Goal: Answer question/provide support: Share knowledge or assist other users

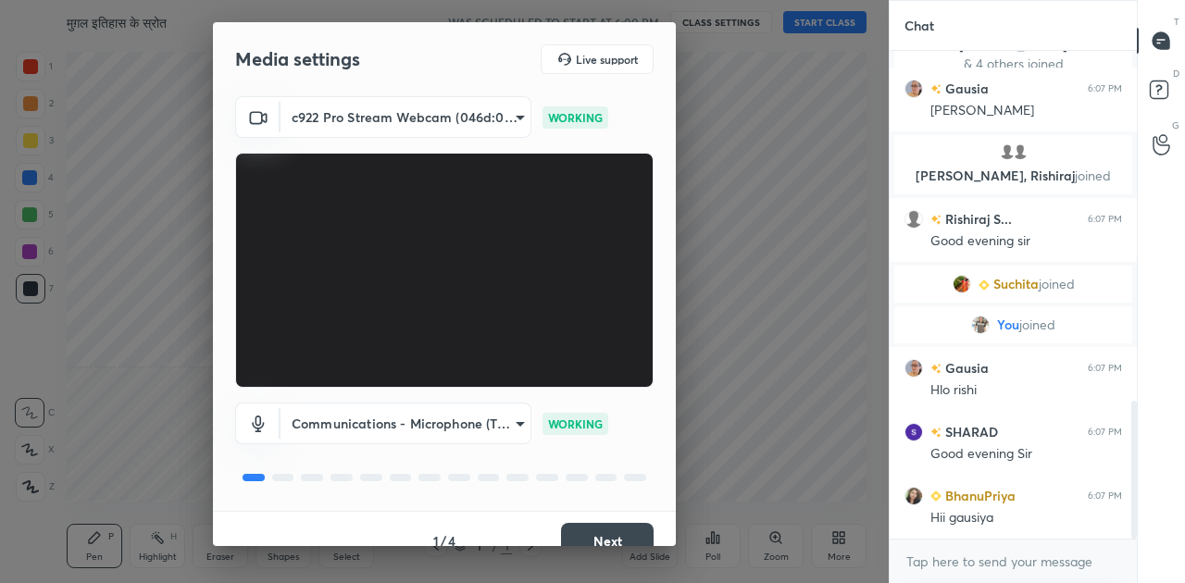
scroll to position [1300, 0]
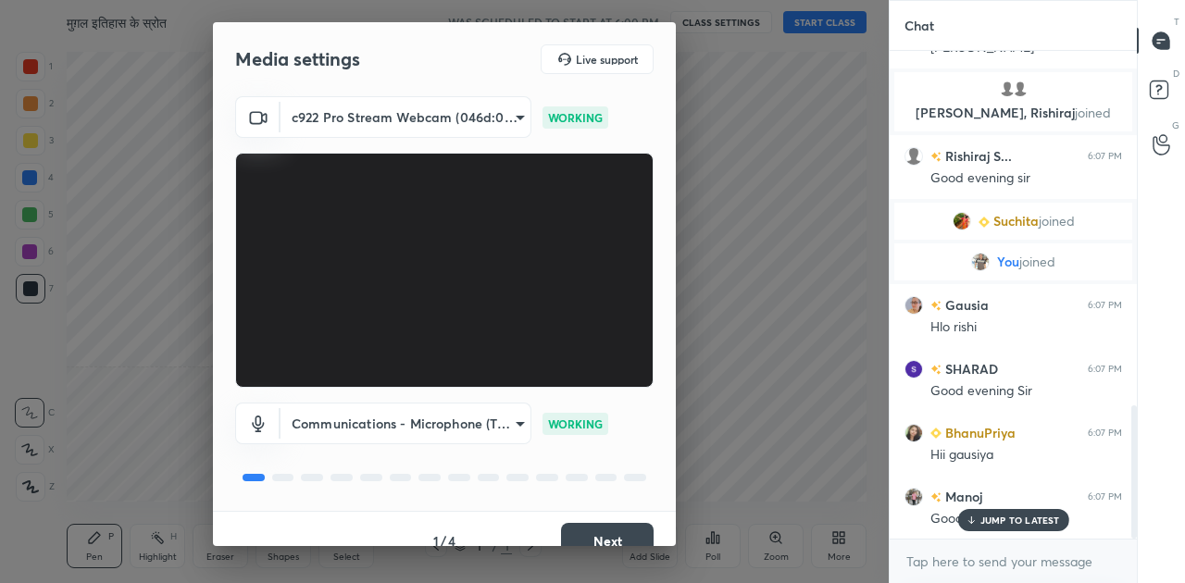
click at [599, 535] on button "Next" at bounding box center [607, 541] width 93 height 37
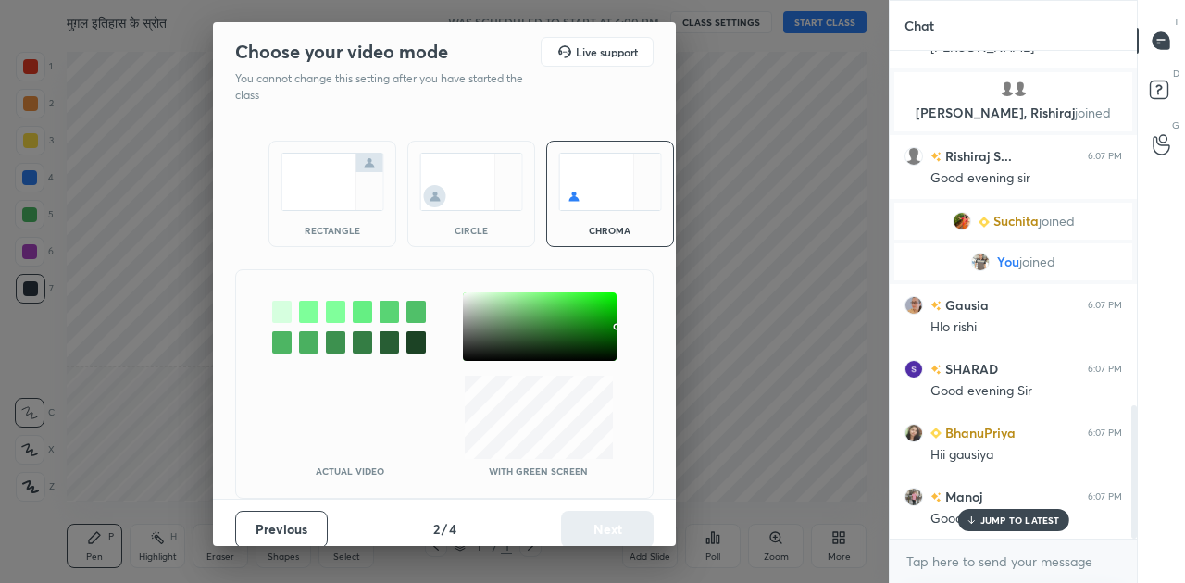
click at [342, 190] on img at bounding box center [332, 182] width 104 height 58
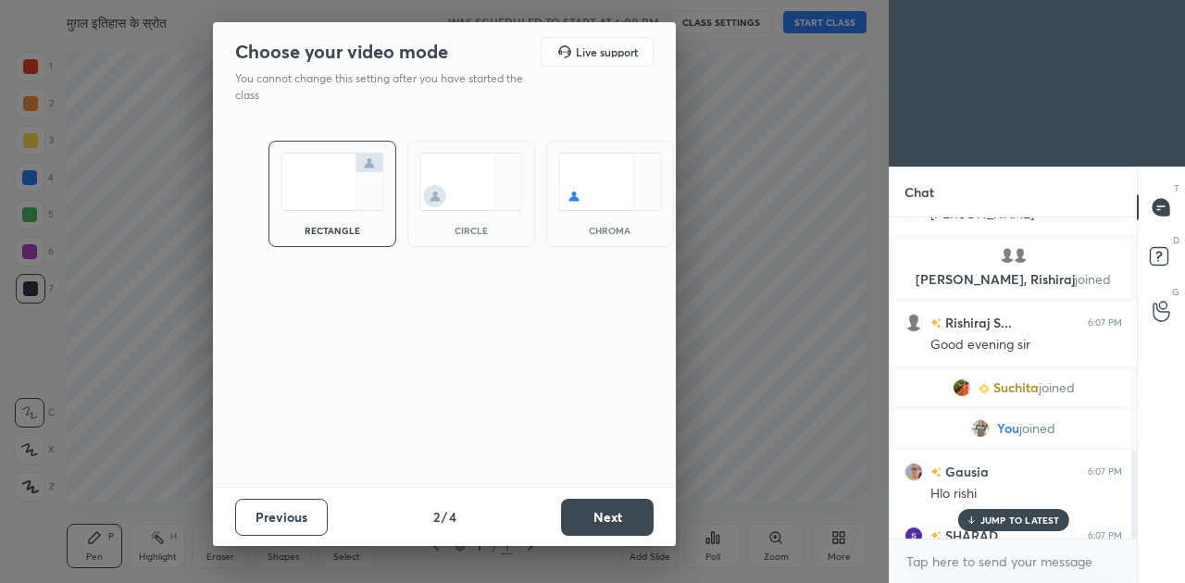
click at [628, 524] on button "Next" at bounding box center [607, 517] width 93 height 37
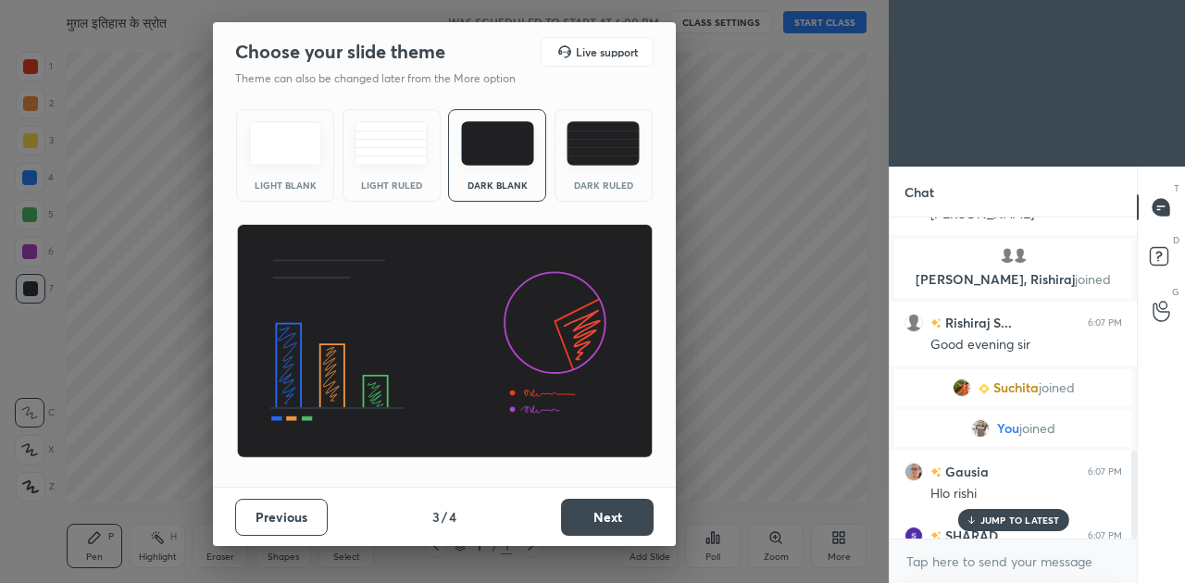
click at [628, 524] on button "Next" at bounding box center [607, 517] width 93 height 37
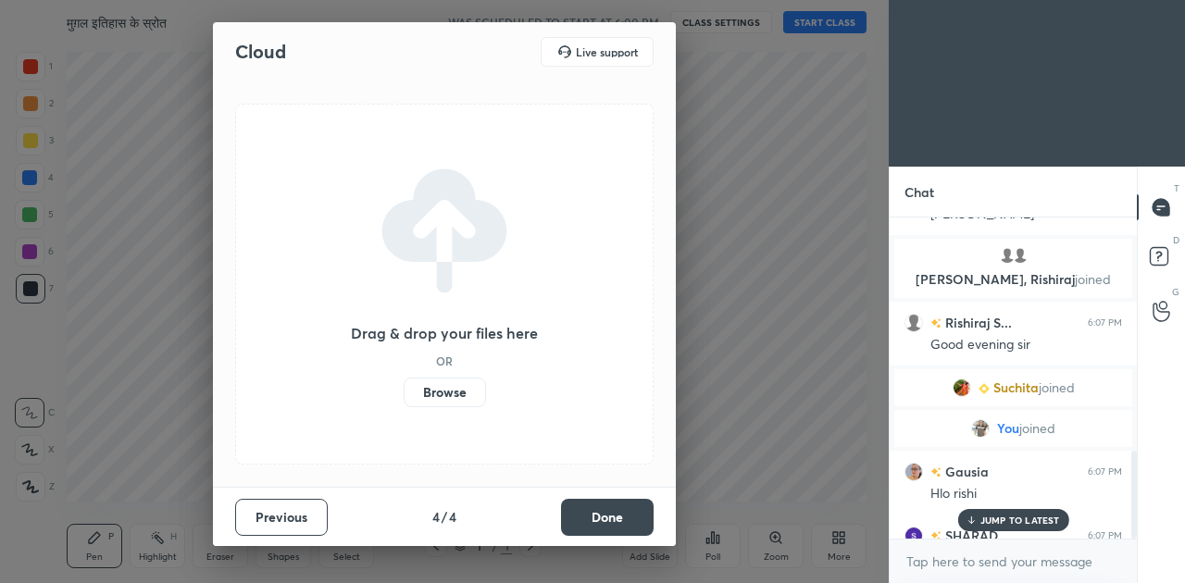
click at [628, 524] on button "Done" at bounding box center [607, 517] width 93 height 37
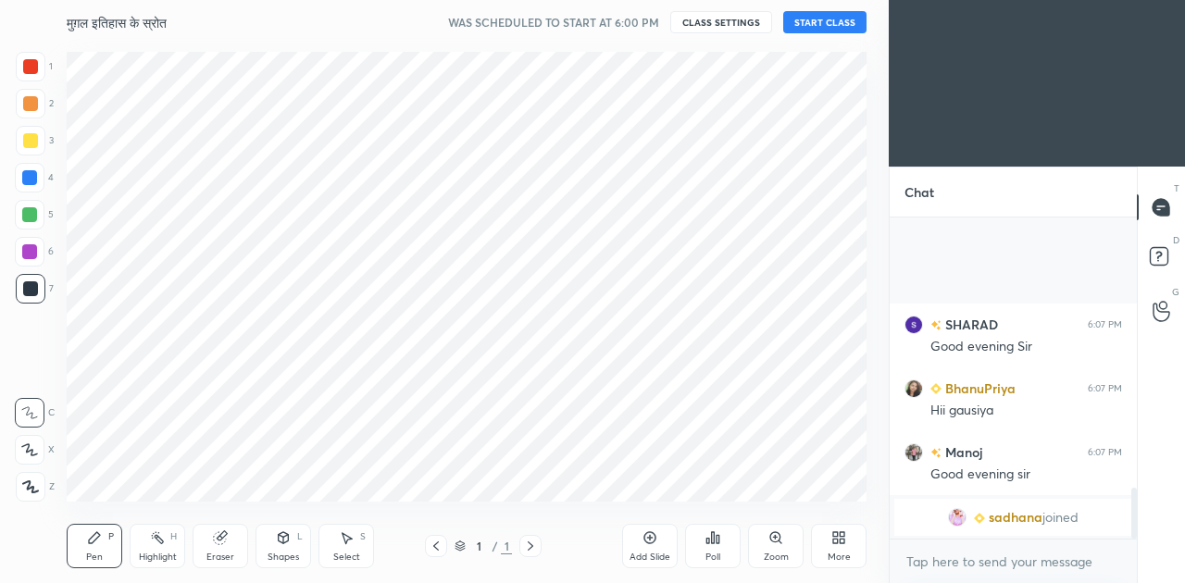
scroll to position [1703, 0]
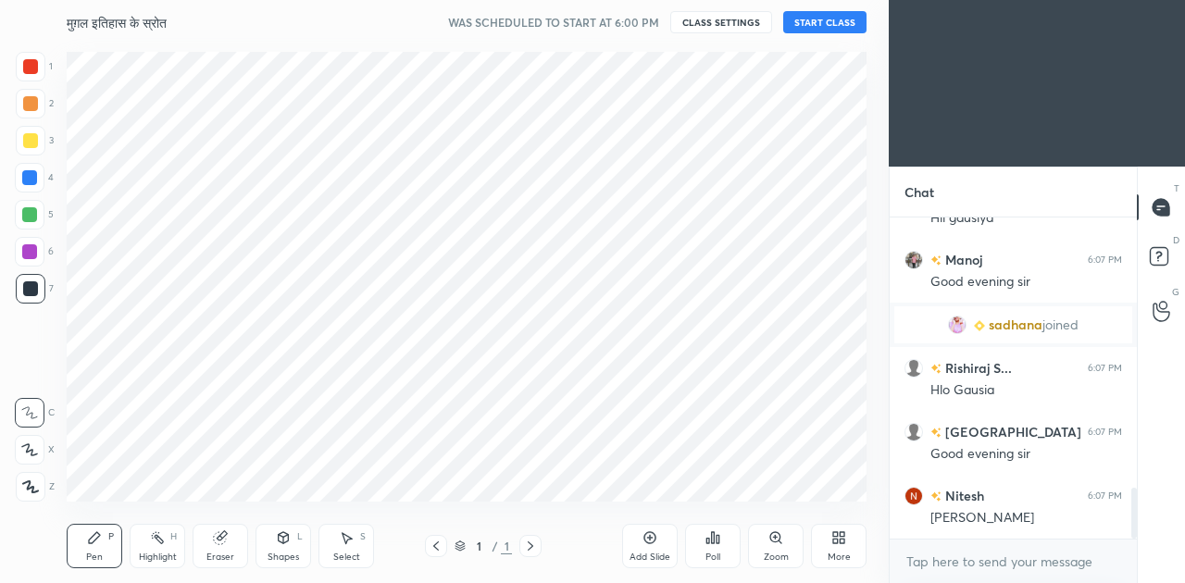
click at [813, 27] on button "START CLASS" at bounding box center [824, 22] width 83 height 22
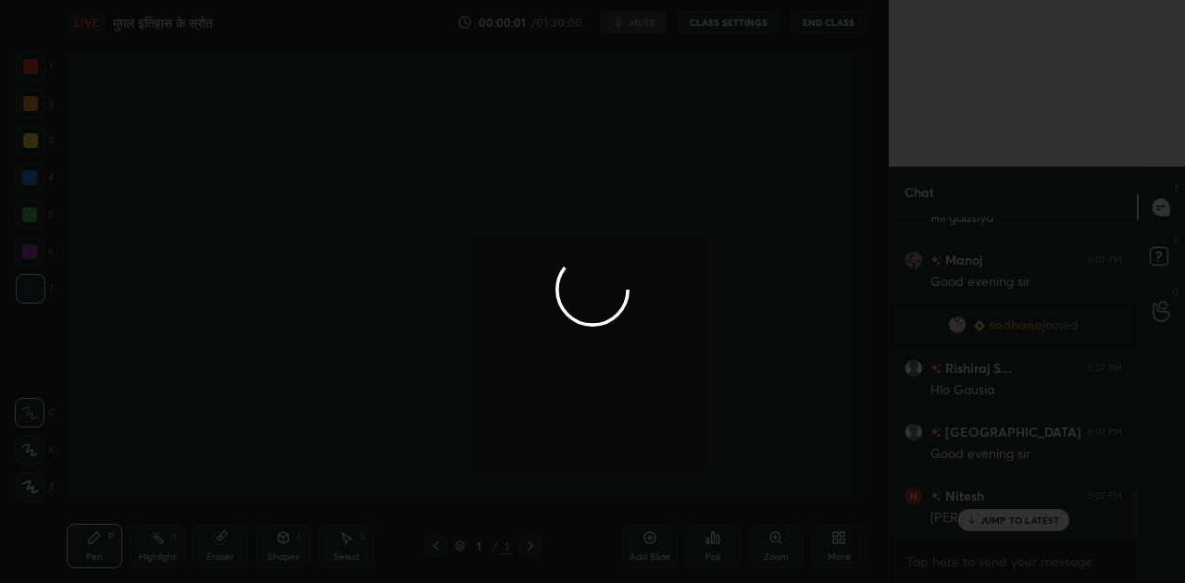
scroll to position [1766, 0]
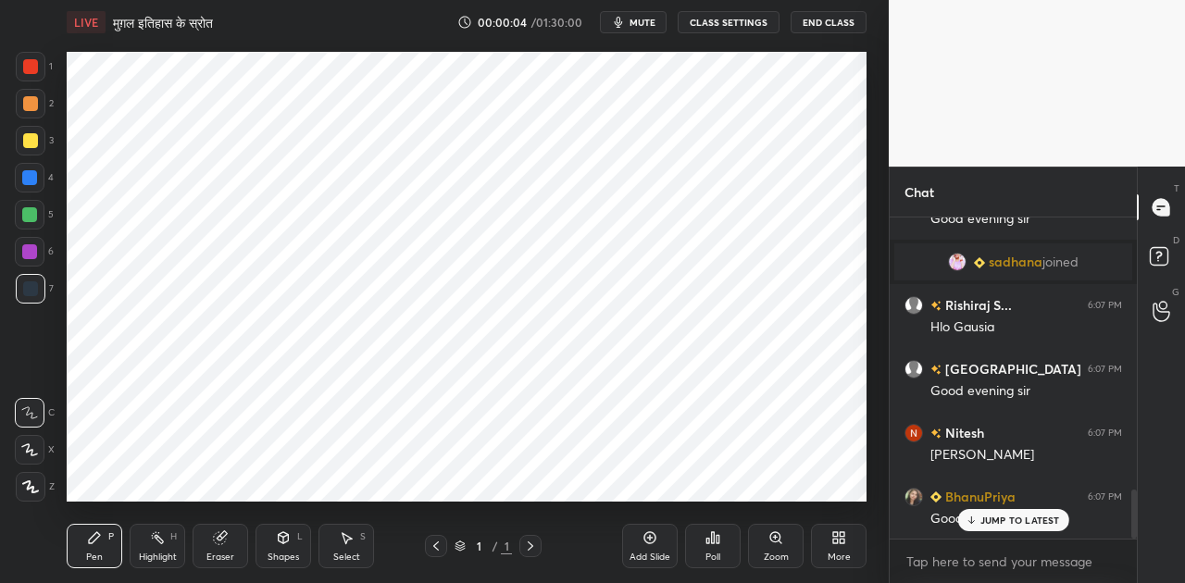
click at [641, 20] on span "mute" at bounding box center [642, 22] width 26 height 13
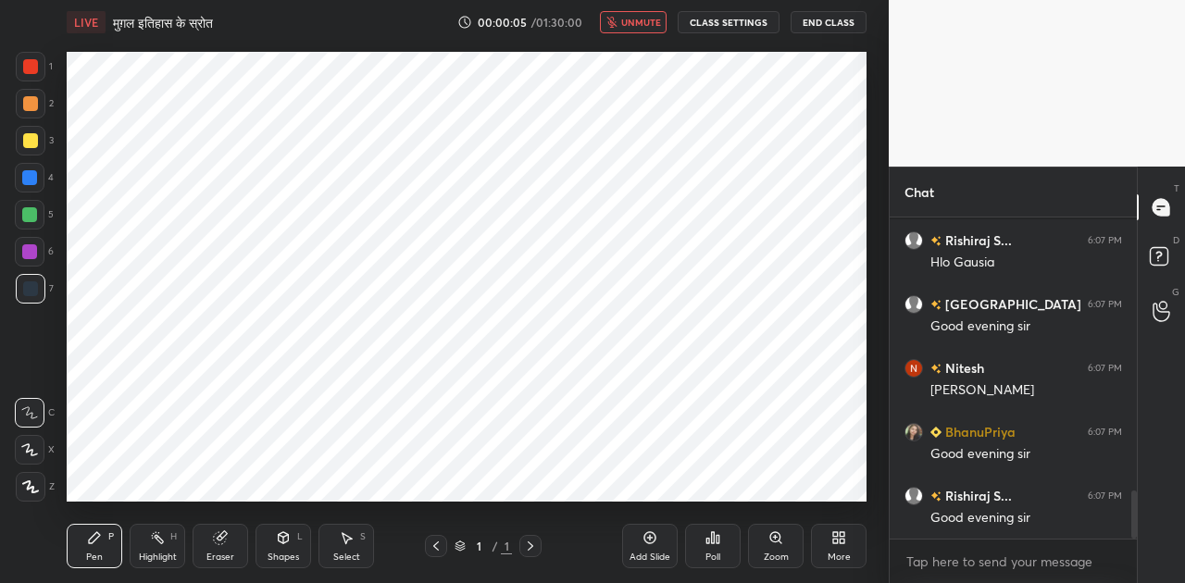
click at [848, 548] on div "More" at bounding box center [839, 546] width 56 height 44
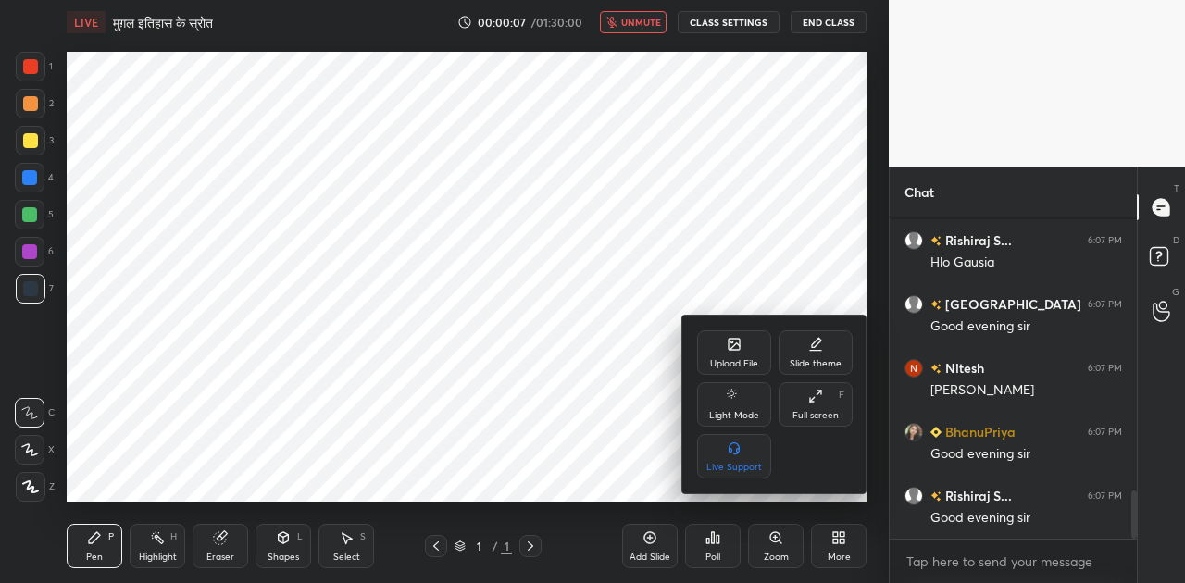
click at [731, 354] on div "Upload File" at bounding box center [734, 352] width 74 height 44
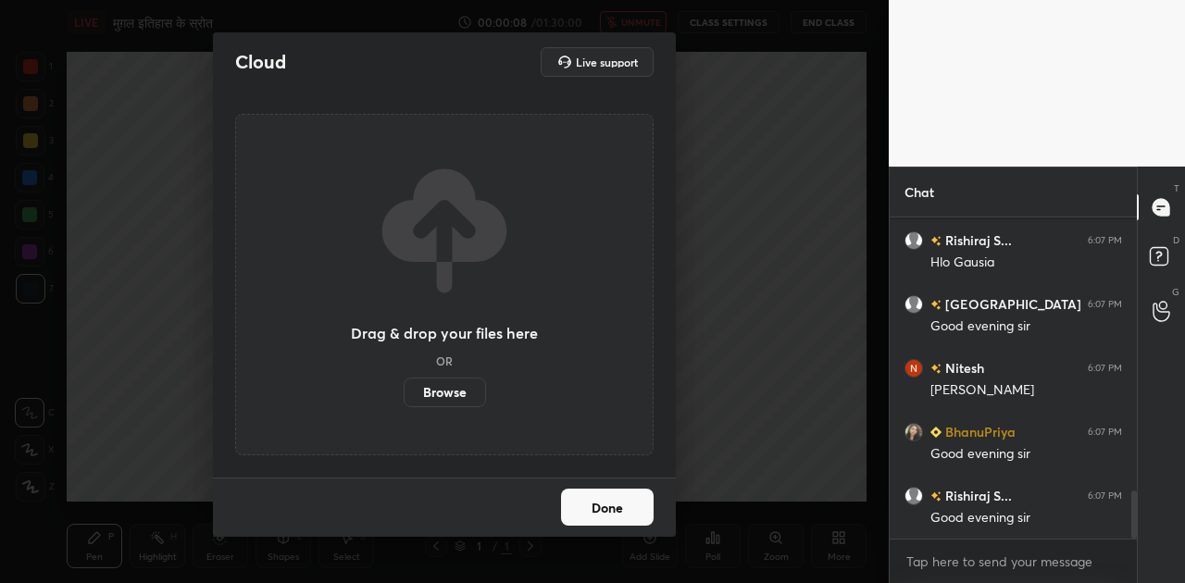
click at [430, 398] on label "Browse" at bounding box center [445, 393] width 82 height 30
click at [404, 398] on input "Browse" at bounding box center [404, 393] width 0 height 30
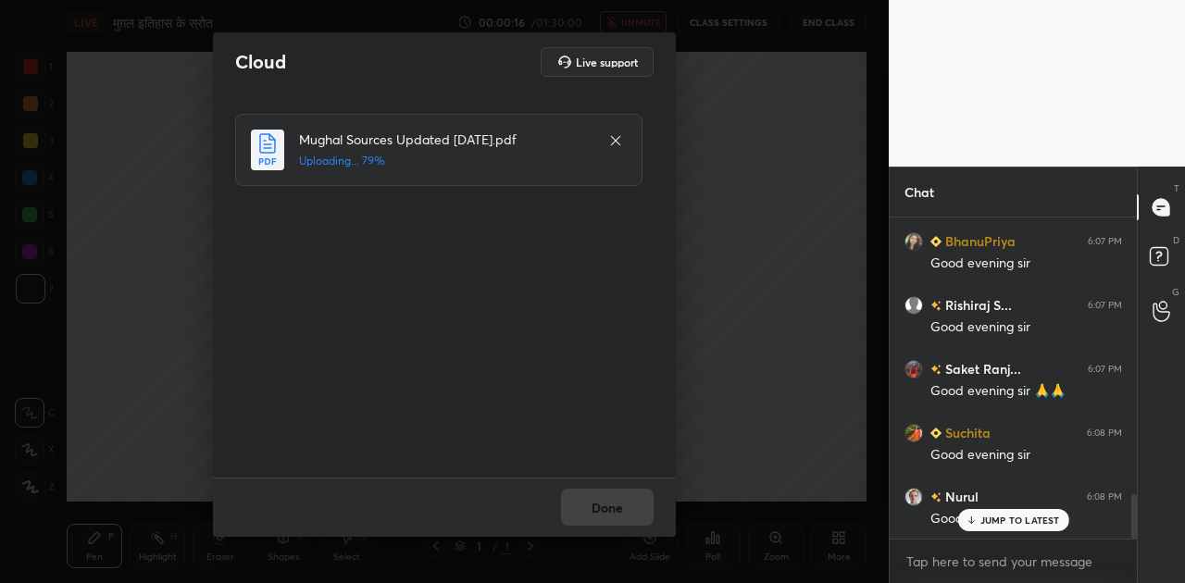
scroll to position [2149, 0]
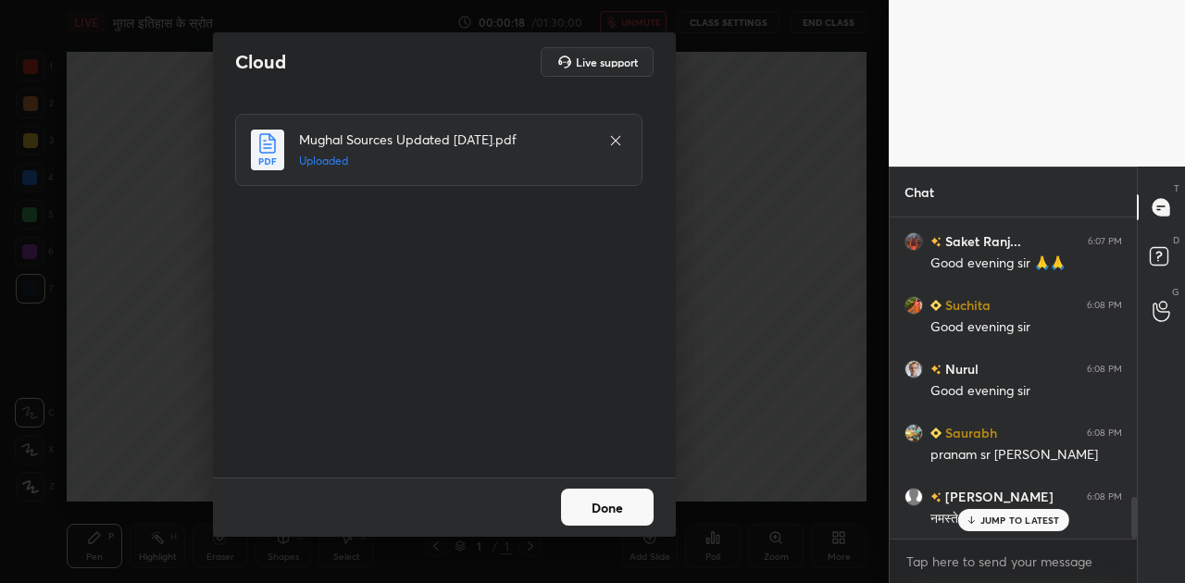
click at [610, 512] on button "Done" at bounding box center [607, 507] width 93 height 37
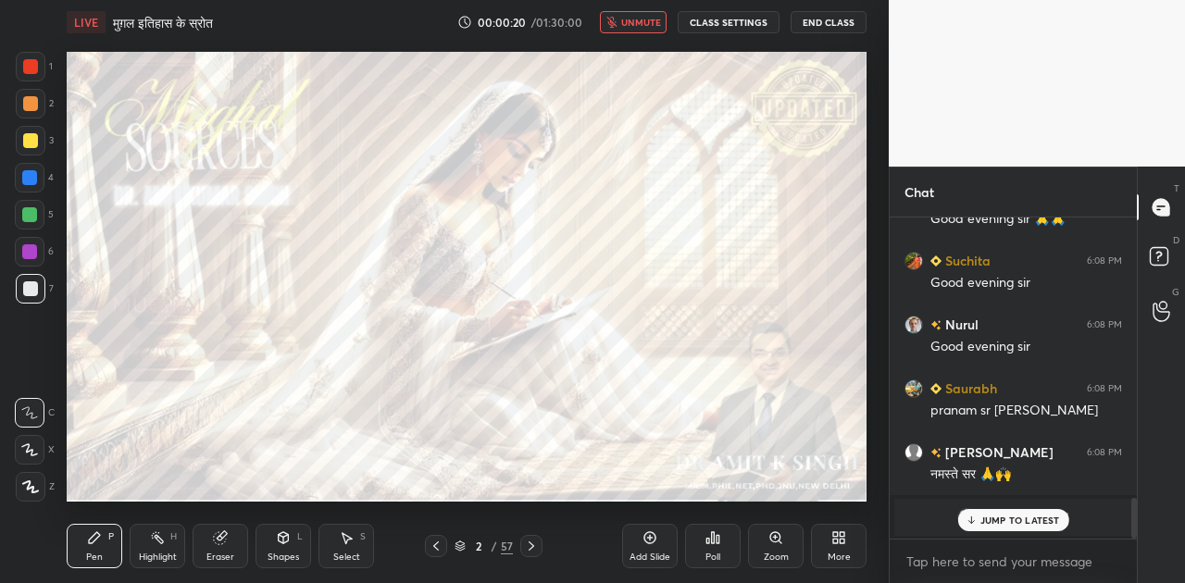
scroll to position [0, 0]
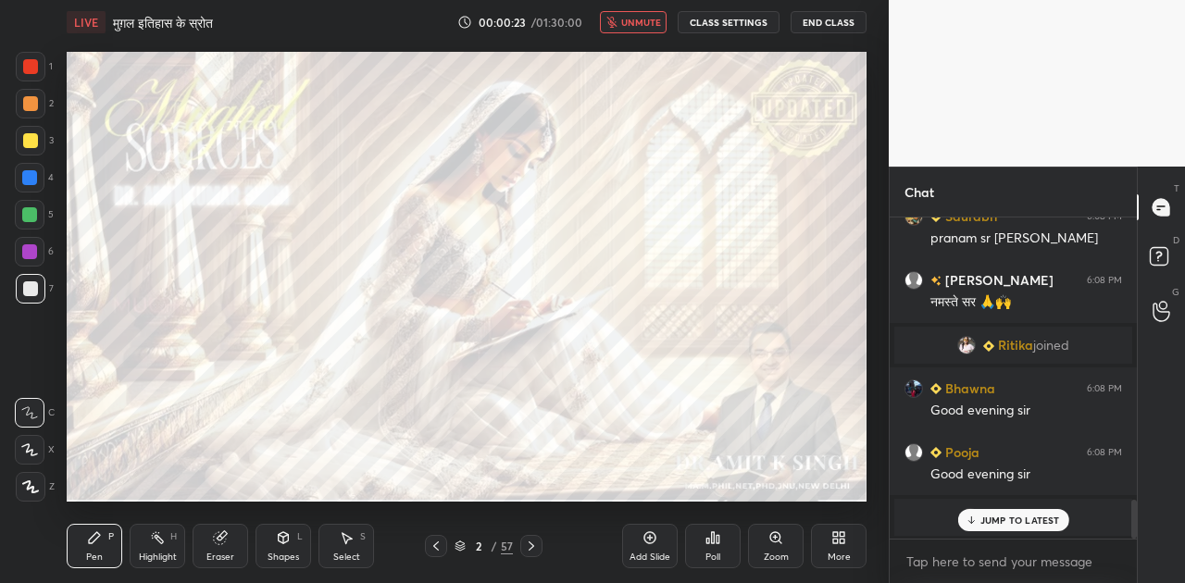
click at [641, 26] on span "unmute" at bounding box center [641, 22] width 40 height 13
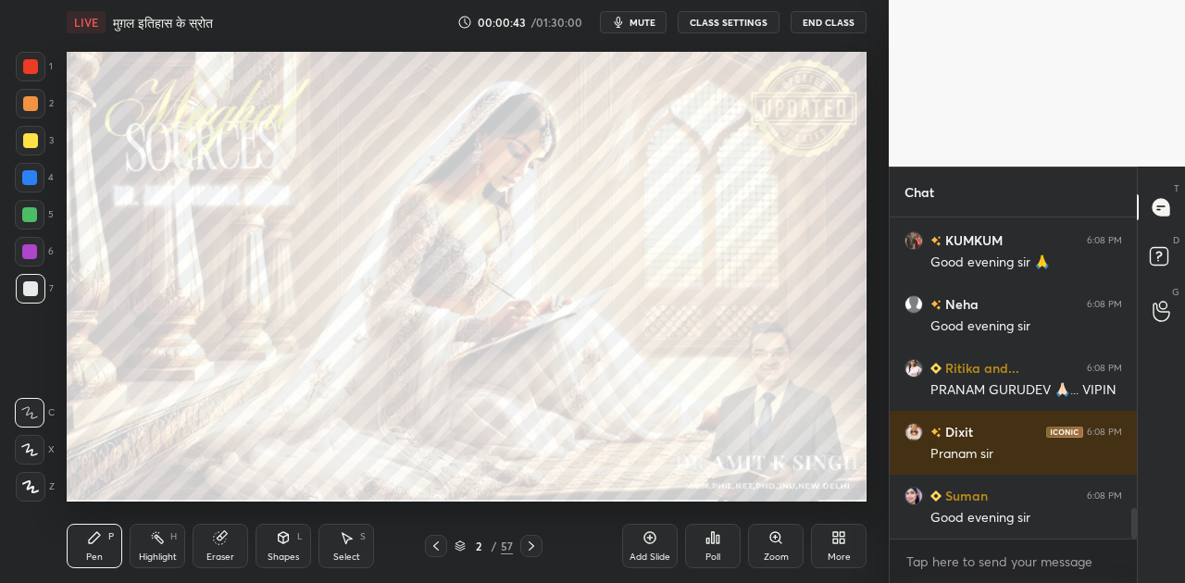
click at [634, 15] on button "mute" at bounding box center [633, 22] width 67 height 22
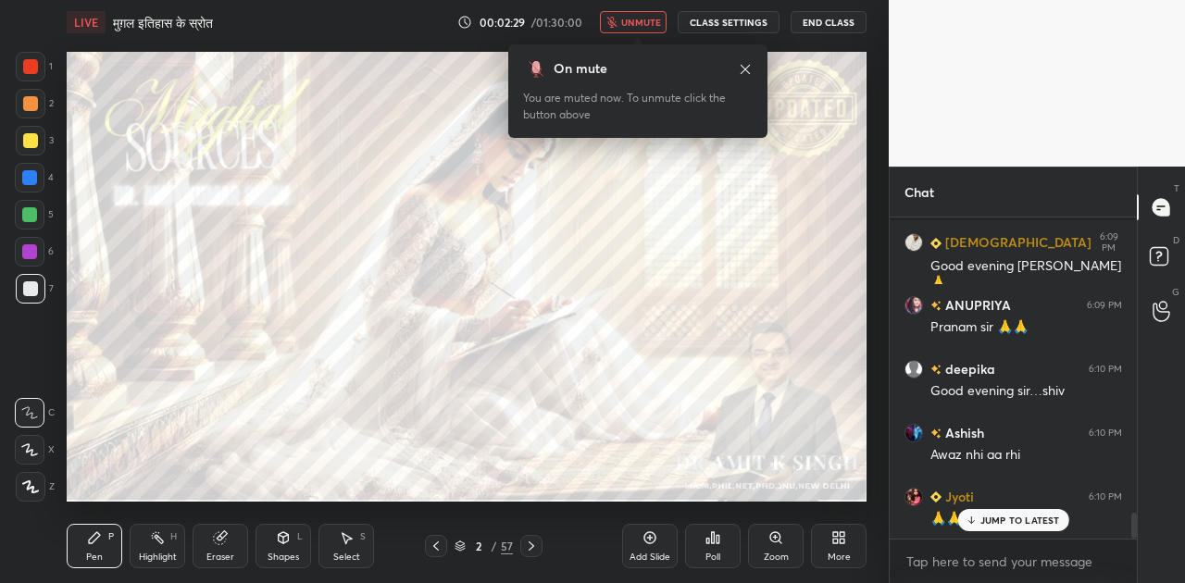
scroll to position [3763, 0]
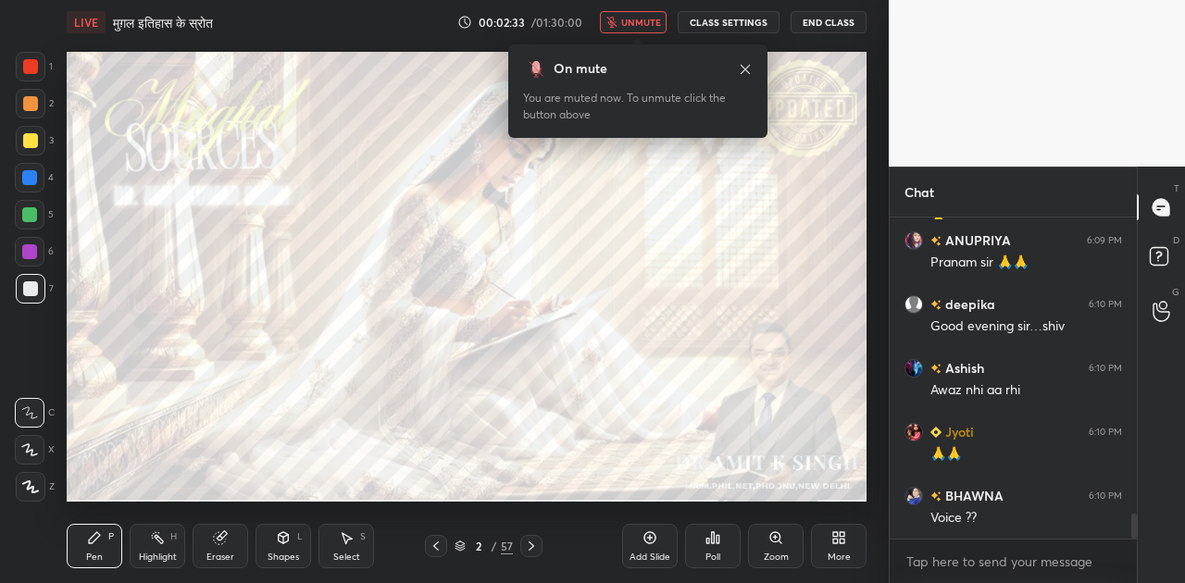
click at [632, 24] on span "unmute" at bounding box center [641, 22] width 40 height 13
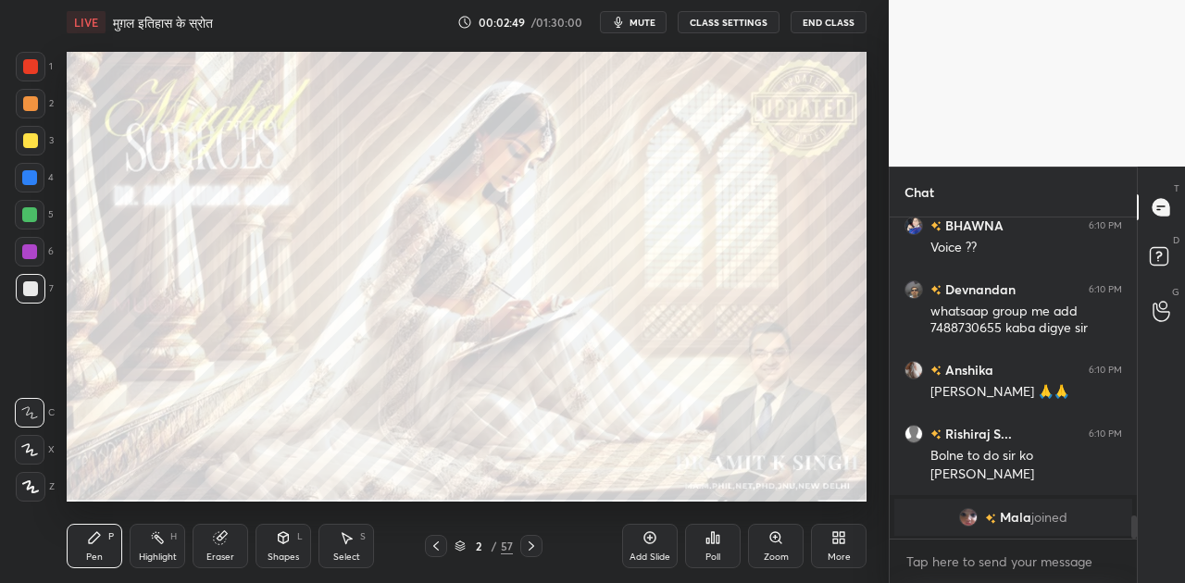
scroll to position [4099, 0]
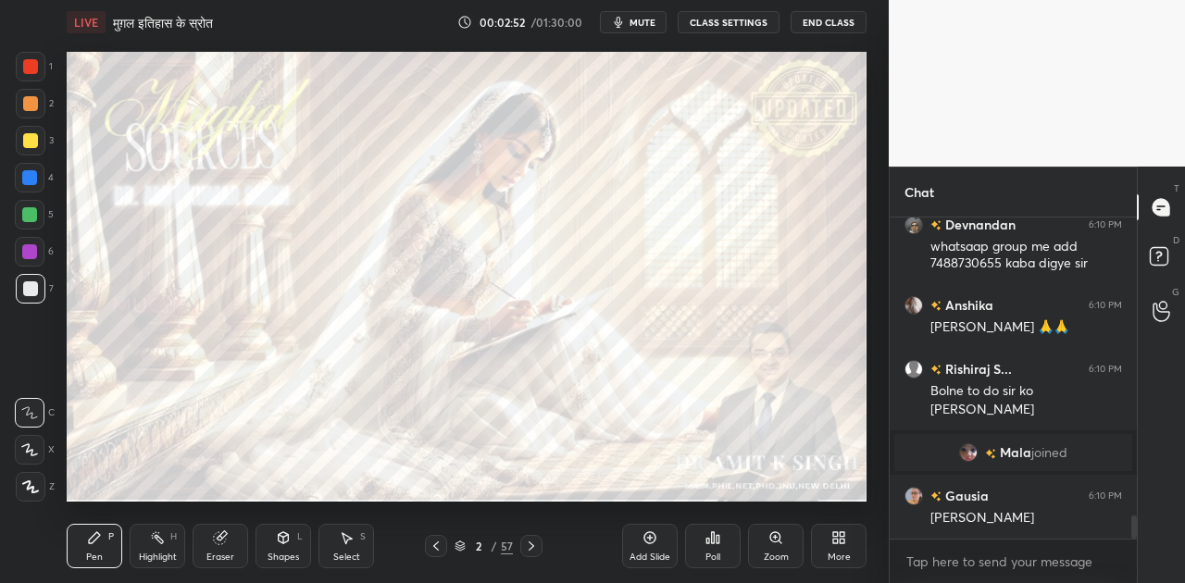
click at [636, 20] on span "mute" at bounding box center [642, 22] width 26 height 13
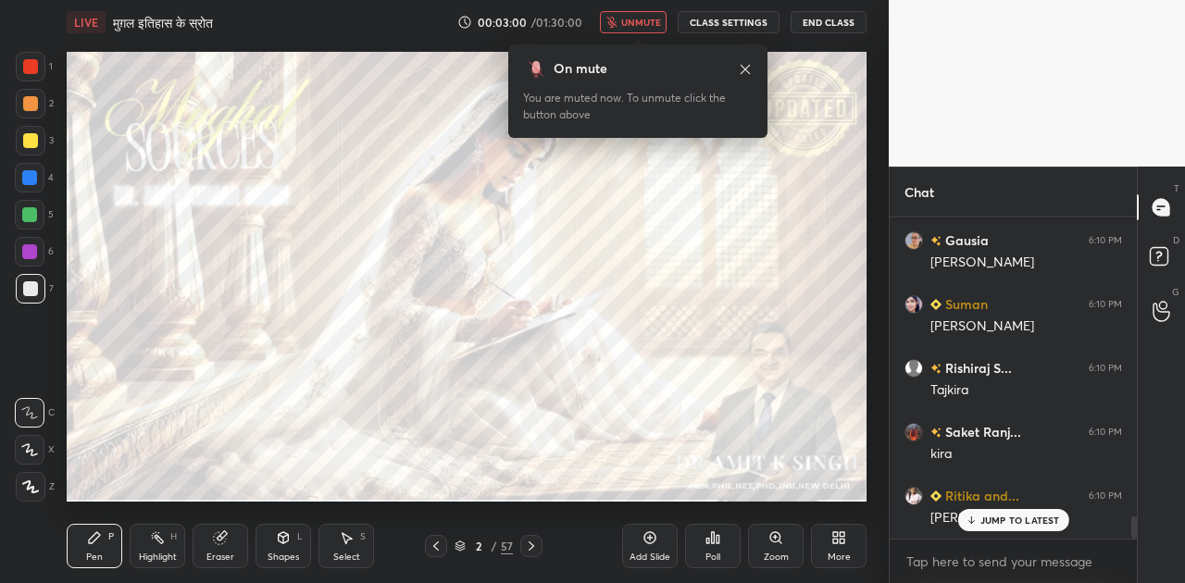
scroll to position [4417, 0]
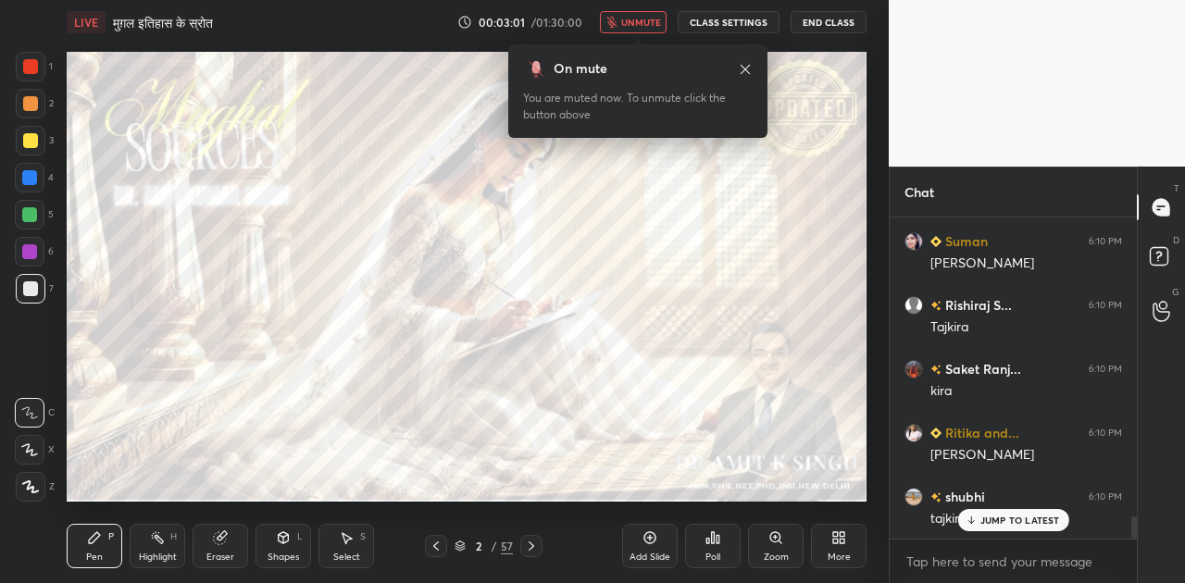
click at [636, 20] on span "unmute" at bounding box center [641, 22] width 40 height 13
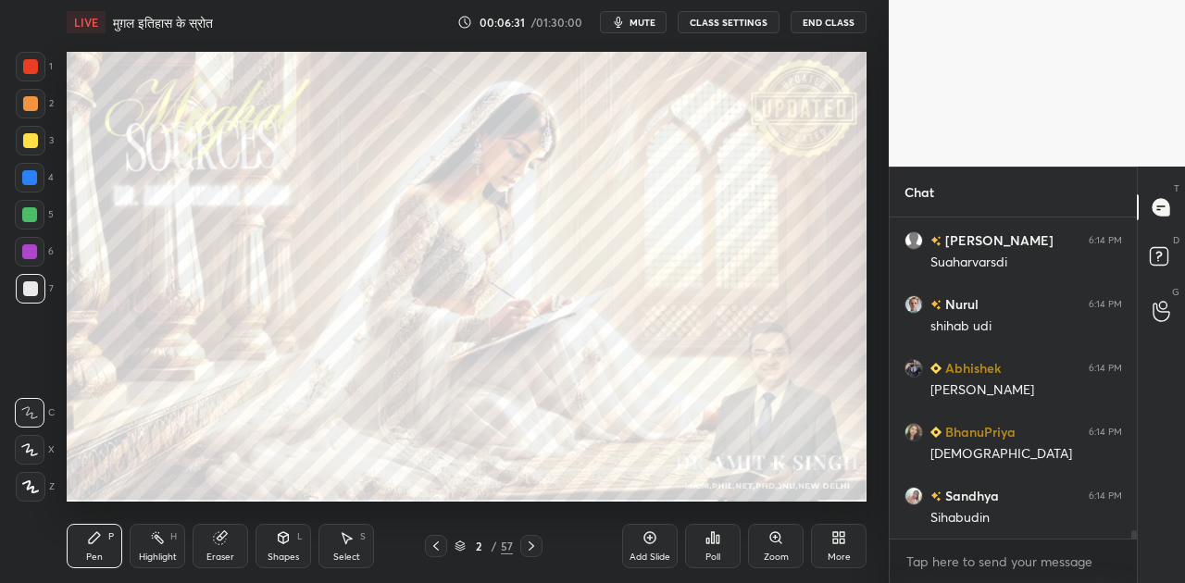
scroll to position [11577, 0]
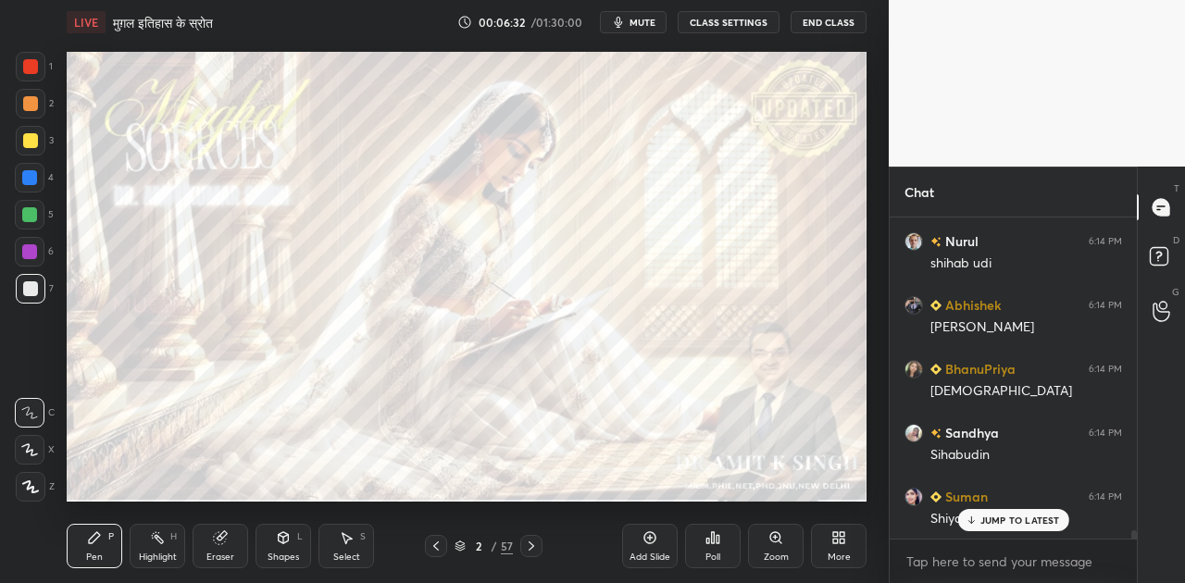
click at [652, 21] on span "mute" at bounding box center [642, 22] width 26 height 13
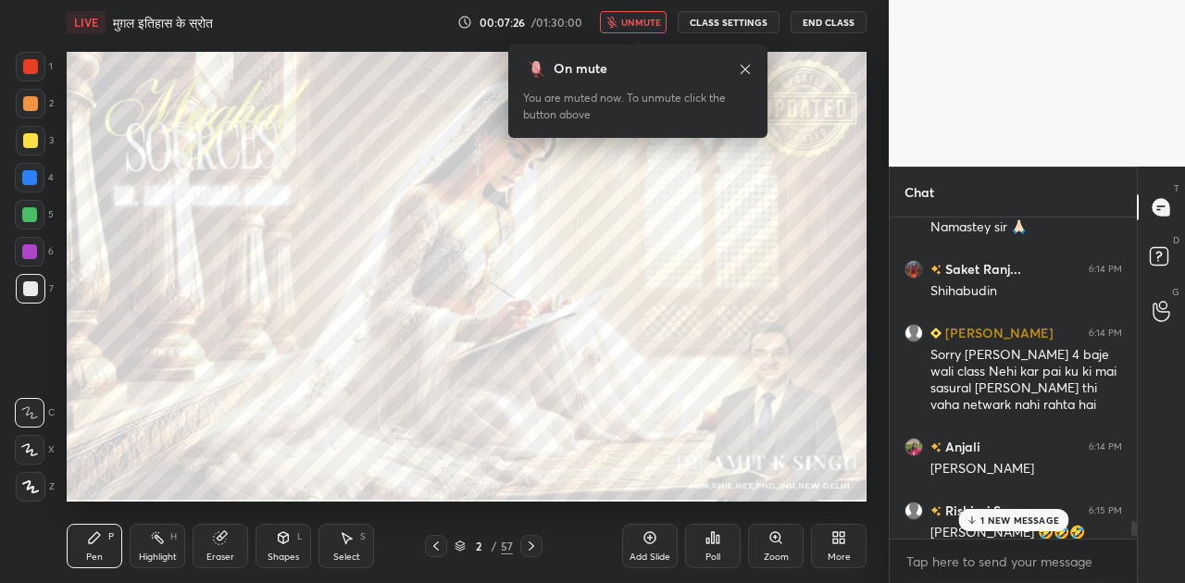
scroll to position [12061, 0]
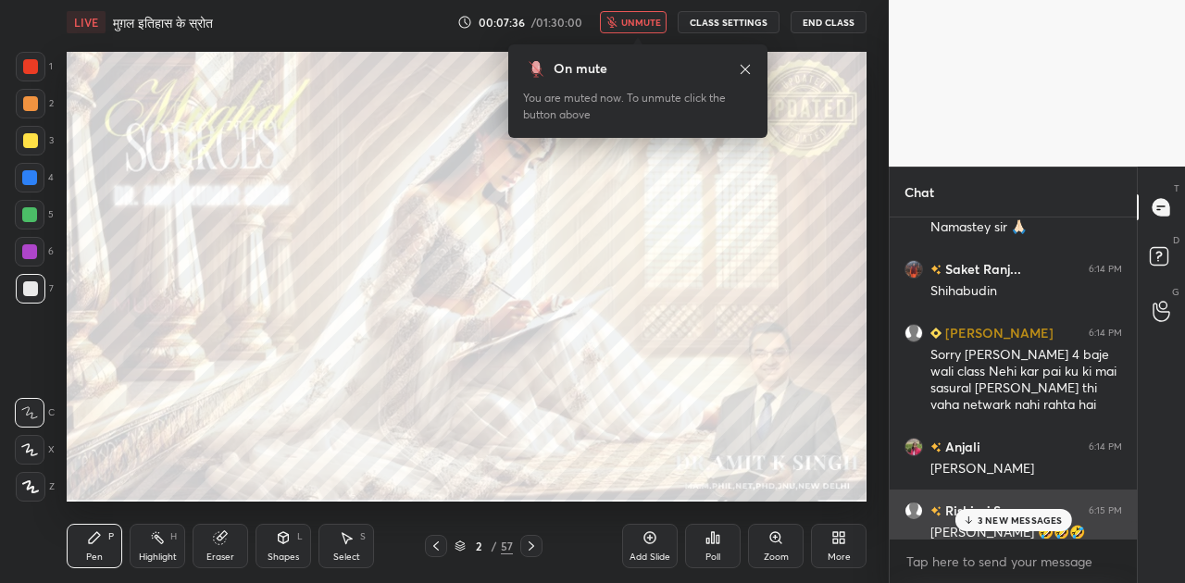
click at [997, 508] on h6 "Rishiraj S..." at bounding box center [976, 510] width 70 height 19
click at [1025, 527] on div "5 NEW MESSAGES" at bounding box center [1013, 520] width 118 height 22
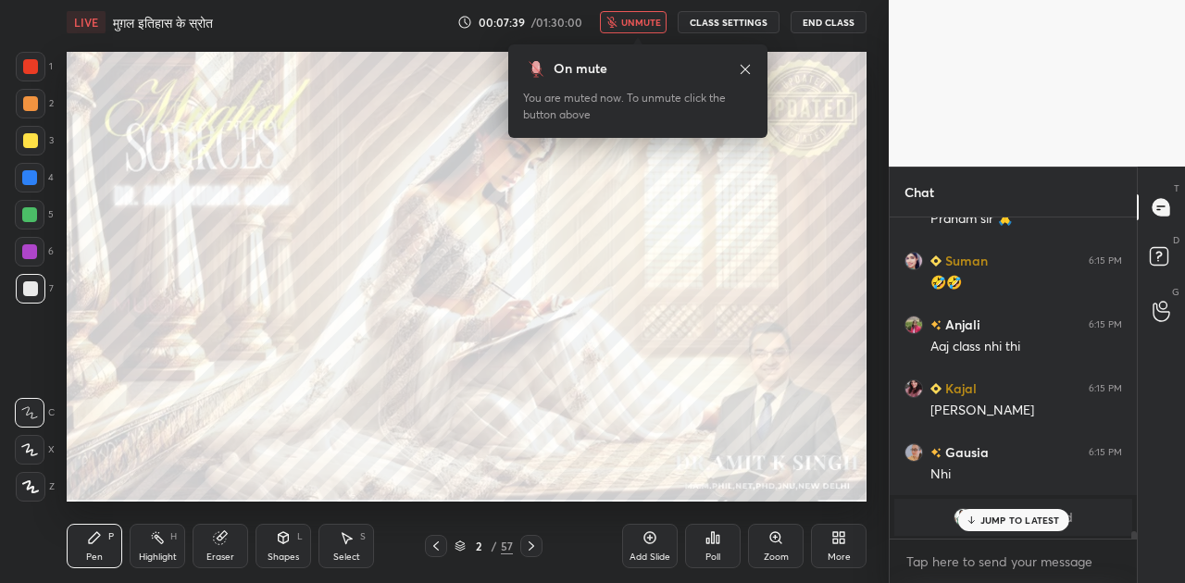
scroll to position [12903, 0]
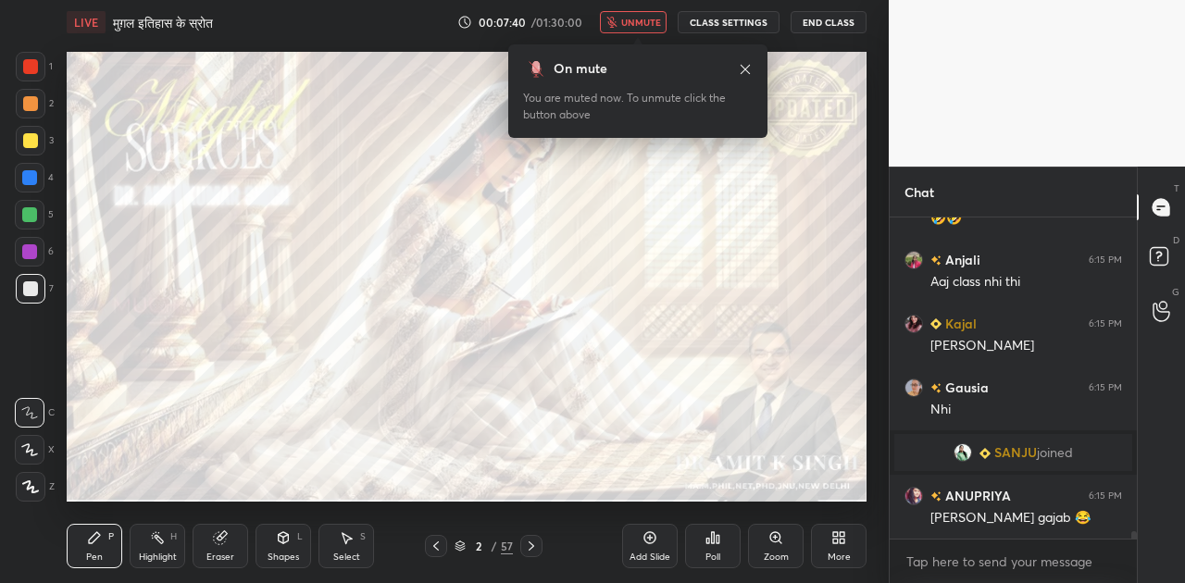
click at [634, 26] on span "unmute" at bounding box center [641, 22] width 40 height 13
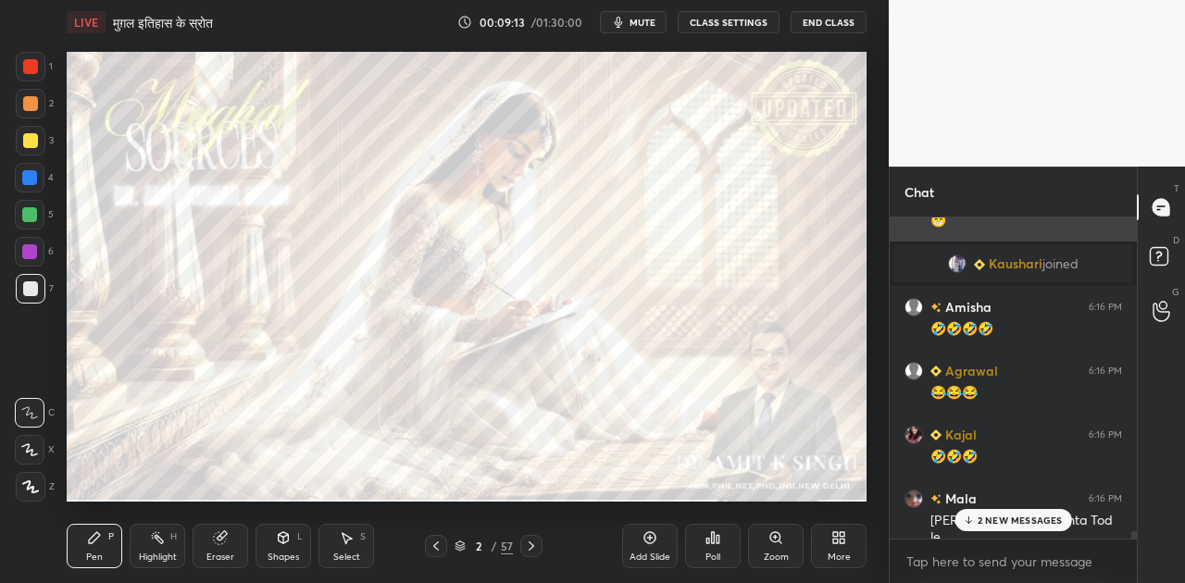
scroll to position [14254, 0]
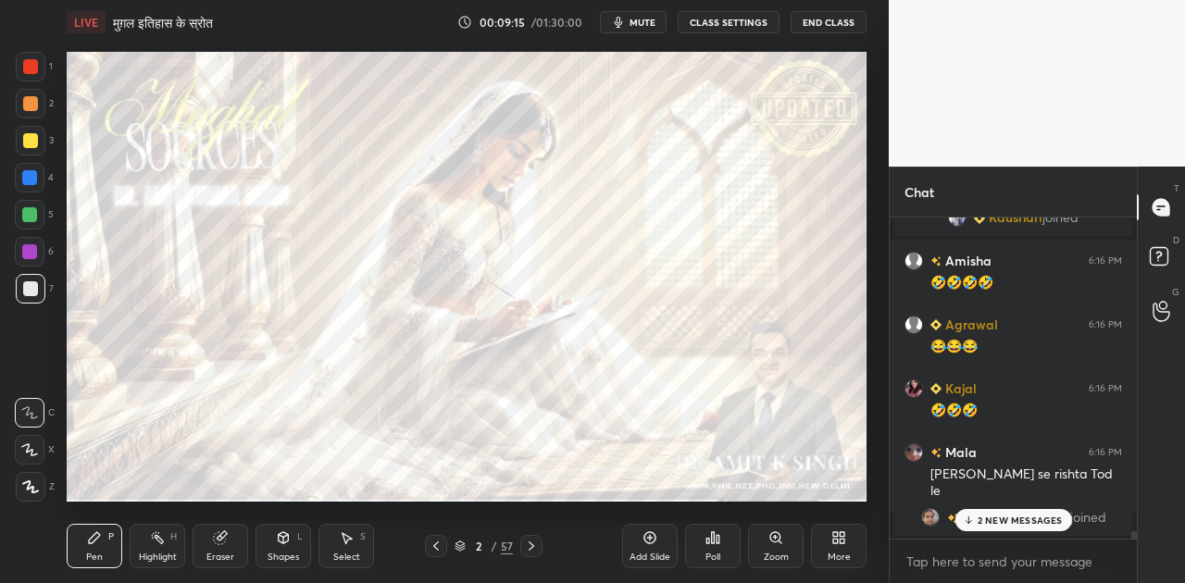
click at [1029, 522] on p "2 NEW MESSAGES" at bounding box center [1019, 520] width 85 height 11
click at [533, 548] on icon at bounding box center [531, 546] width 15 height 15
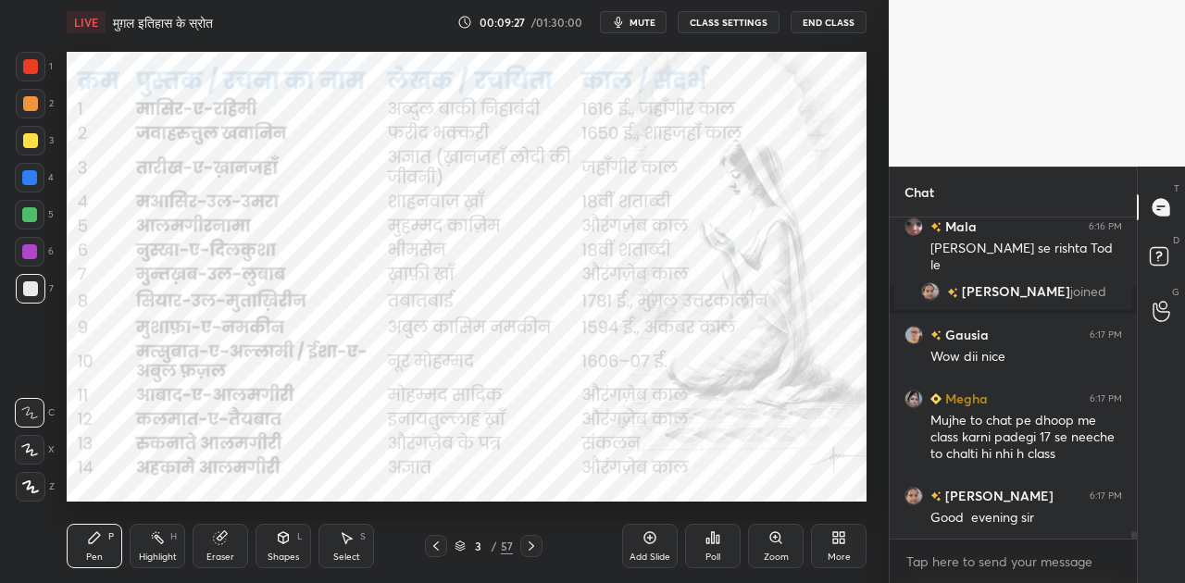
scroll to position [14543, 0]
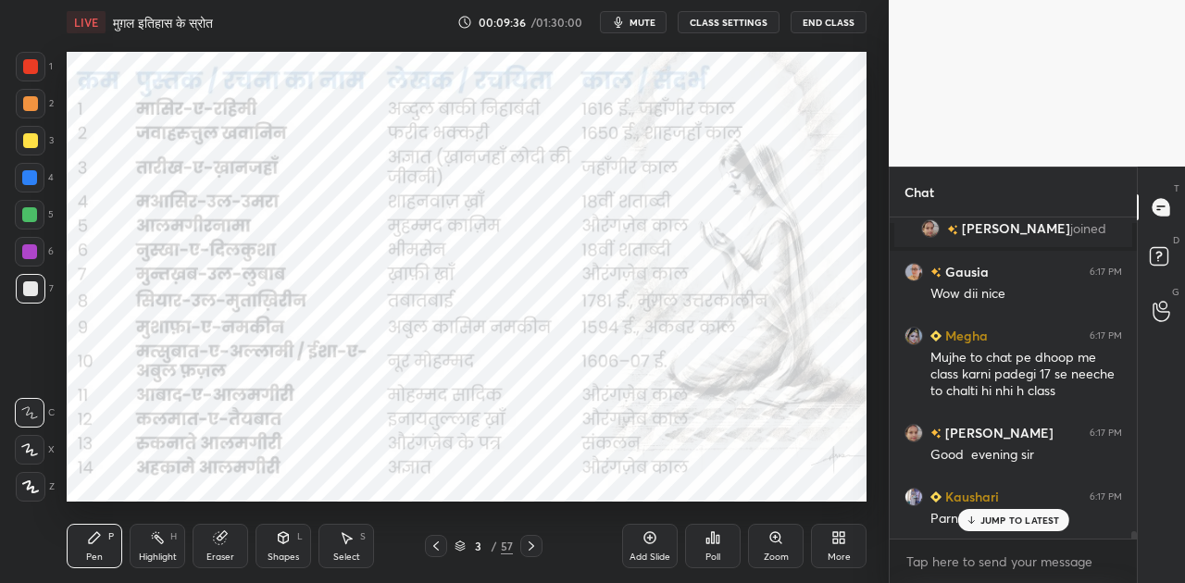
click at [990, 523] on p "JUMP TO LATEST" at bounding box center [1020, 520] width 80 height 11
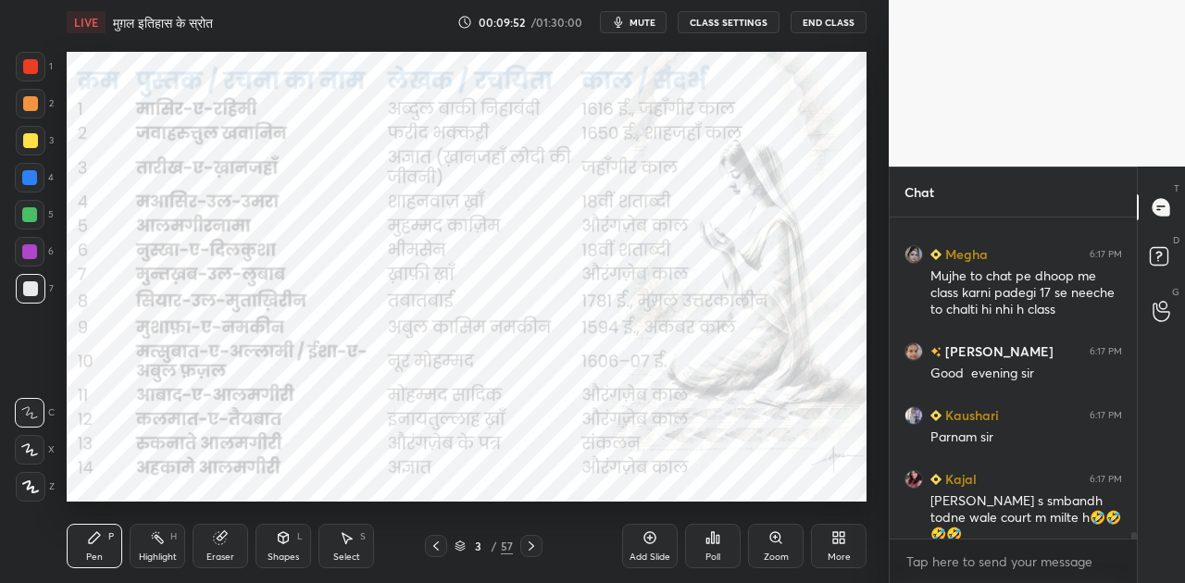
scroll to position [14704, 0]
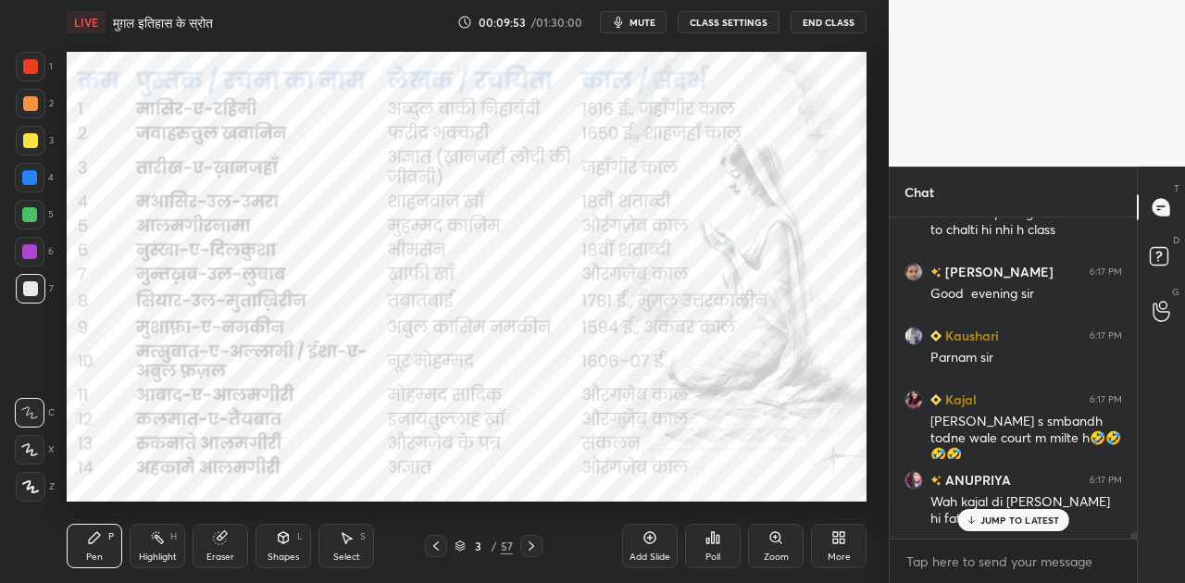
click at [476, 550] on div "3" at bounding box center [478, 546] width 19 height 11
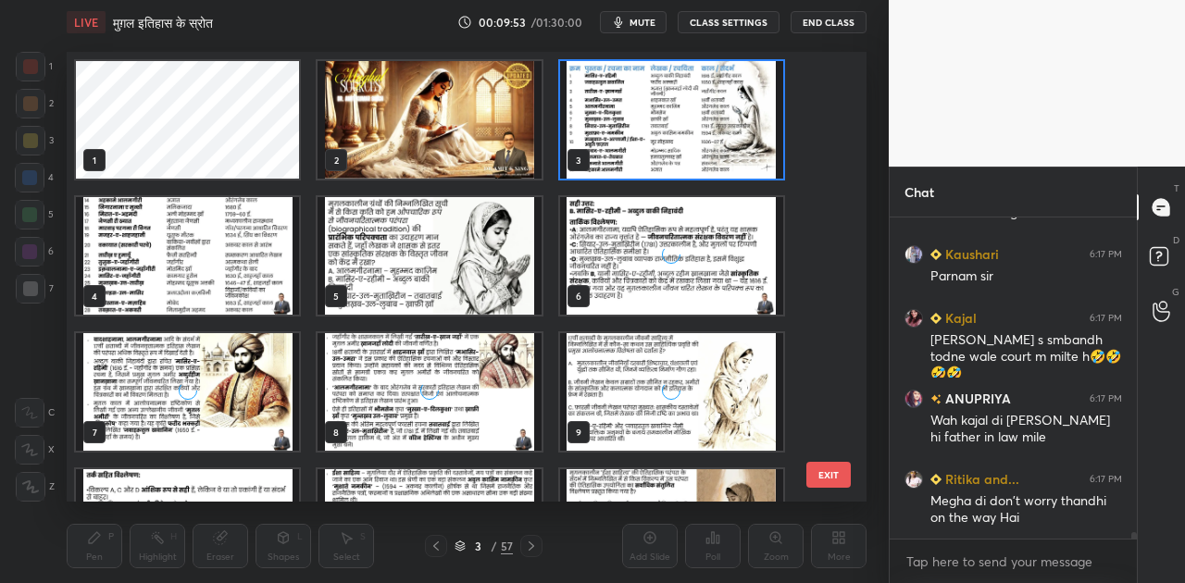
scroll to position [444, 790]
click at [656, 147] on img "grid" at bounding box center [671, 120] width 223 height 118
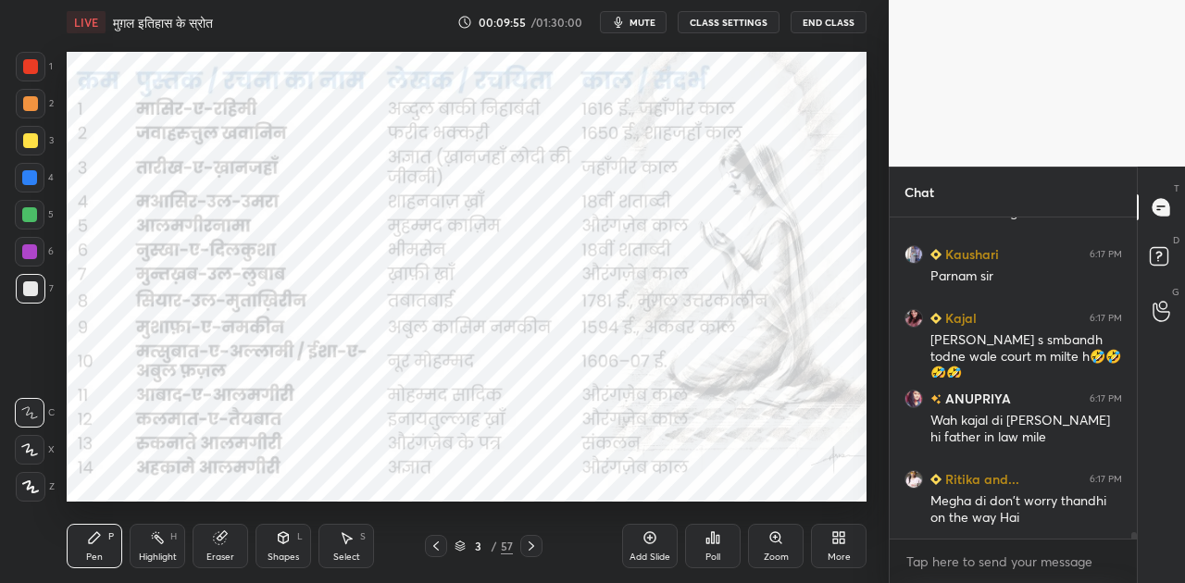
click at [656, 147] on img "grid" at bounding box center [671, 120] width 223 height 118
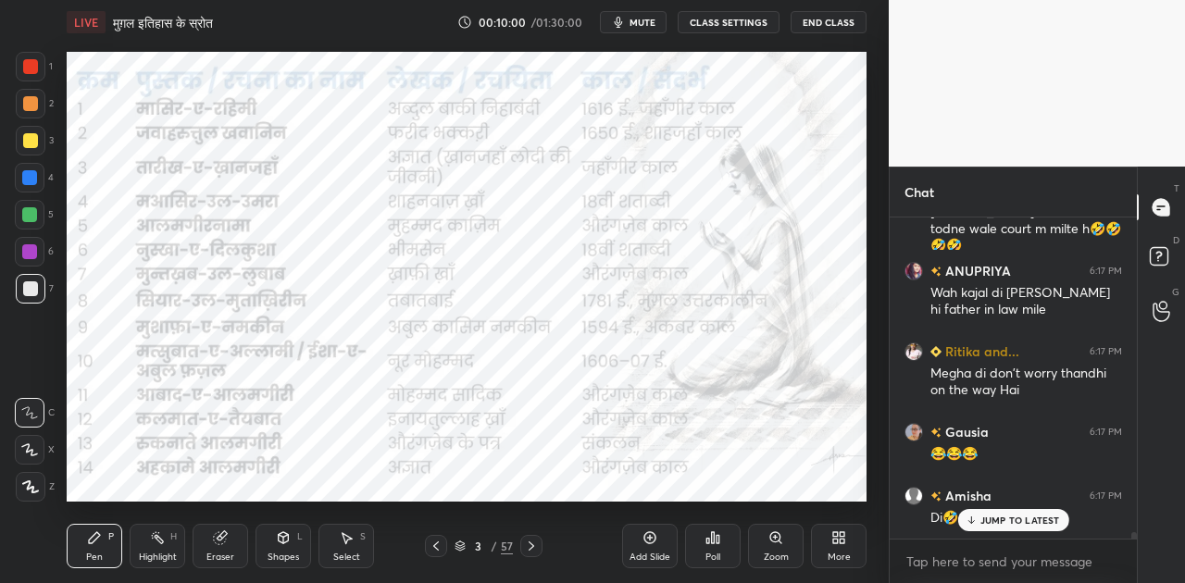
scroll to position [14976, 0]
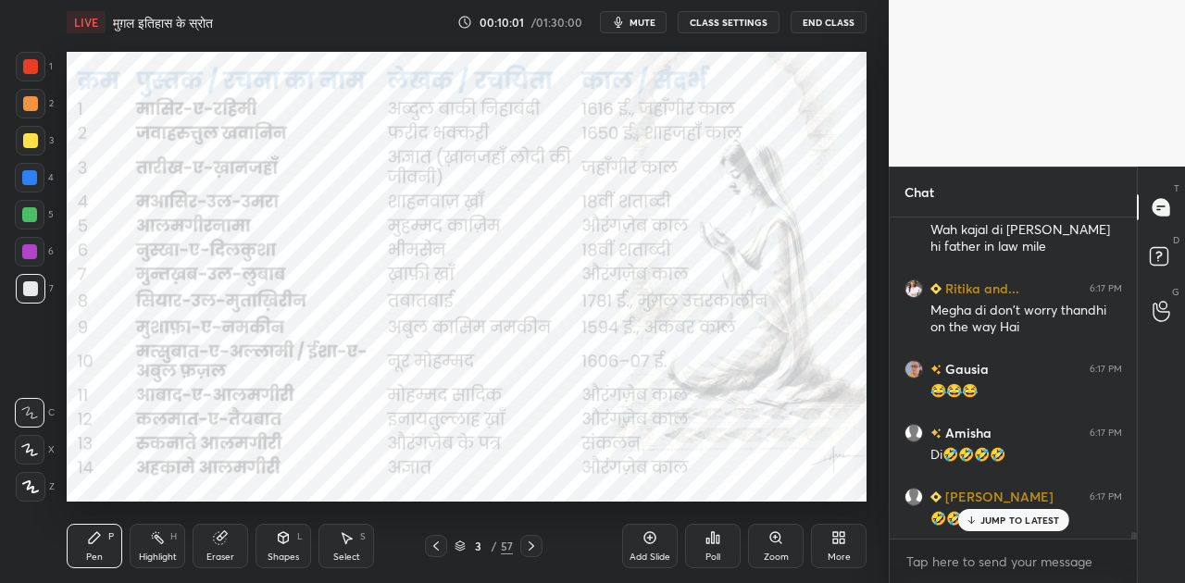
click at [528, 548] on icon at bounding box center [531, 546] width 15 height 15
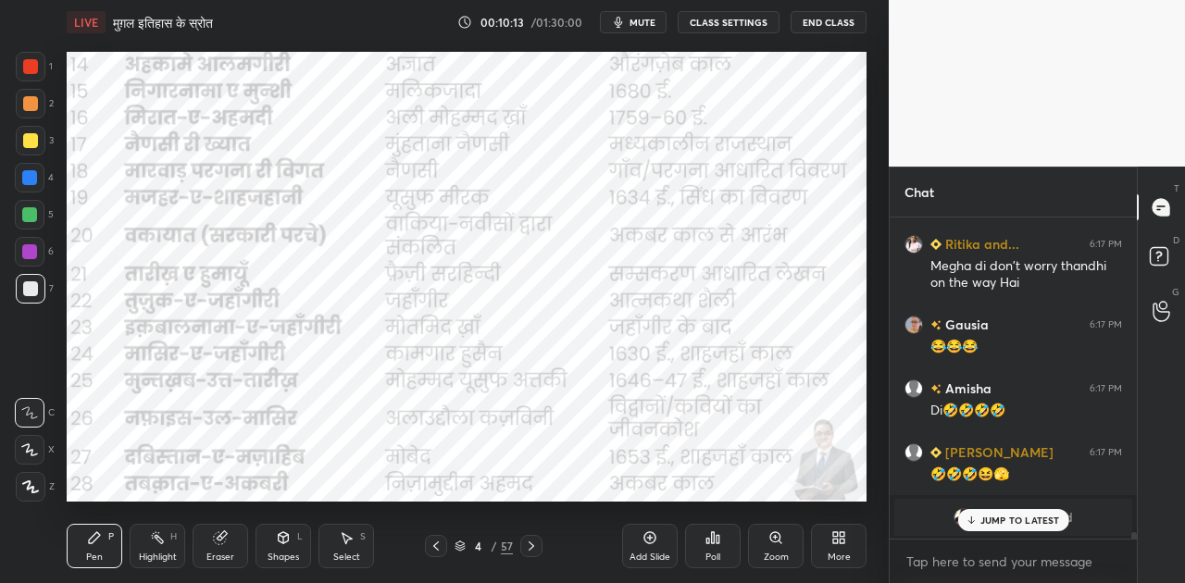
scroll to position [15085, 0]
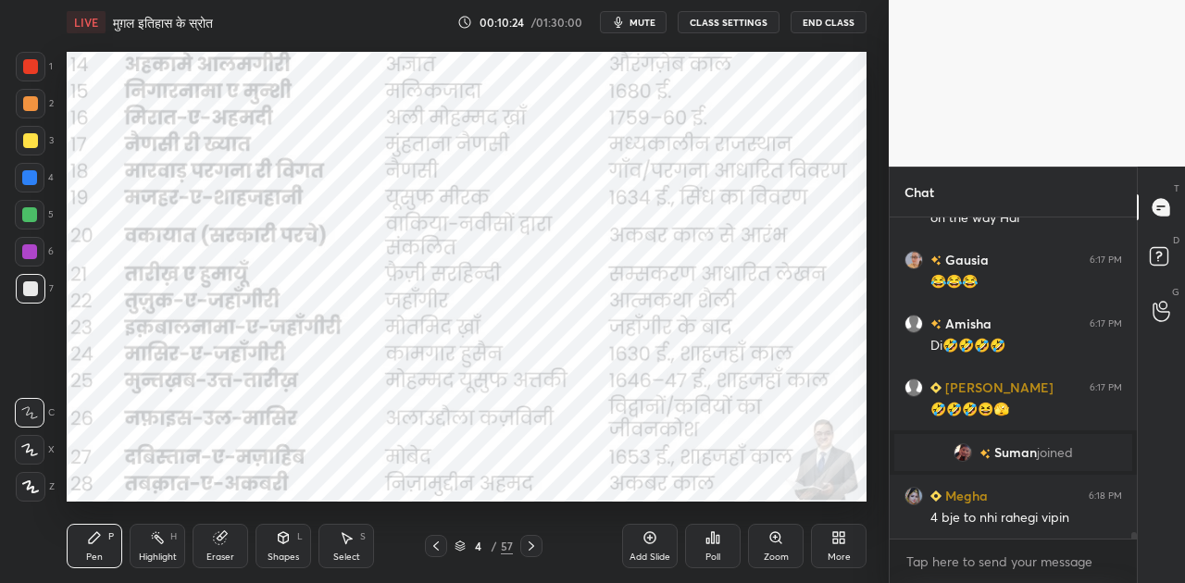
click at [529, 546] on icon at bounding box center [531, 546] width 15 height 15
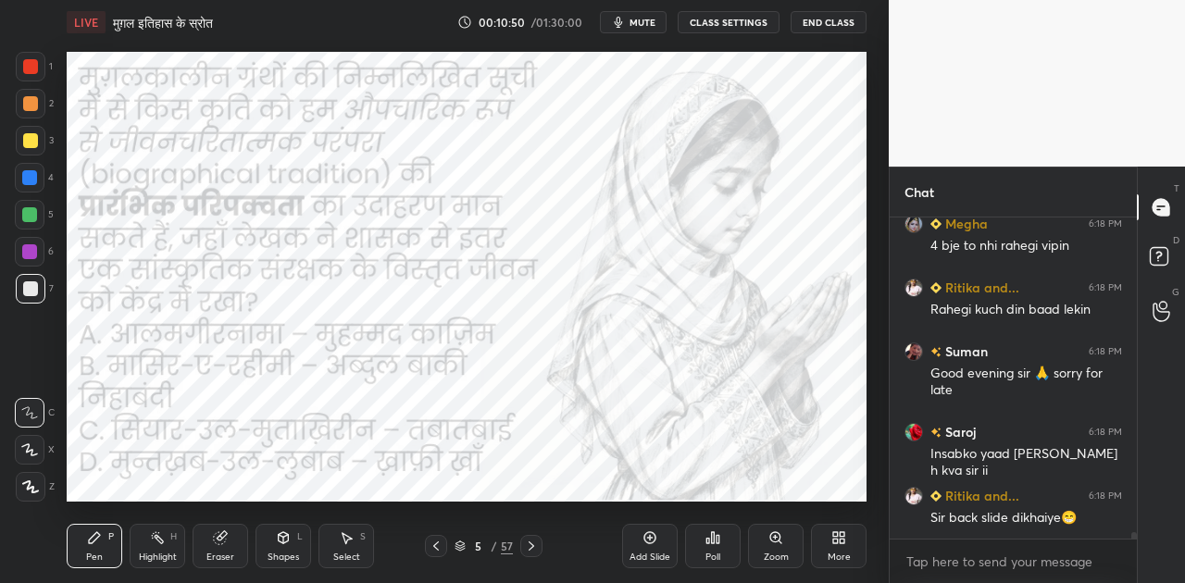
scroll to position [15402, 0]
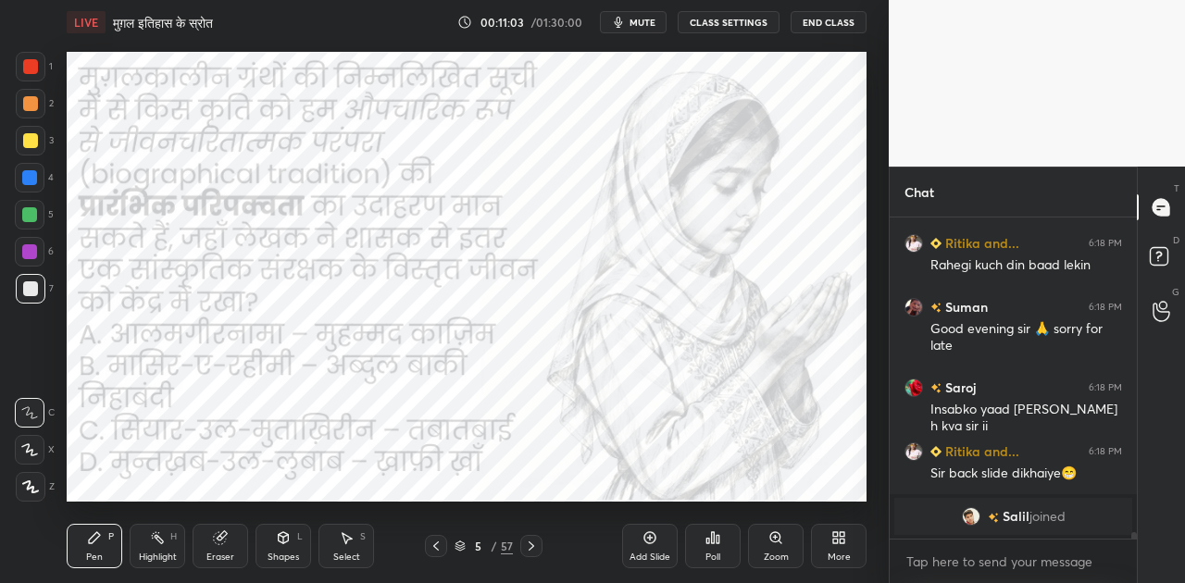
click at [441, 551] on icon at bounding box center [436, 546] width 15 height 15
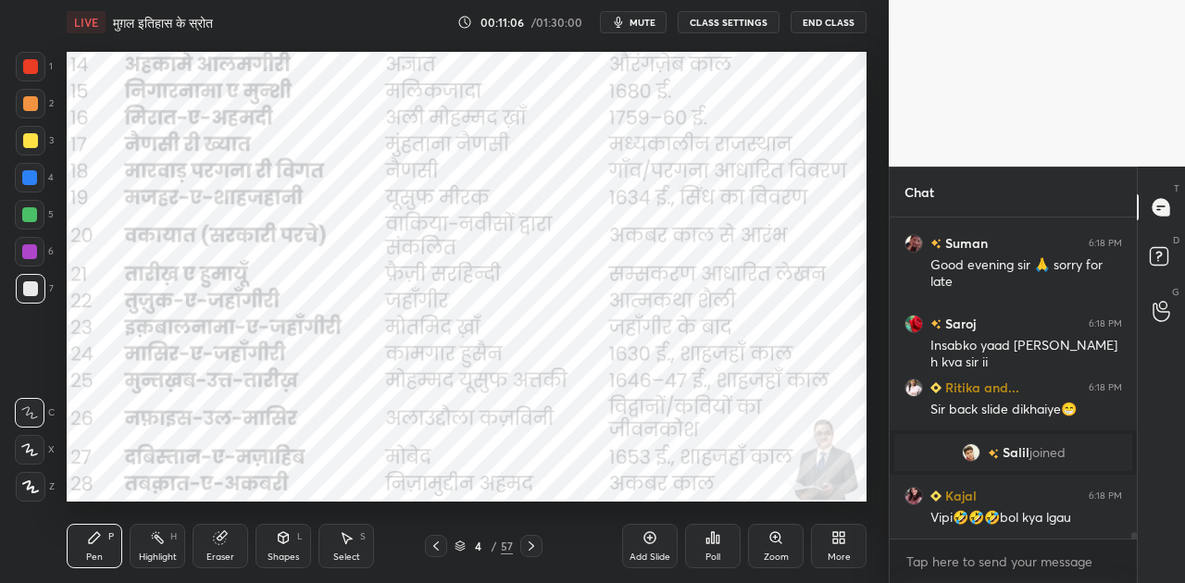
scroll to position [15067, 0]
click at [441, 551] on icon at bounding box center [436, 546] width 15 height 15
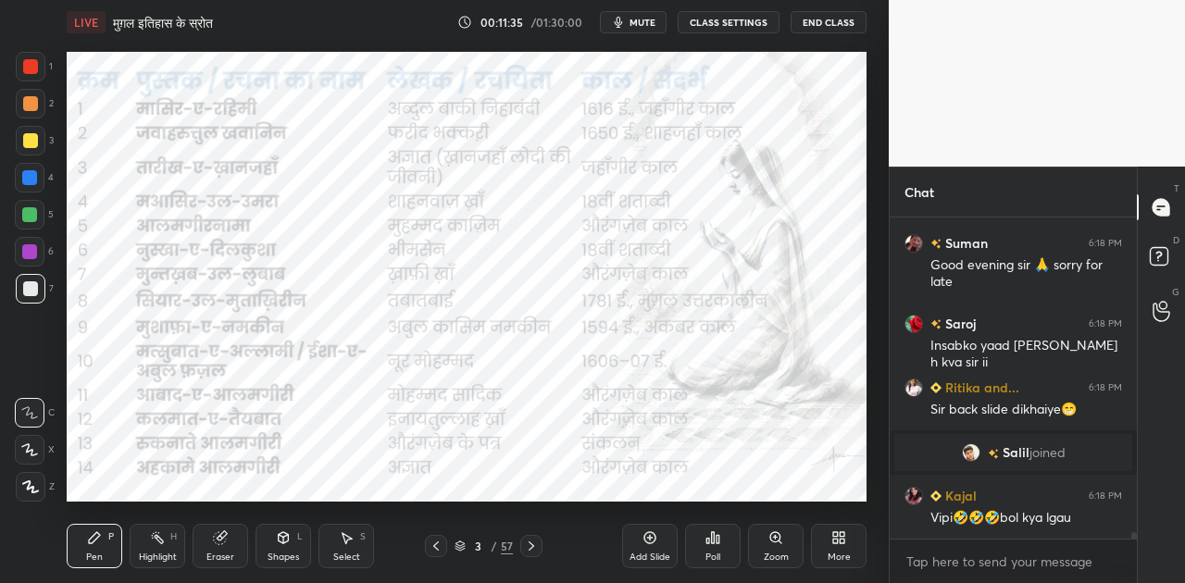
click at [539, 546] on div at bounding box center [531, 546] width 22 height 22
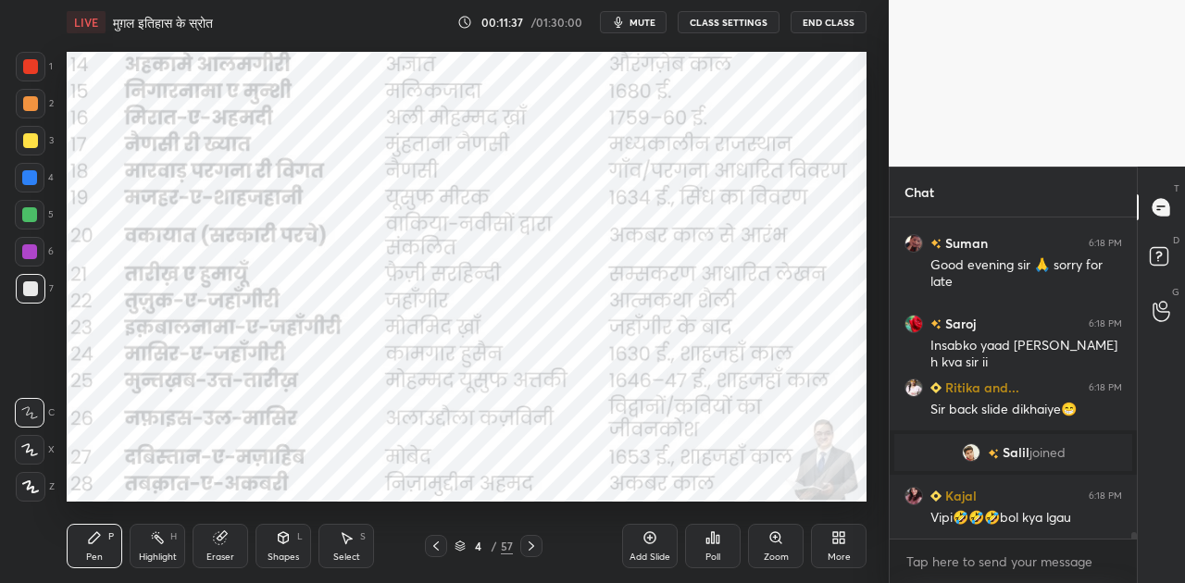
scroll to position [15146, 0]
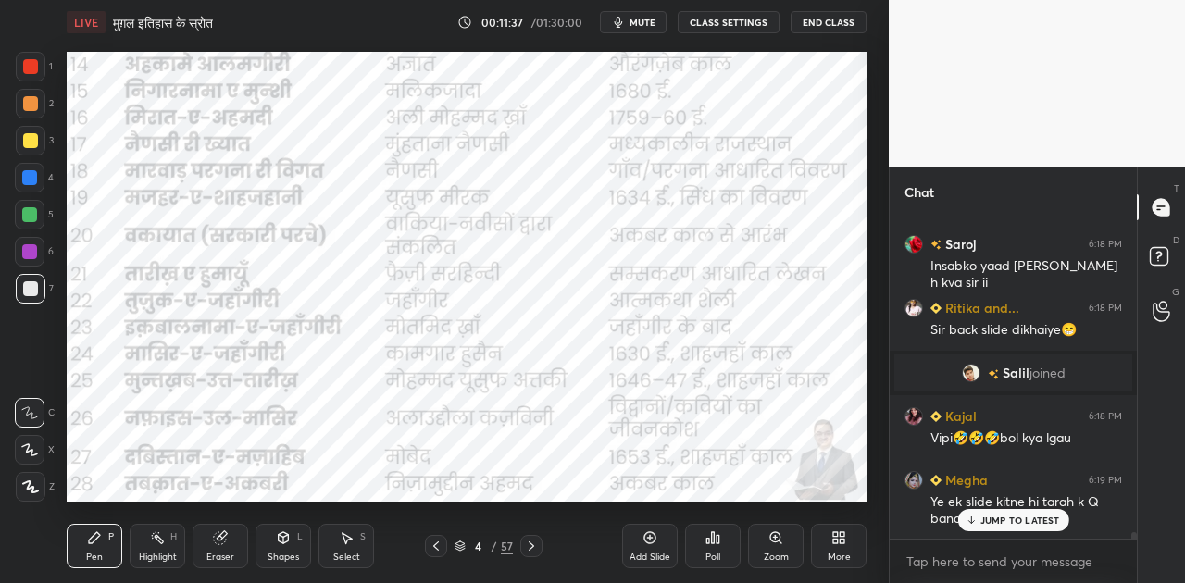
click at [539, 546] on div at bounding box center [531, 546] width 22 height 22
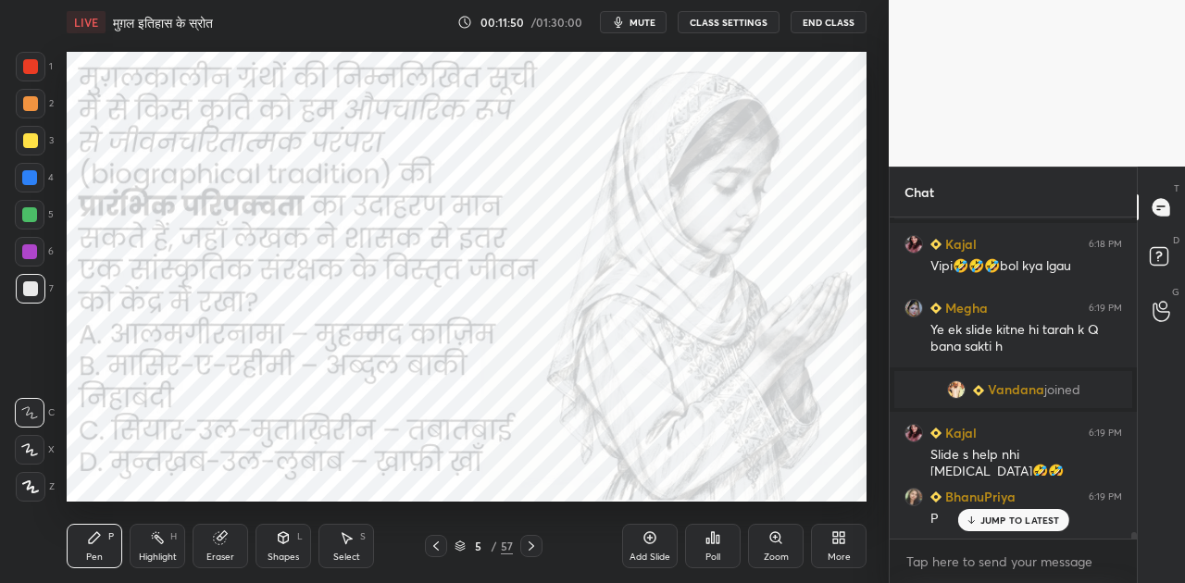
scroll to position [15363, 0]
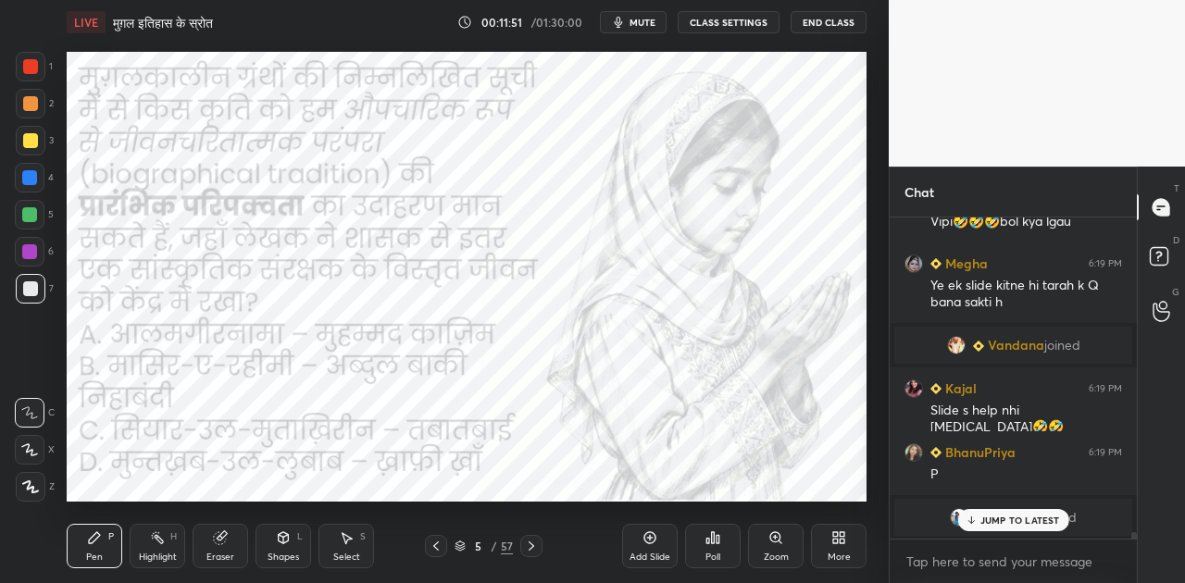
click at [713, 554] on div "Poll" at bounding box center [712, 557] width 15 height 9
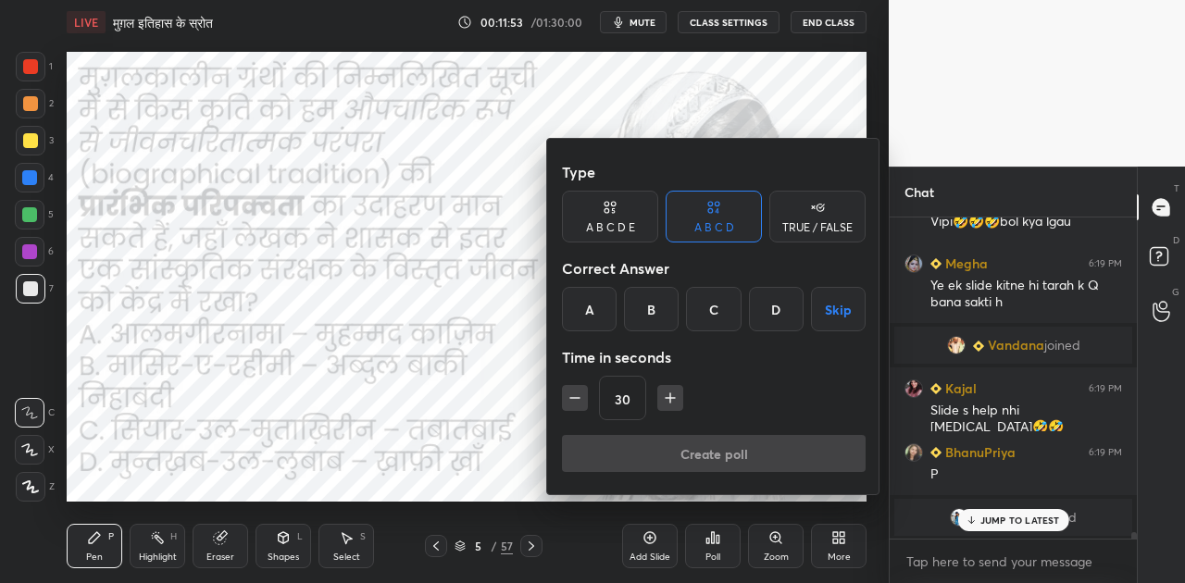
click at [651, 307] on div "B" at bounding box center [651, 309] width 55 height 44
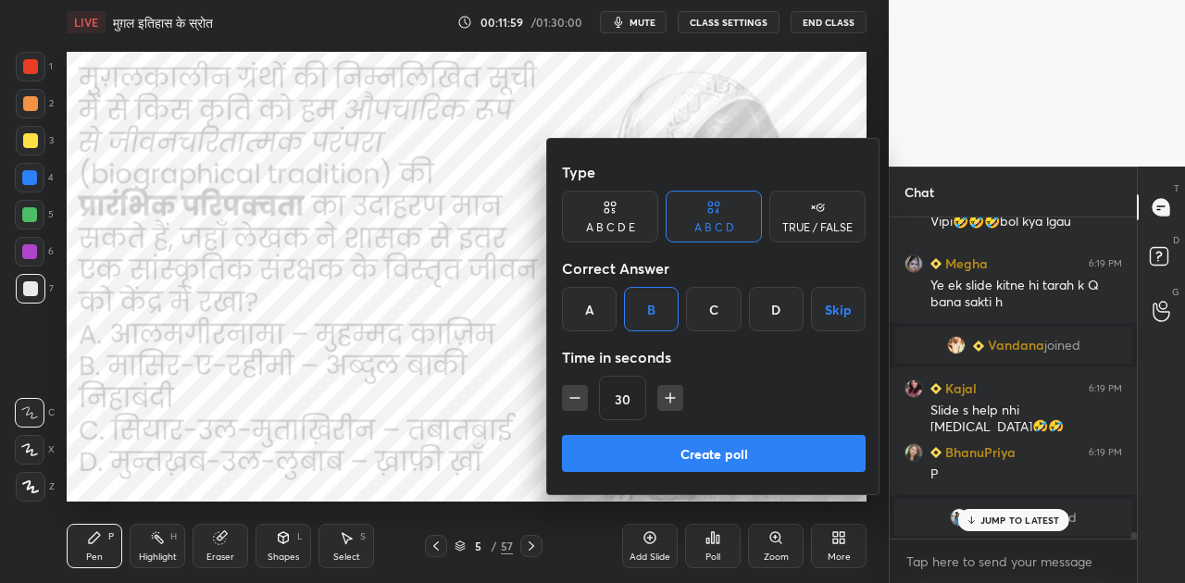
scroll to position [15428, 0]
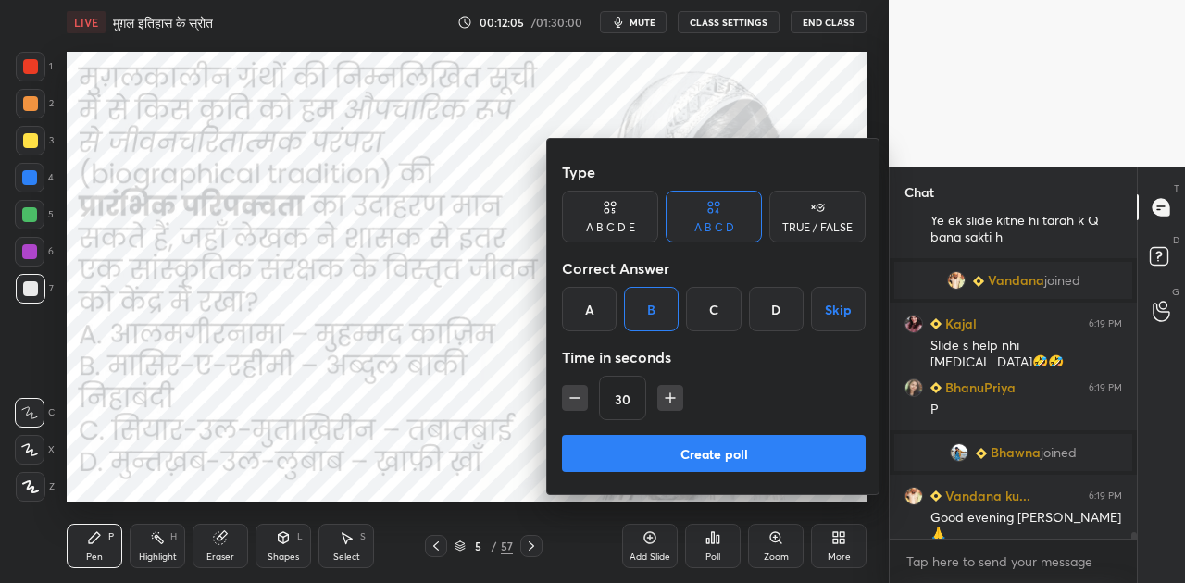
click at [728, 455] on button "Create poll" at bounding box center [714, 453] width 304 height 37
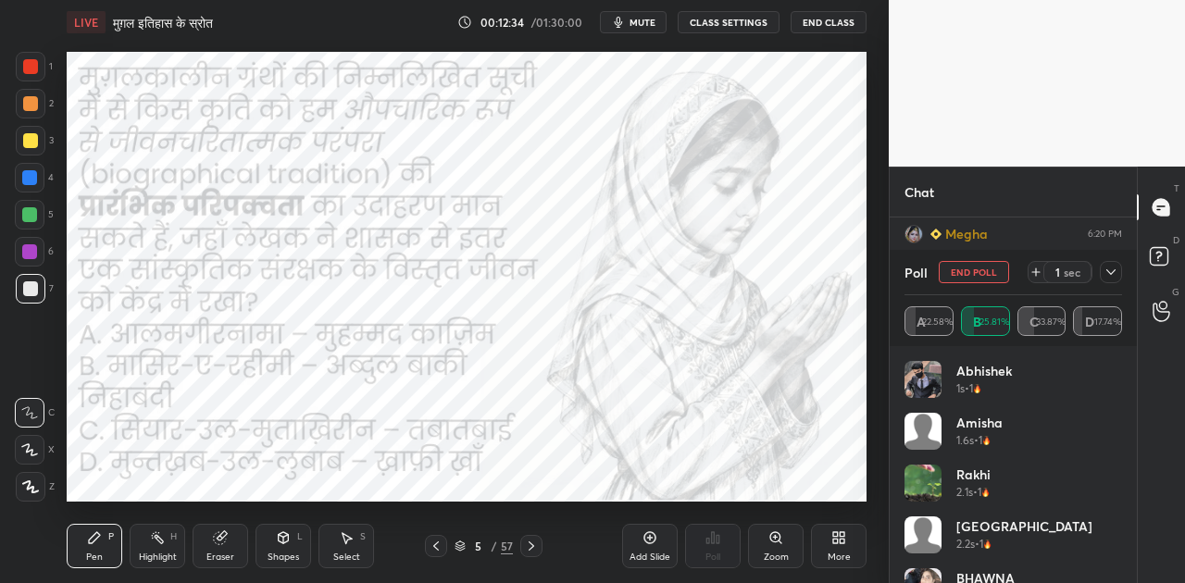
scroll to position [15817, 0]
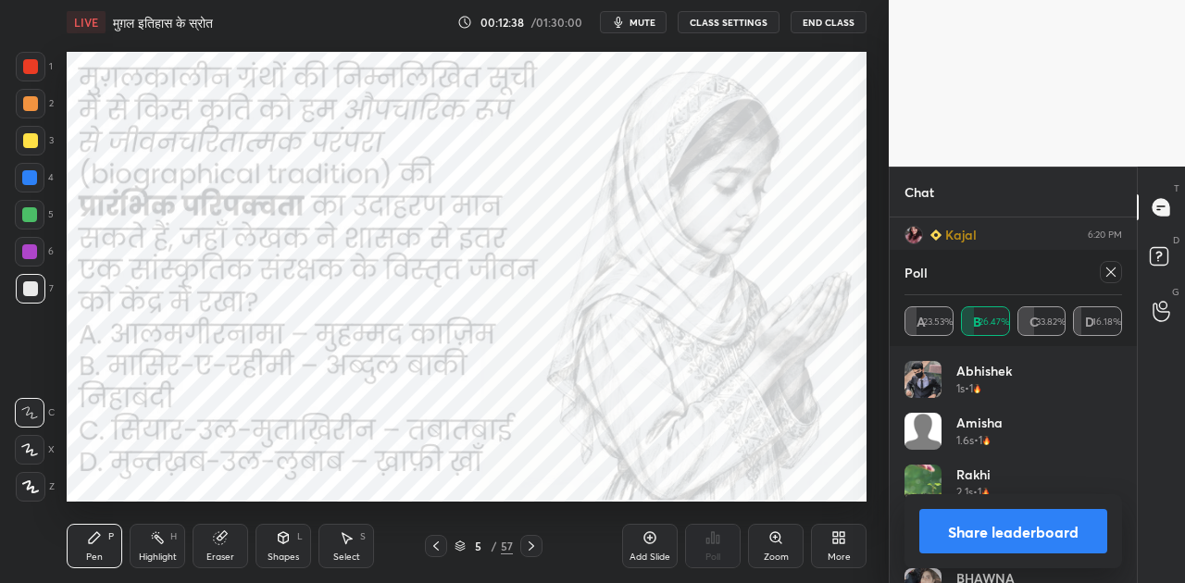
click at [1007, 531] on button "Share leaderboard" at bounding box center [1013, 531] width 188 height 44
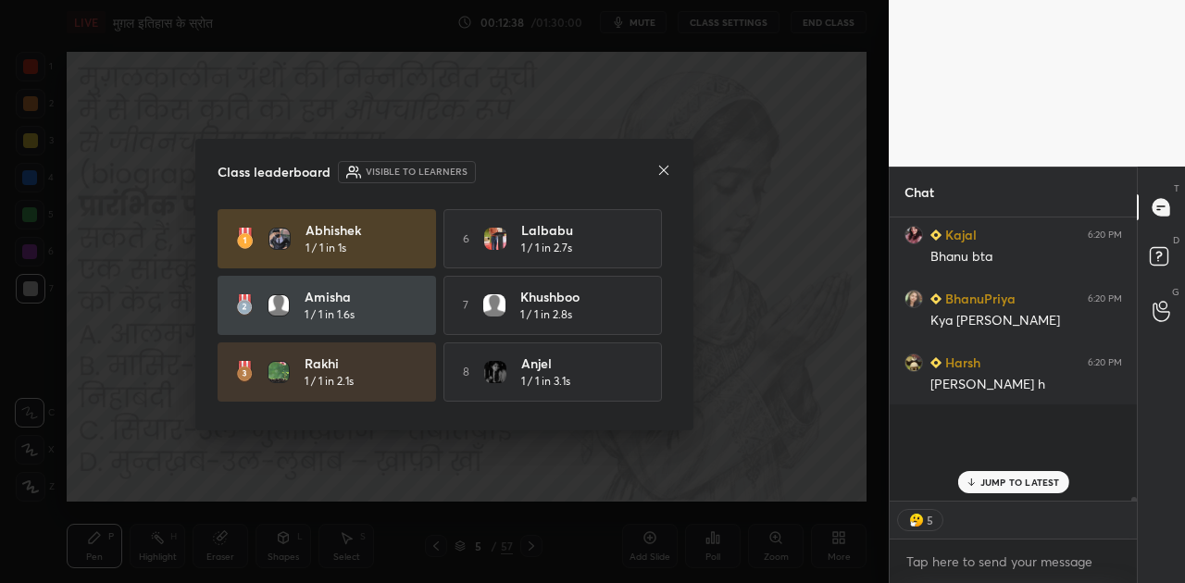
scroll to position [6, 6]
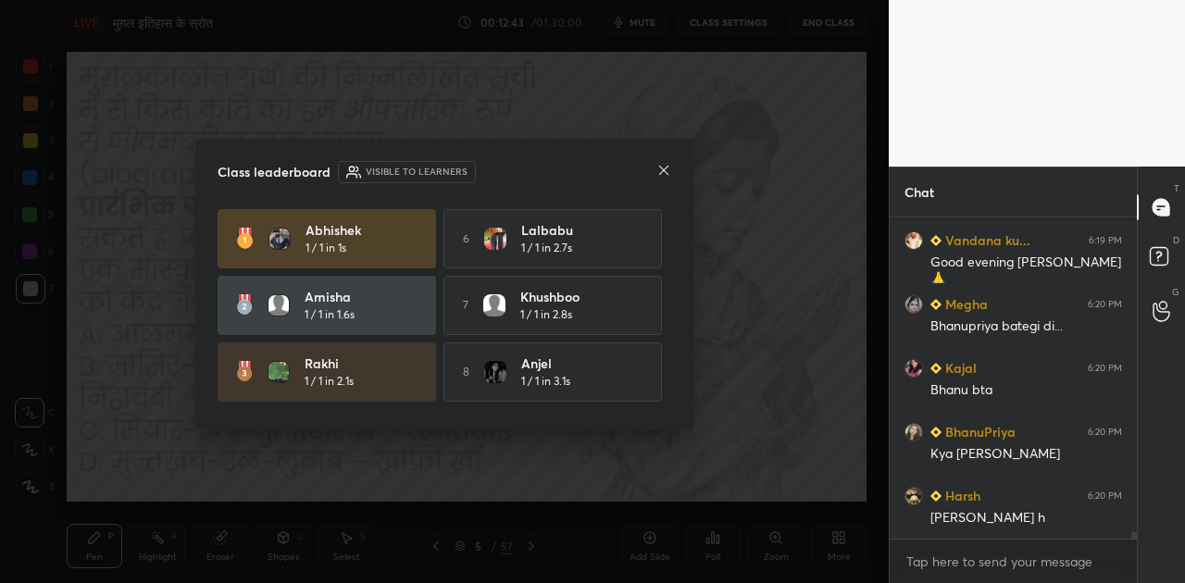
click at [661, 165] on icon at bounding box center [663, 170] width 15 height 15
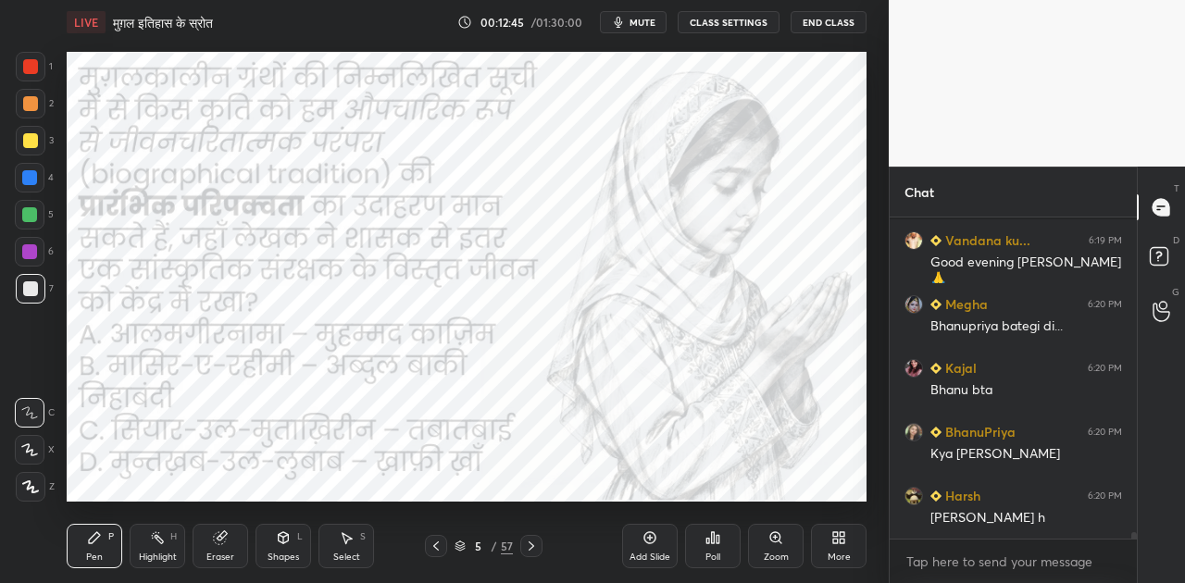
click at [531, 553] on icon at bounding box center [531, 546] width 15 height 15
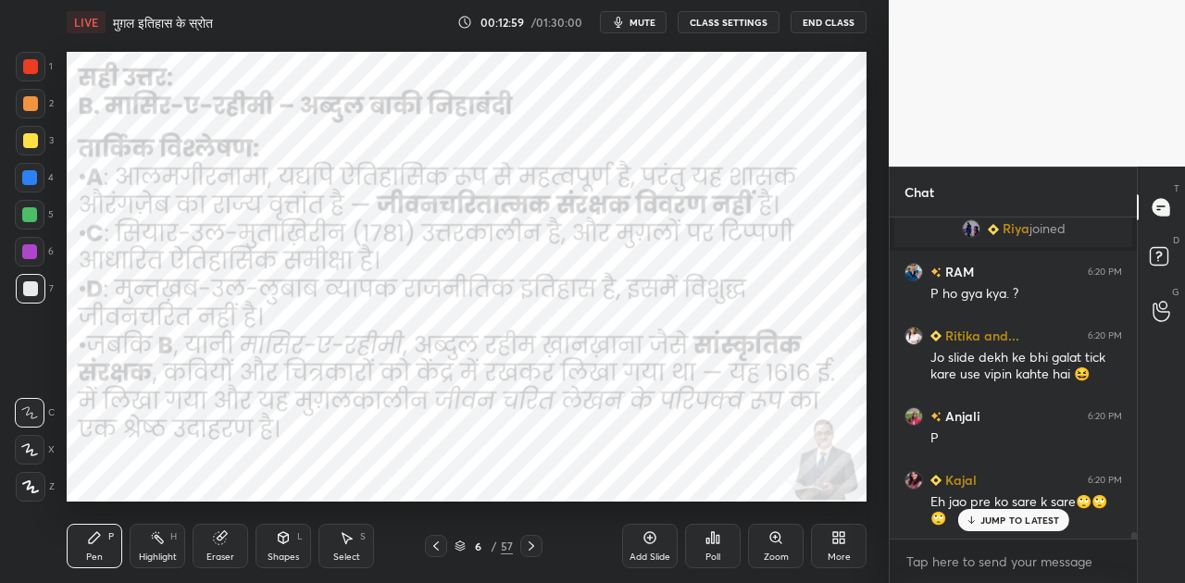
click at [531, 553] on icon at bounding box center [531, 546] width 15 height 15
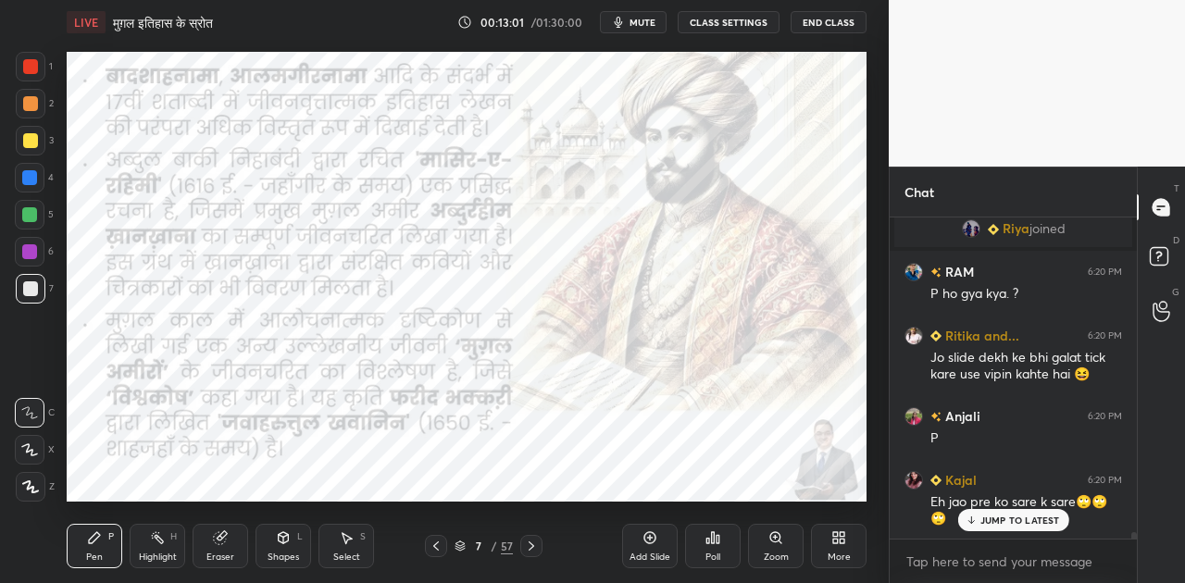
click at [1022, 517] on p "JUMP TO LATEST" at bounding box center [1020, 520] width 80 height 11
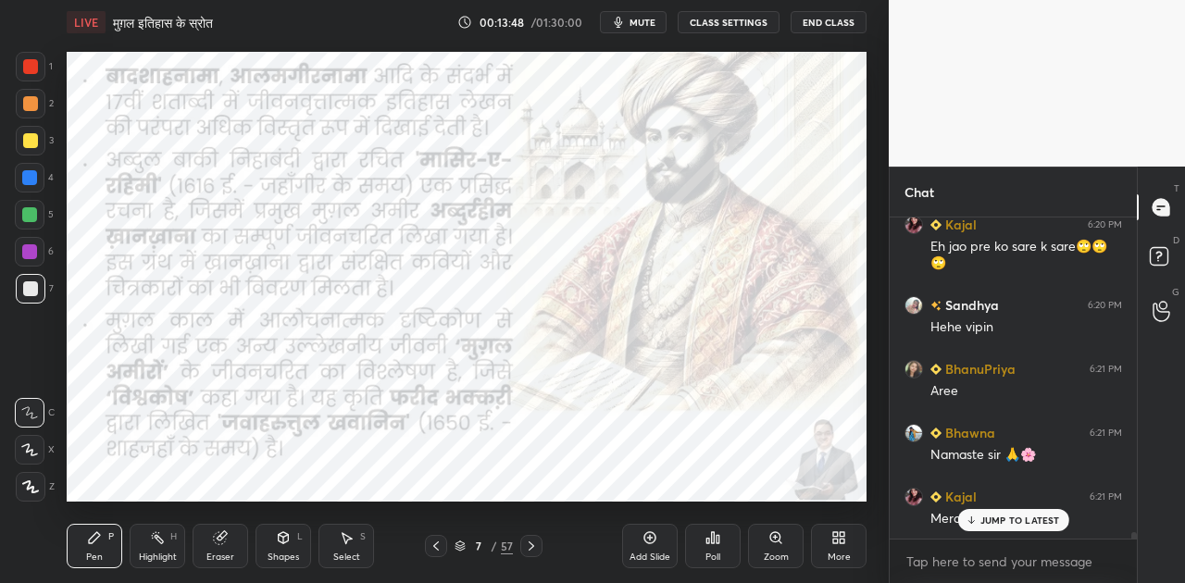
click at [525, 541] on icon at bounding box center [531, 546] width 15 height 15
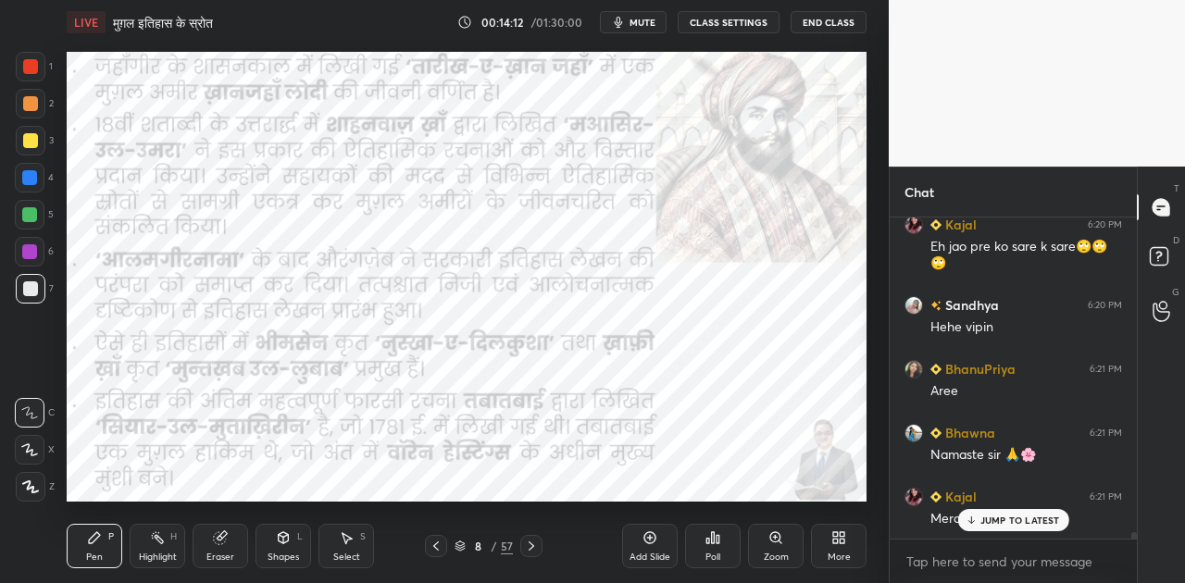
click at [655, 23] on span "mute" at bounding box center [642, 22] width 26 height 13
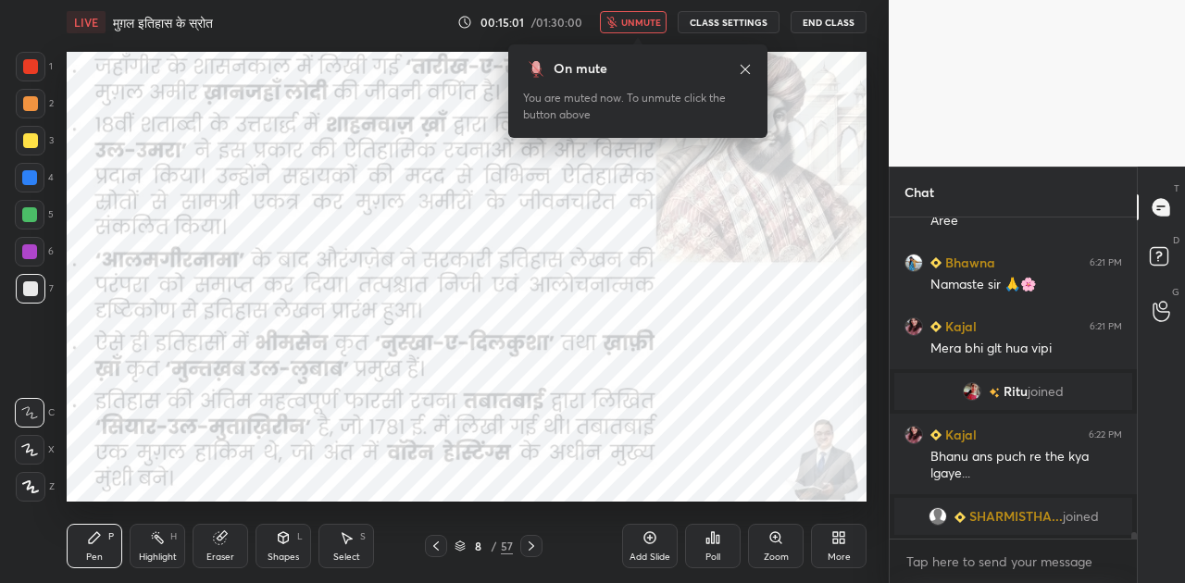
scroll to position [16126, 0]
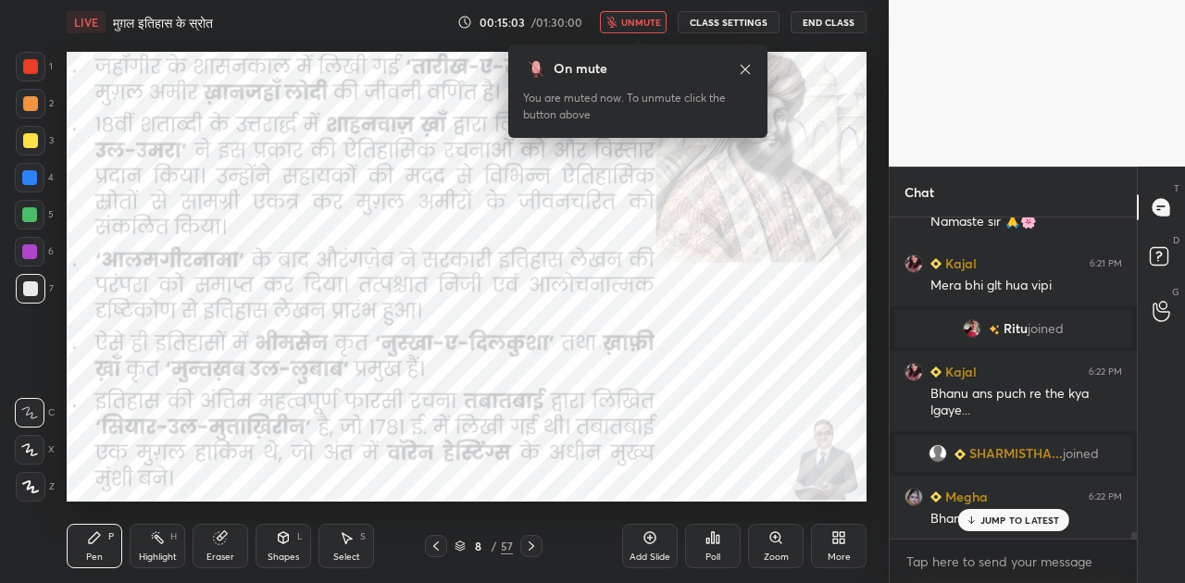
click at [655, 23] on span "unmute" at bounding box center [641, 22] width 40 height 13
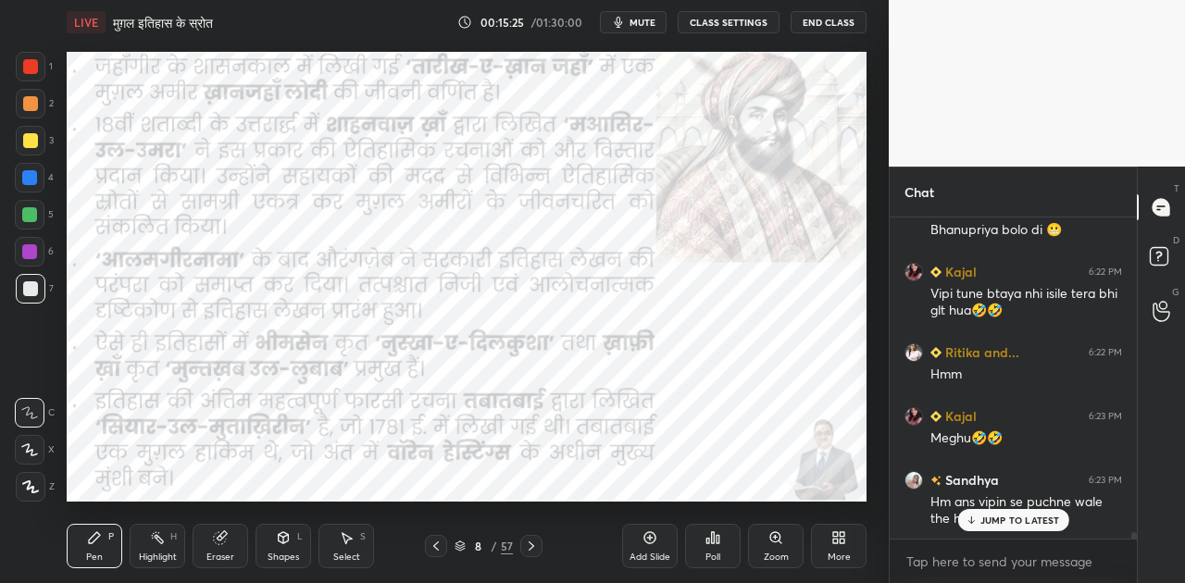
scroll to position [16496, 0]
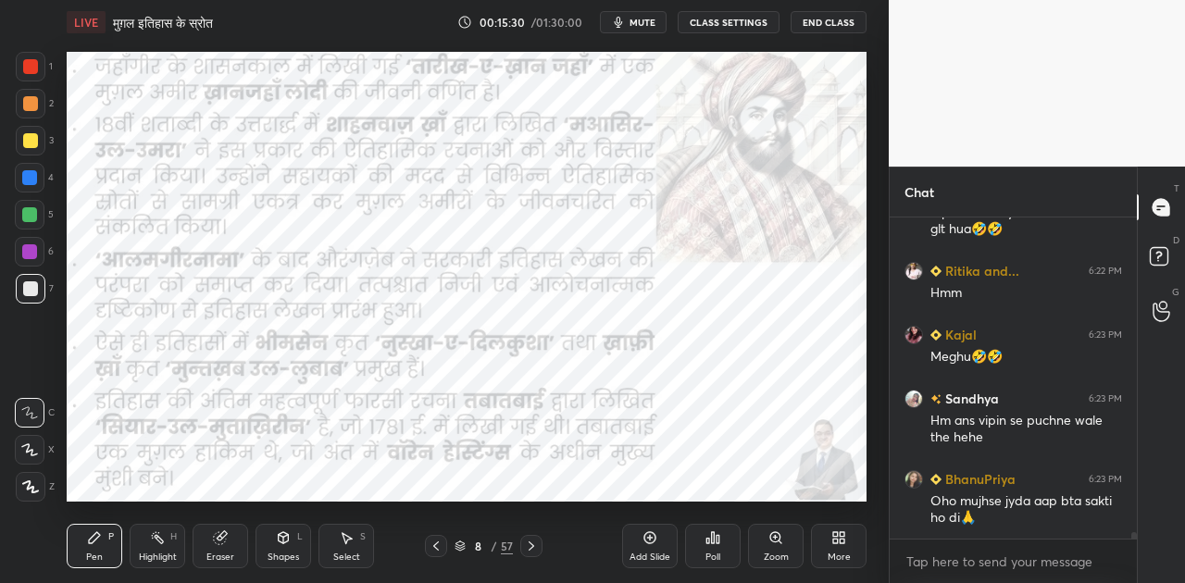
click at [32, 174] on div at bounding box center [29, 177] width 15 height 15
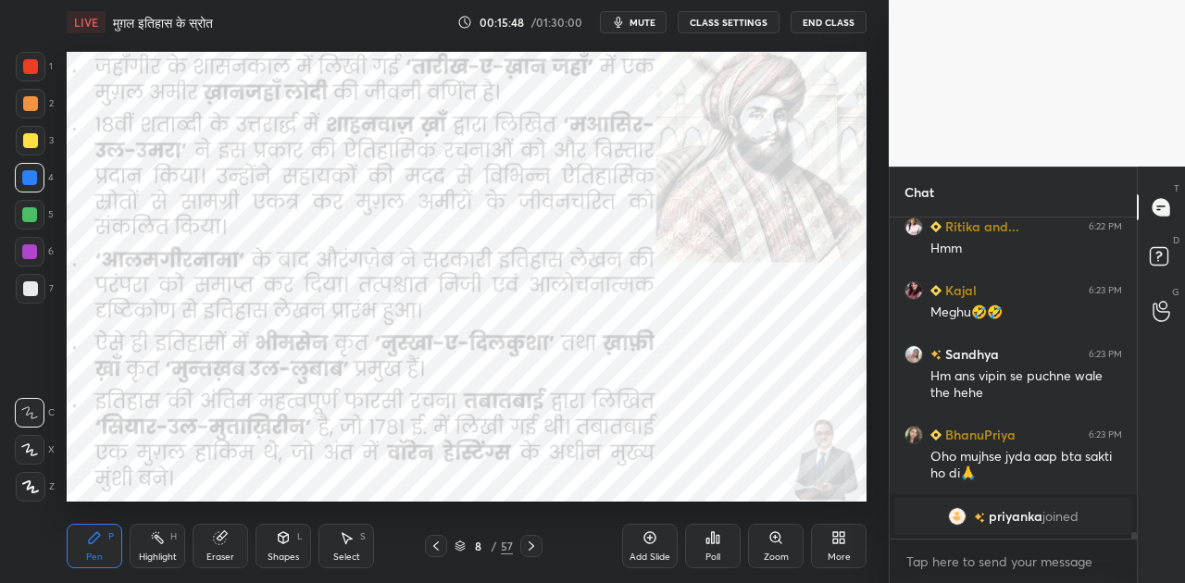
click at [522, 544] on div at bounding box center [531, 546] width 22 height 22
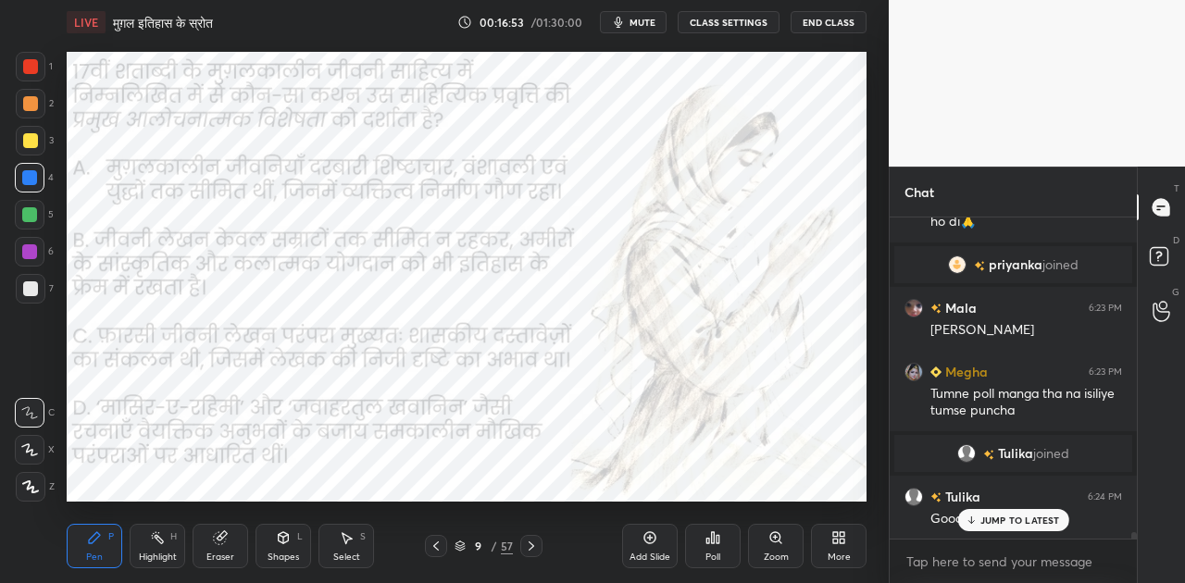
scroll to position [16633, 0]
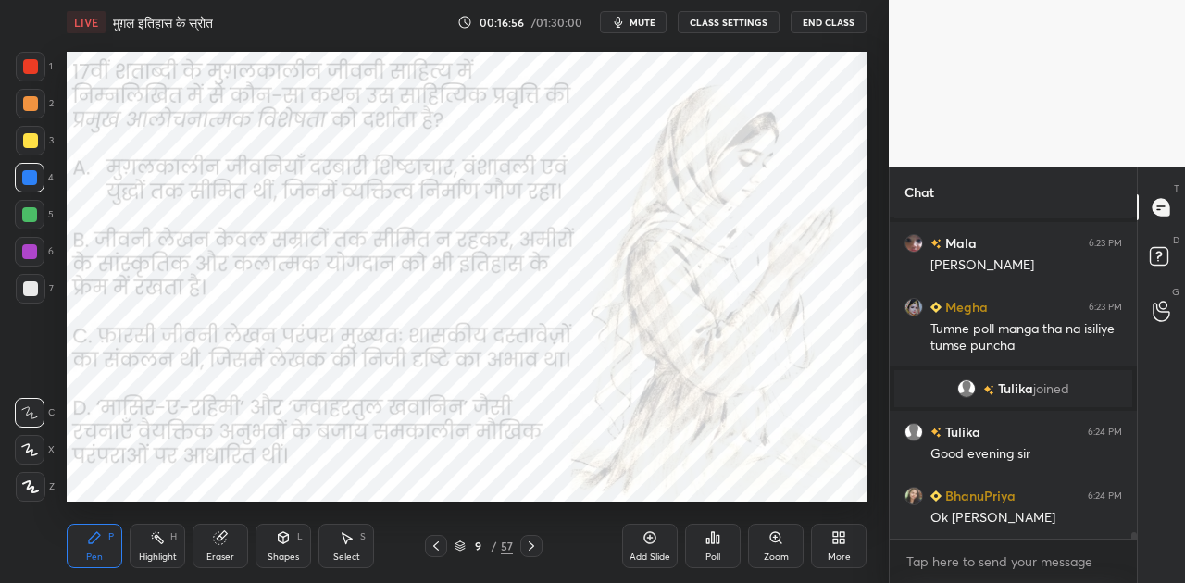
click at [644, 16] on span "mute" at bounding box center [642, 22] width 26 height 13
click at [706, 546] on div "Poll" at bounding box center [713, 546] width 56 height 44
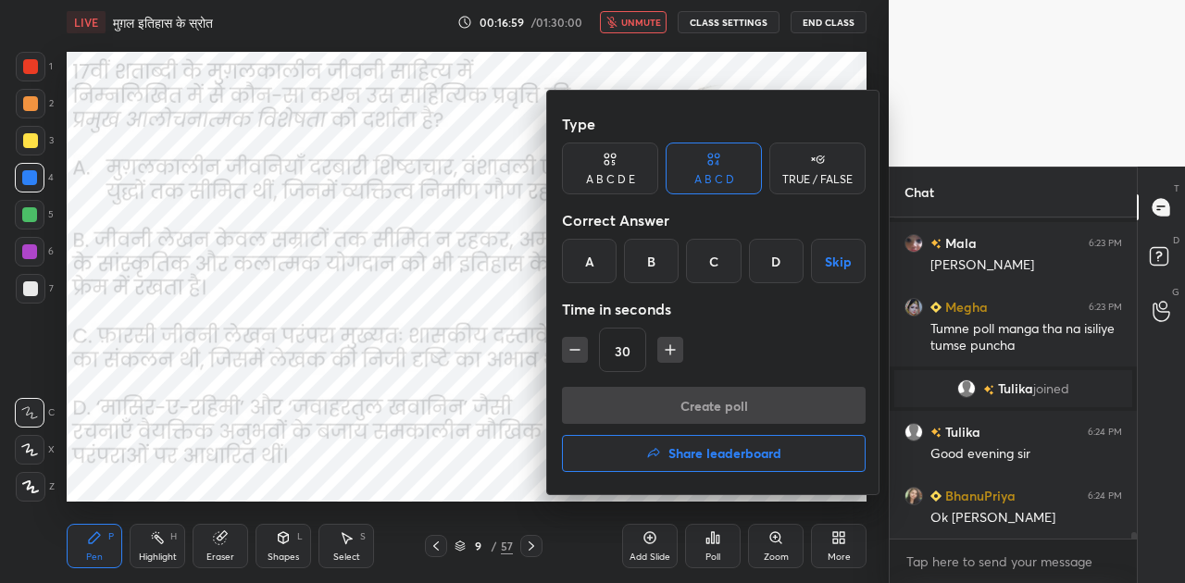
click at [651, 260] on div "B" at bounding box center [651, 261] width 55 height 44
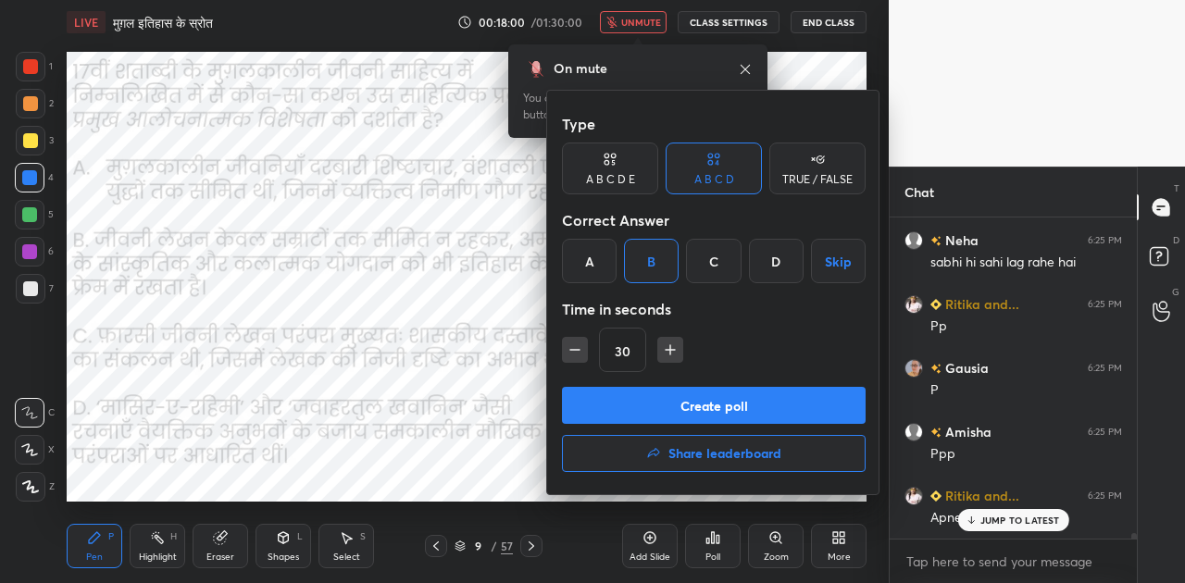
scroll to position [17207, 0]
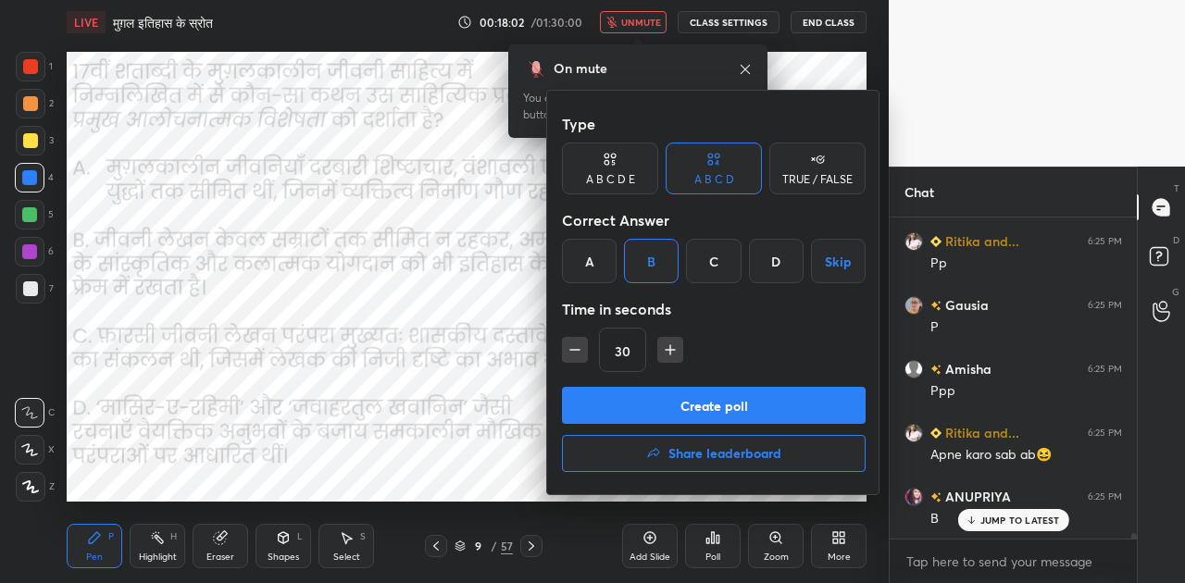
click at [718, 404] on button "Create poll" at bounding box center [714, 405] width 304 height 37
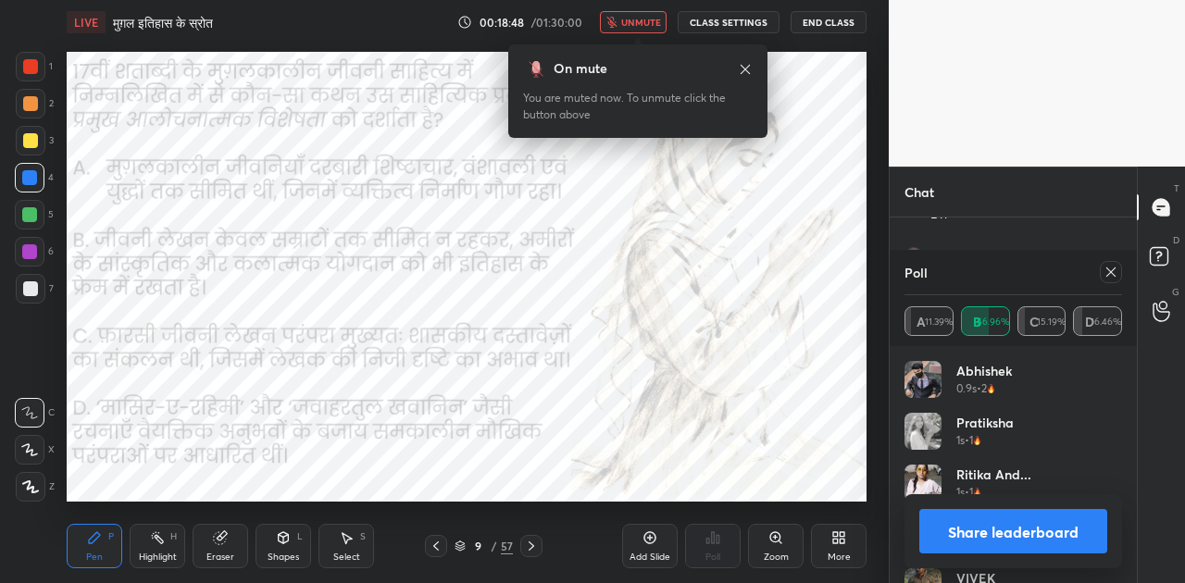
scroll to position [18186, 0]
click at [1007, 529] on button "Share leaderboard" at bounding box center [1013, 531] width 188 height 44
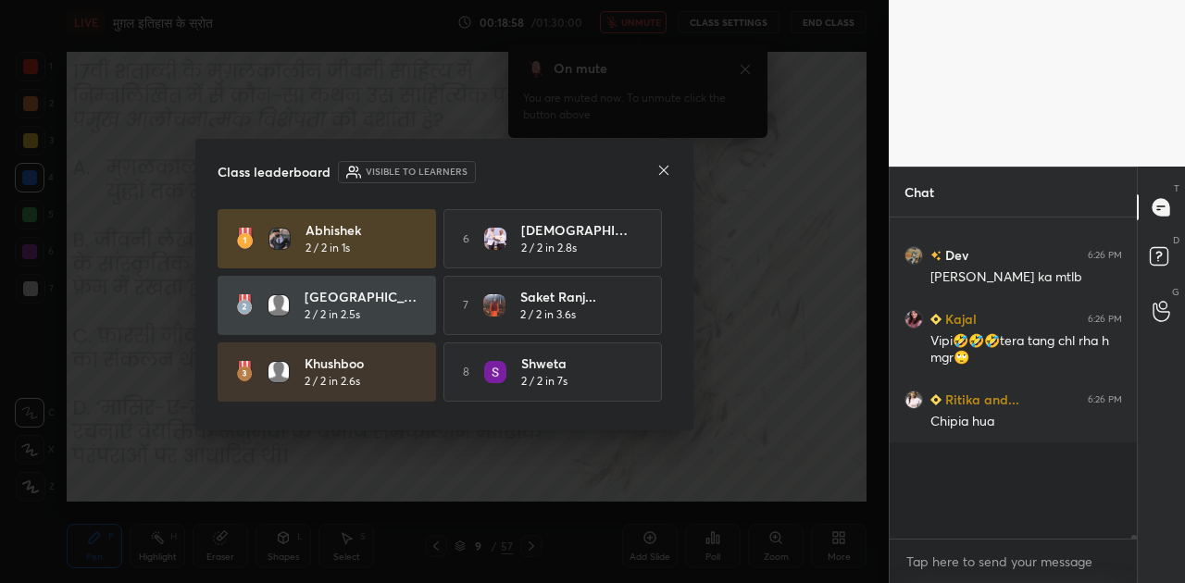
scroll to position [6, 6]
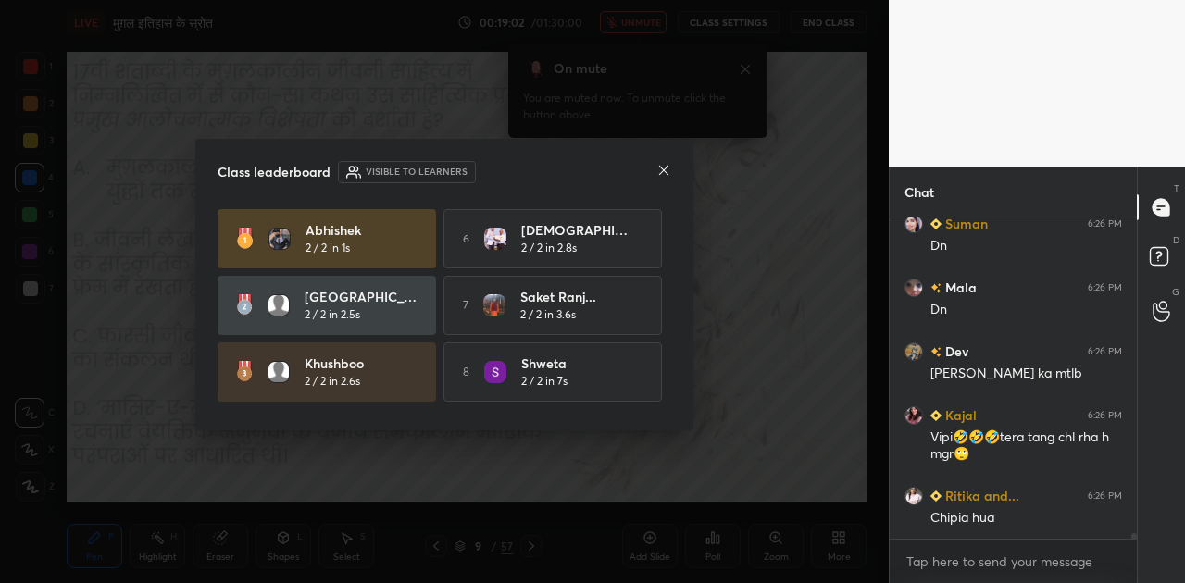
click at [664, 168] on icon at bounding box center [663, 170] width 15 height 15
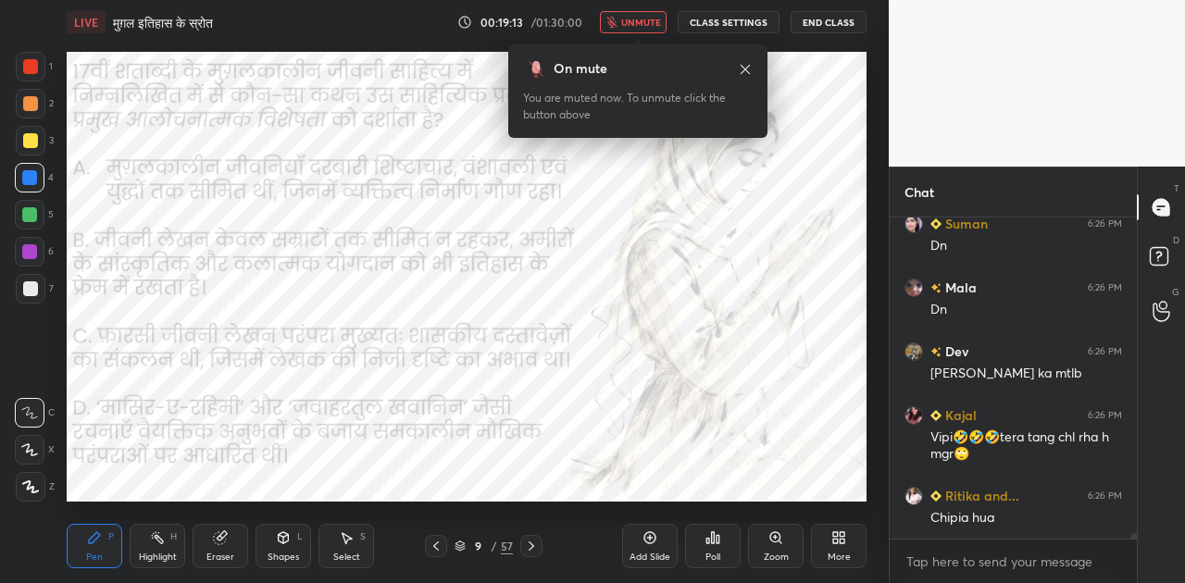
click at [655, 25] on span "unmute" at bounding box center [641, 22] width 40 height 13
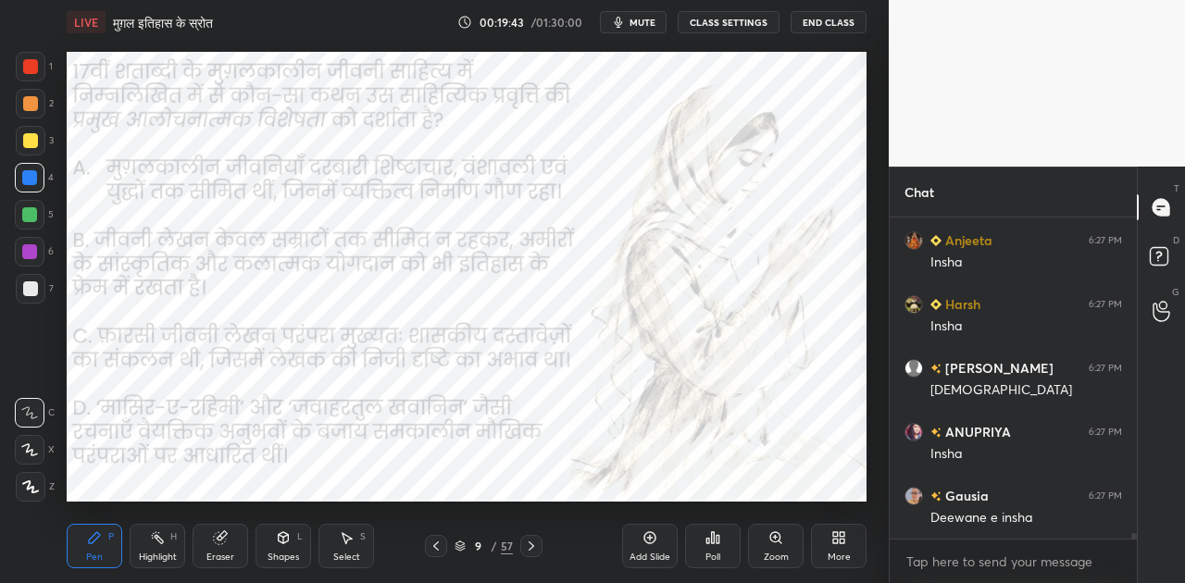
scroll to position [18836, 0]
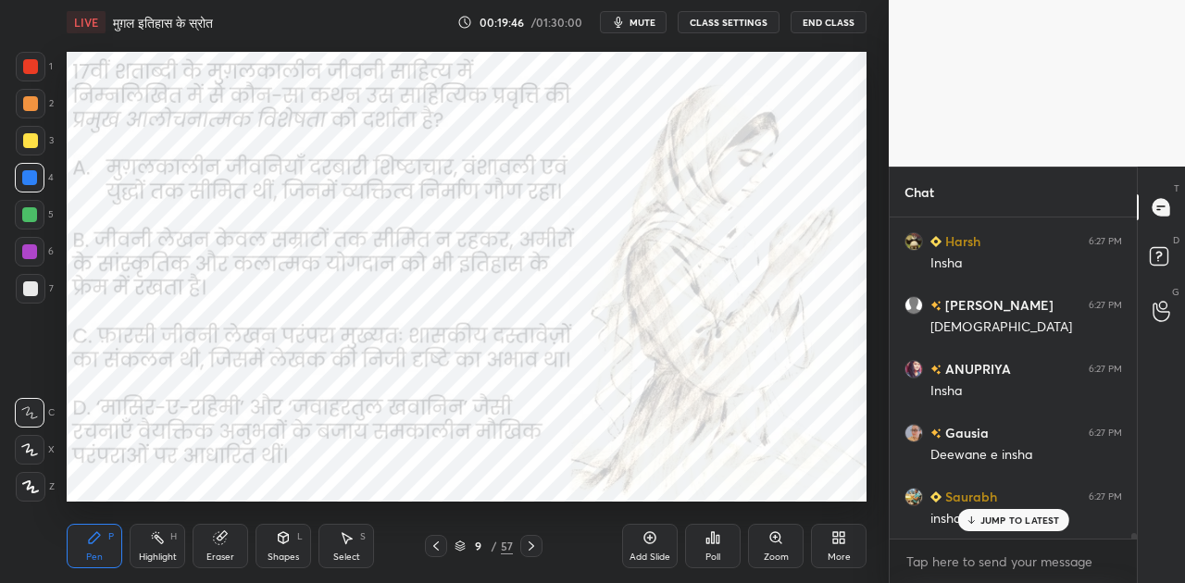
click at [529, 549] on icon at bounding box center [532, 545] width 6 height 9
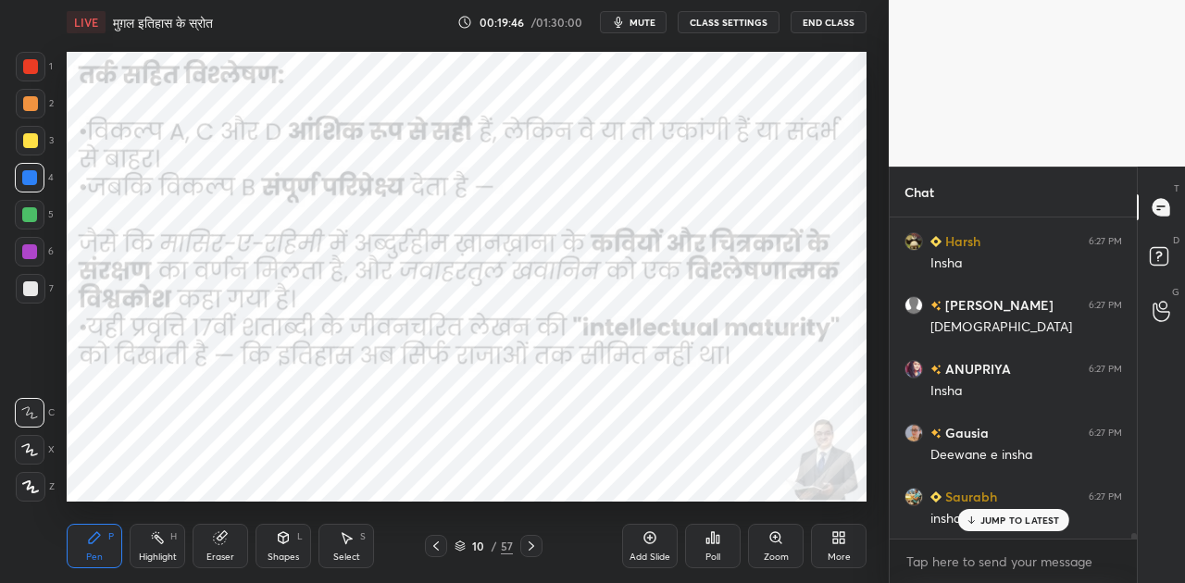
scroll to position [18901, 0]
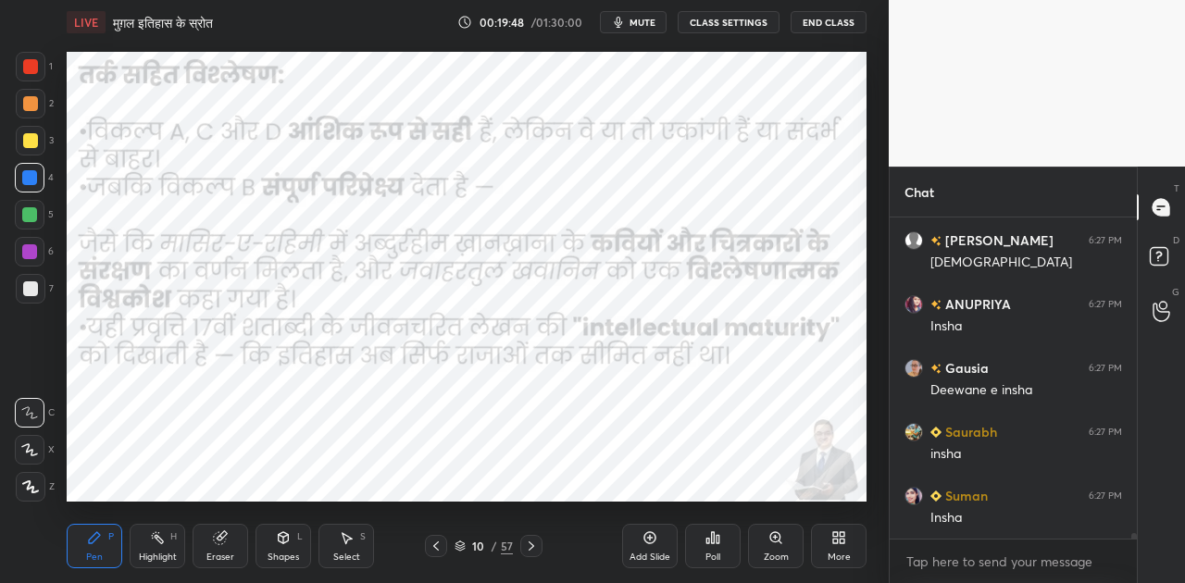
click at [533, 541] on icon at bounding box center [531, 546] width 15 height 15
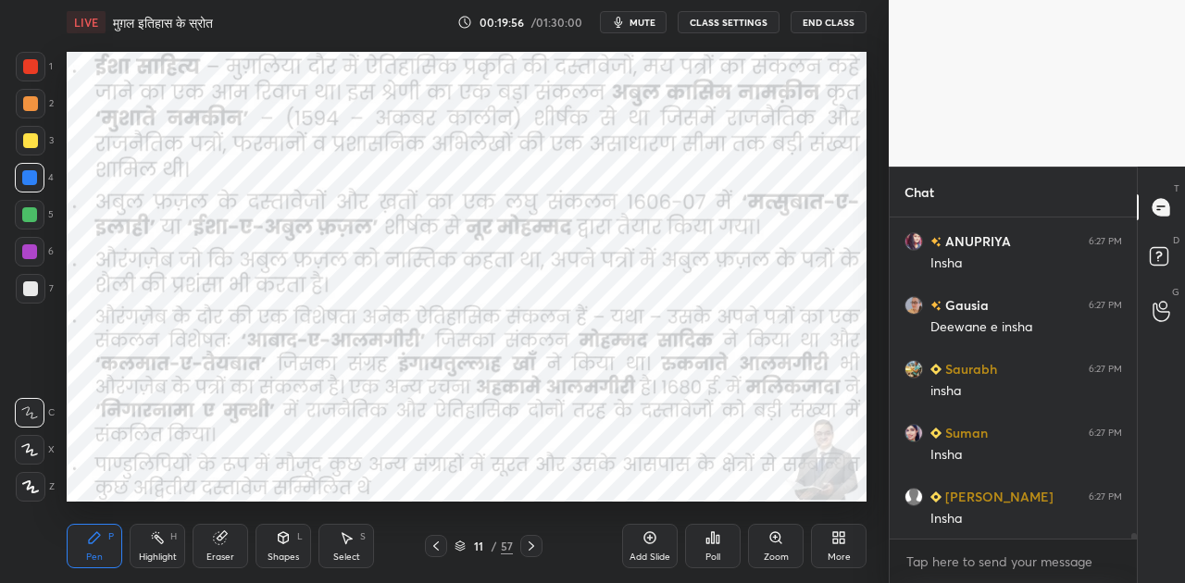
scroll to position [19028, 0]
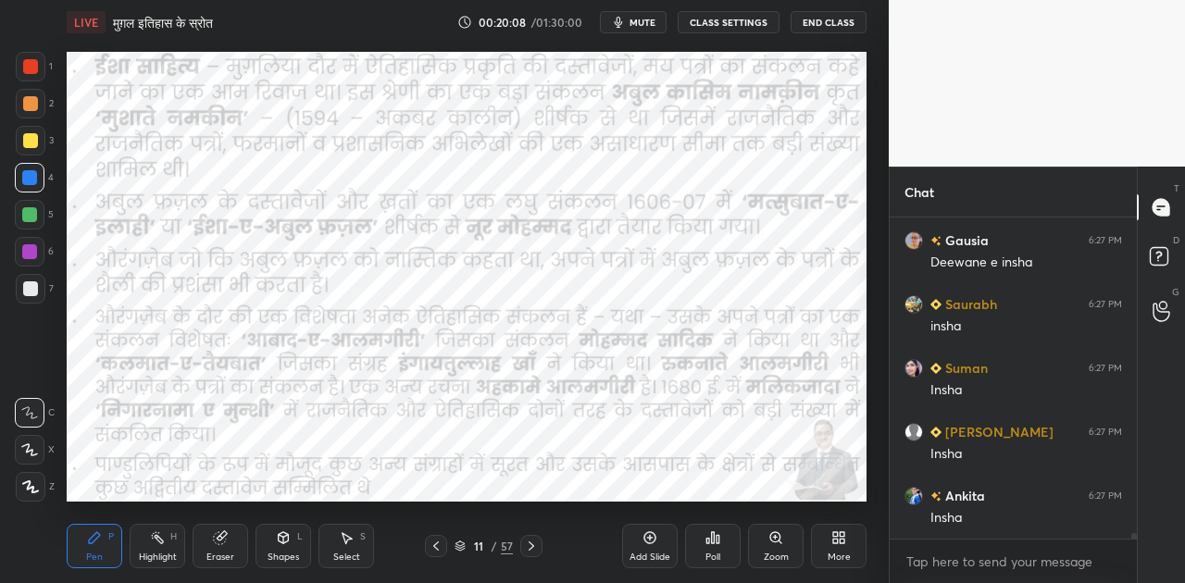
click at [281, 548] on div "Shapes L" at bounding box center [283, 546] width 56 height 44
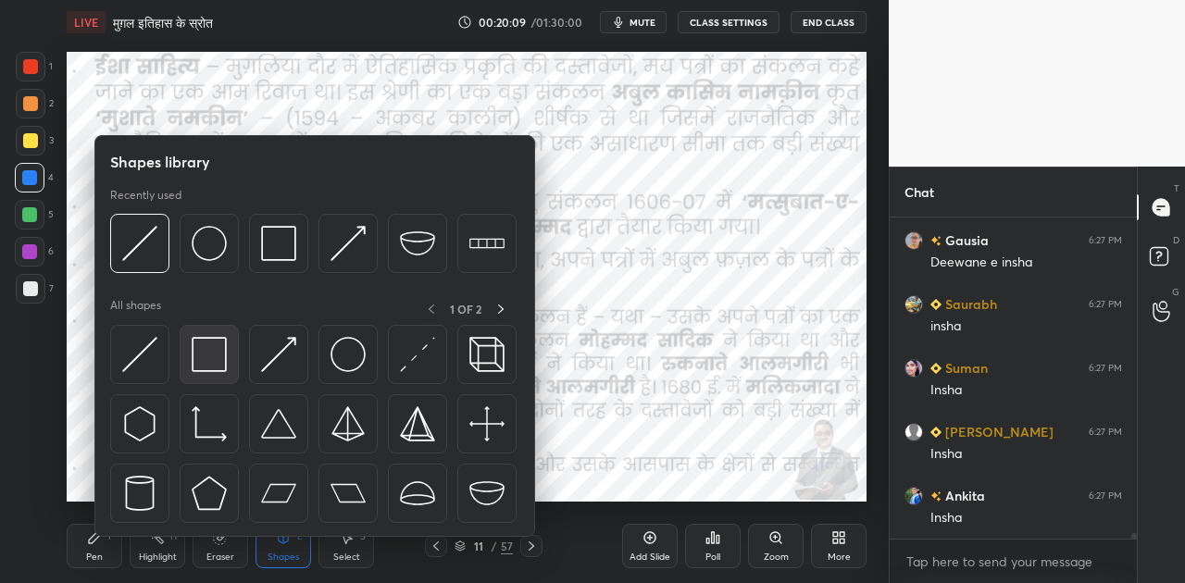
click at [211, 350] on img at bounding box center [209, 354] width 35 height 35
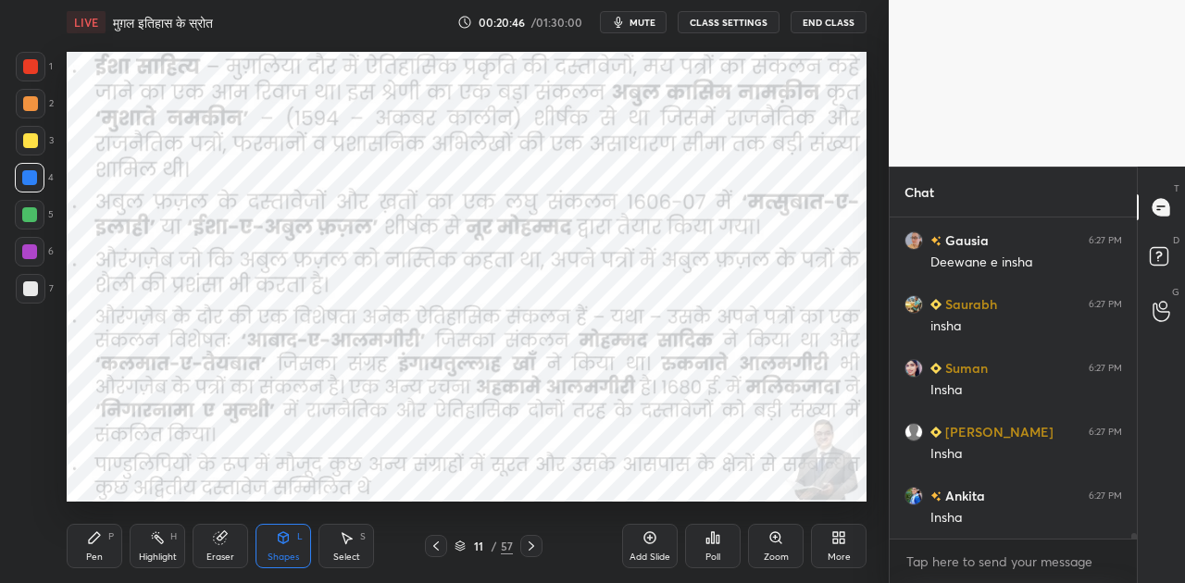
scroll to position [19073, 0]
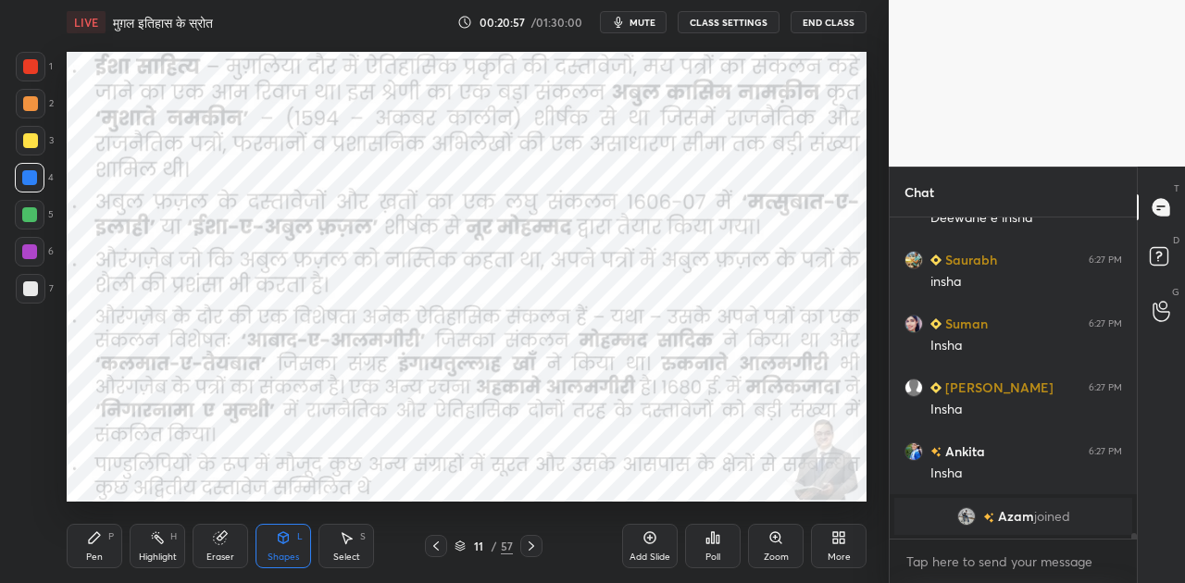
click at [534, 542] on icon at bounding box center [531, 546] width 15 height 15
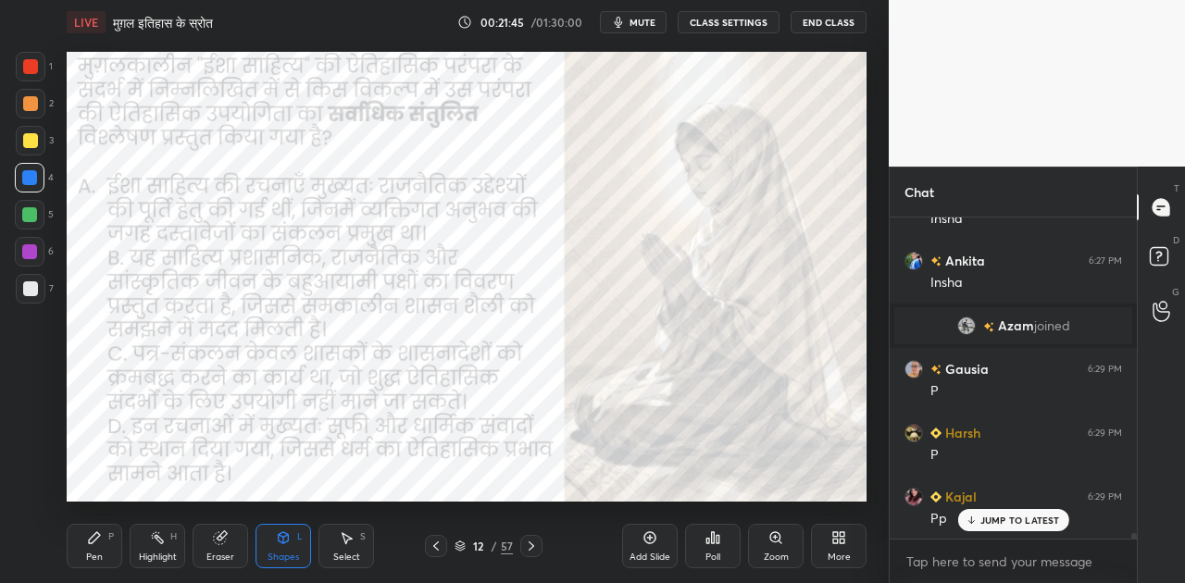
scroll to position [18567, 0]
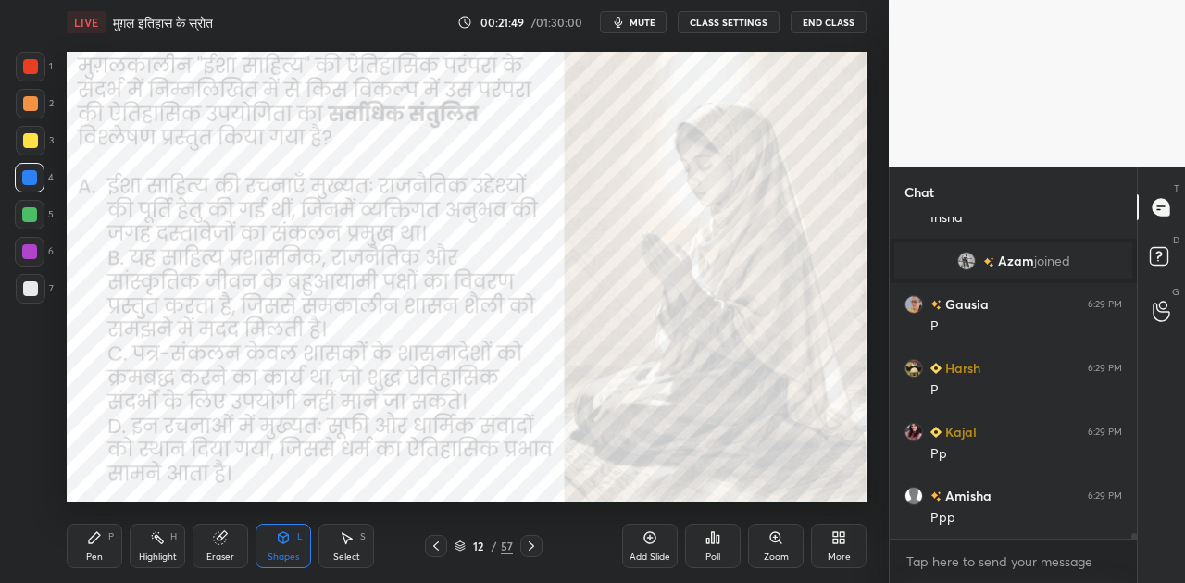
click at [652, 19] on span "mute" at bounding box center [642, 22] width 26 height 13
click at [726, 546] on div "Poll" at bounding box center [713, 546] width 56 height 44
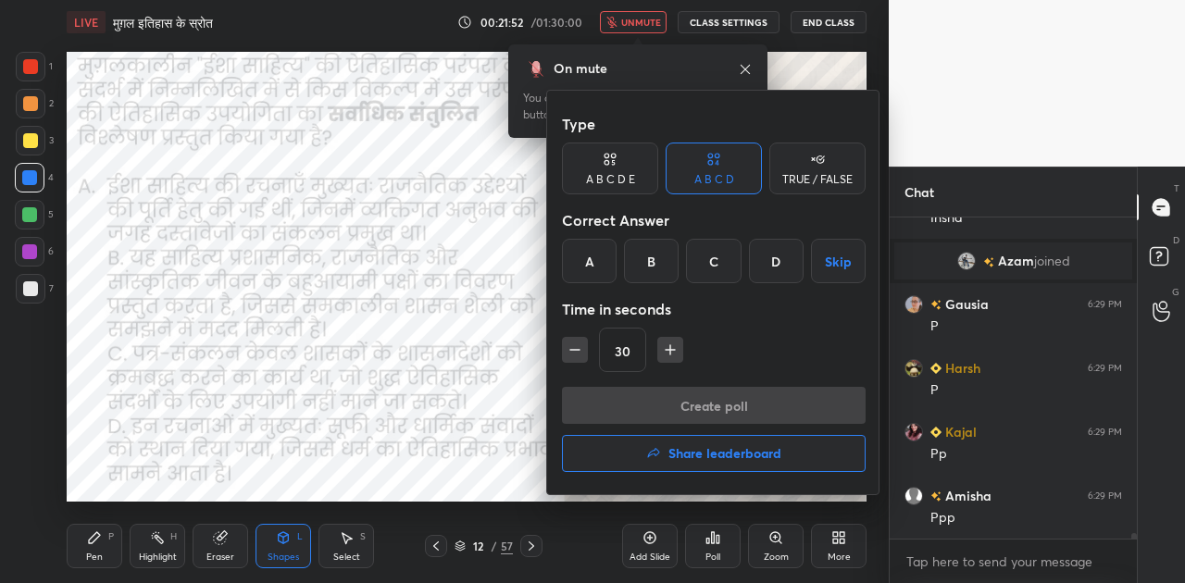
click at [646, 258] on div "B" at bounding box center [651, 261] width 55 height 44
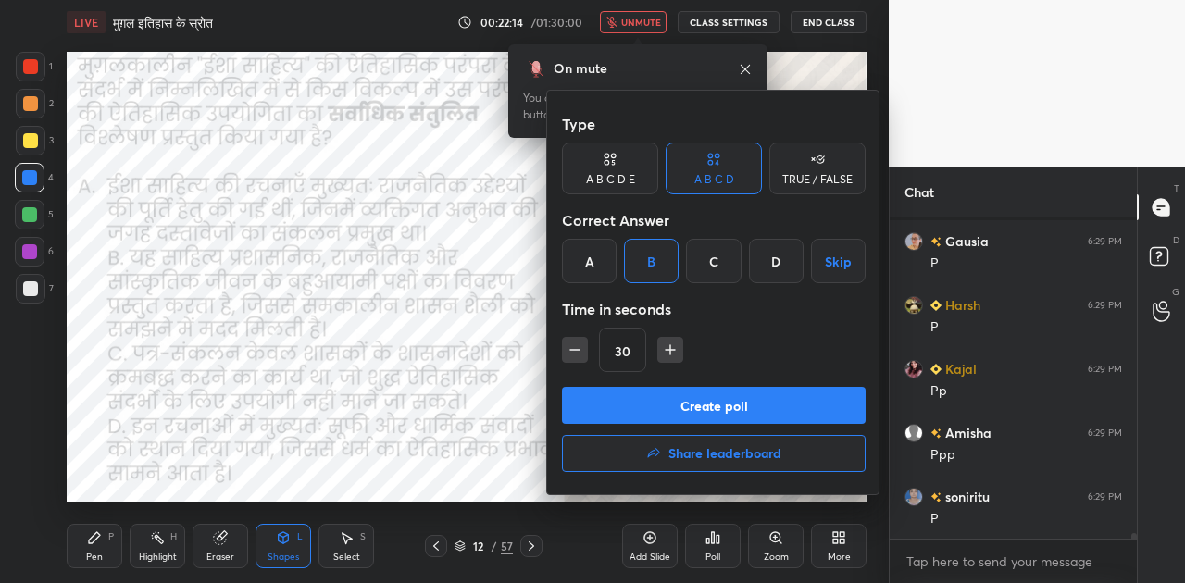
scroll to position [18695, 0]
click at [716, 413] on button "Create poll" at bounding box center [714, 405] width 304 height 37
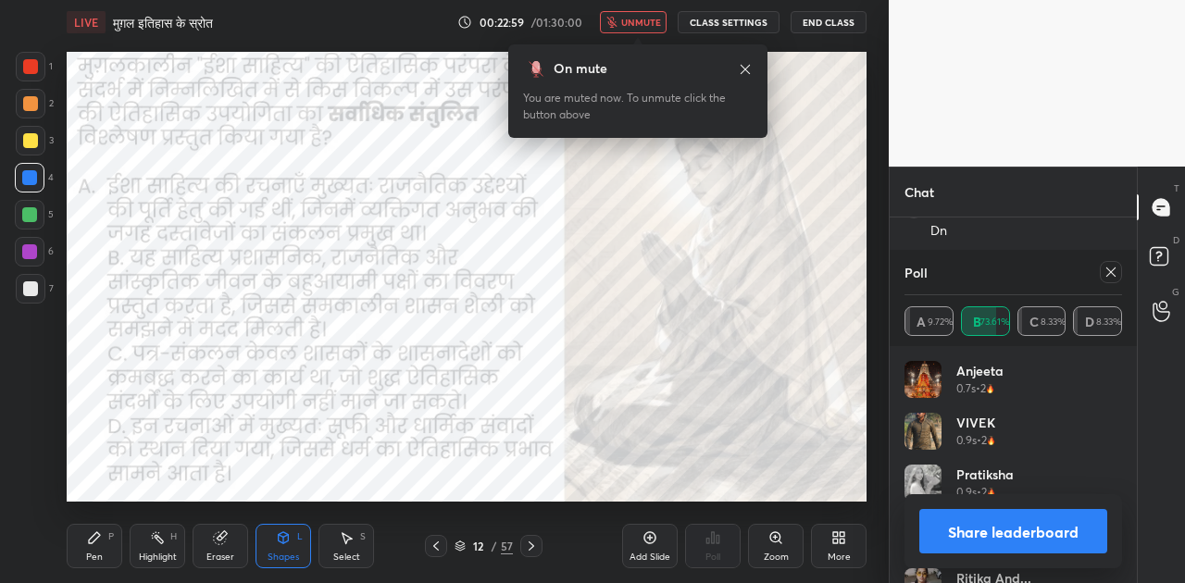
scroll to position [19175, 0]
click at [1002, 530] on button "Share leaderboard" at bounding box center [1013, 531] width 188 height 44
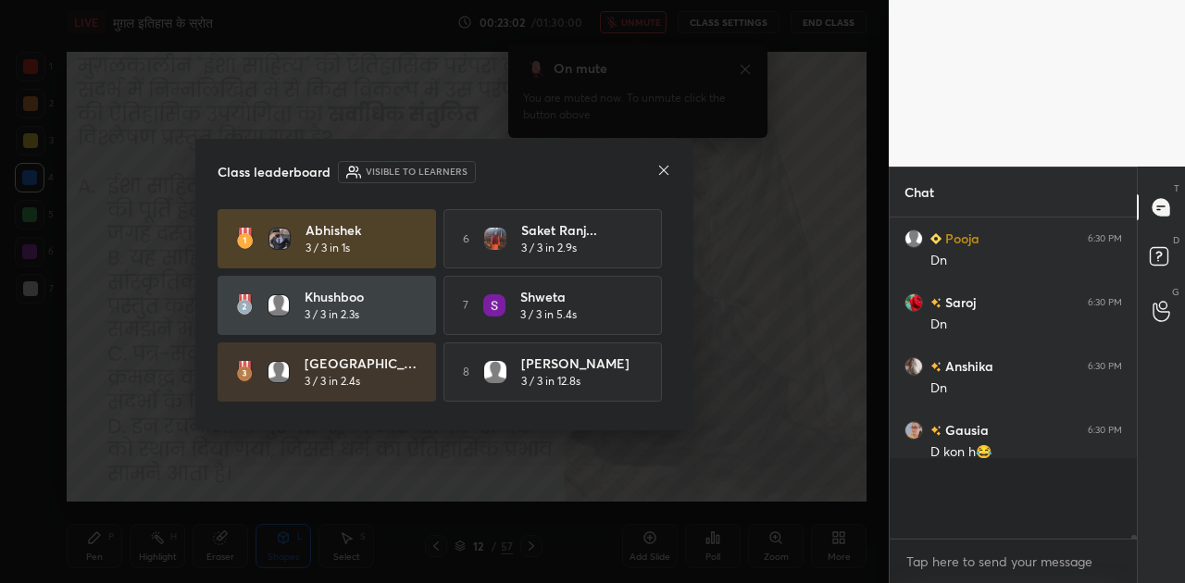
scroll to position [19088, 0]
click at [664, 170] on icon at bounding box center [663, 170] width 15 height 15
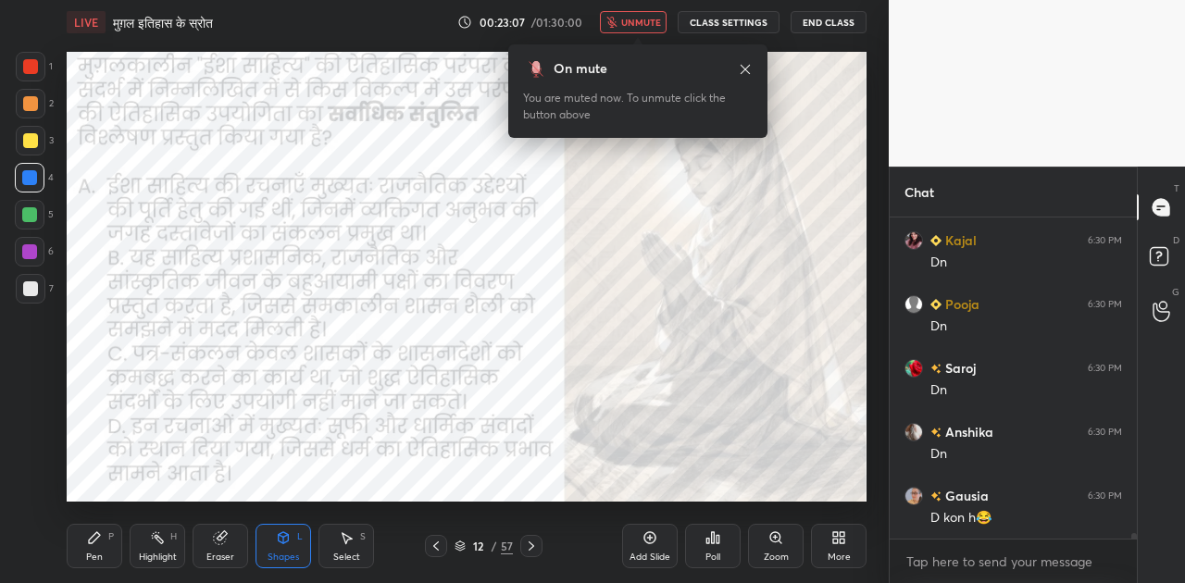
click at [529, 548] on icon at bounding box center [531, 546] width 15 height 15
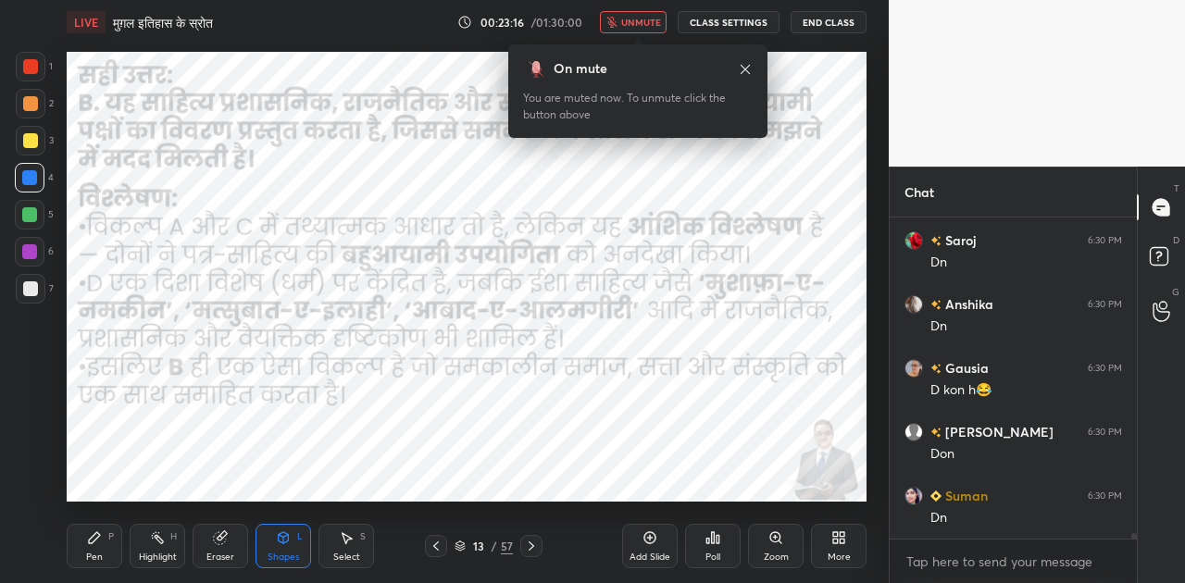
click at [529, 548] on icon at bounding box center [531, 546] width 15 height 15
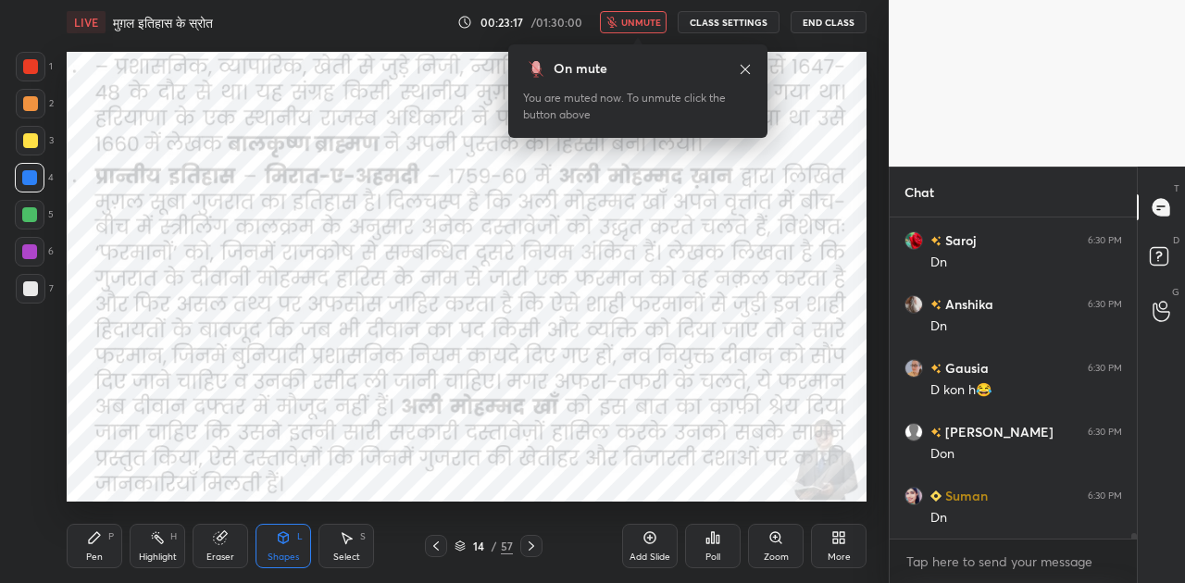
click at [651, 539] on icon at bounding box center [649, 537] width 15 height 15
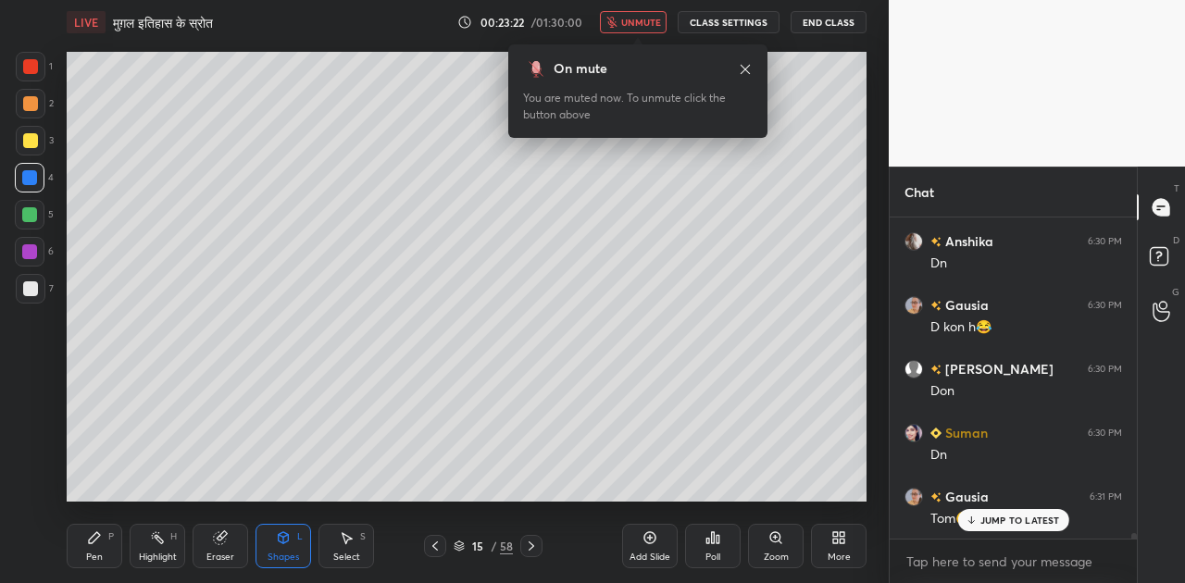
click at [37, 290] on div at bounding box center [30, 288] width 15 height 15
click at [93, 538] on icon at bounding box center [94, 537] width 11 height 11
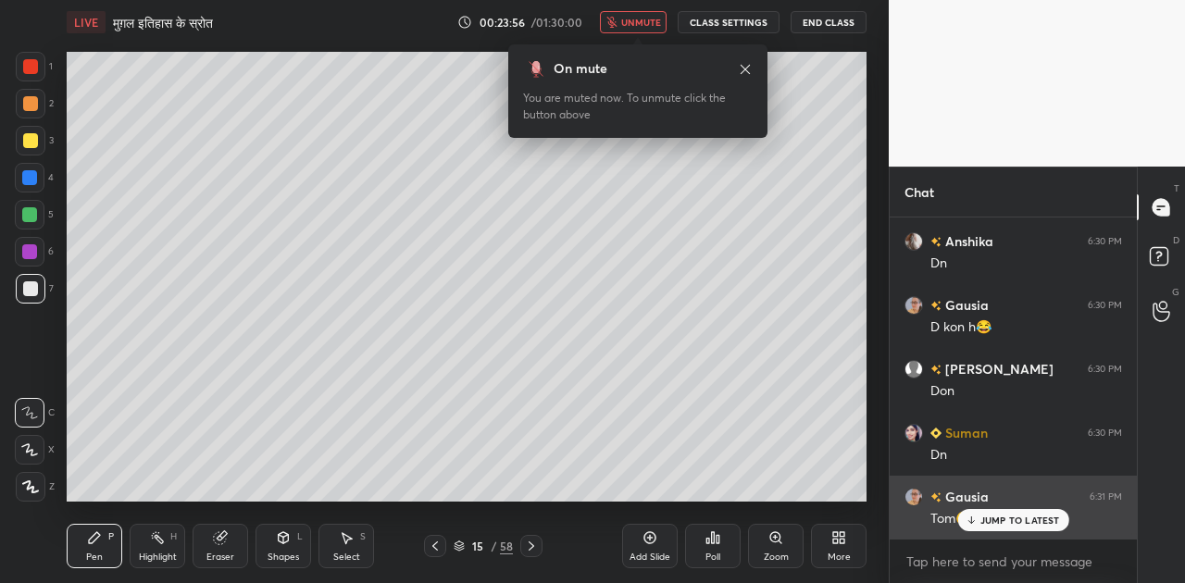
click at [983, 518] on p "JUMP TO LATEST" at bounding box center [1020, 520] width 80 height 11
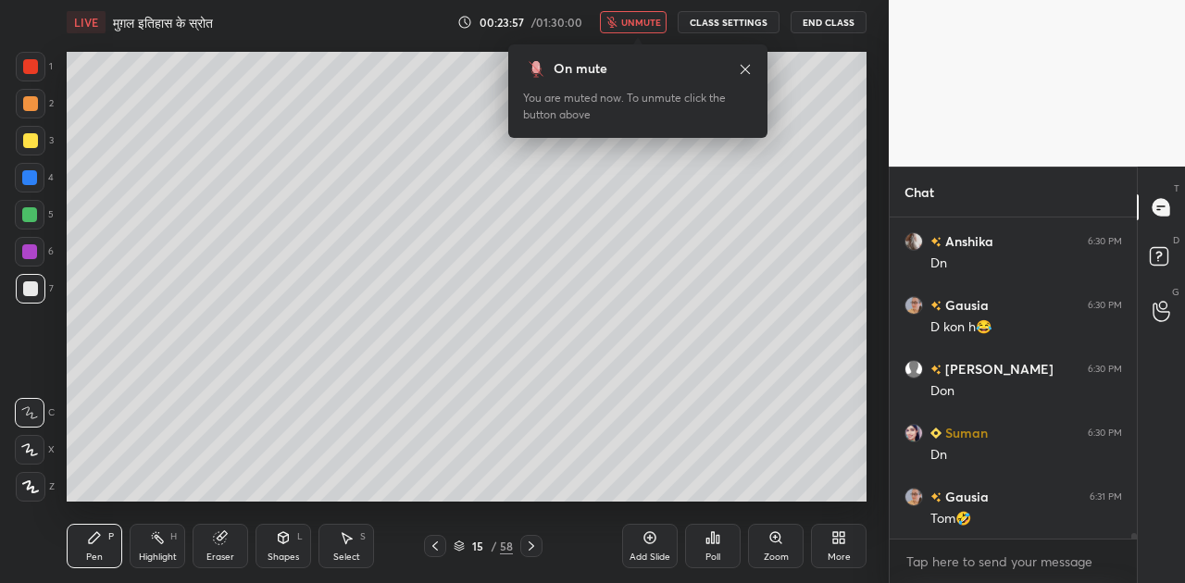
scroll to position [19350, 0]
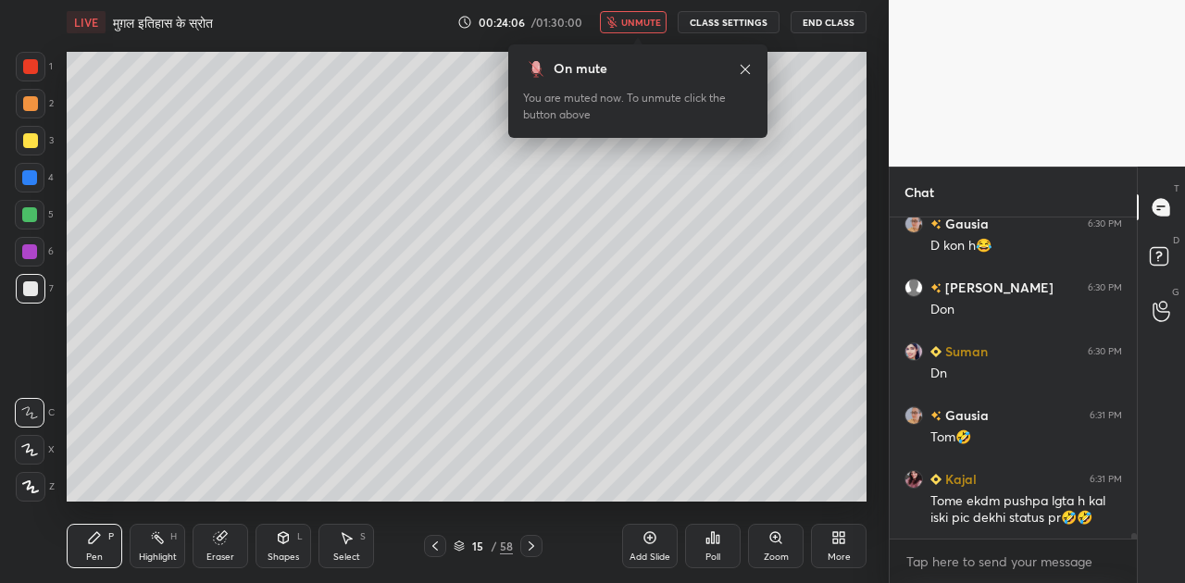
click at [292, 541] on div "Shapes L" at bounding box center [283, 546] width 56 height 44
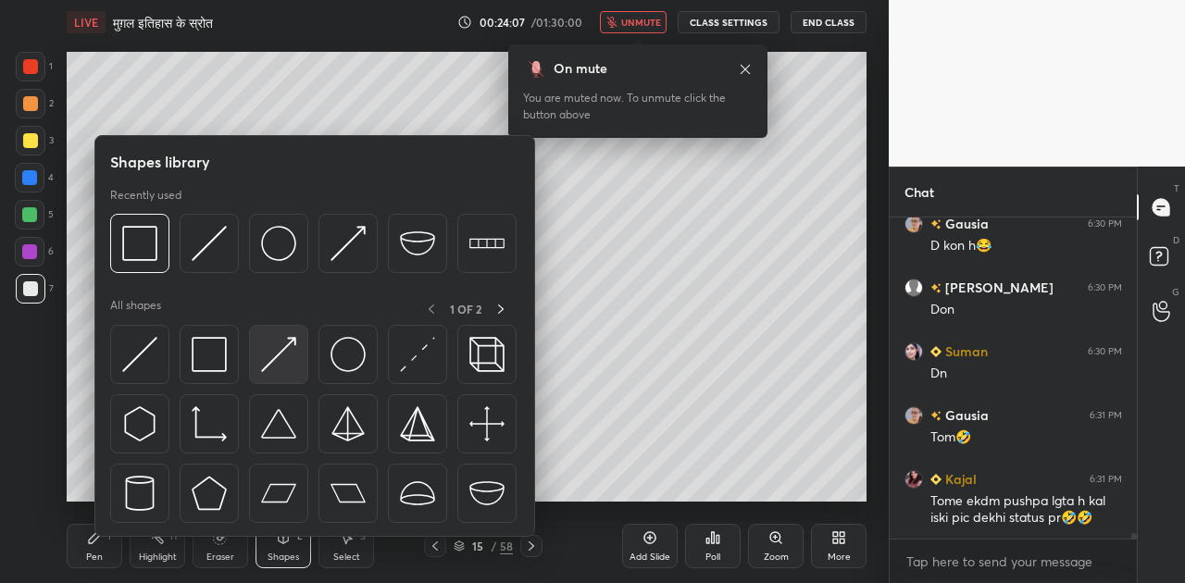
click at [280, 362] on img at bounding box center [278, 354] width 35 height 35
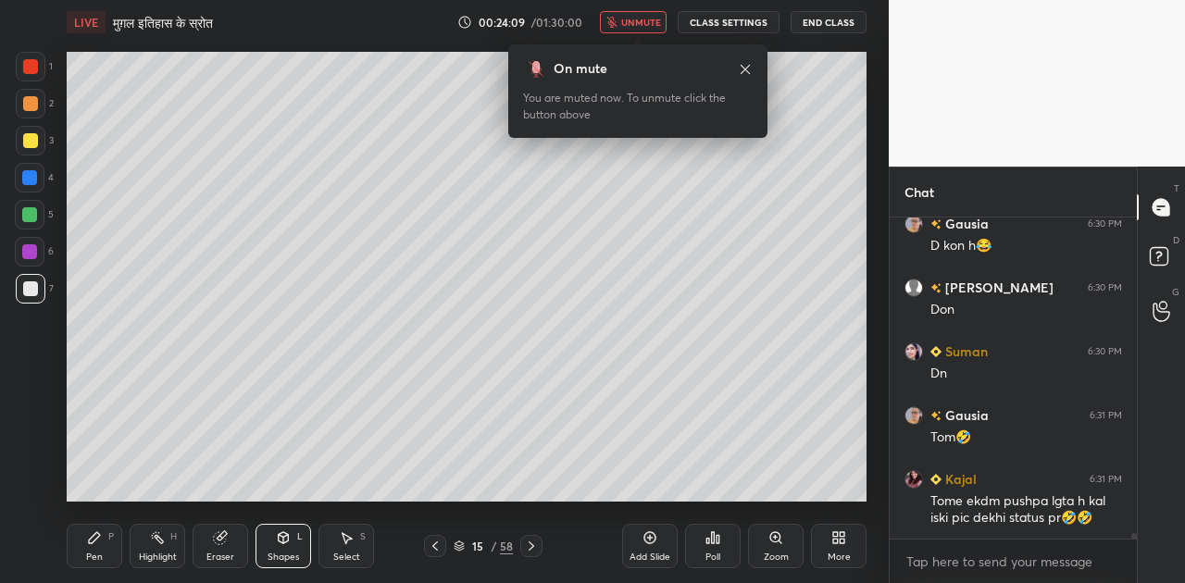
click at [28, 215] on div at bounding box center [29, 214] width 15 height 15
click at [81, 548] on div "Pen P" at bounding box center [95, 546] width 56 height 44
click at [31, 287] on div at bounding box center [30, 288] width 15 height 15
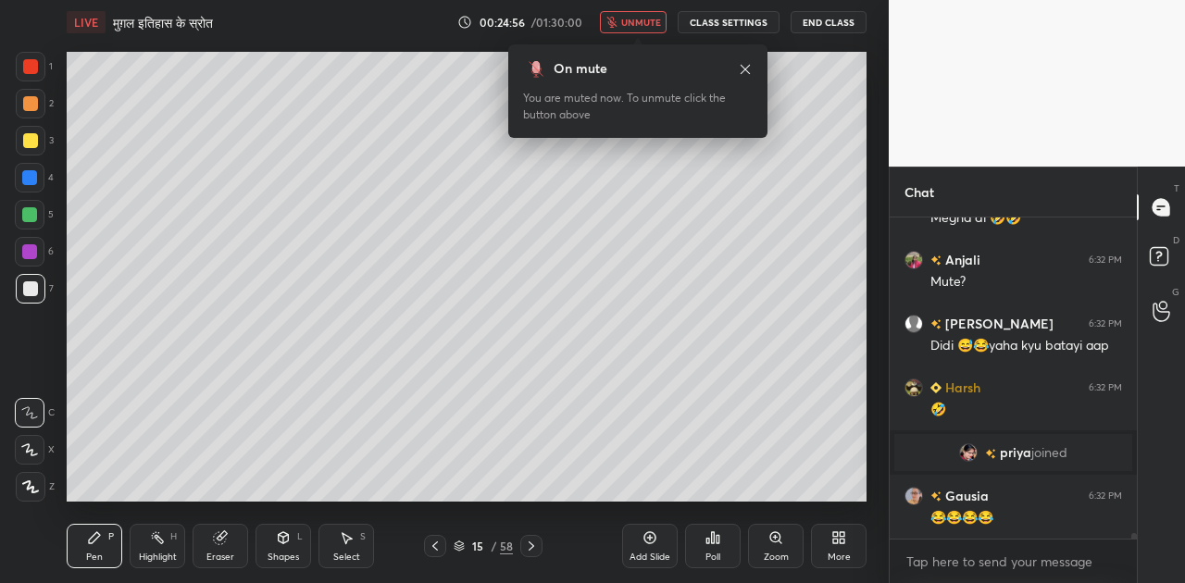
scroll to position [19985, 0]
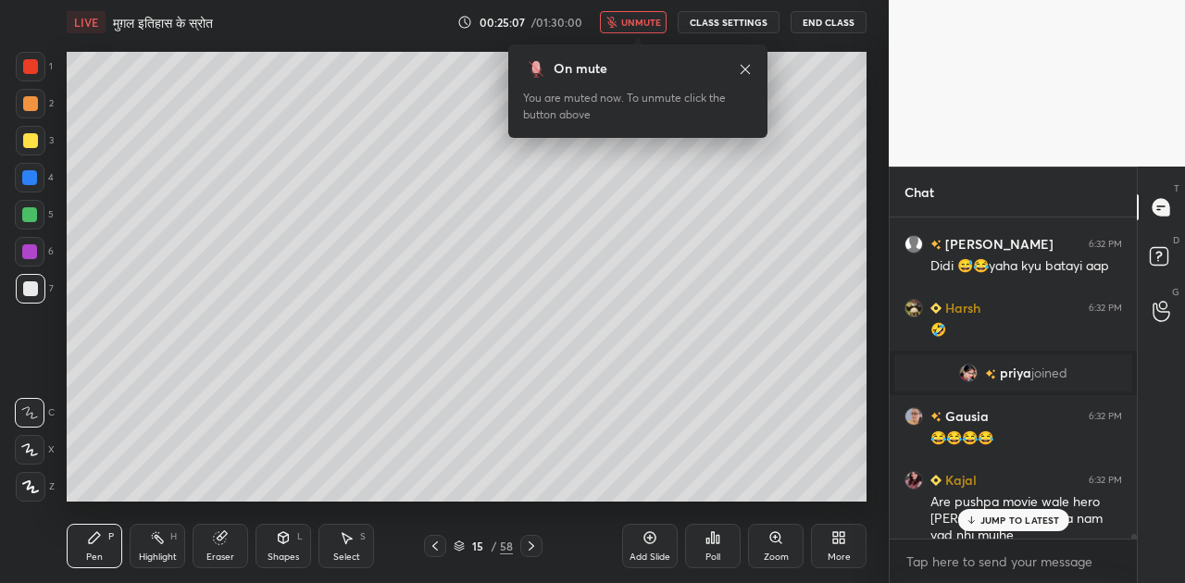
click at [983, 516] on p "JUMP TO LATEST" at bounding box center [1020, 520] width 80 height 11
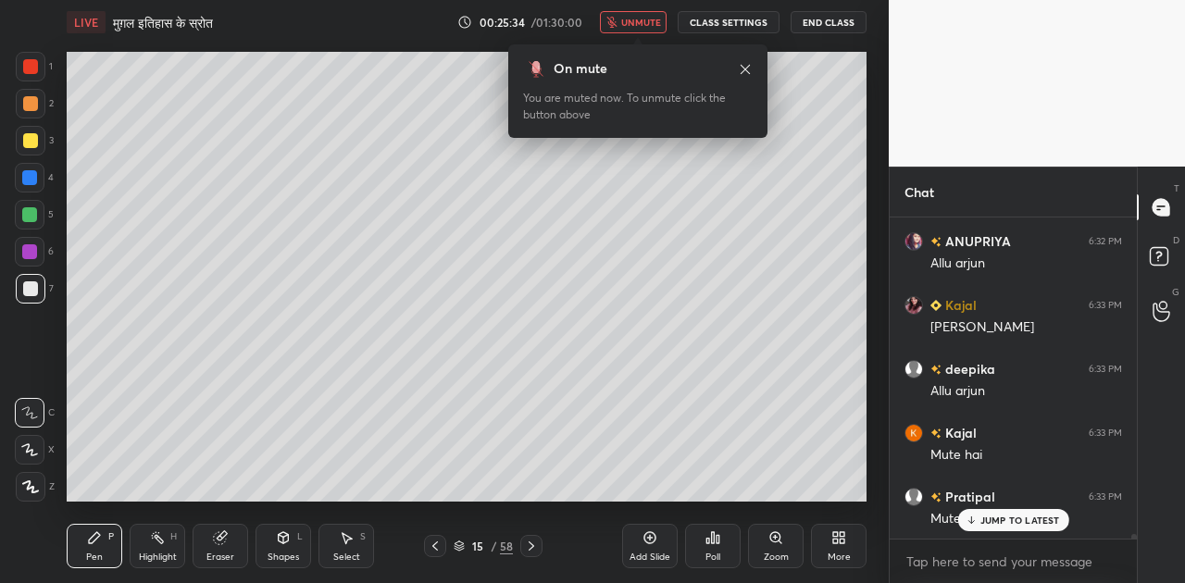
scroll to position [20496, 0]
click at [637, 21] on span "unmute" at bounding box center [641, 22] width 40 height 13
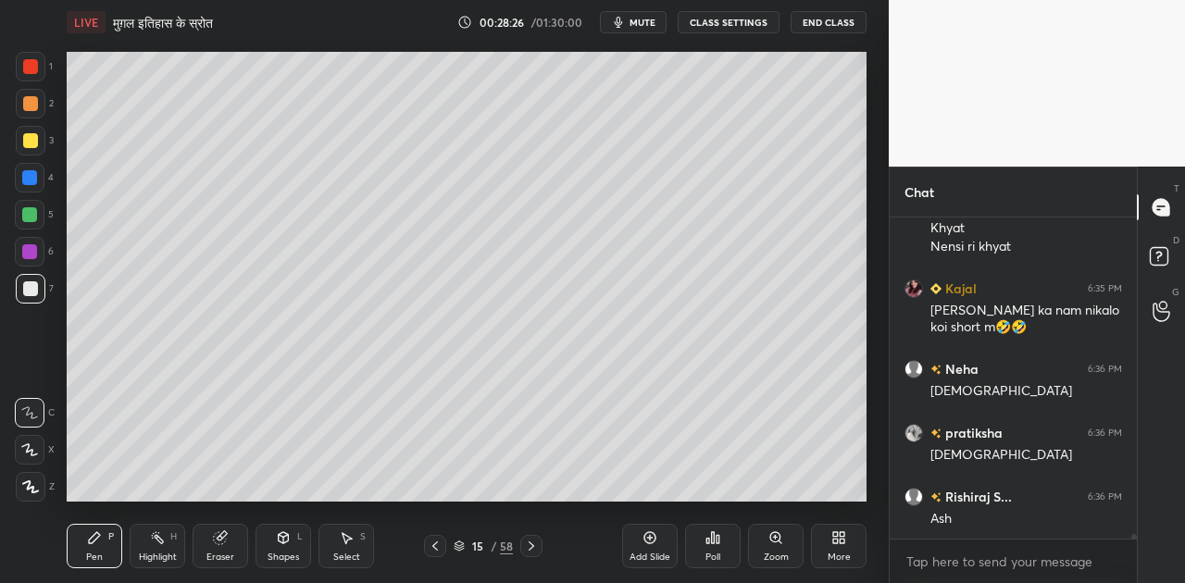
scroll to position [22629, 0]
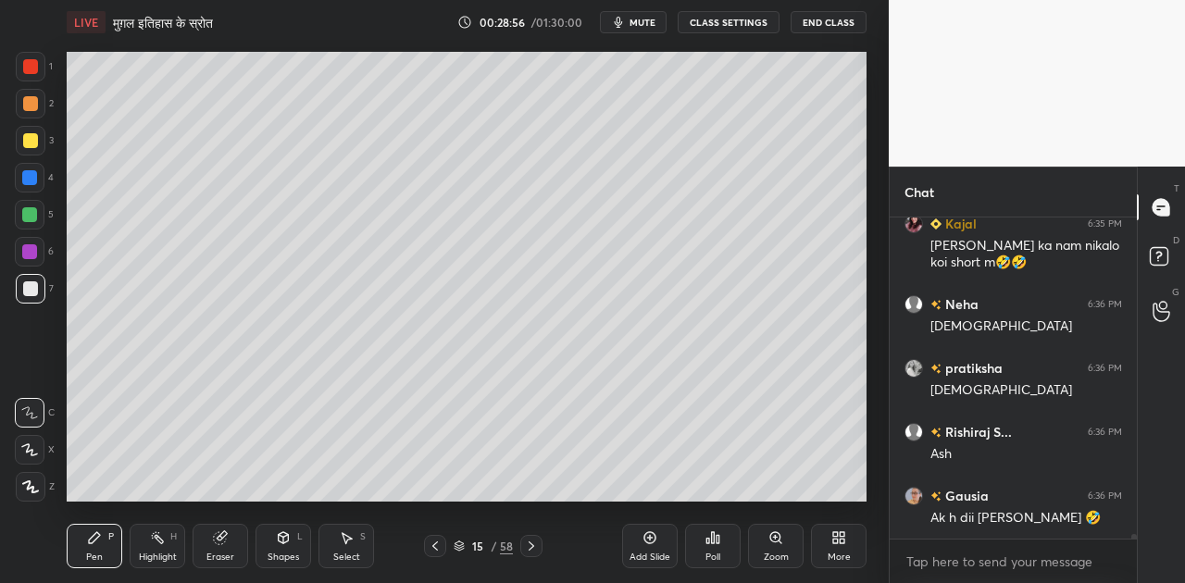
click at [538, 543] on icon at bounding box center [531, 546] width 15 height 15
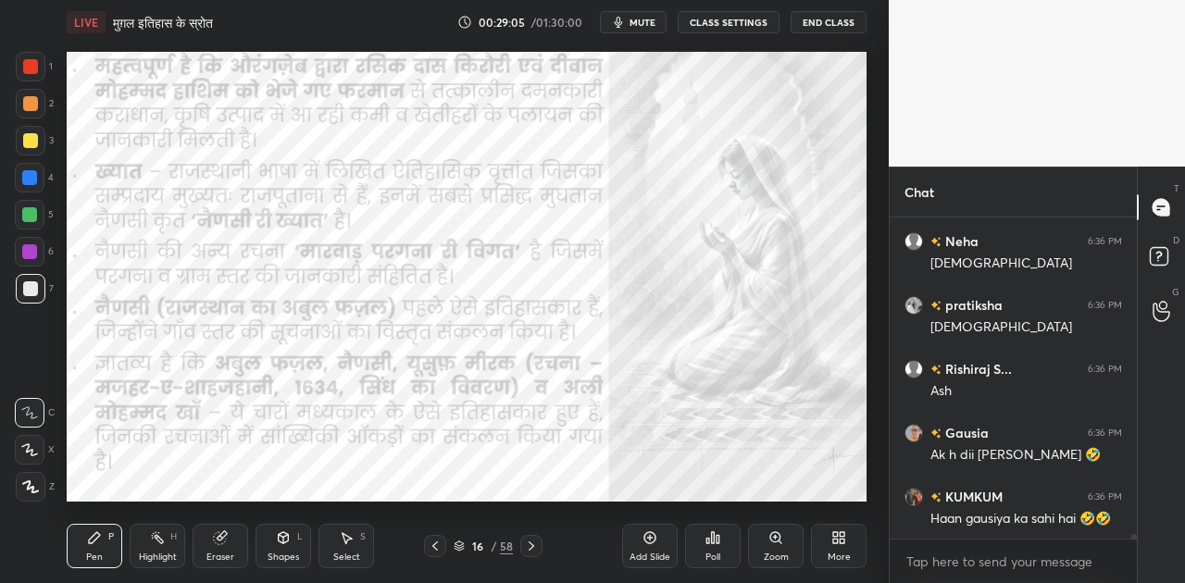
scroll to position [22757, 0]
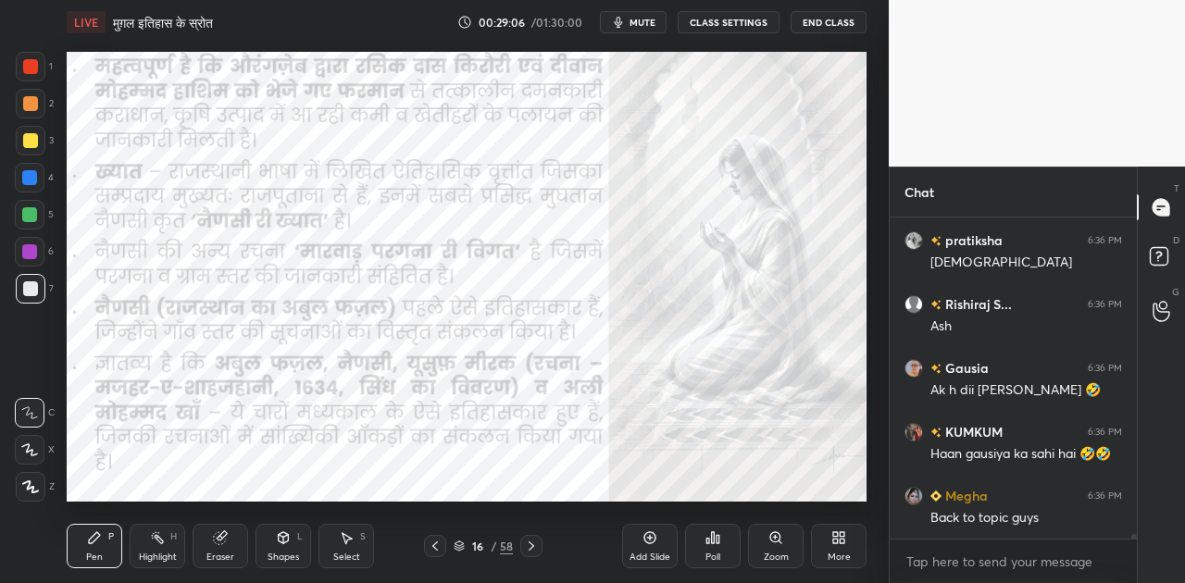
click at [26, 185] on div at bounding box center [30, 178] width 30 height 30
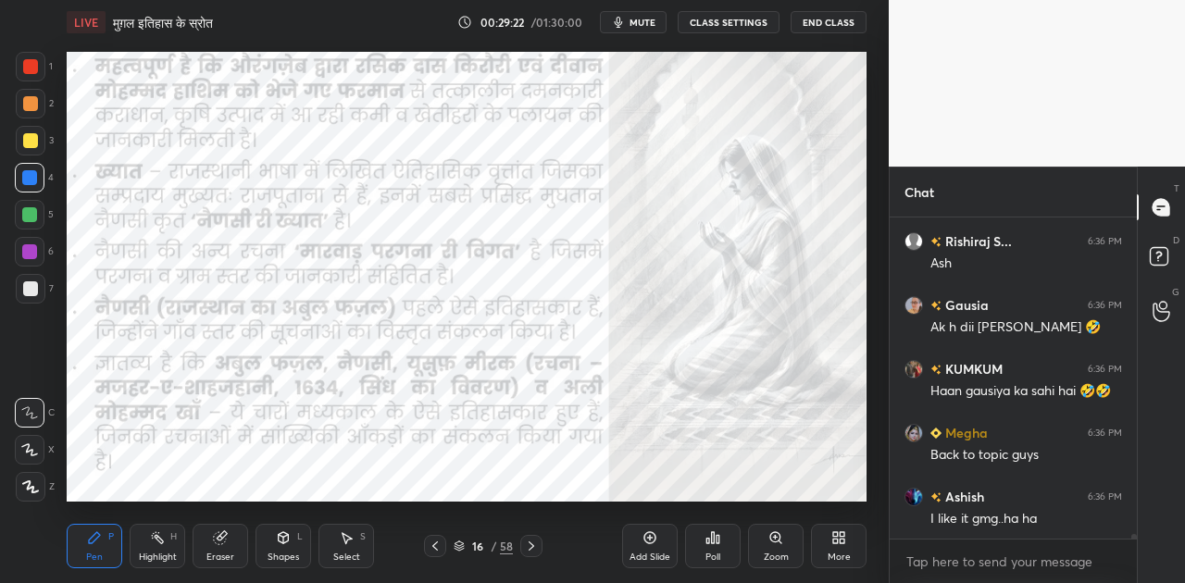
scroll to position [22884, 0]
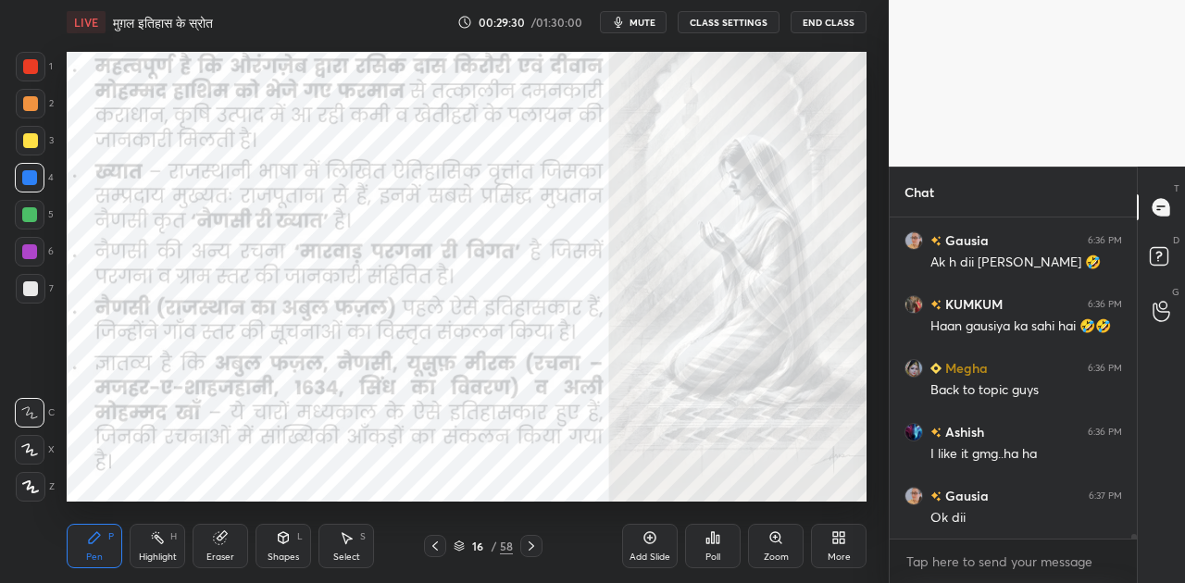
click at [529, 541] on icon at bounding box center [531, 546] width 15 height 15
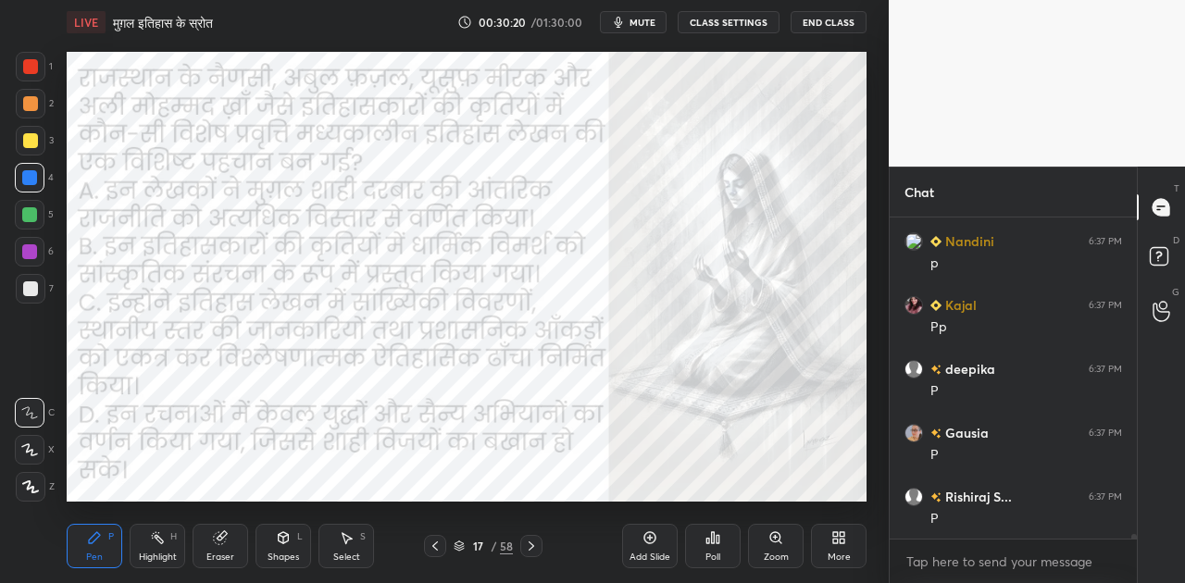
scroll to position [23412, 0]
click at [637, 17] on span "mute" at bounding box center [642, 22] width 26 height 13
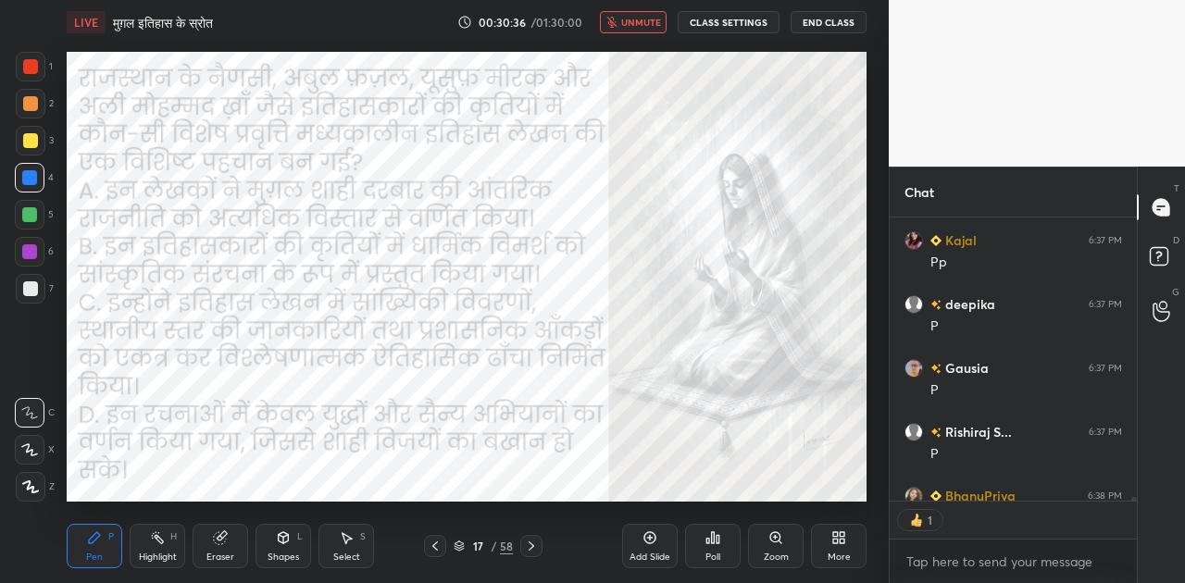
scroll to position [6, 6]
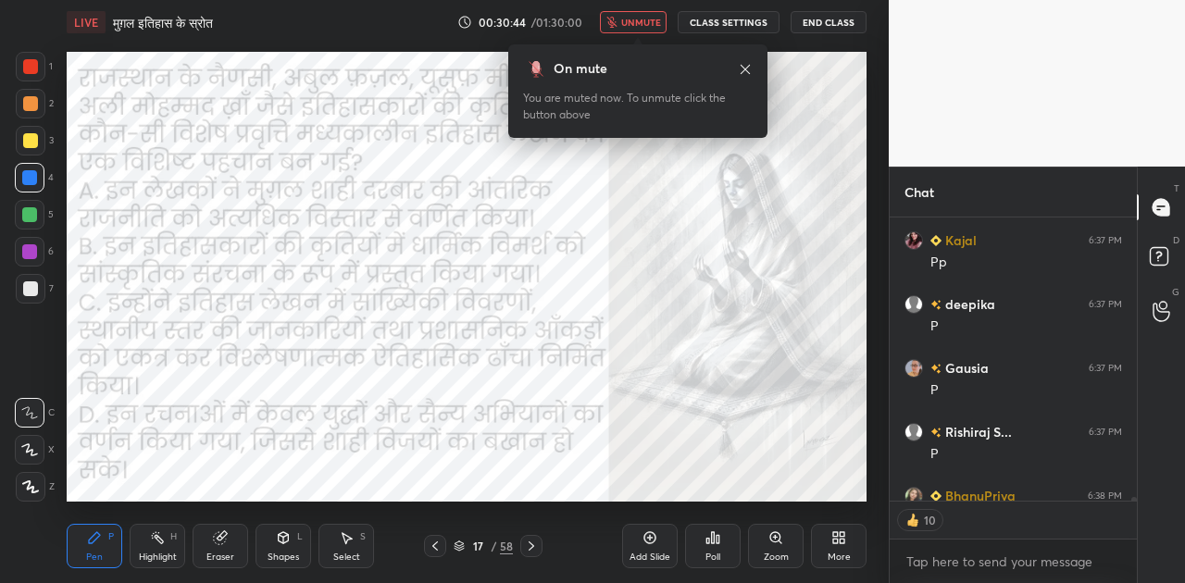
click at [713, 541] on icon at bounding box center [713, 537] width 3 height 11
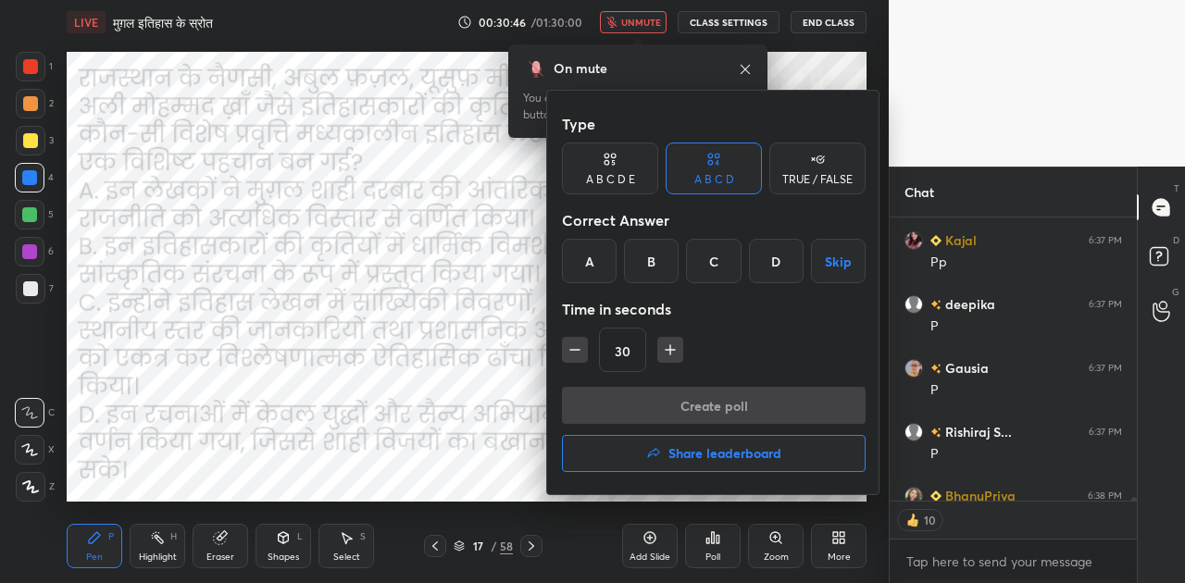
click at [725, 259] on div "C" at bounding box center [713, 261] width 55 height 44
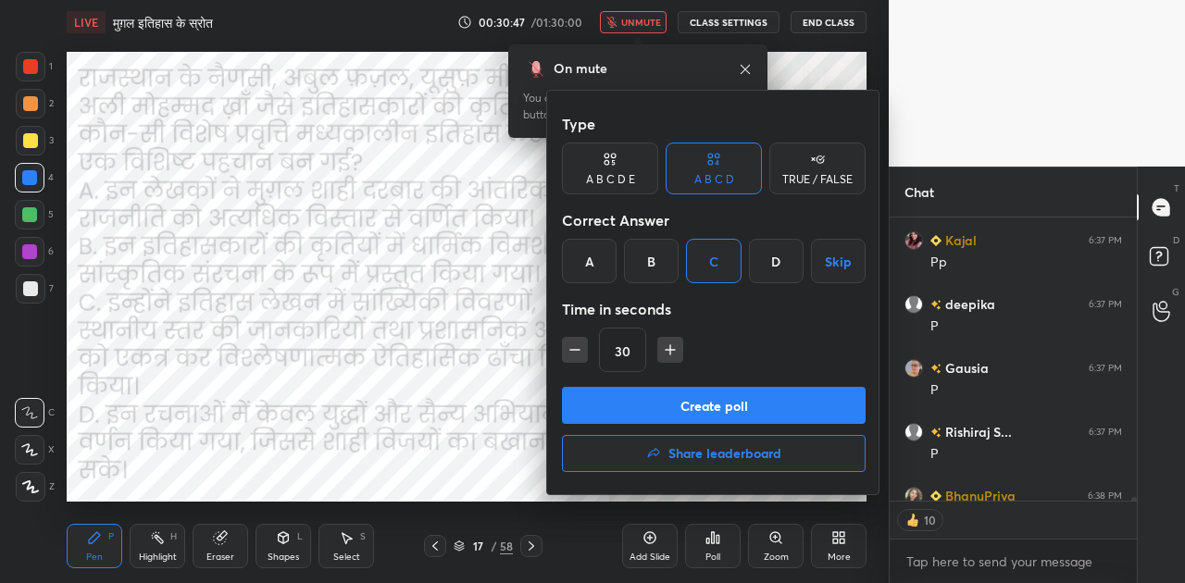
click at [679, 402] on button "Create poll" at bounding box center [714, 405] width 304 height 37
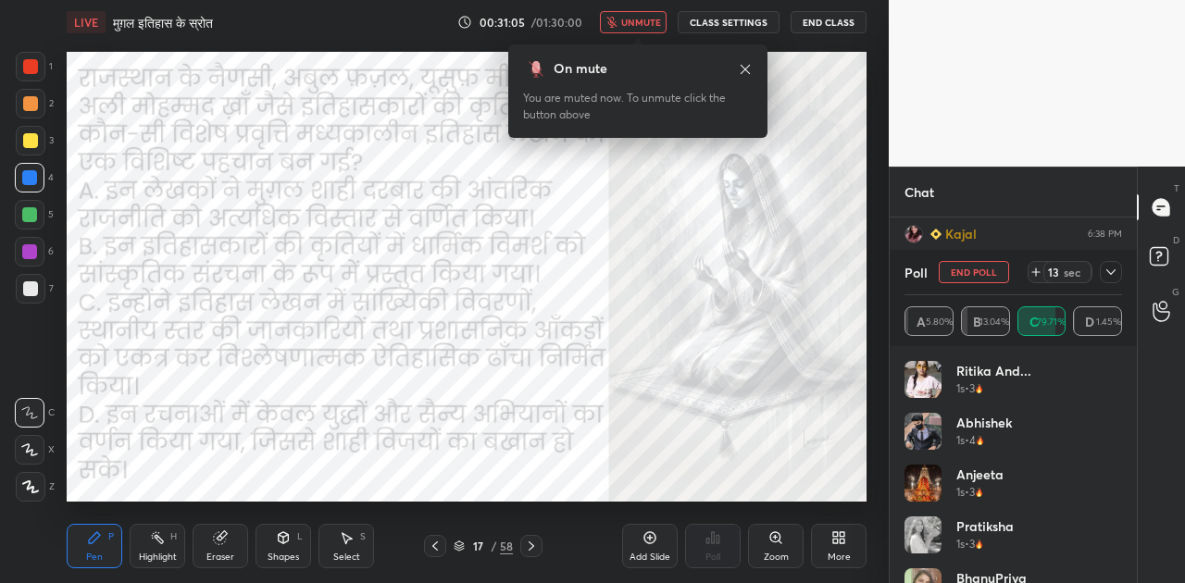
scroll to position [22294, 0]
click at [459, 547] on icon at bounding box center [459, 546] width 11 height 11
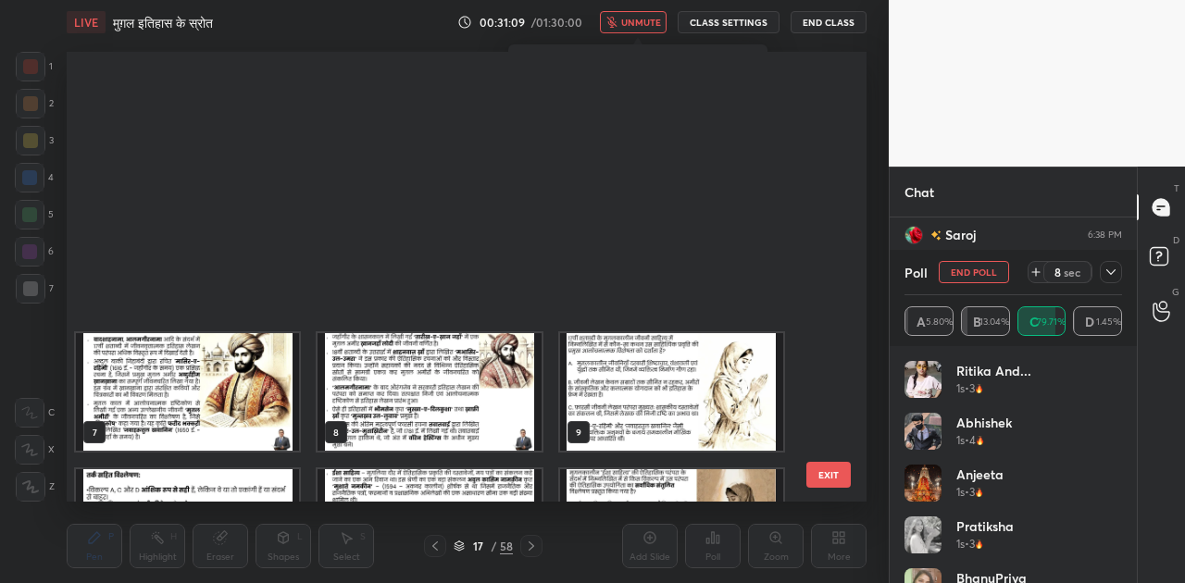
scroll to position [444, 790]
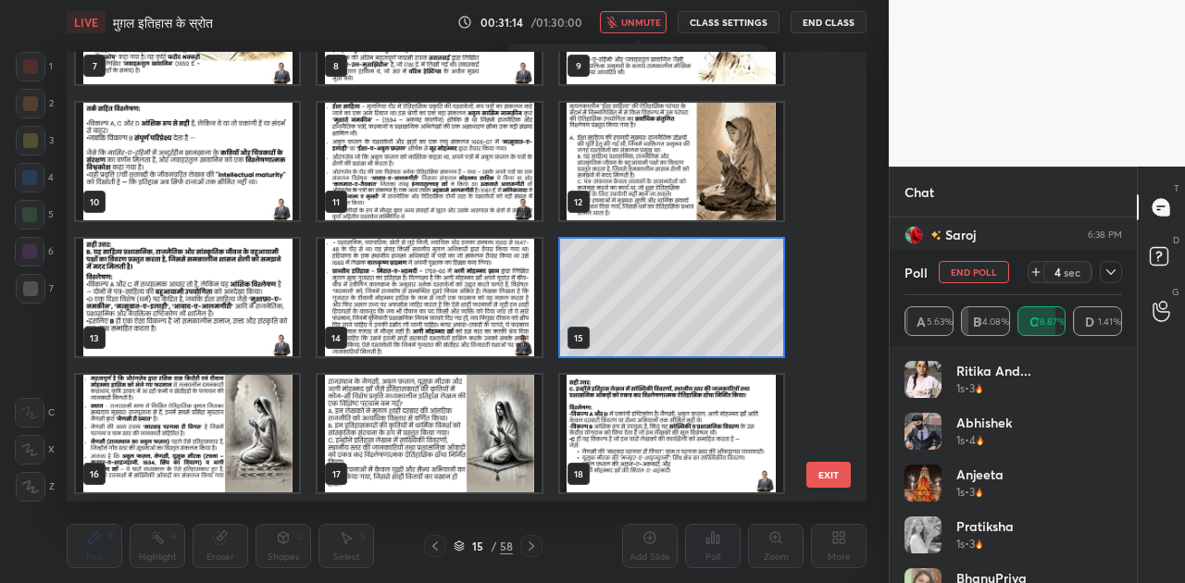
click at [379, 439] on img "grid" at bounding box center [428, 434] width 223 height 118
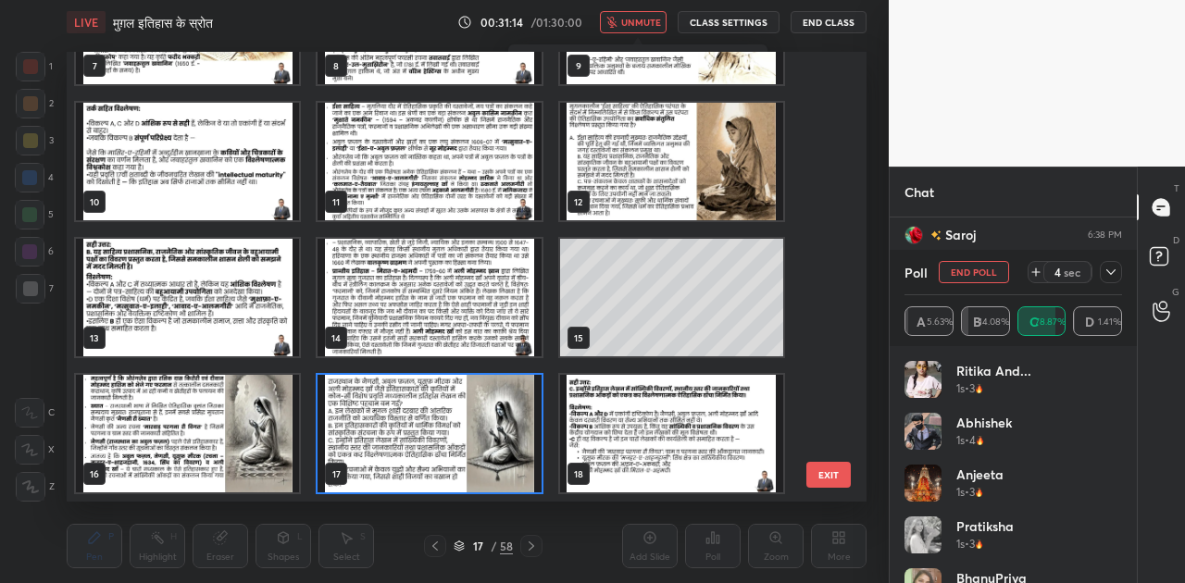
click at [379, 439] on img "grid" at bounding box center [428, 434] width 223 height 118
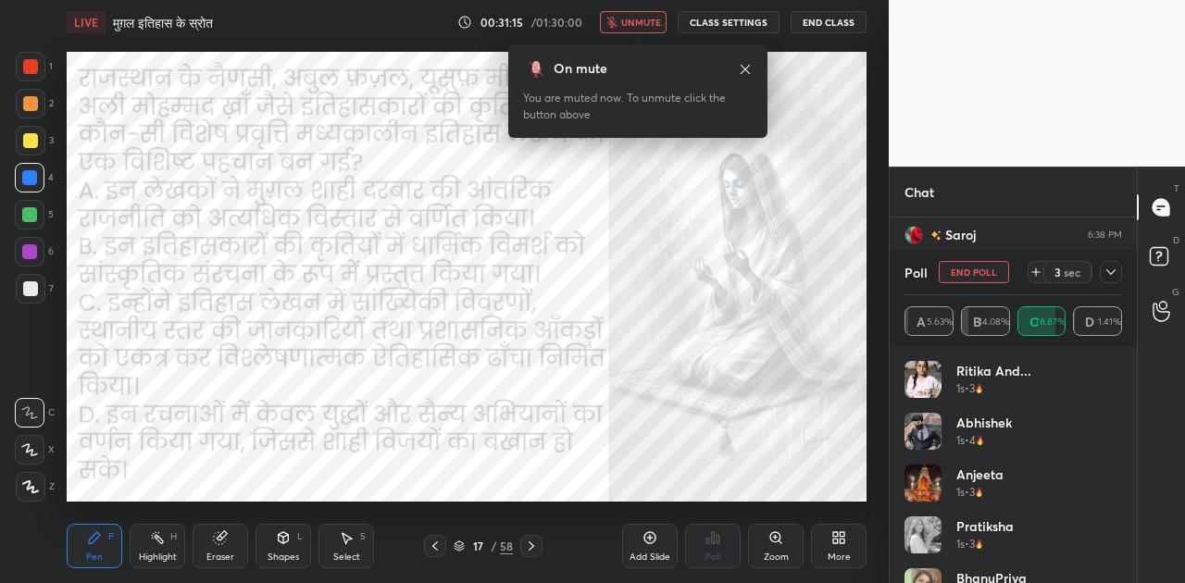
scroll to position [0, 0]
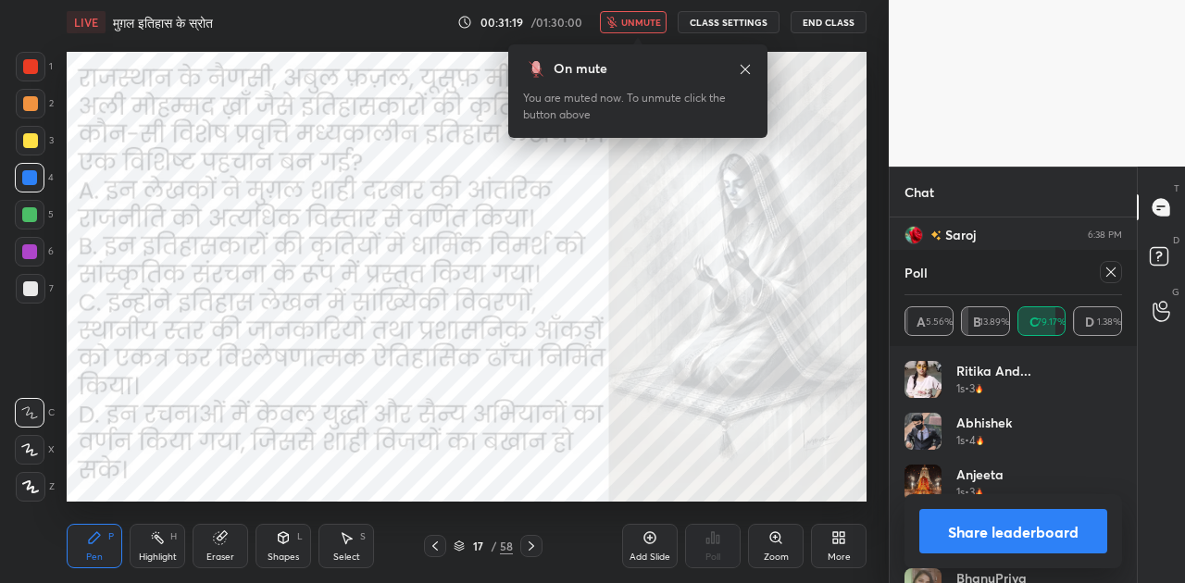
click at [996, 536] on button "Share leaderboard" at bounding box center [1013, 531] width 188 height 44
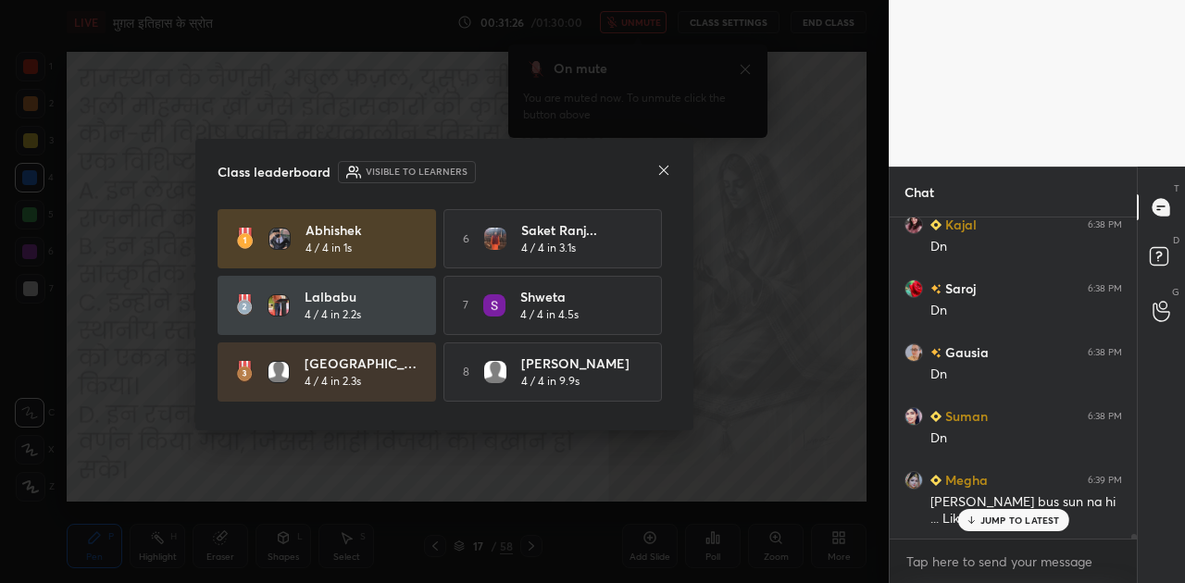
click at [666, 168] on icon at bounding box center [663, 170] width 15 height 15
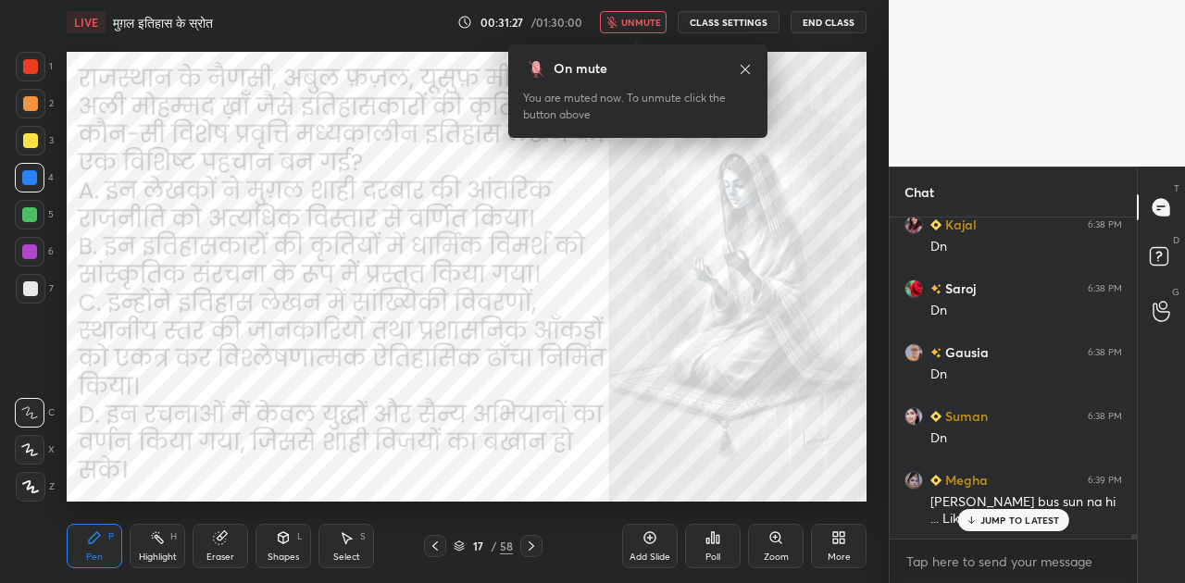
click at [1020, 513] on div "JUMP TO LATEST" at bounding box center [1012, 520] width 111 height 22
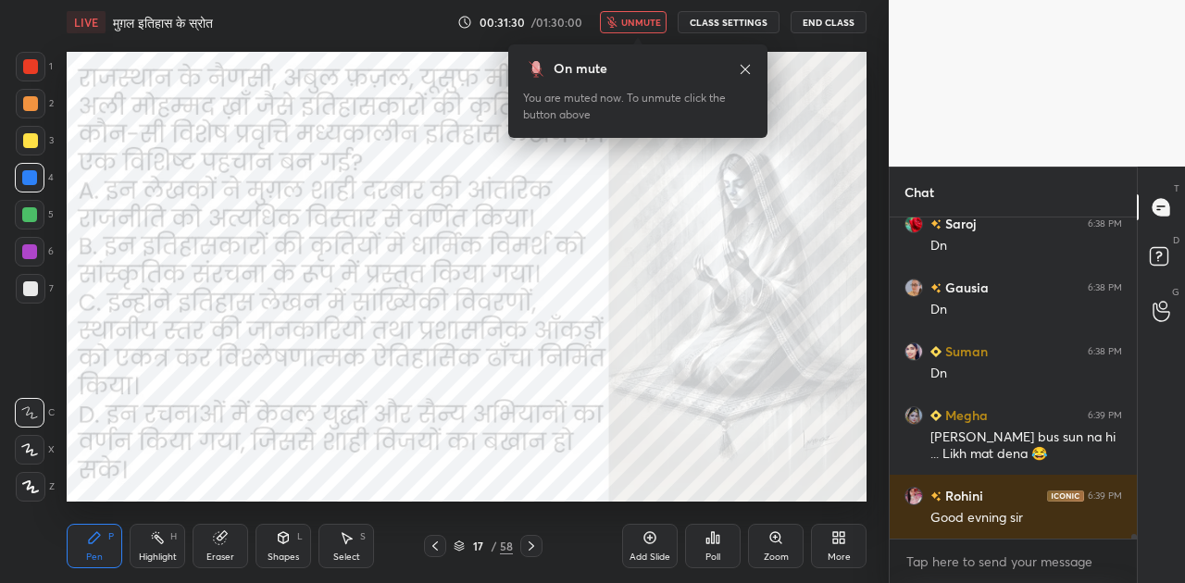
click at [528, 541] on icon at bounding box center [531, 546] width 15 height 15
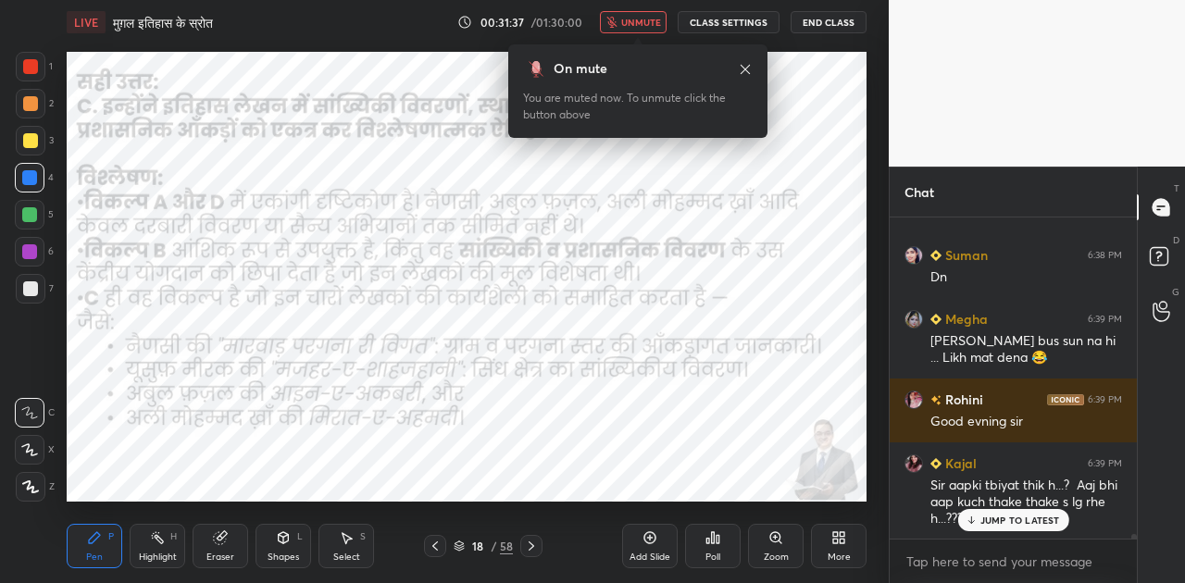
click at [992, 518] on p "JUMP TO LATEST" at bounding box center [1020, 520] width 80 height 11
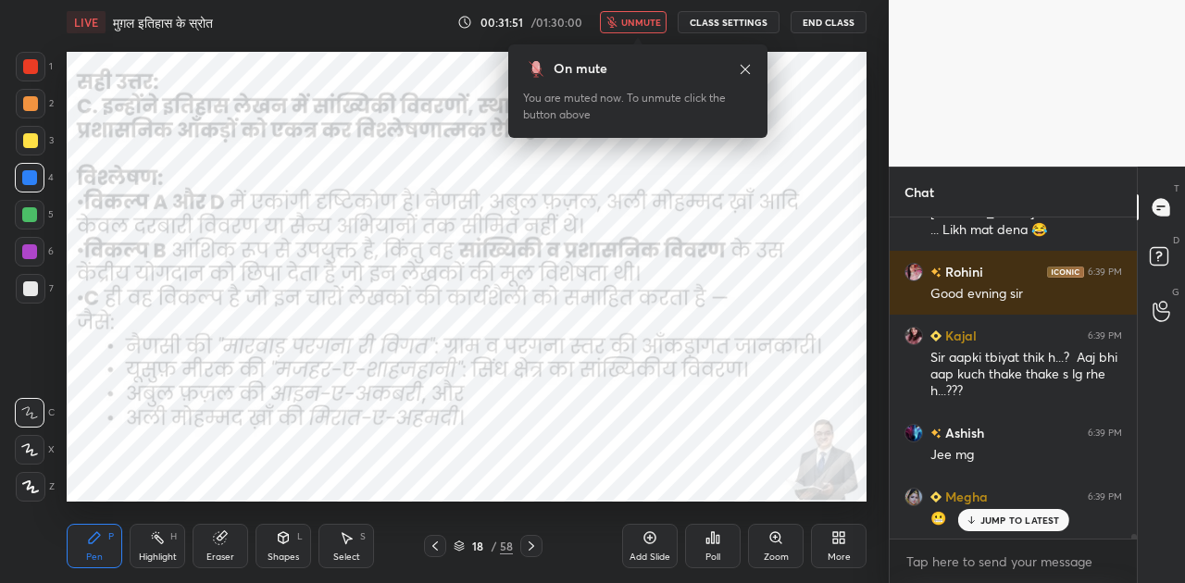
click at [638, 21] on span "unmute" at bounding box center [641, 22] width 40 height 13
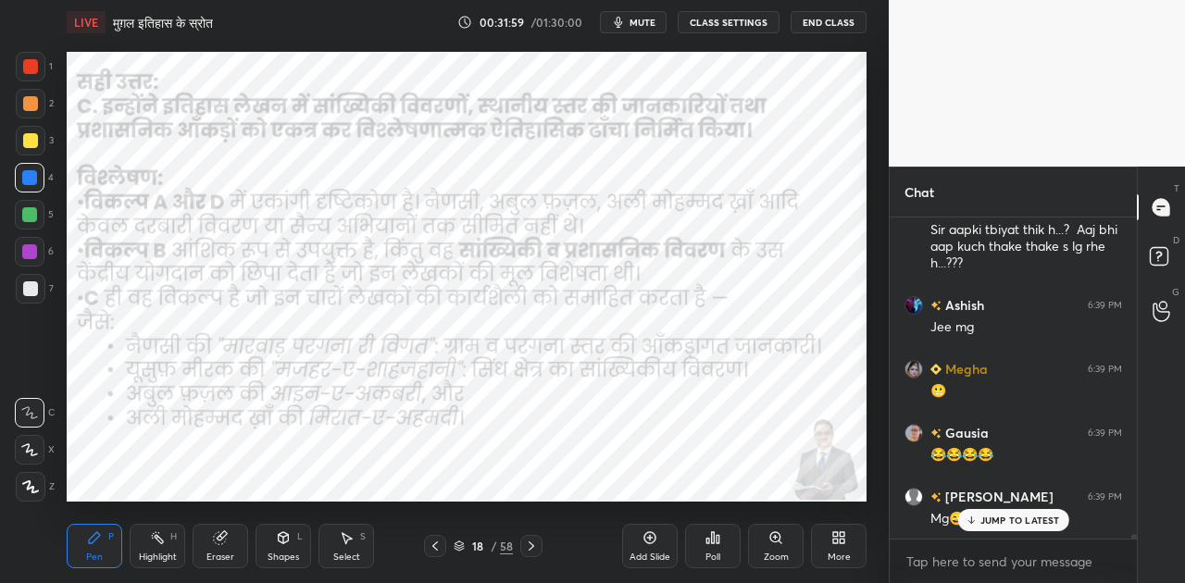
click at [454, 548] on icon at bounding box center [459, 546] width 11 height 11
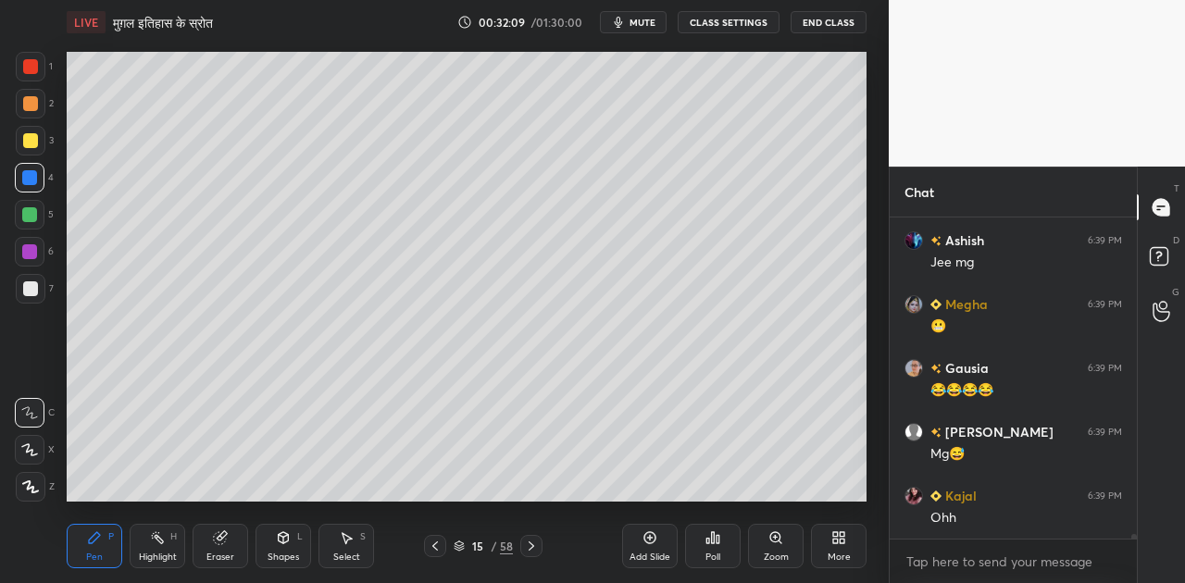
click at [27, 286] on div at bounding box center [30, 288] width 15 height 15
click at [35, 444] on icon at bounding box center [29, 449] width 17 height 13
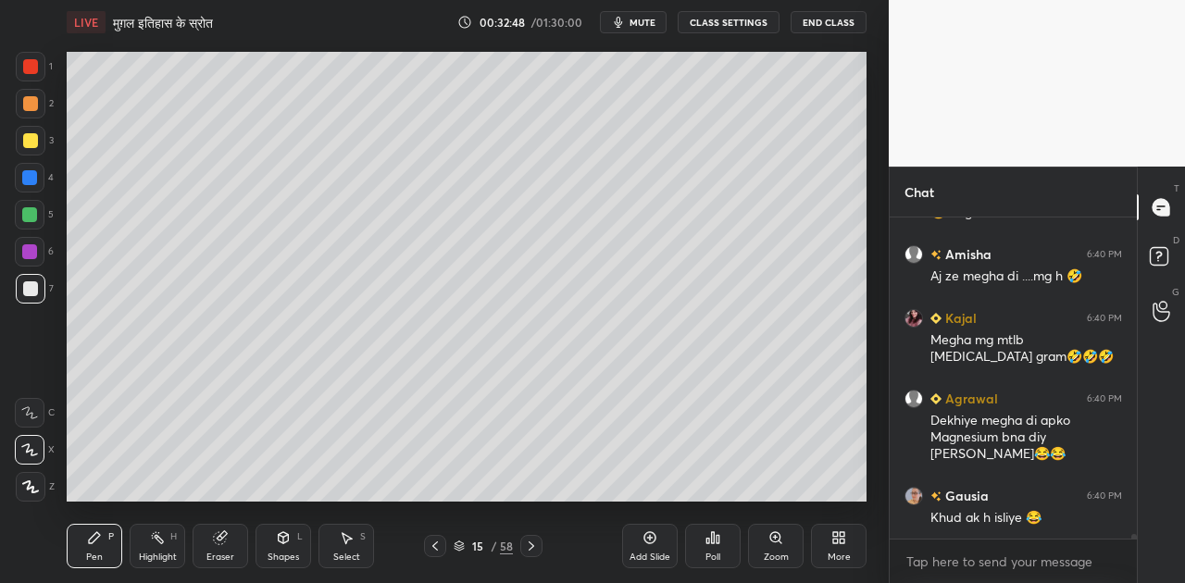
scroll to position [23234, 0]
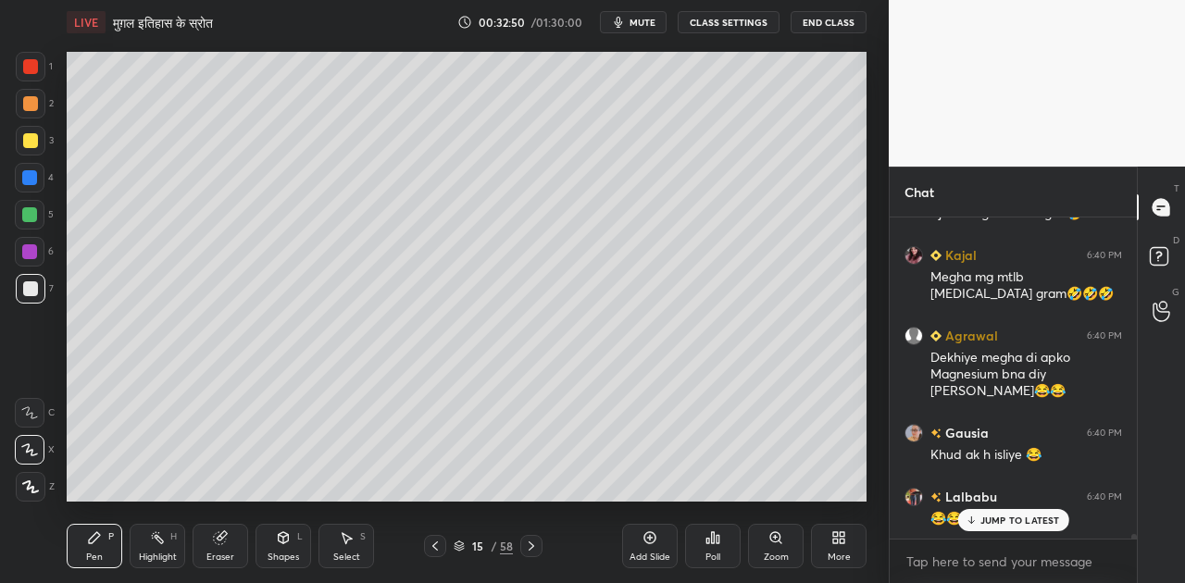
click at [31, 219] on div at bounding box center [29, 214] width 15 height 15
click at [34, 102] on div at bounding box center [30, 103] width 15 height 15
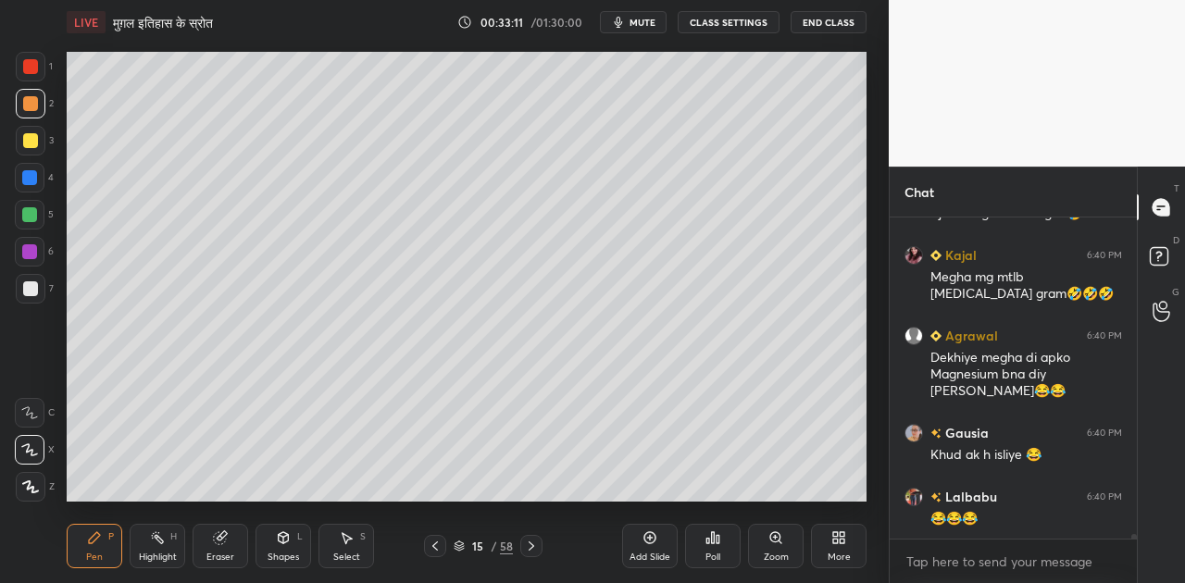
scroll to position [23299, 0]
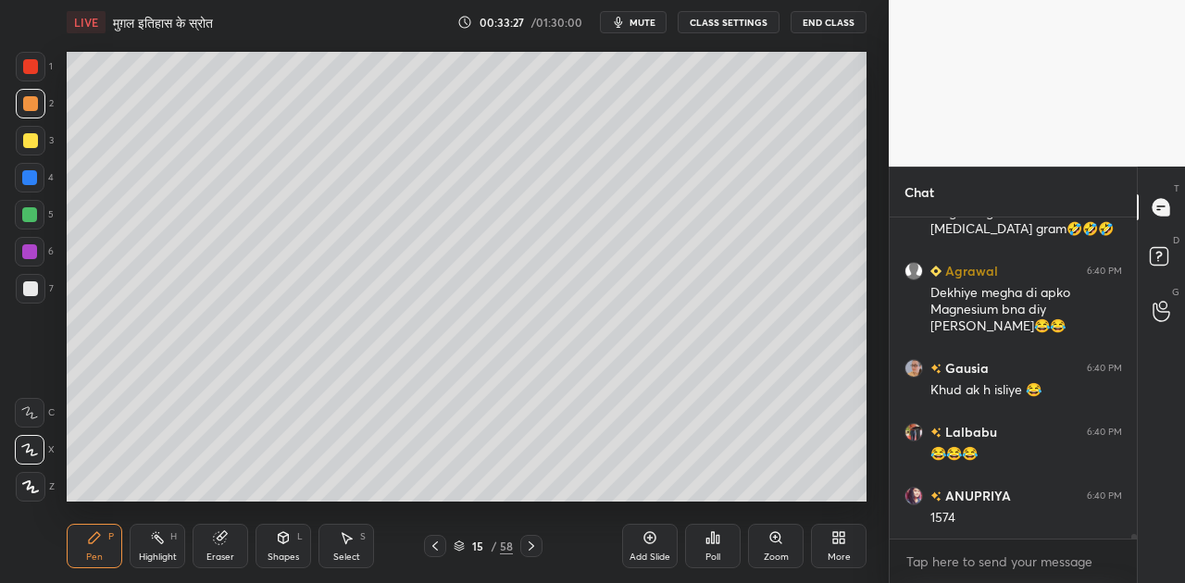
click at [33, 68] on div at bounding box center [30, 66] width 15 height 15
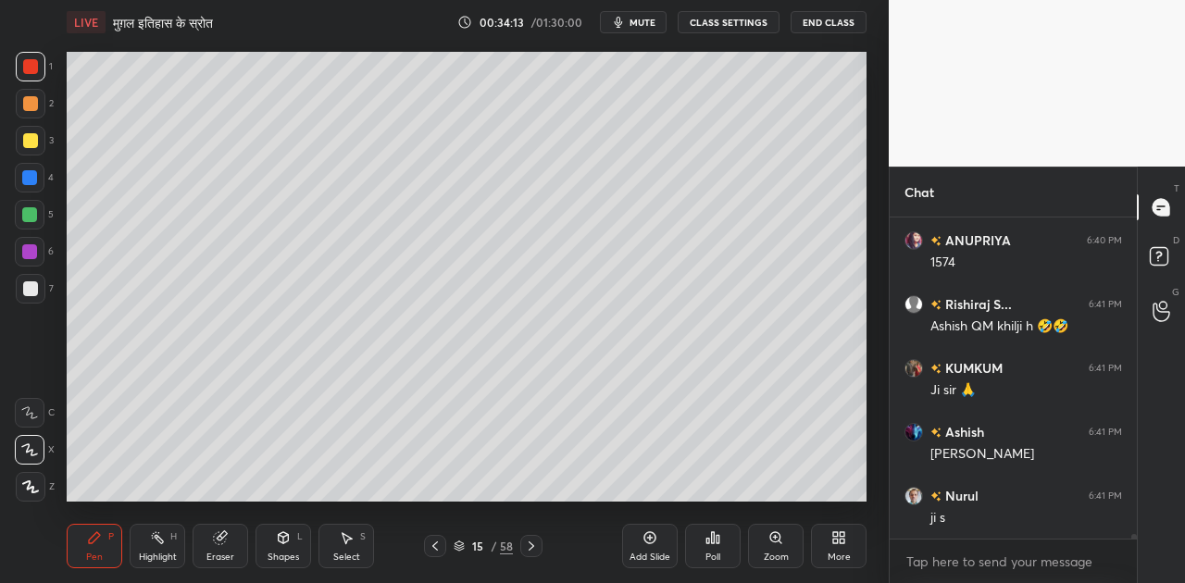
scroll to position [23634, 0]
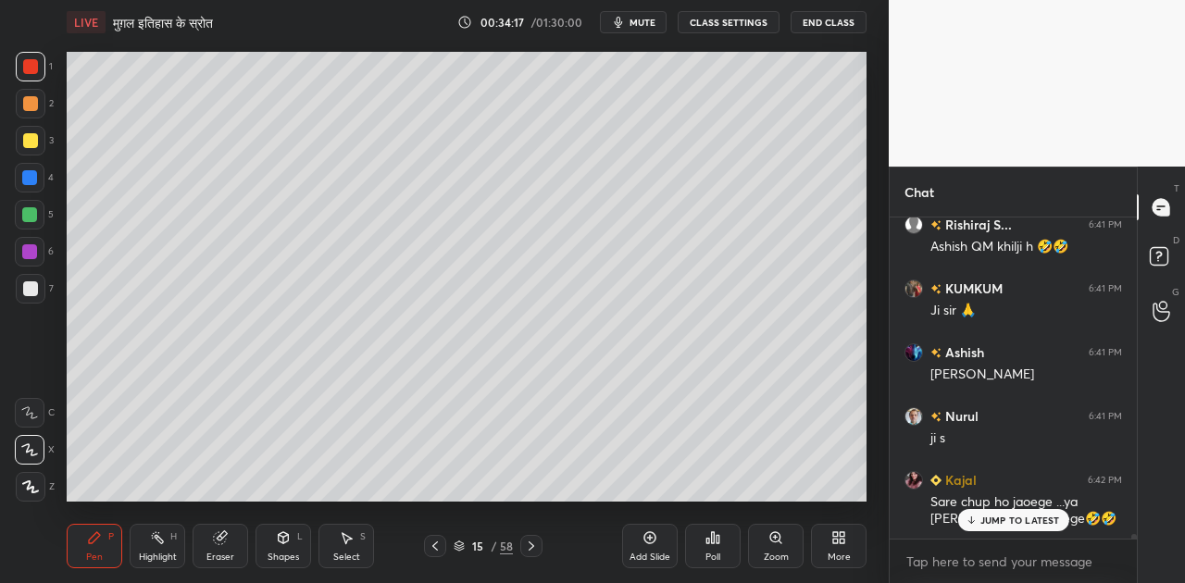
click at [28, 140] on div at bounding box center [30, 140] width 15 height 15
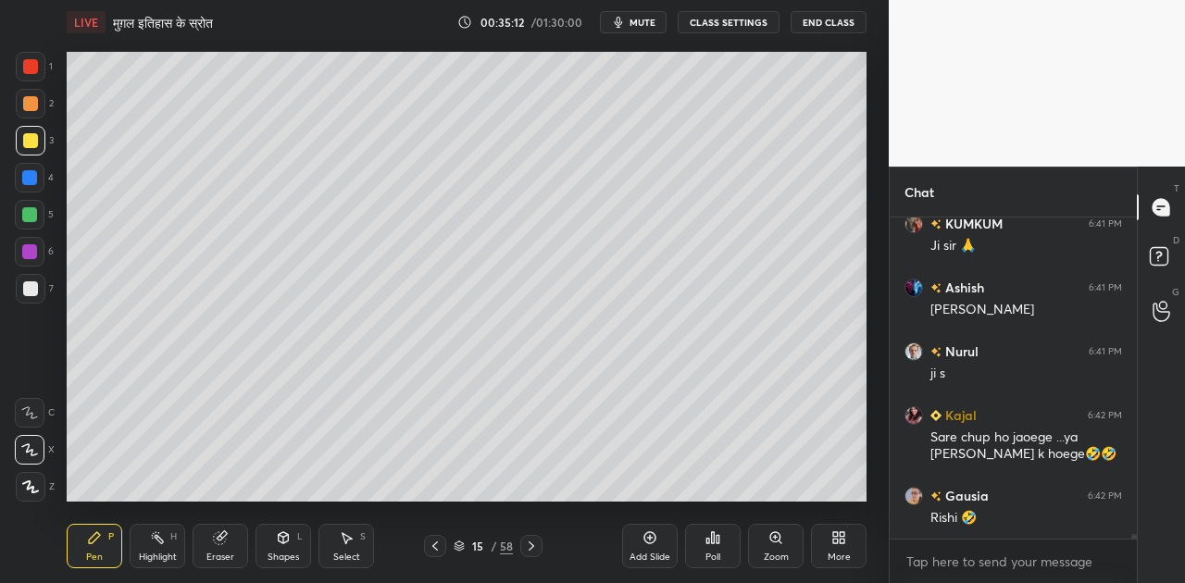
scroll to position [23795, 0]
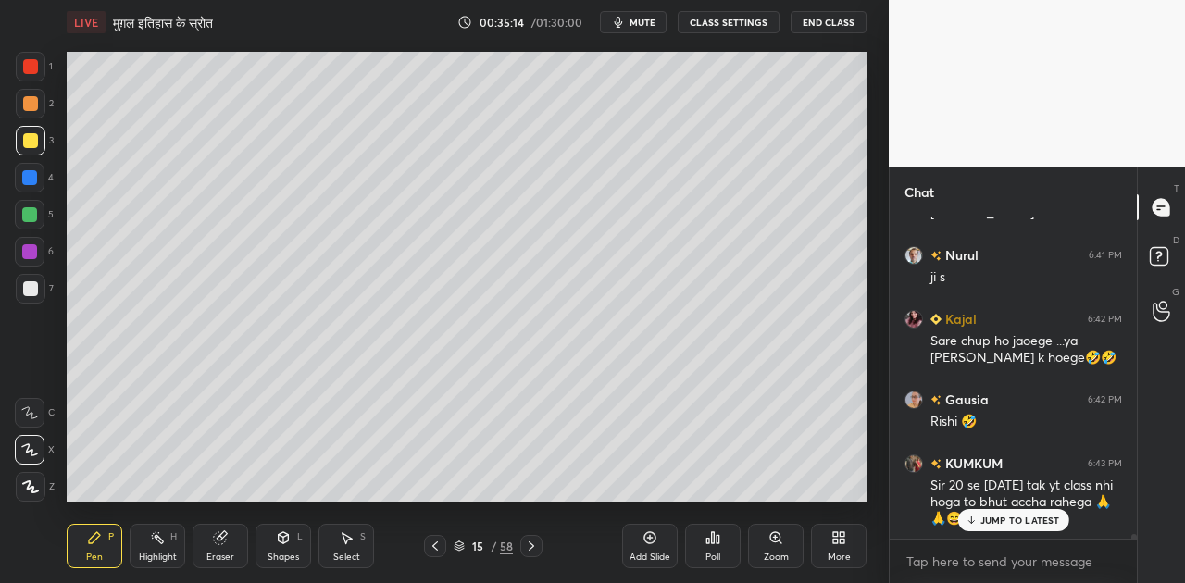
click at [38, 281] on div at bounding box center [31, 289] width 30 height 30
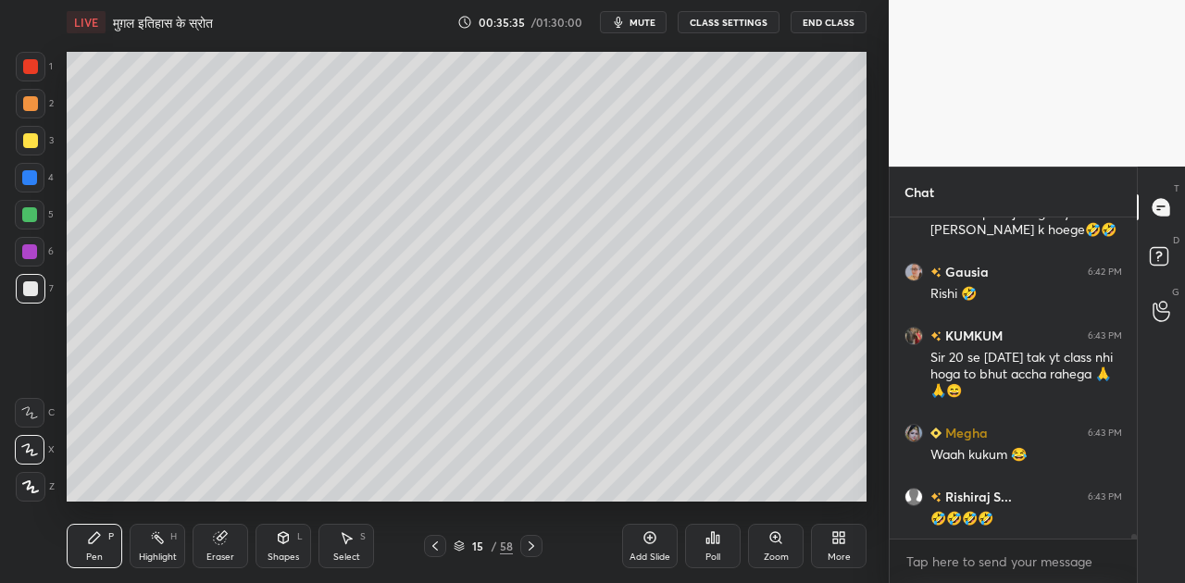
scroll to position [23988, 0]
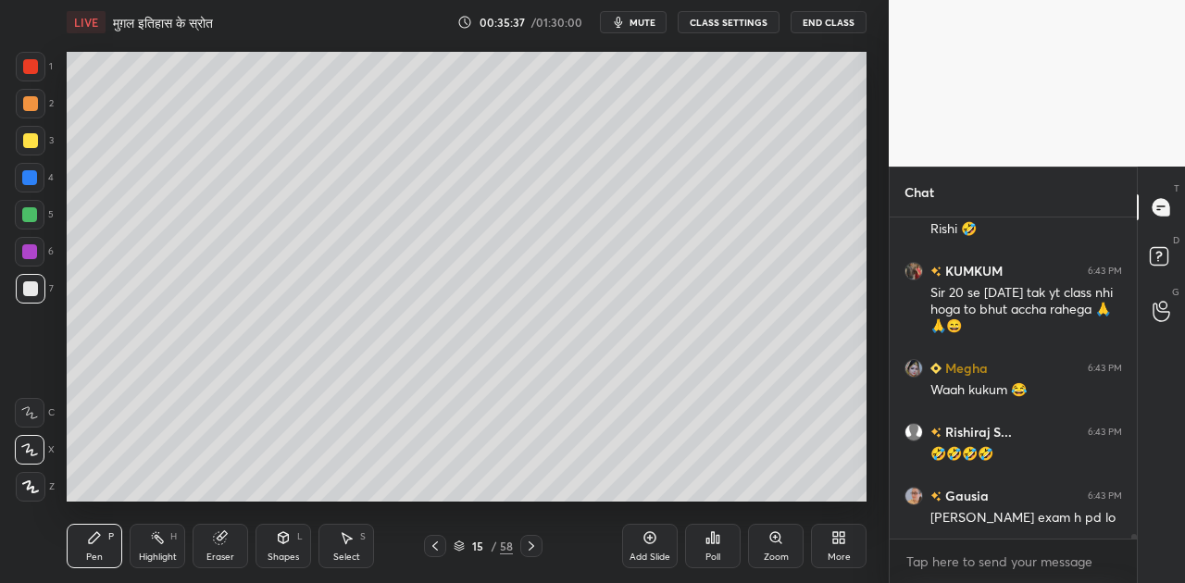
click at [31, 414] on icon at bounding box center [29, 412] width 15 height 11
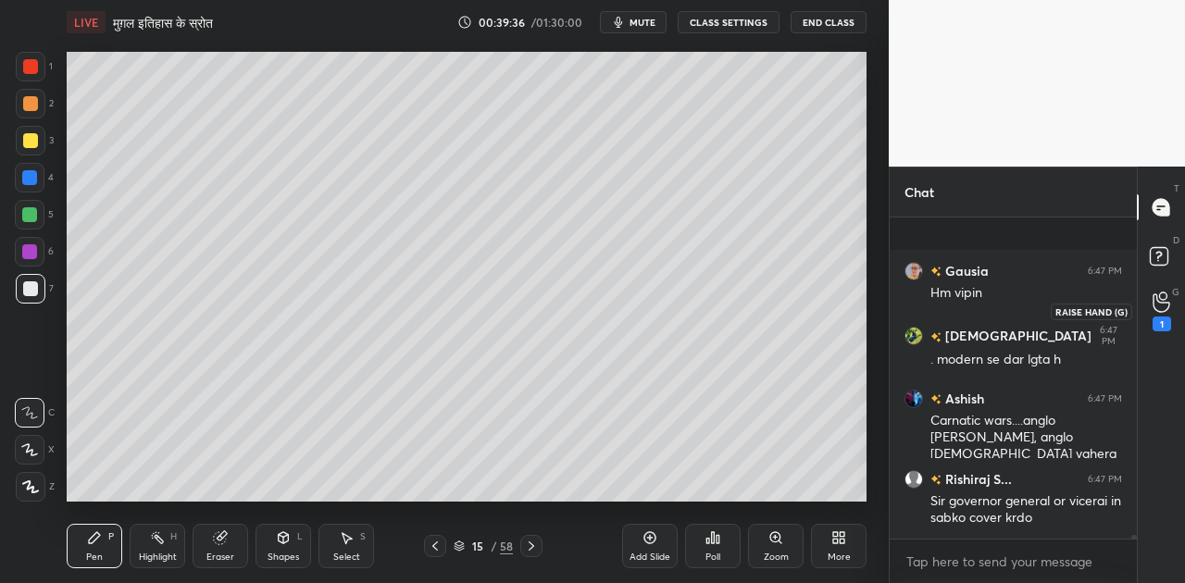
scroll to position [30698, 0]
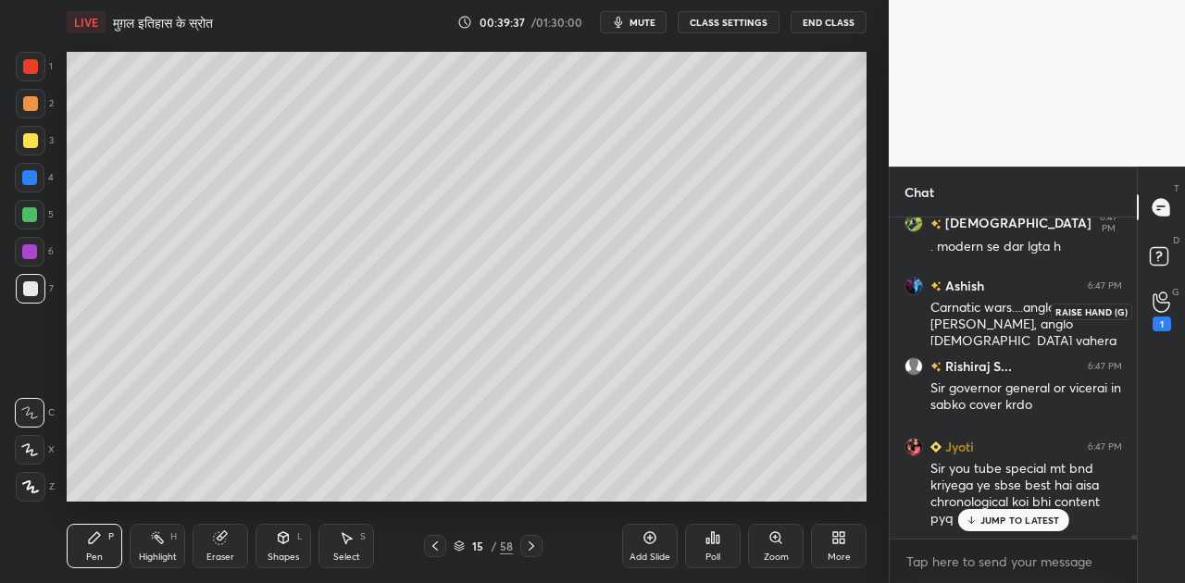
click at [1157, 301] on icon at bounding box center [1160, 302] width 17 height 19
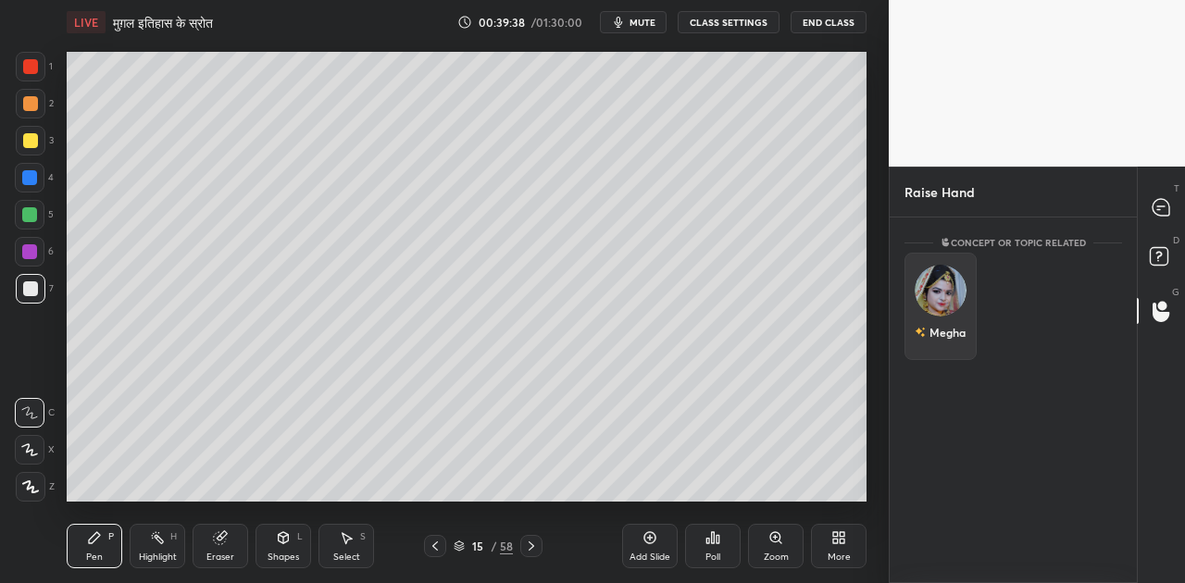
click at [935, 289] on img "grid" at bounding box center [940, 291] width 52 height 52
click at [940, 342] on button "INVITE" at bounding box center [941, 345] width 56 height 24
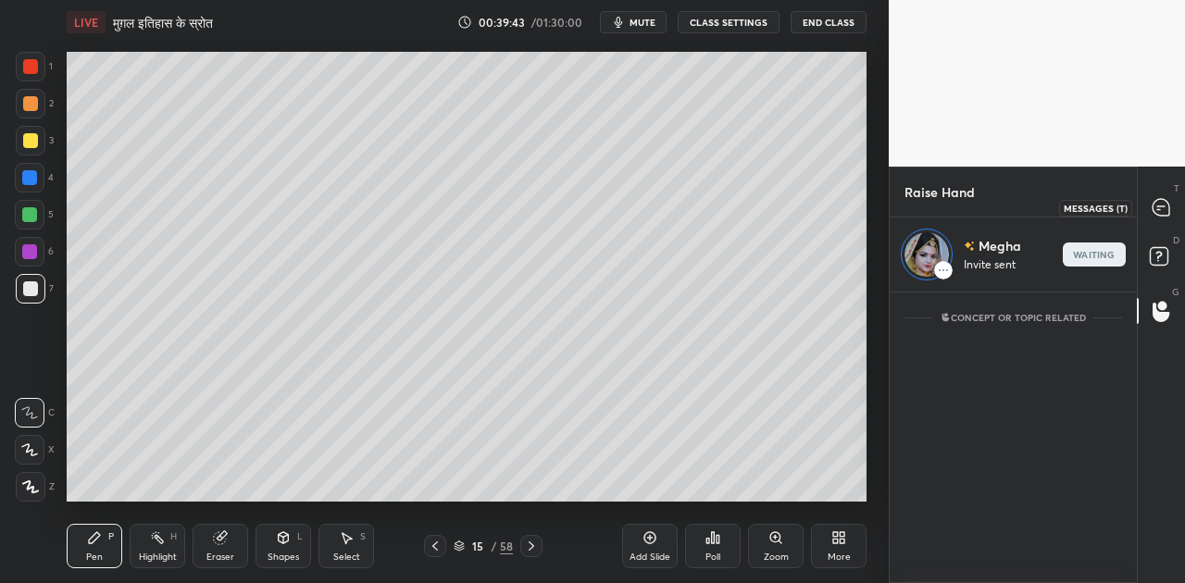
click at [1157, 205] on icon at bounding box center [1160, 207] width 17 height 17
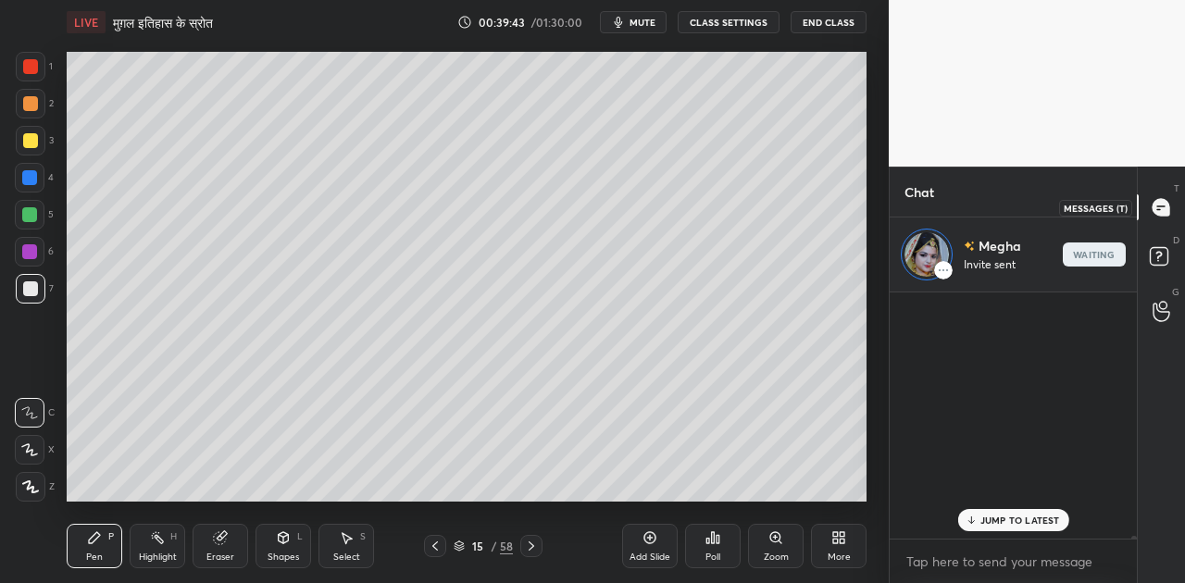
scroll to position [241, 242]
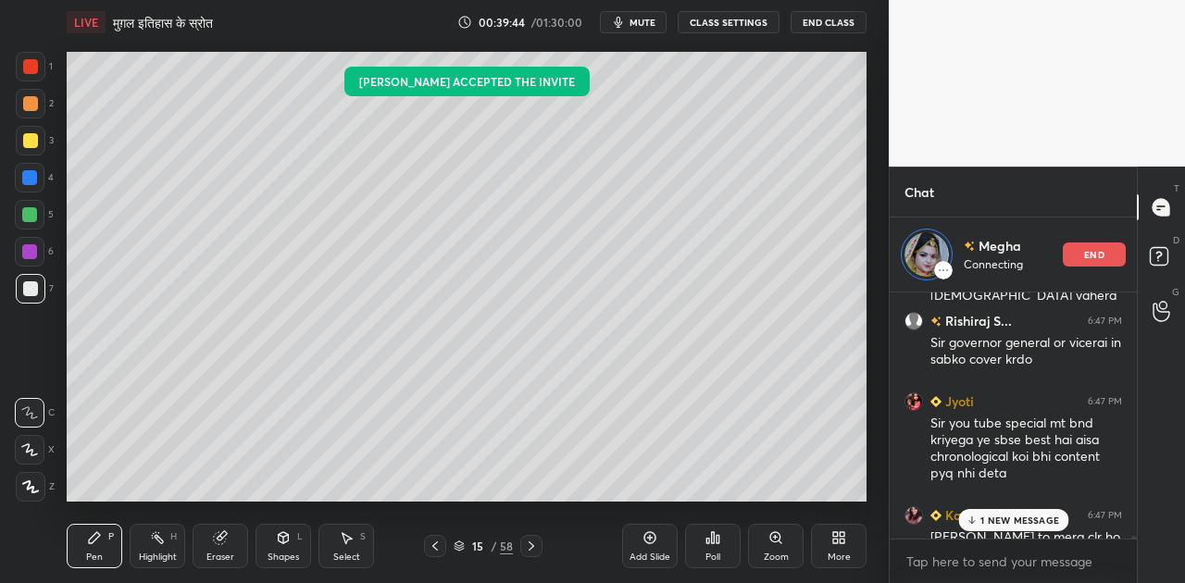
click at [989, 527] on div "1 NEW MESSAGE" at bounding box center [1013, 520] width 110 height 22
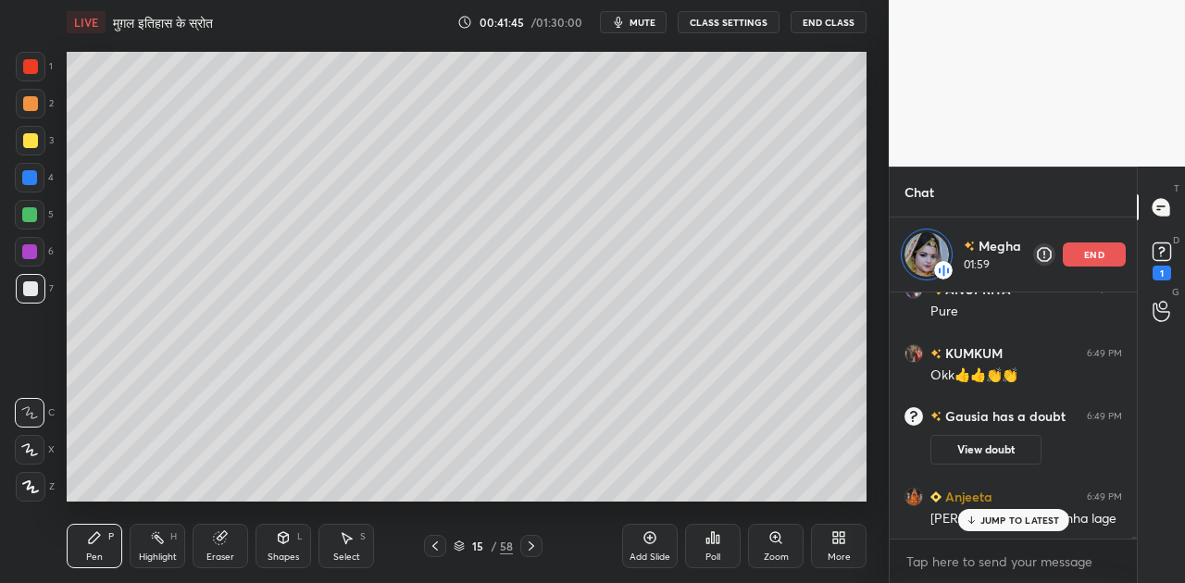
scroll to position [29258, 0]
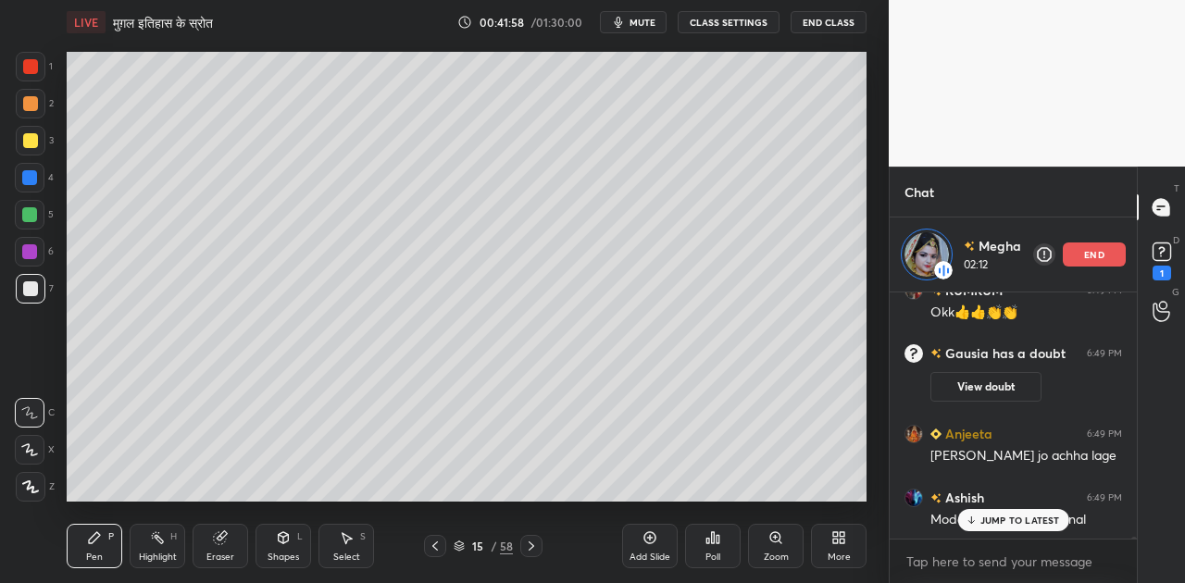
click at [1000, 519] on p "JUMP TO LATEST" at bounding box center [1020, 520] width 80 height 11
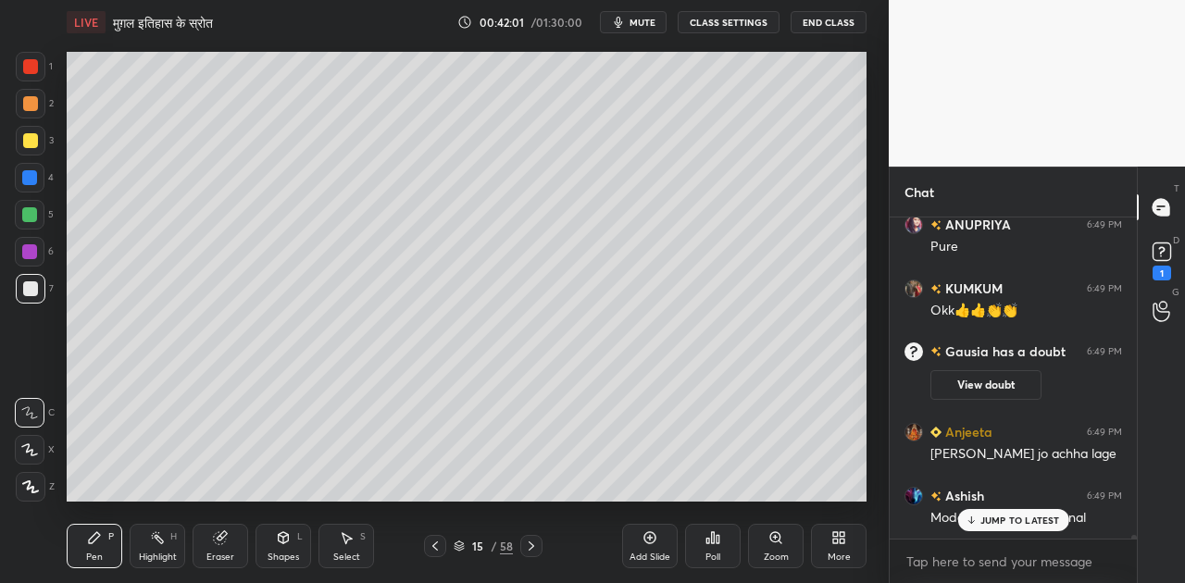
scroll to position [29184, 0]
click at [1174, 248] on icon at bounding box center [1162, 252] width 28 height 28
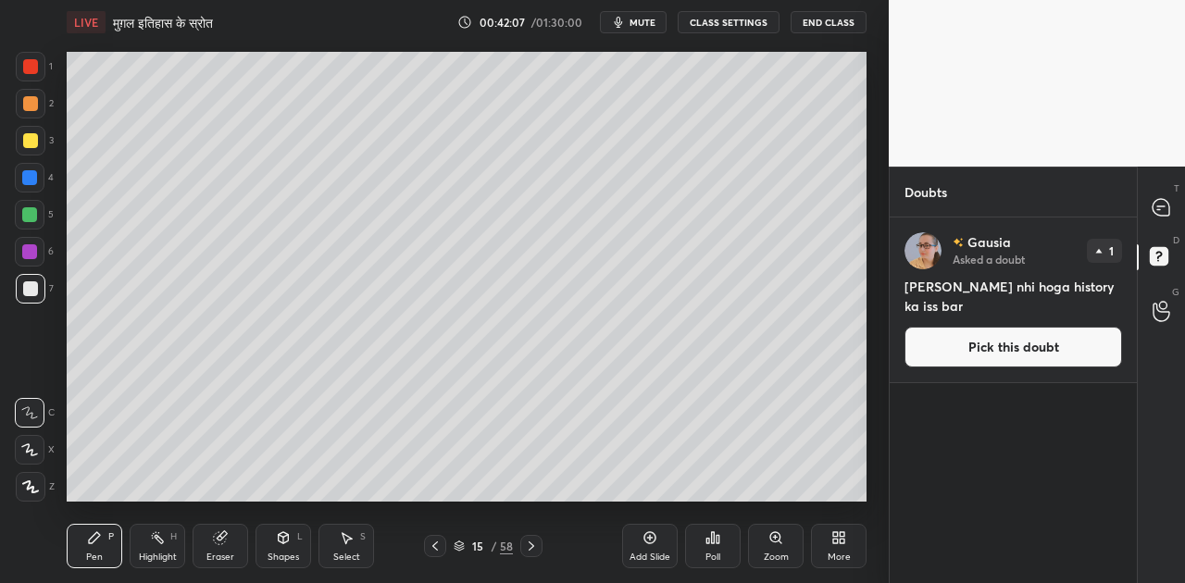
click at [994, 352] on button "Pick this doubt" at bounding box center [1013, 347] width 218 height 41
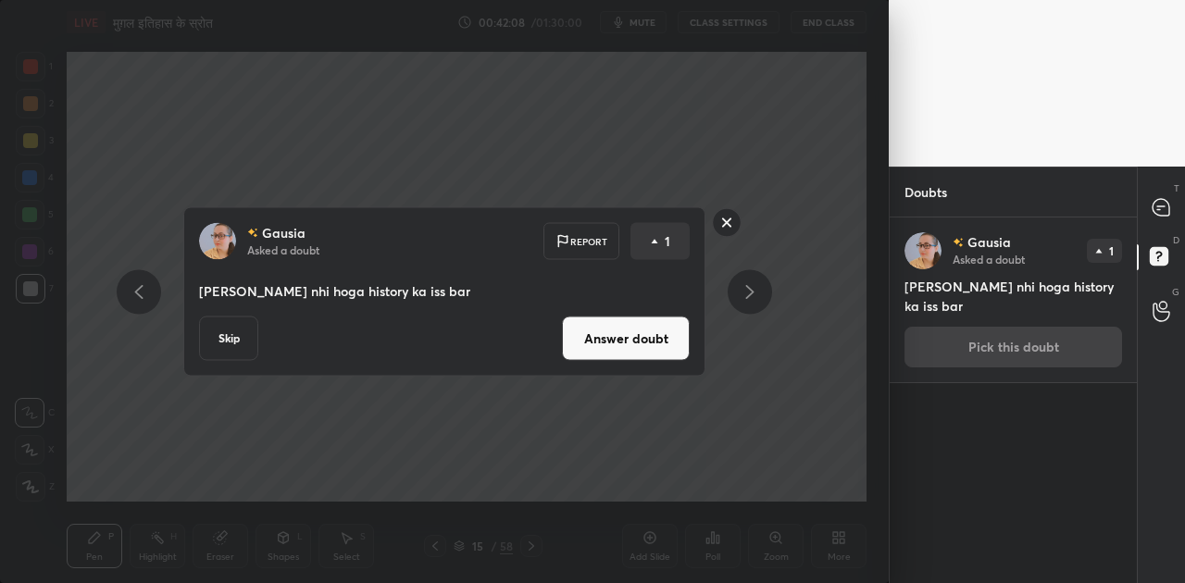
click at [241, 339] on button "Skip" at bounding box center [228, 339] width 59 height 44
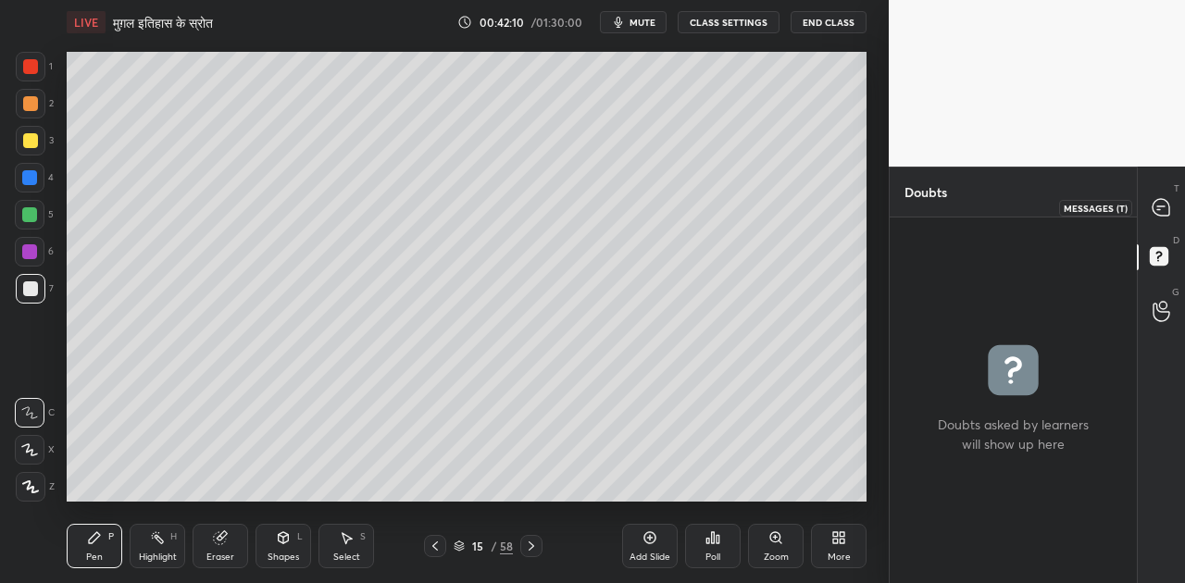
click at [1163, 206] on icon at bounding box center [1160, 207] width 17 height 17
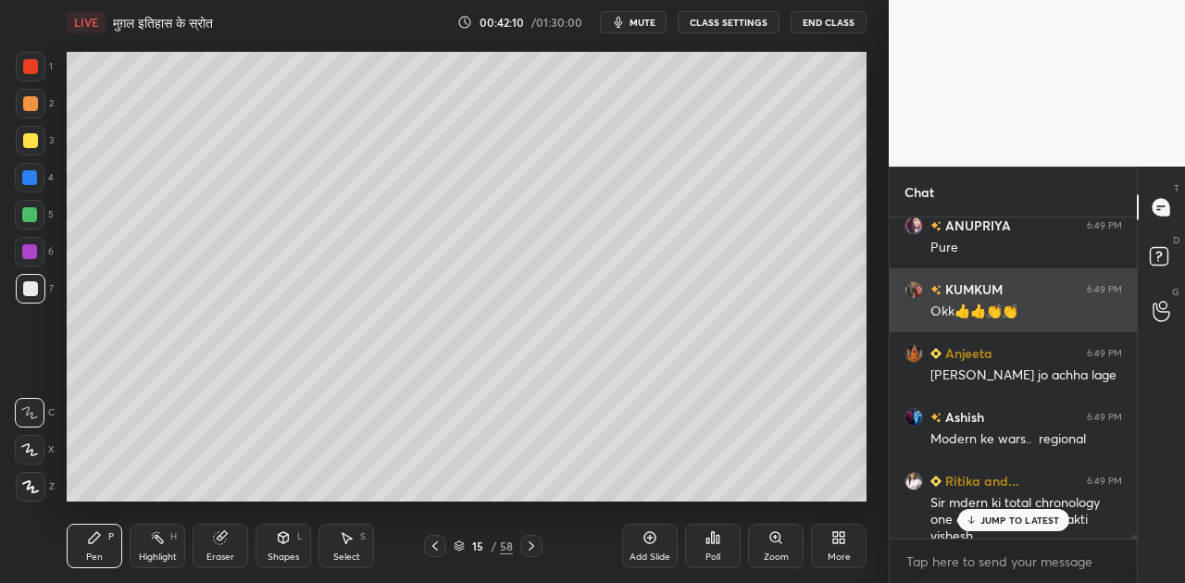
scroll to position [29523, 0]
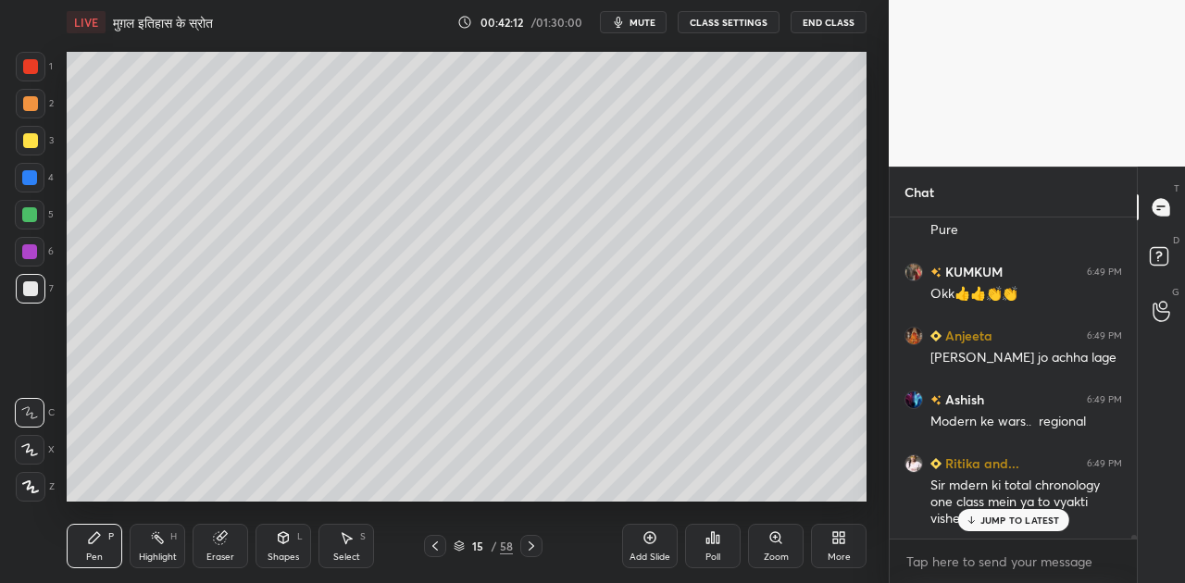
click at [1007, 519] on p "JUMP TO LATEST" at bounding box center [1020, 520] width 80 height 11
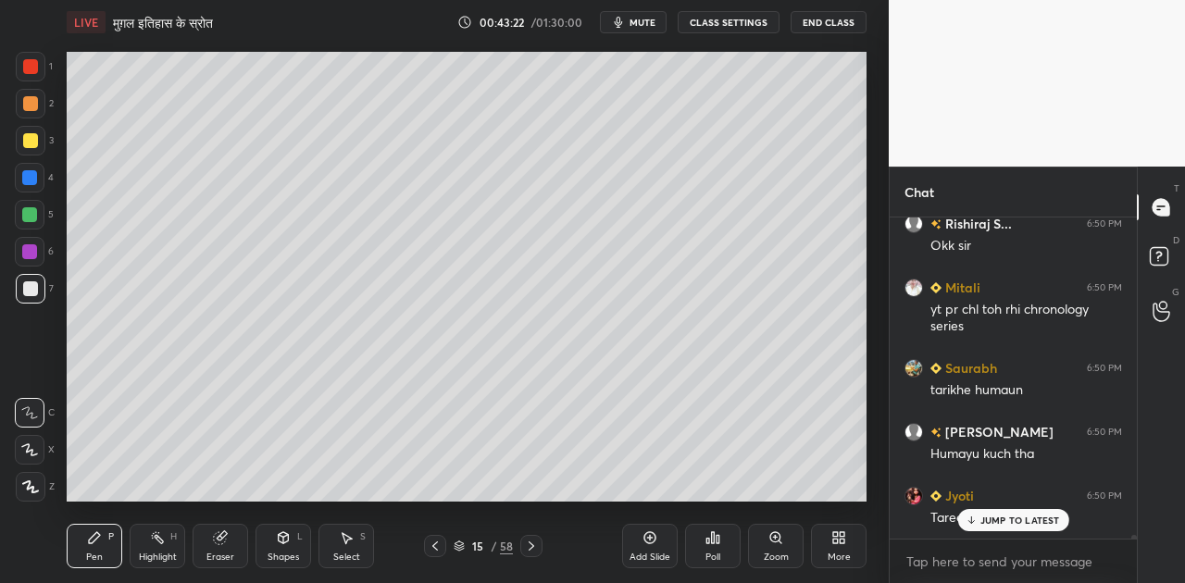
scroll to position [30978, 0]
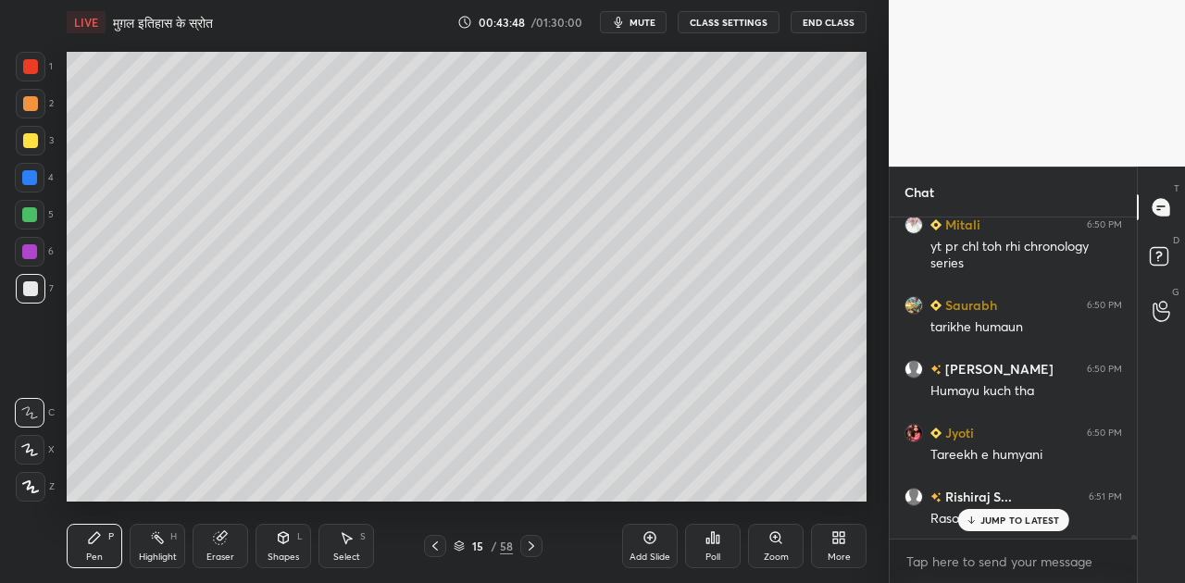
click at [1005, 511] on div "JUMP TO LATEST" at bounding box center [1012, 520] width 111 height 22
click at [528, 550] on icon at bounding box center [531, 546] width 15 height 15
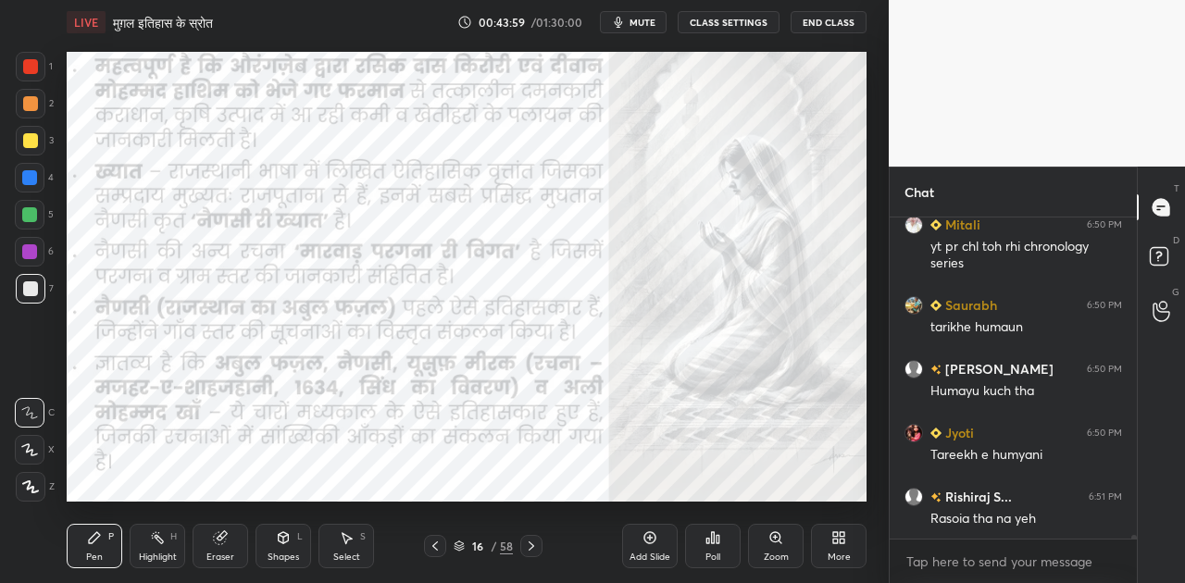
click at [528, 550] on icon at bounding box center [531, 546] width 15 height 15
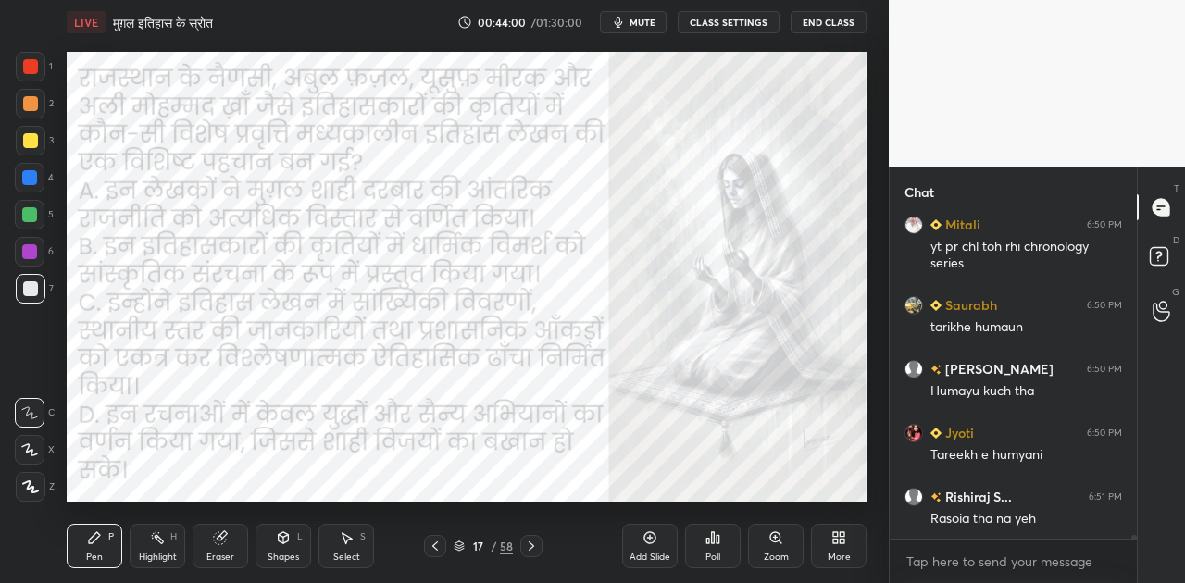
click at [528, 550] on icon at bounding box center [531, 546] width 15 height 15
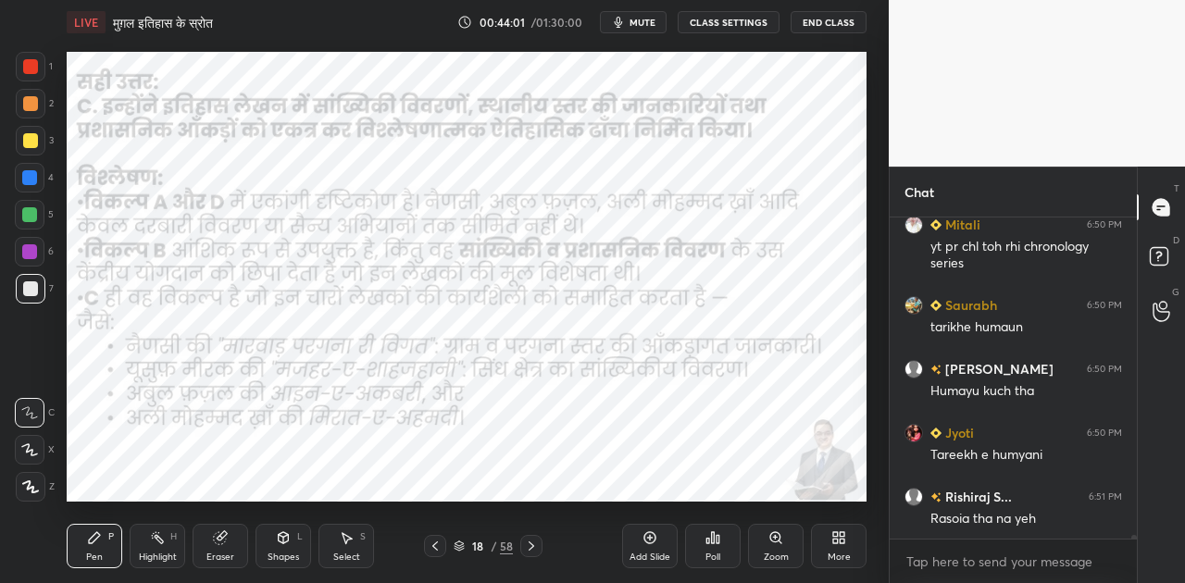
click at [528, 550] on icon at bounding box center [531, 546] width 15 height 15
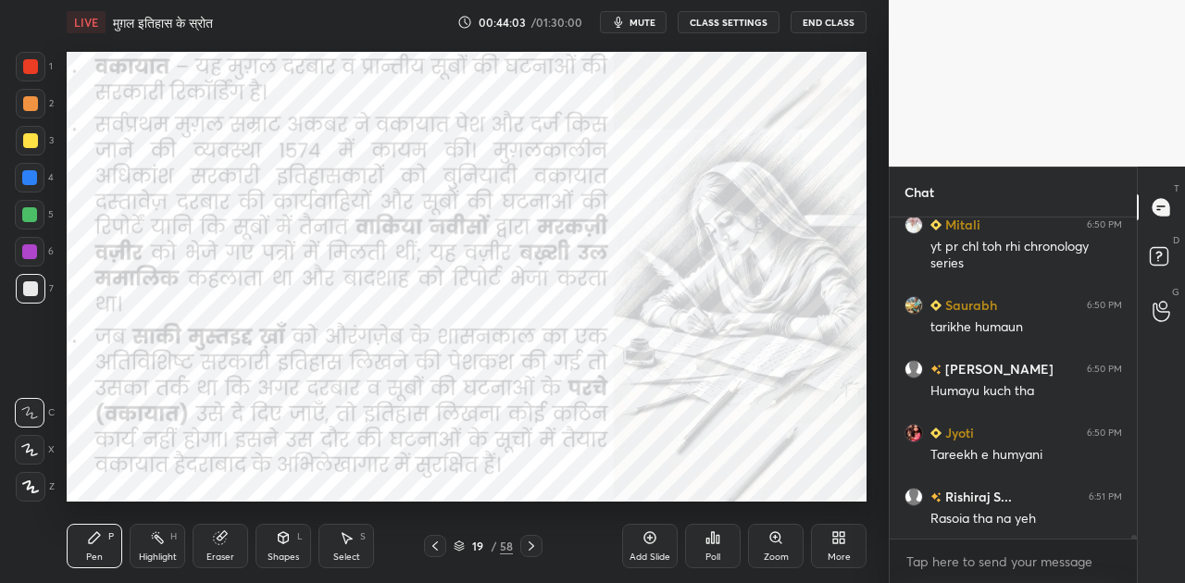
click at [528, 550] on icon at bounding box center [531, 546] width 15 height 15
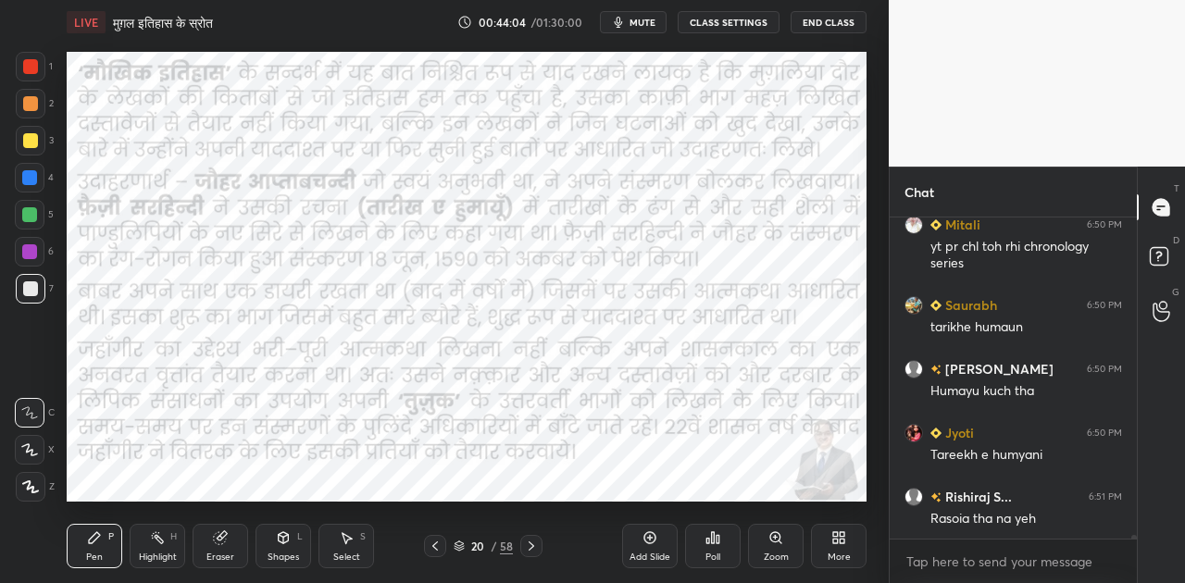
click at [528, 550] on icon at bounding box center [531, 546] width 15 height 15
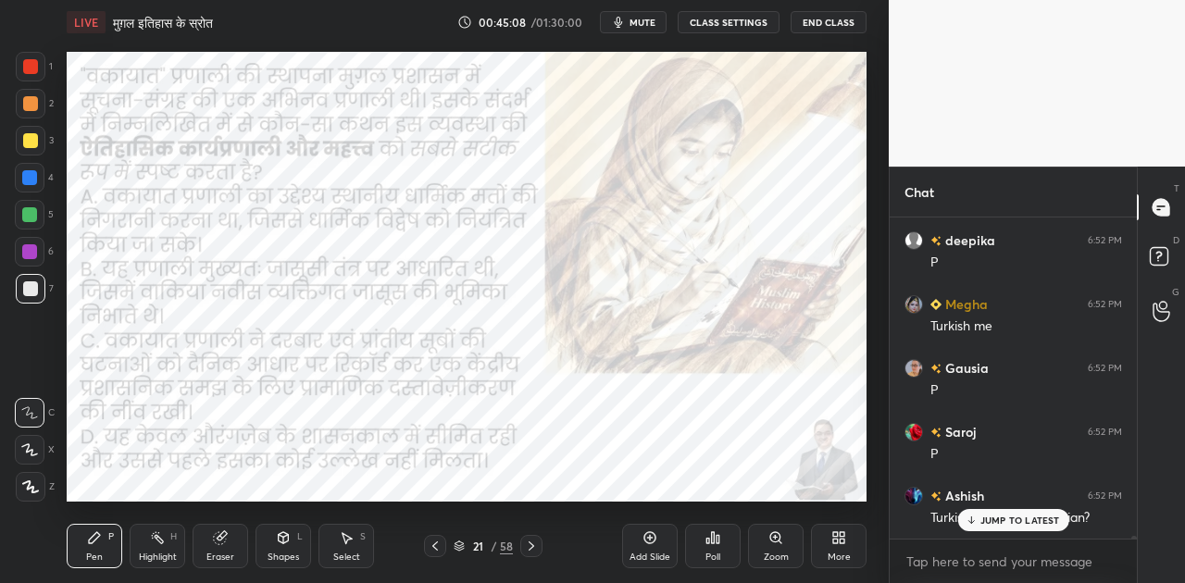
scroll to position [31589, 0]
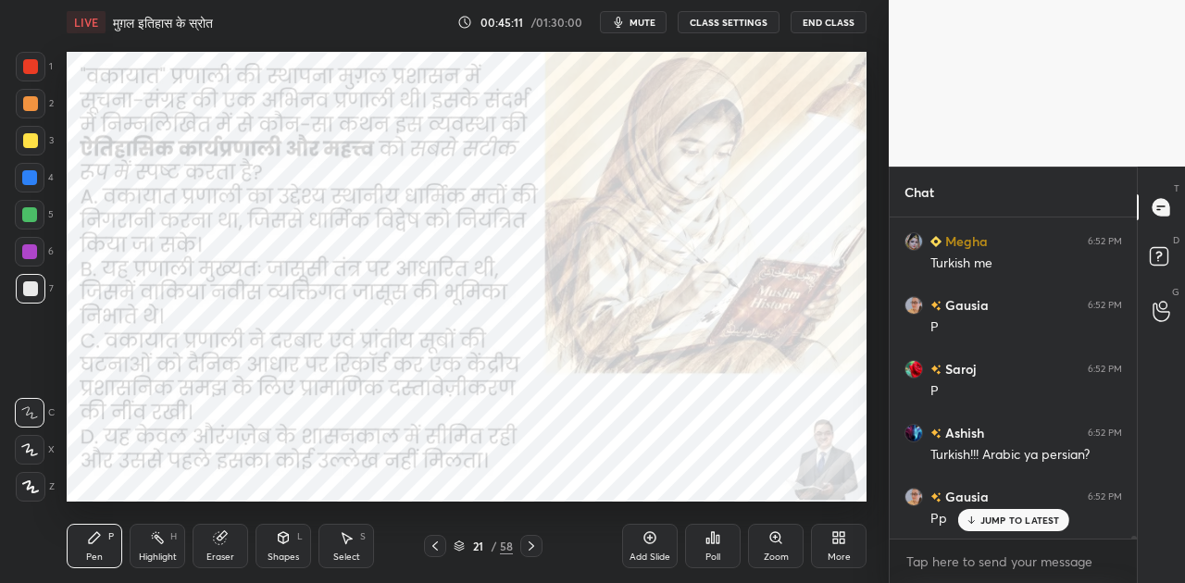
click at [640, 21] on span "mute" at bounding box center [642, 22] width 26 height 13
click at [723, 548] on div "Poll" at bounding box center [713, 546] width 56 height 44
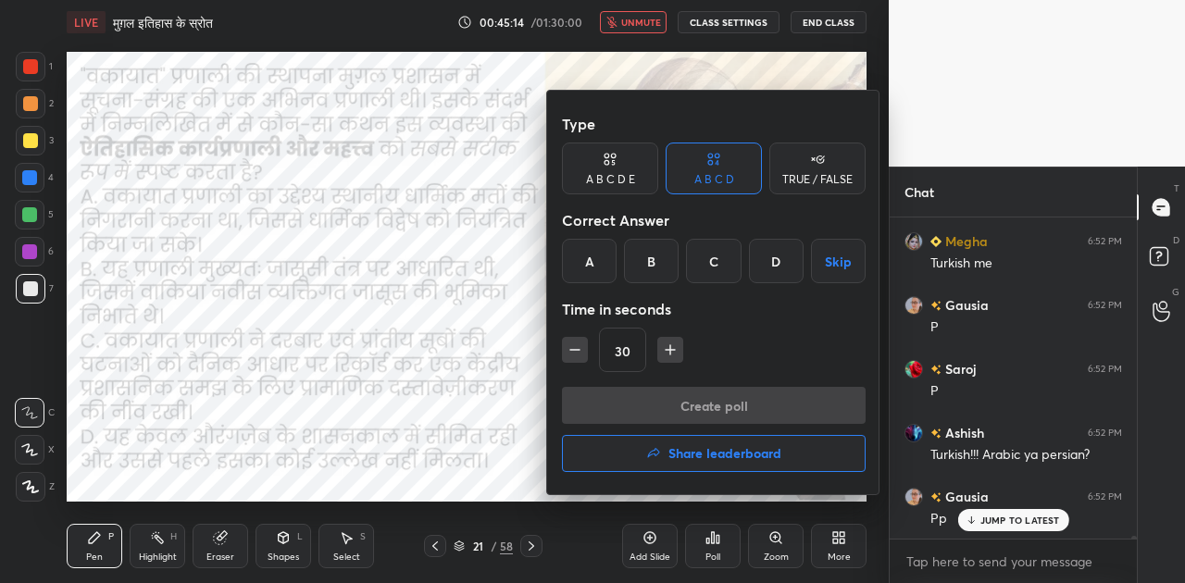
click at [709, 265] on div "C" at bounding box center [713, 261] width 55 height 44
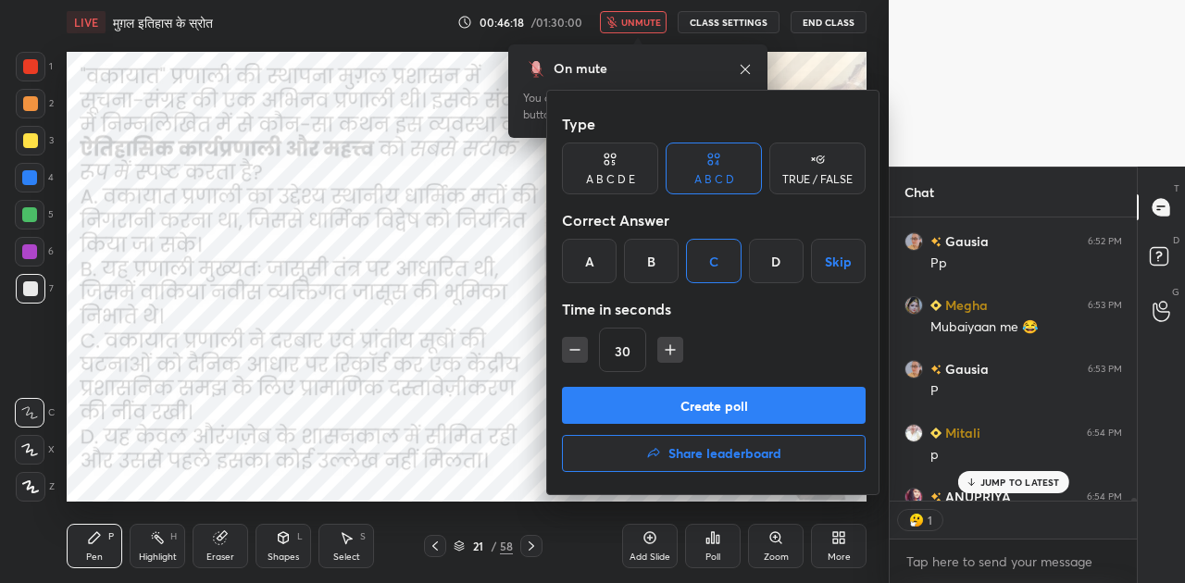
scroll to position [6, 6]
click at [703, 407] on button "Create poll" at bounding box center [714, 405] width 304 height 37
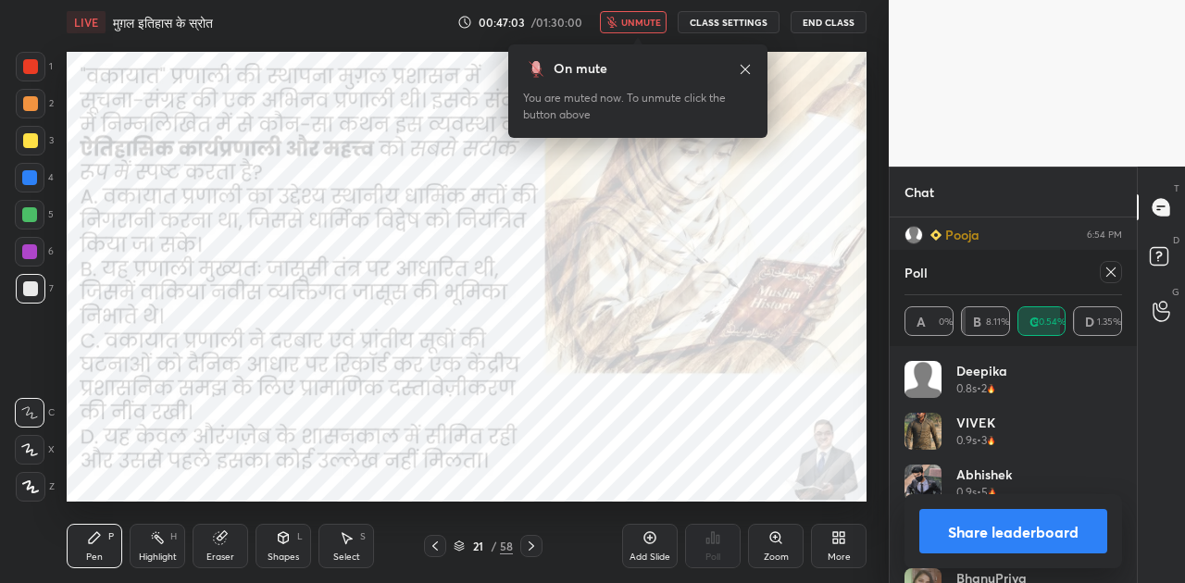
scroll to position [32651, 0]
click at [1031, 537] on button "Share leaderboard" at bounding box center [1013, 531] width 188 height 44
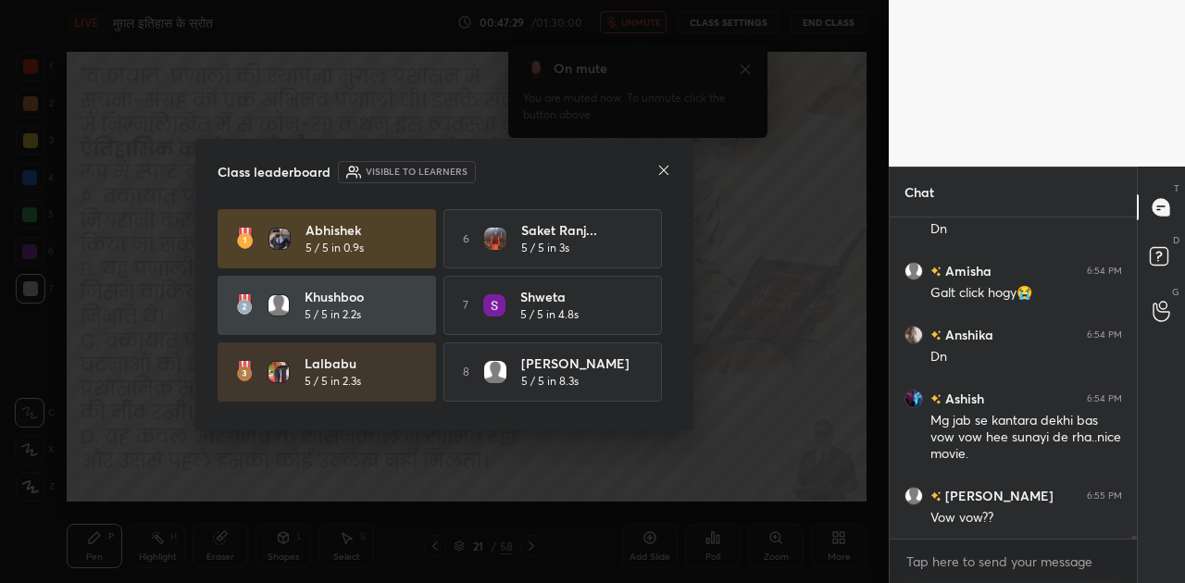
scroll to position [316, 242]
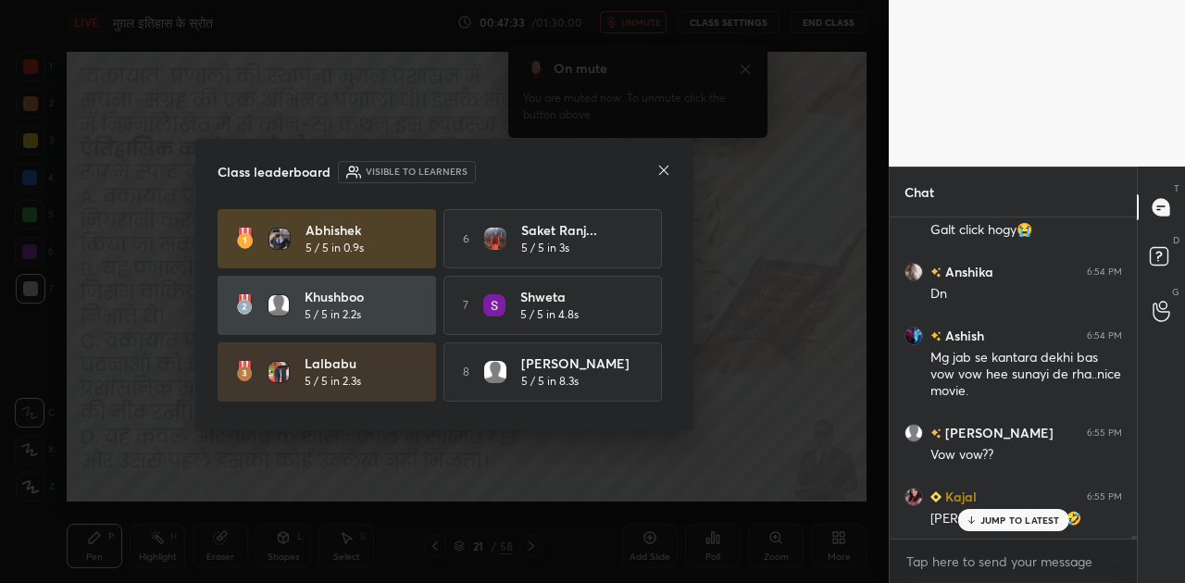
click at [665, 170] on icon at bounding box center [663, 170] width 9 height 9
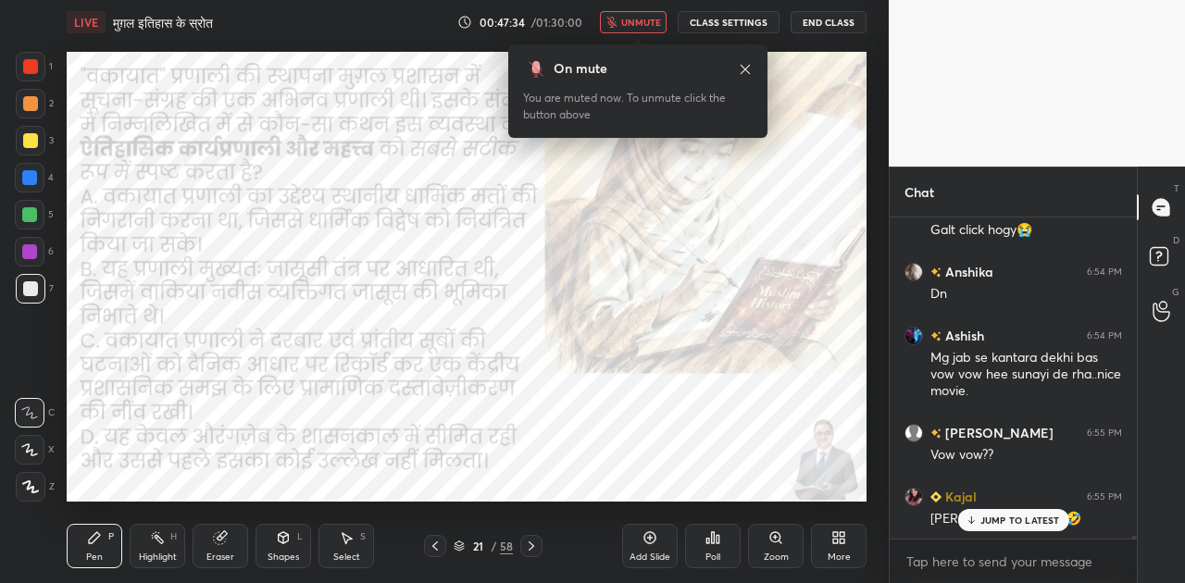
click at [643, 25] on span "unmute" at bounding box center [641, 22] width 40 height 13
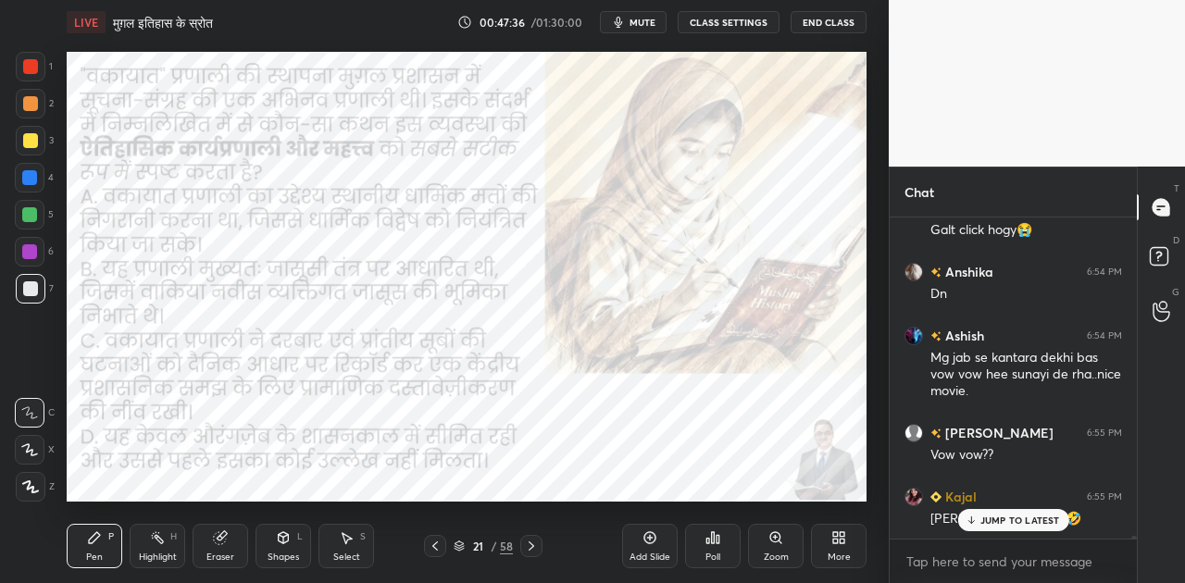
click at [989, 519] on p "JUMP TO LATEST" at bounding box center [1020, 520] width 80 height 11
click at [535, 544] on icon at bounding box center [531, 546] width 15 height 15
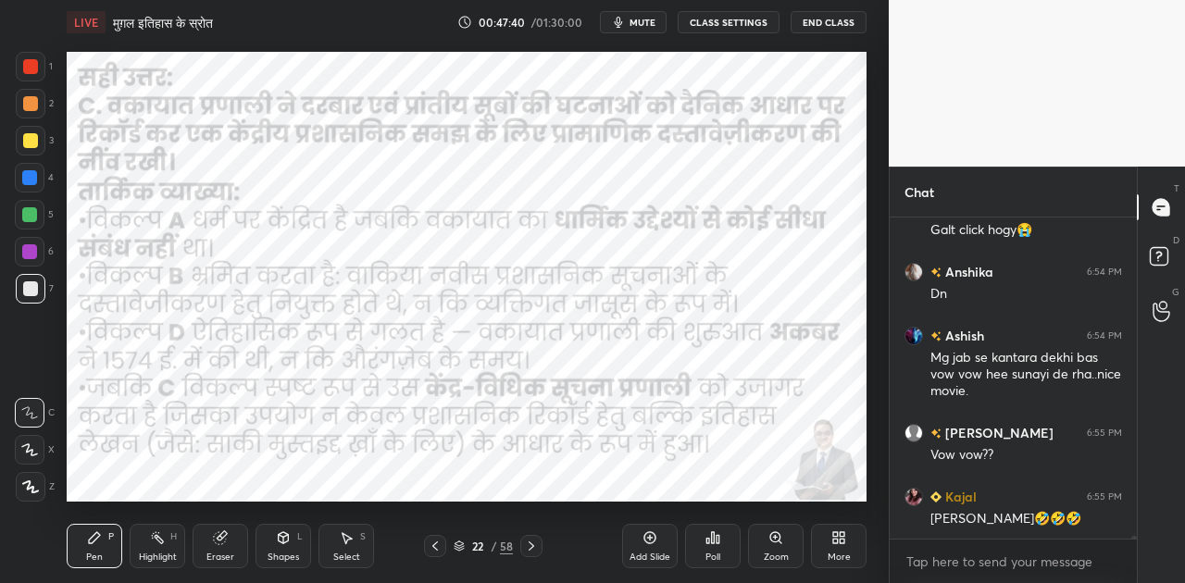
click at [535, 544] on icon at bounding box center [531, 546] width 15 height 15
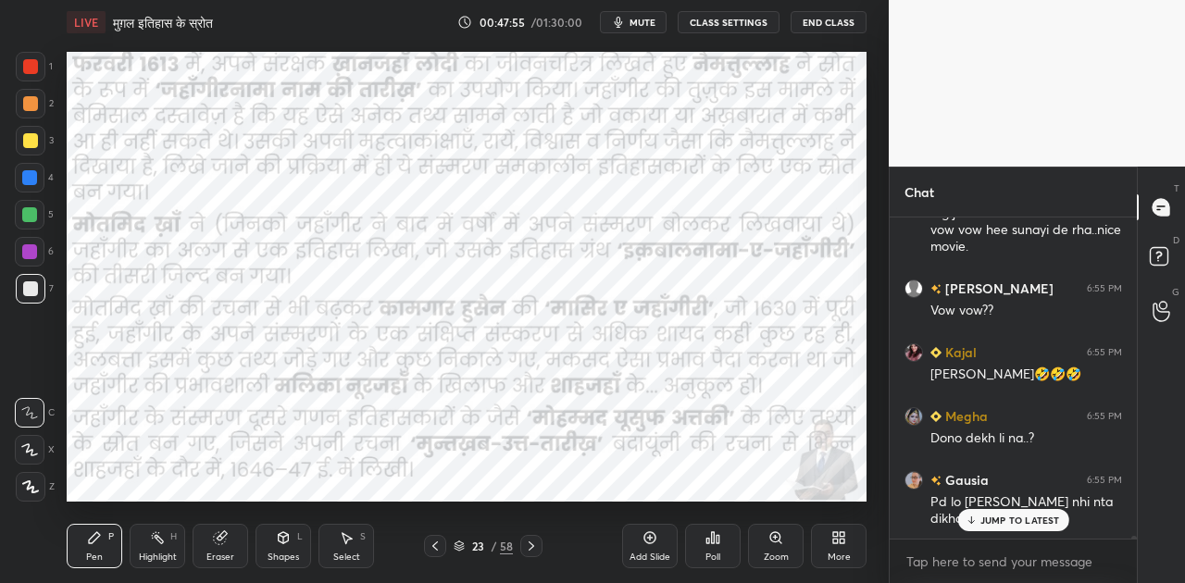
scroll to position [32870, 0]
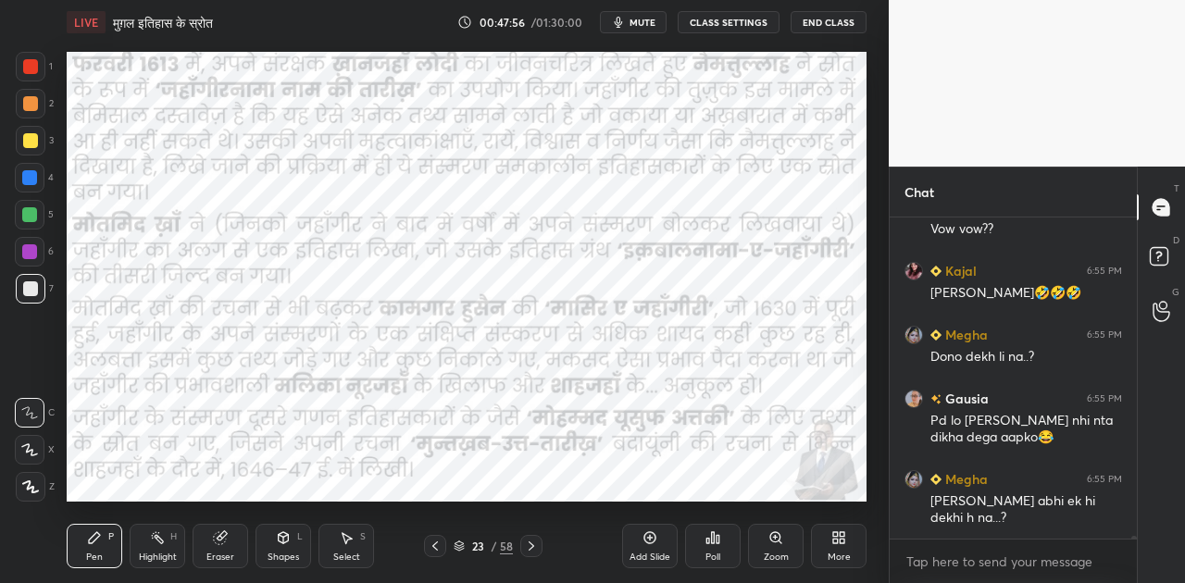
click at [985, 512] on div "[PERSON_NAME] abhi ek hi dekhi h na...?" at bounding box center [1026, 509] width 192 height 35
click at [528, 550] on icon at bounding box center [531, 546] width 15 height 15
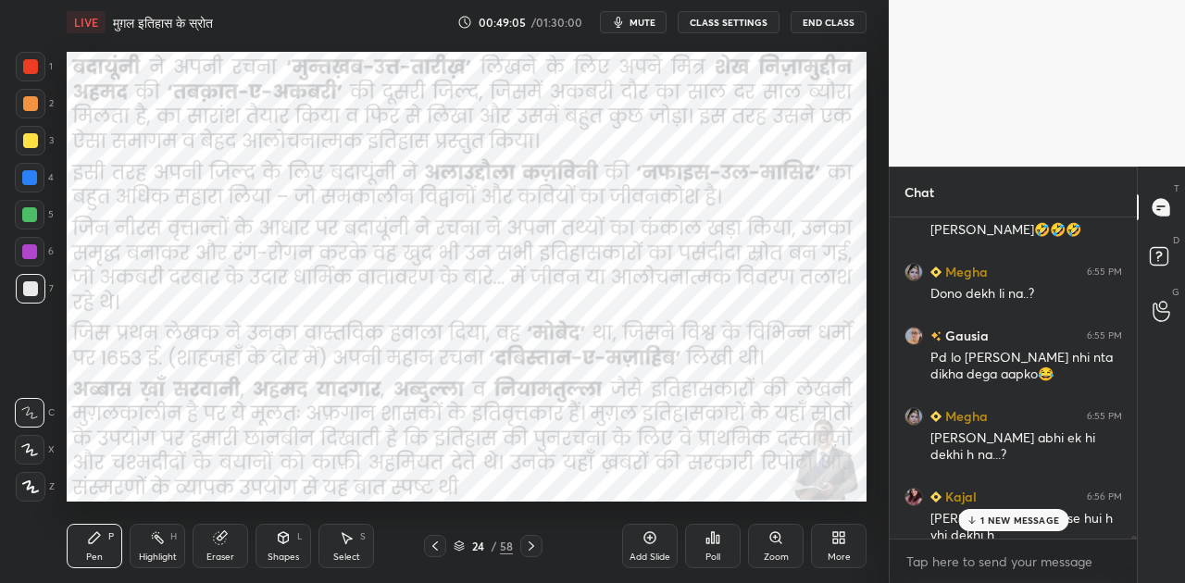
scroll to position [33031, 0]
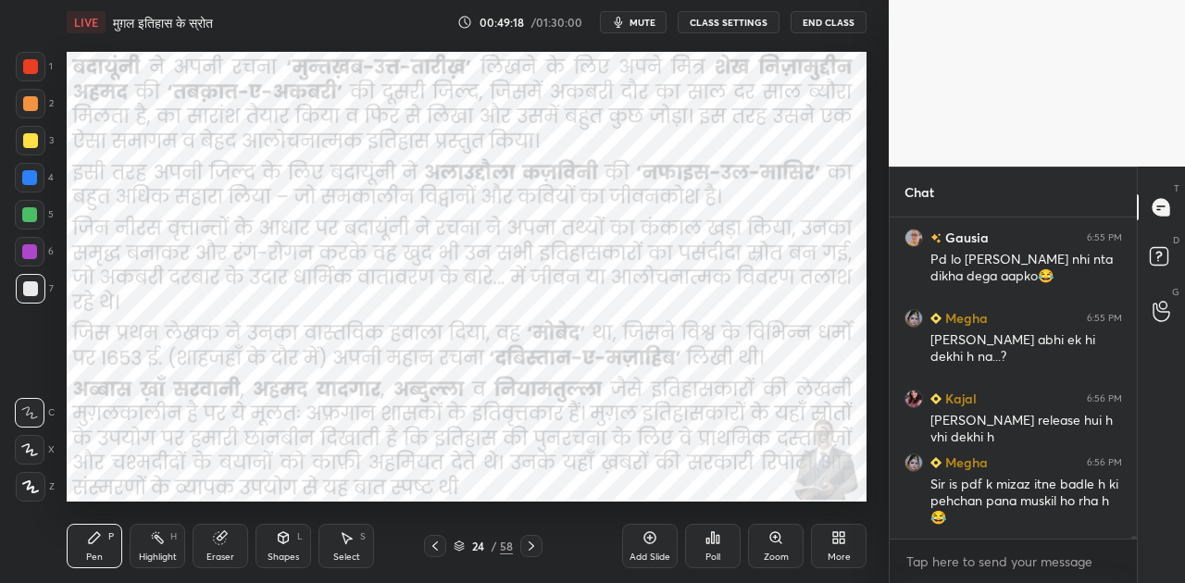
click at [633, 31] on button "mute" at bounding box center [633, 22] width 67 height 22
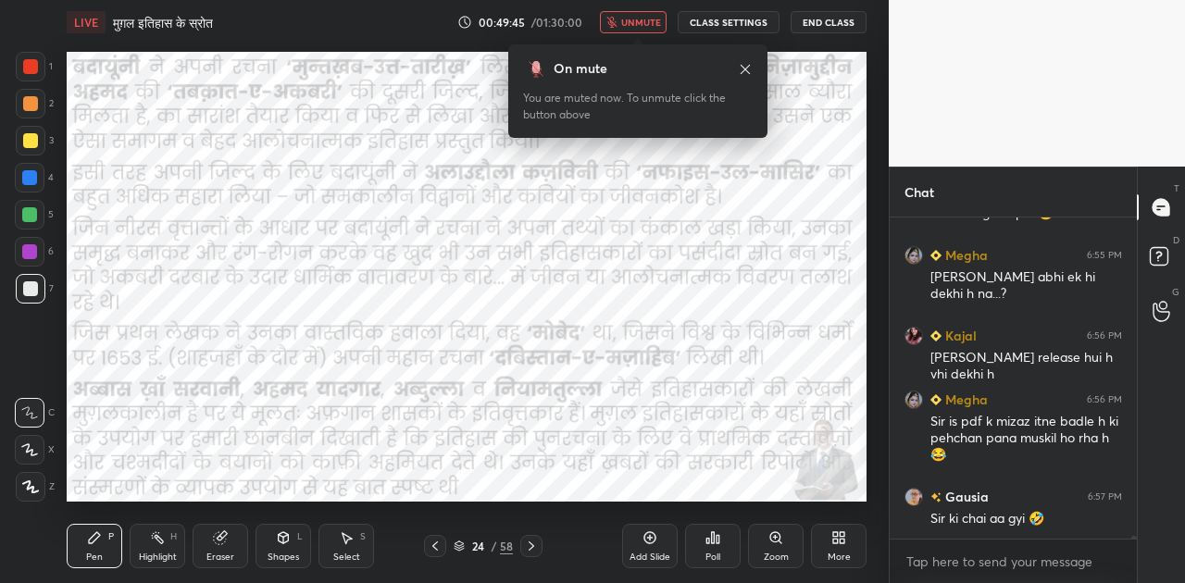
scroll to position [33159, 0]
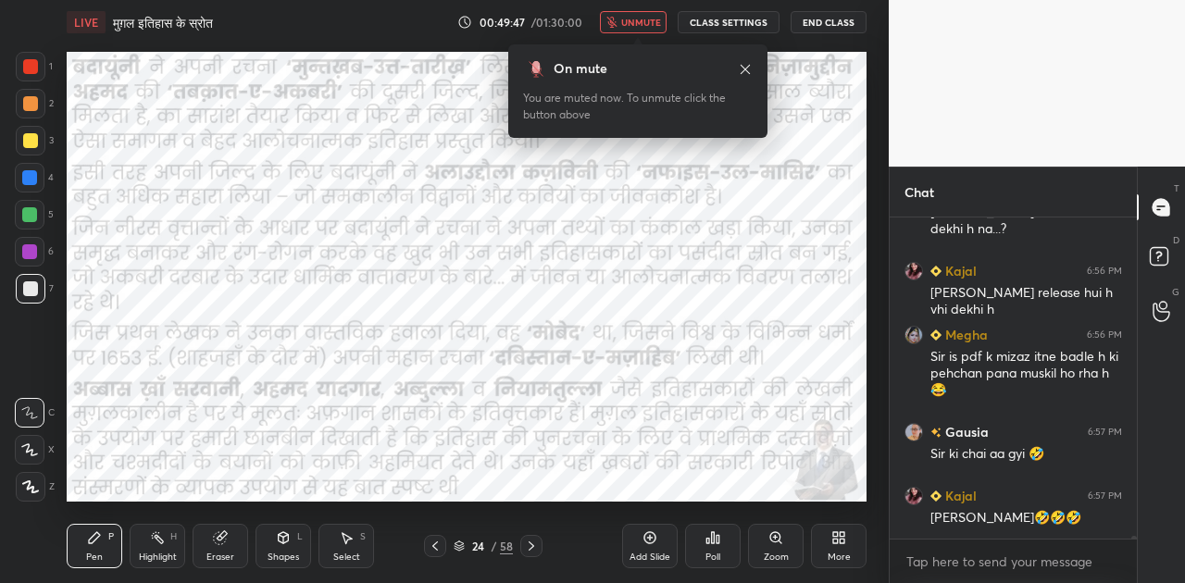
click at [535, 543] on icon at bounding box center [531, 546] width 15 height 15
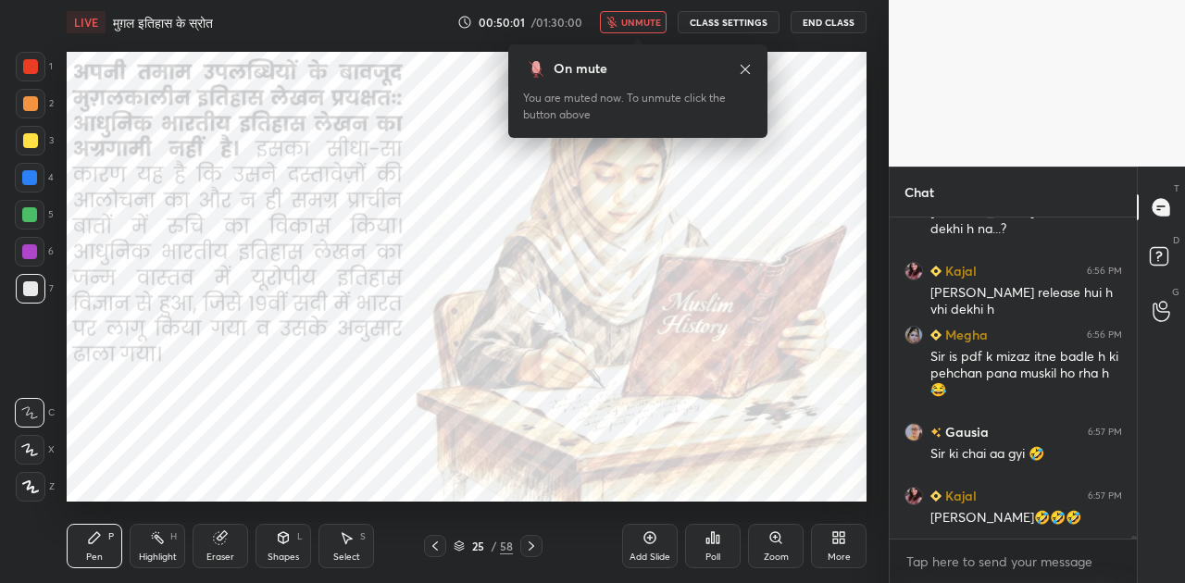
click at [528, 545] on icon at bounding box center [531, 546] width 15 height 15
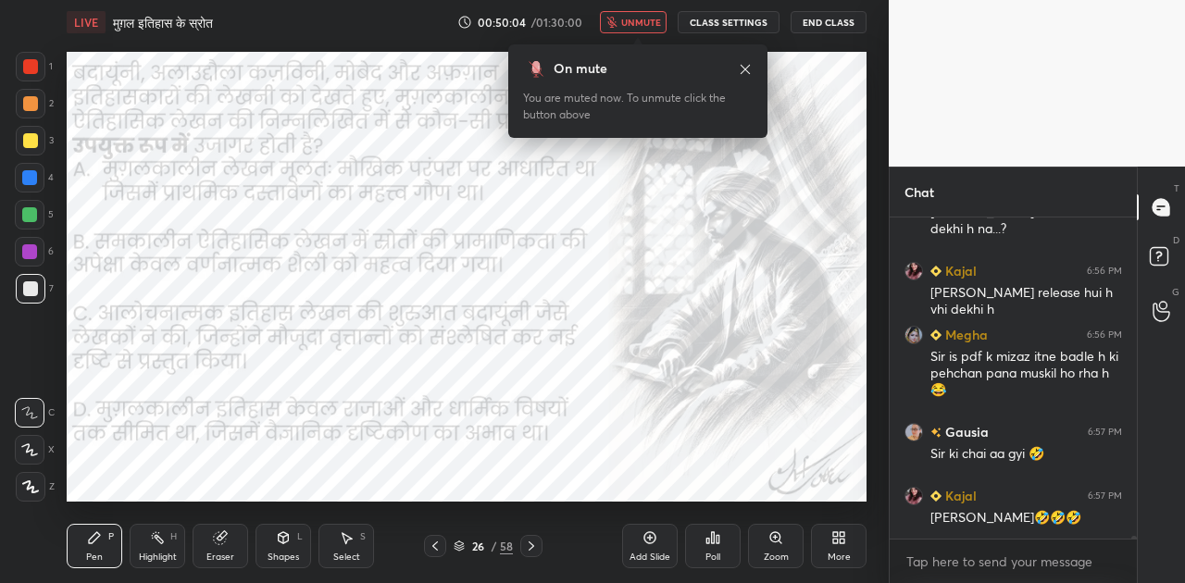
click at [642, 22] on span "unmute" at bounding box center [641, 22] width 40 height 13
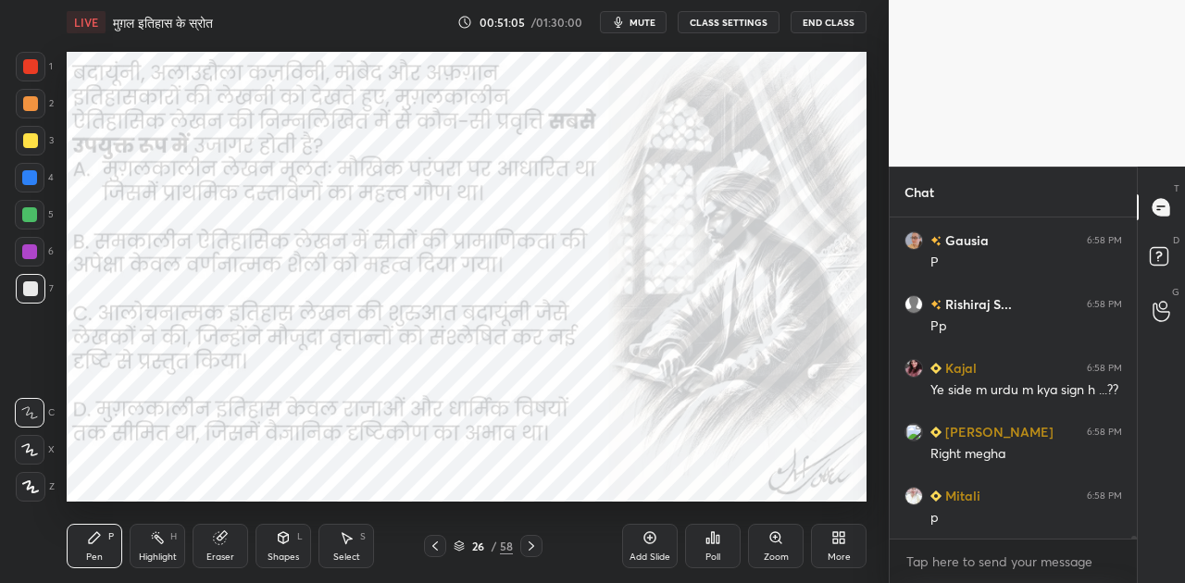
scroll to position [33640, 0]
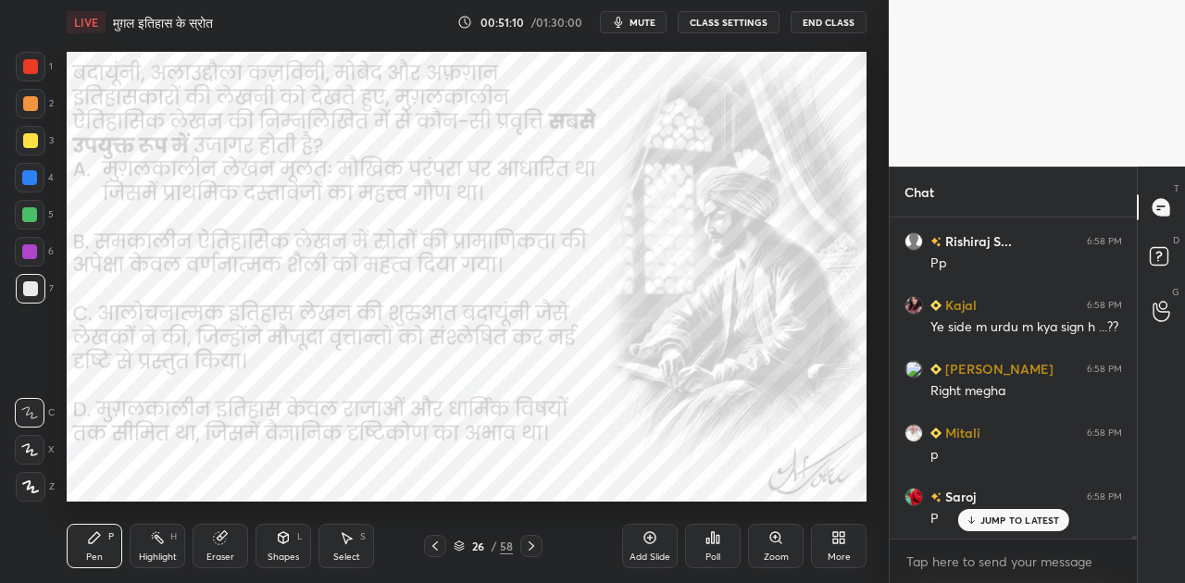
click at [641, 19] on span "mute" at bounding box center [642, 22] width 26 height 13
click at [720, 545] on div "Poll" at bounding box center [713, 546] width 56 height 44
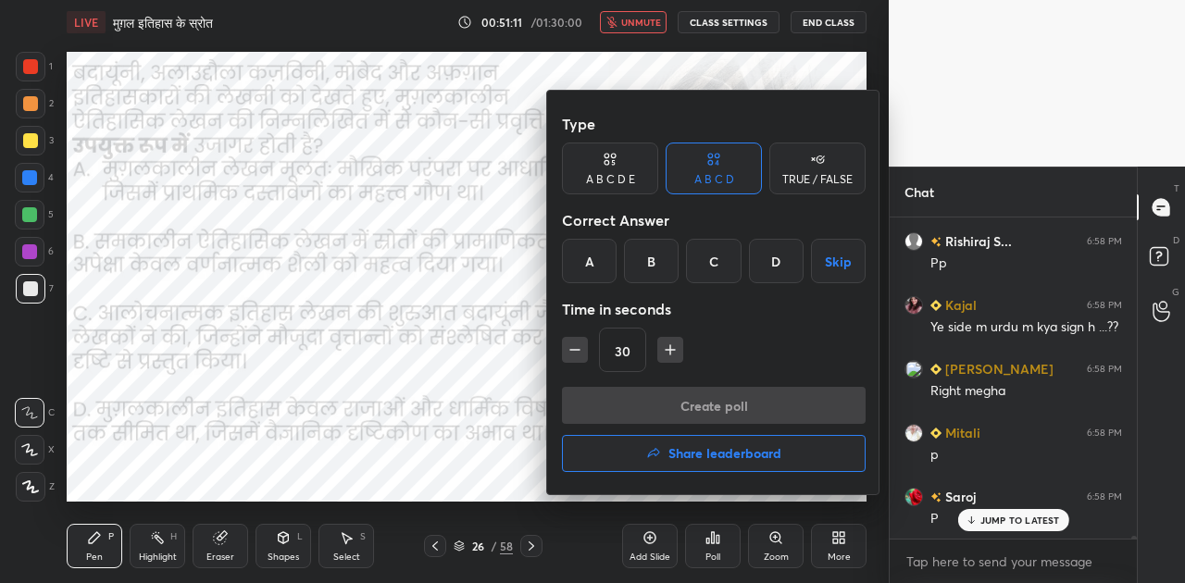
scroll to position [33705, 0]
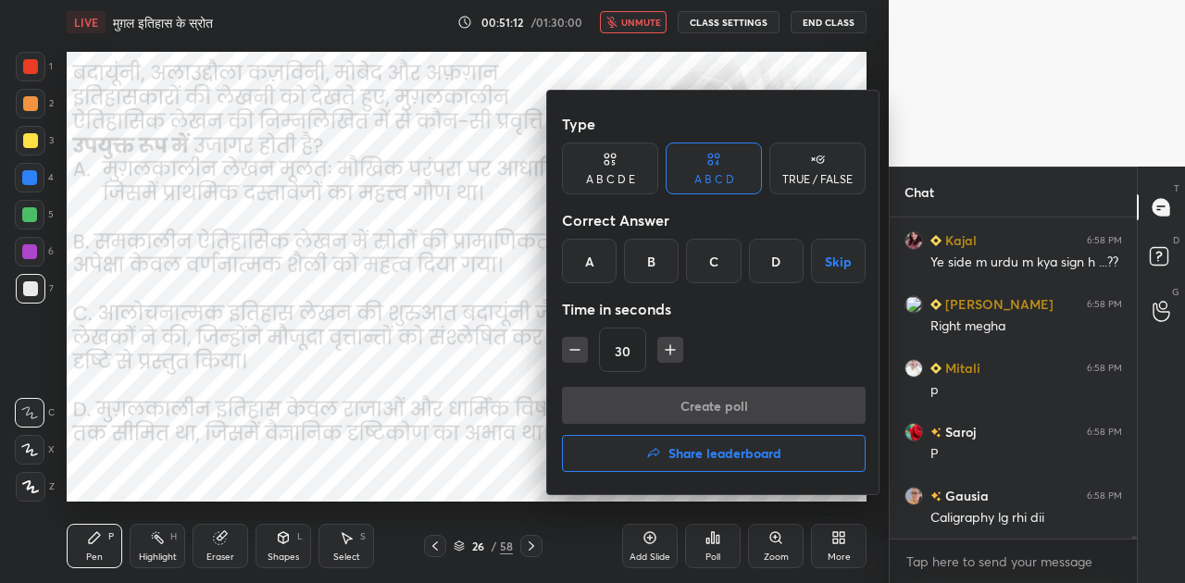
click at [715, 260] on div "C" at bounding box center [713, 261] width 55 height 44
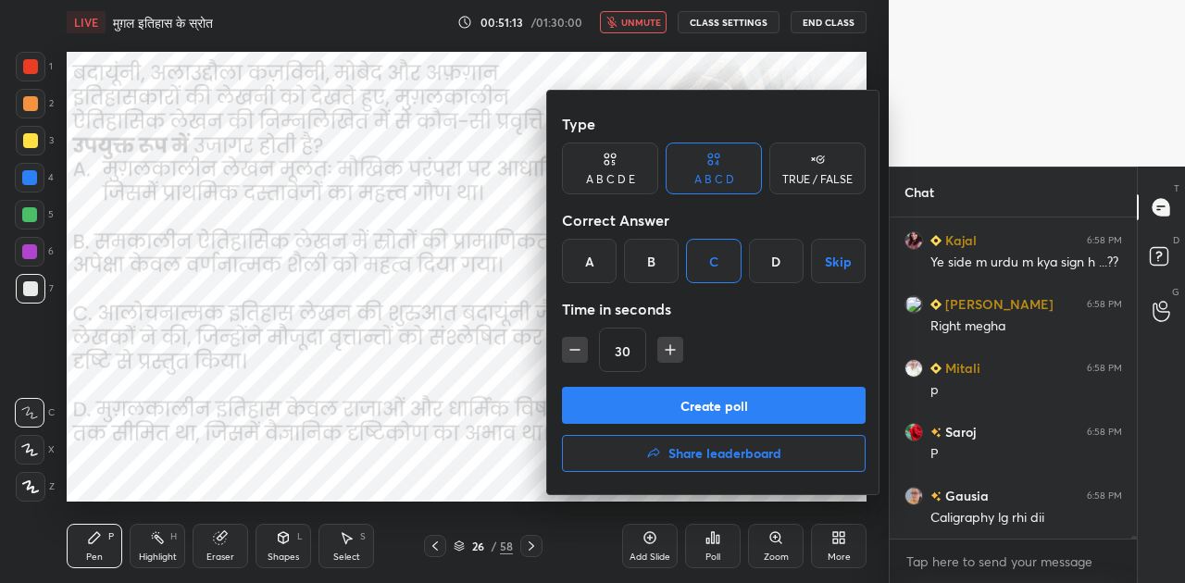
click at [715, 404] on button "Create poll" at bounding box center [714, 405] width 304 height 37
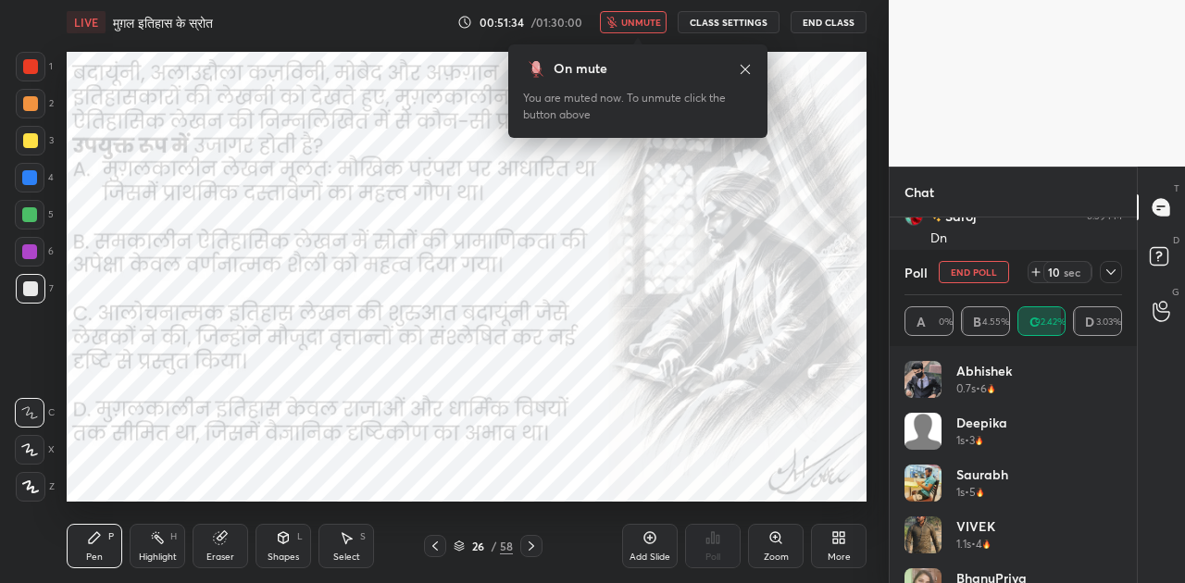
scroll to position [34177, 0]
click at [1036, 271] on icon at bounding box center [1036, 271] width 0 height 7
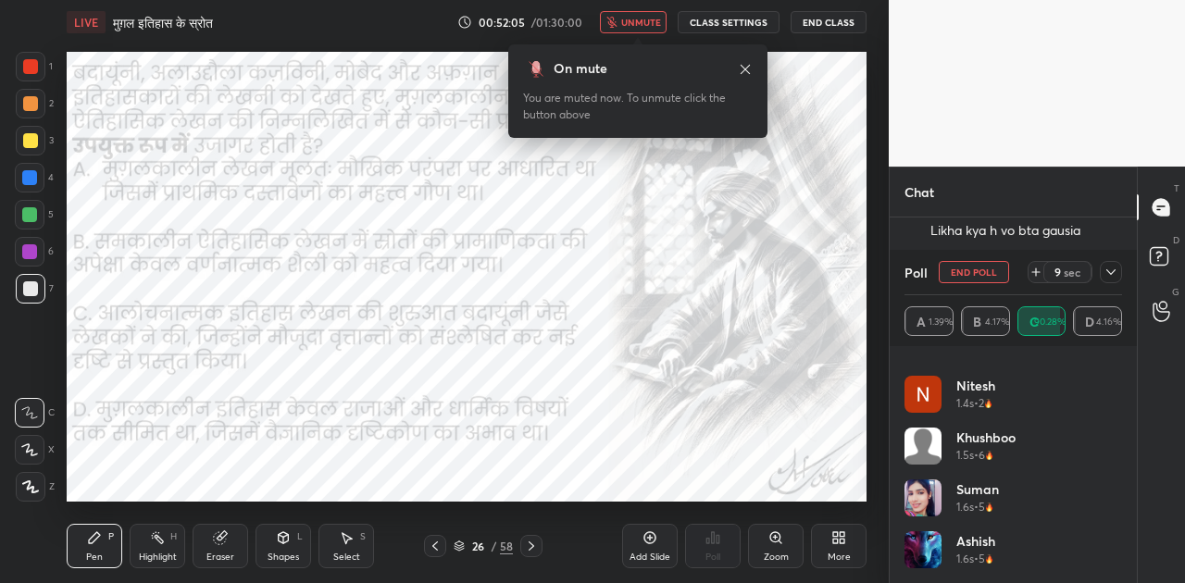
scroll to position [246, 0]
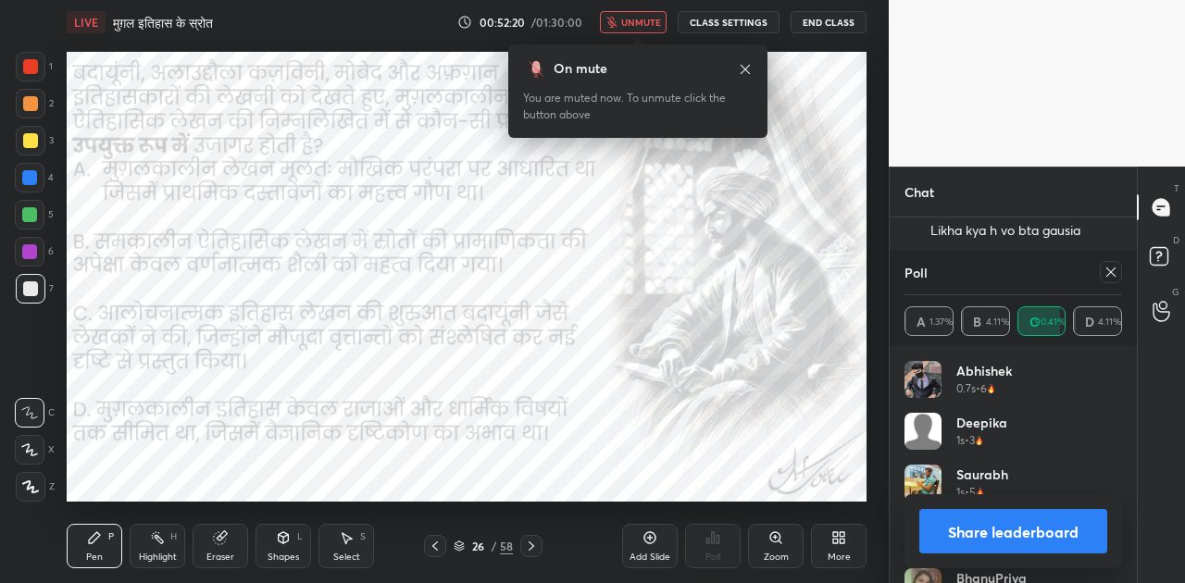
click at [1011, 536] on button "Share leaderboard" at bounding box center [1013, 531] width 188 height 44
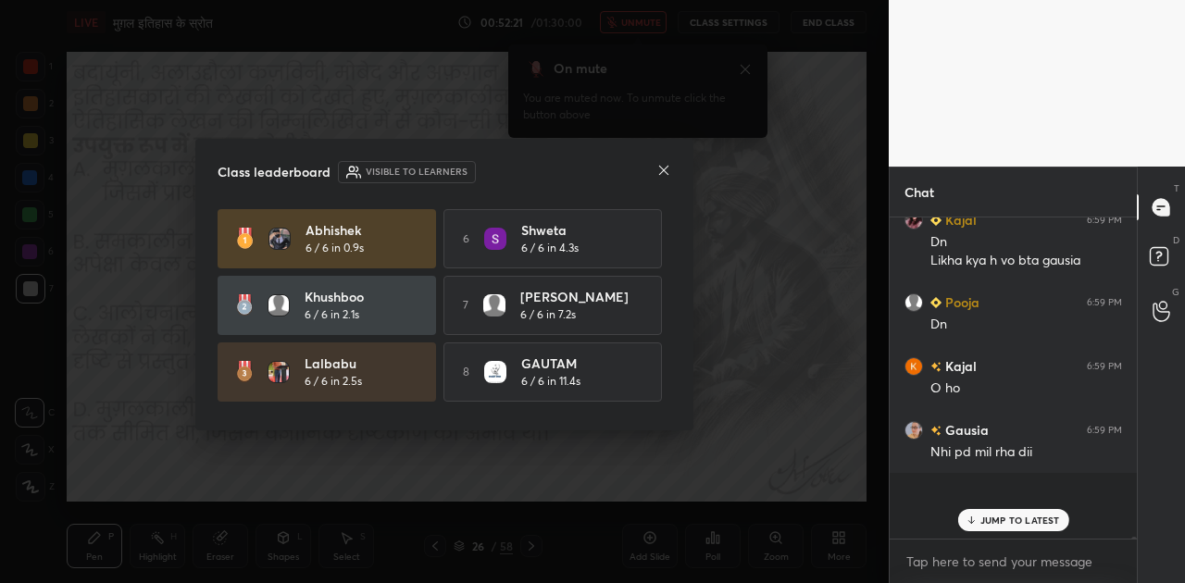
scroll to position [316, 242]
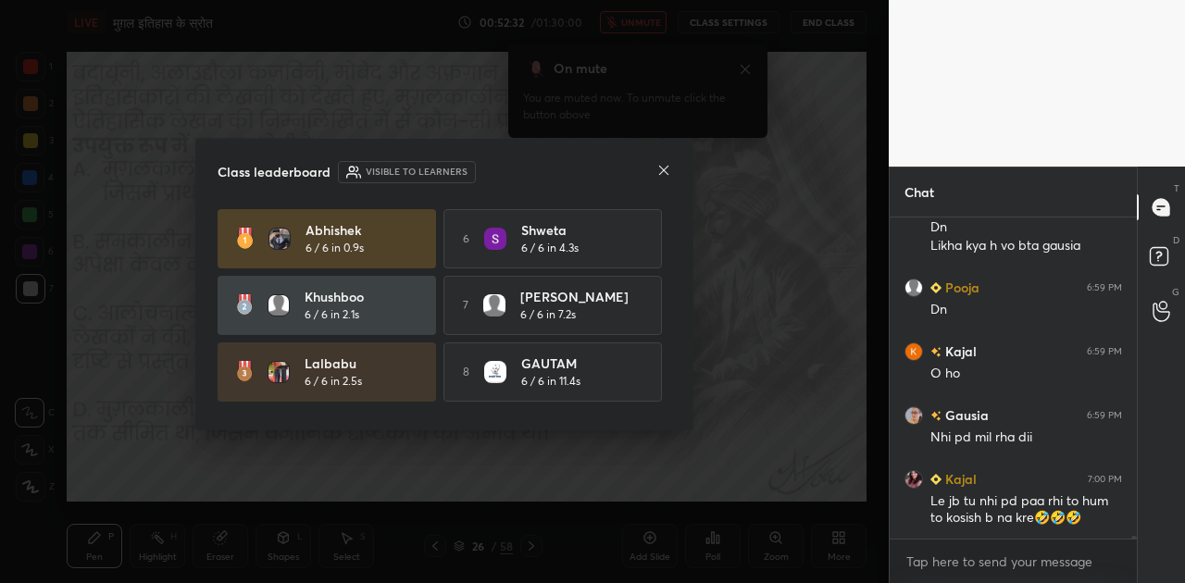
click at [665, 170] on icon at bounding box center [663, 170] width 9 height 9
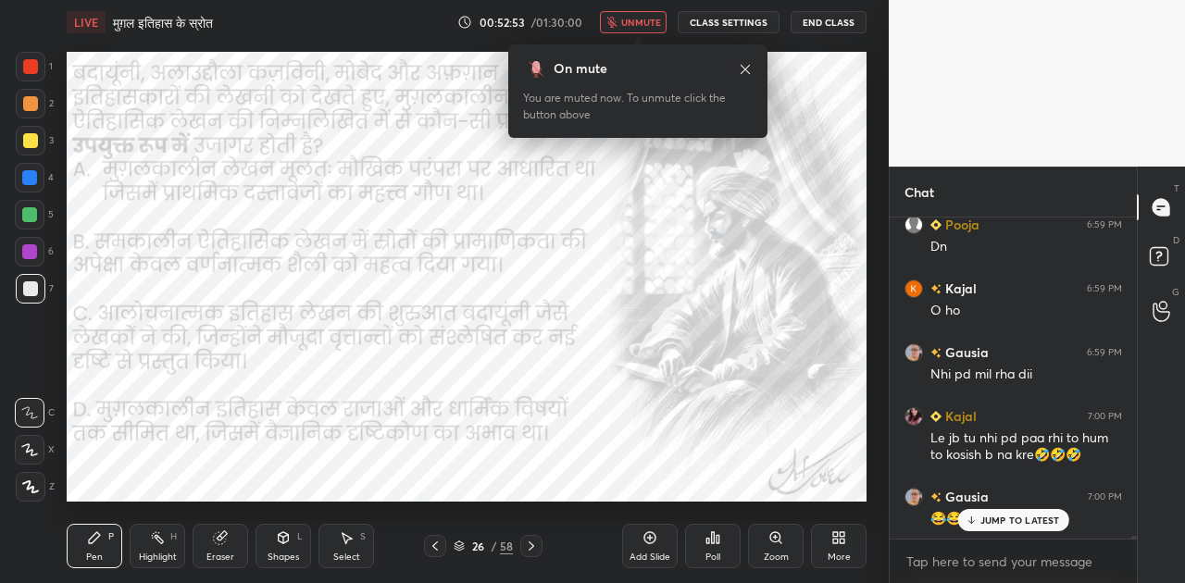
scroll to position [34378, 0]
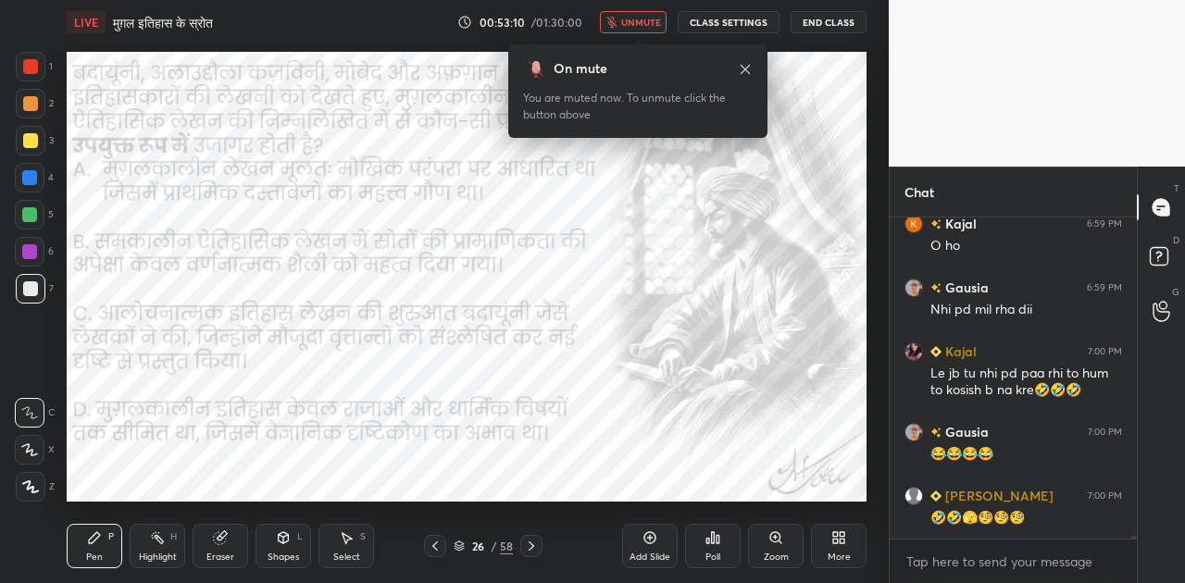
click at [528, 545] on icon at bounding box center [531, 546] width 15 height 15
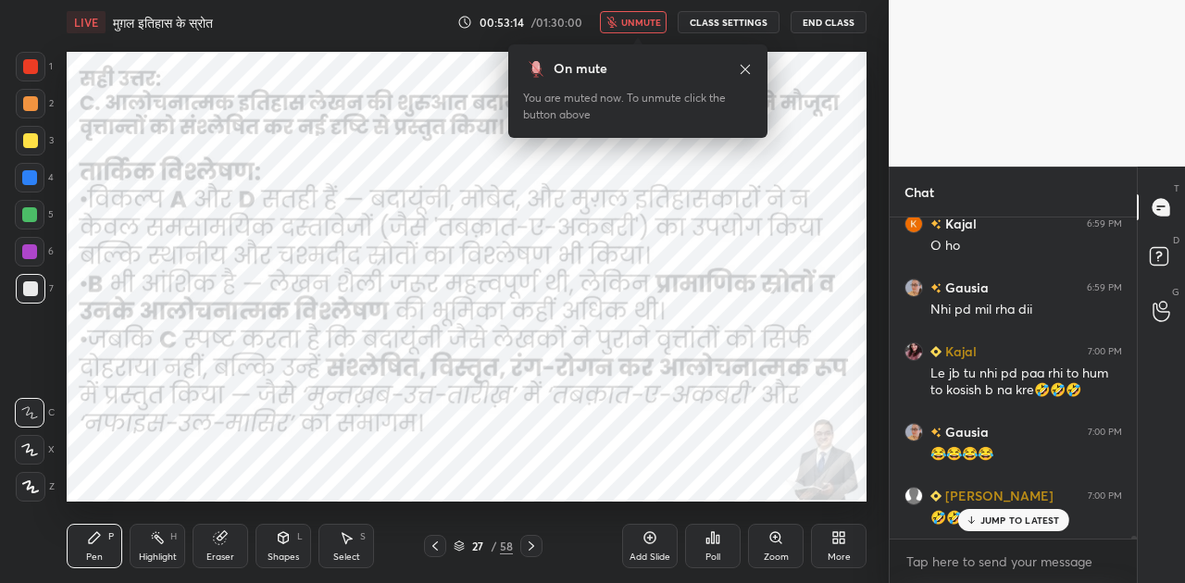
scroll to position [34441, 0]
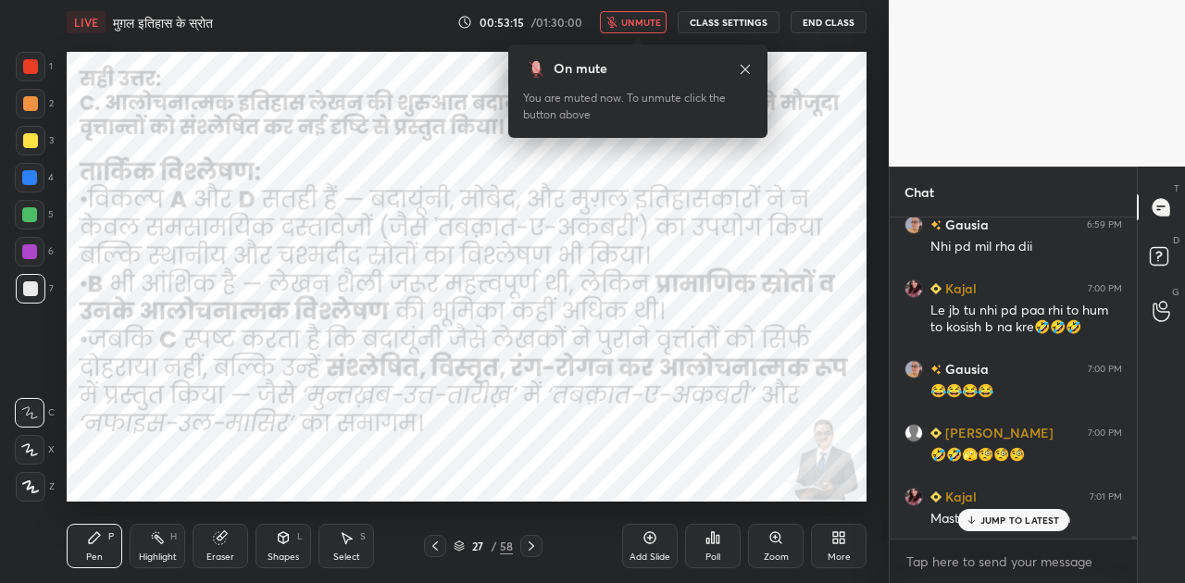
click at [534, 543] on icon at bounding box center [531, 546] width 15 height 15
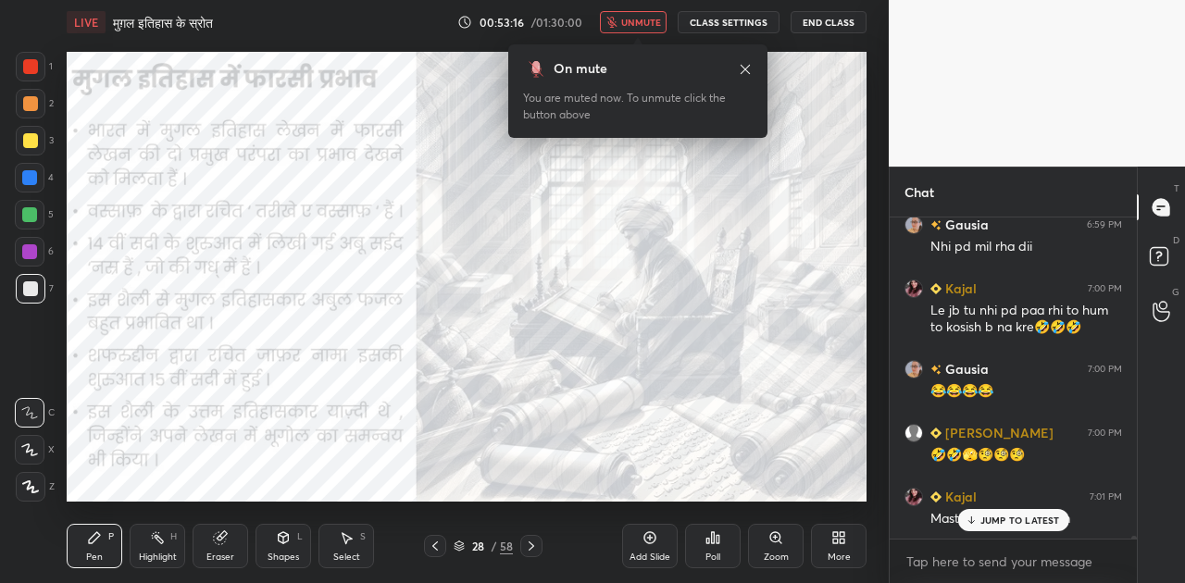
click at [1042, 516] on p "JUMP TO LATEST" at bounding box center [1020, 520] width 80 height 11
click at [630, 31] on button "unmute" at bounding box center [633, 22] width 67 height 22
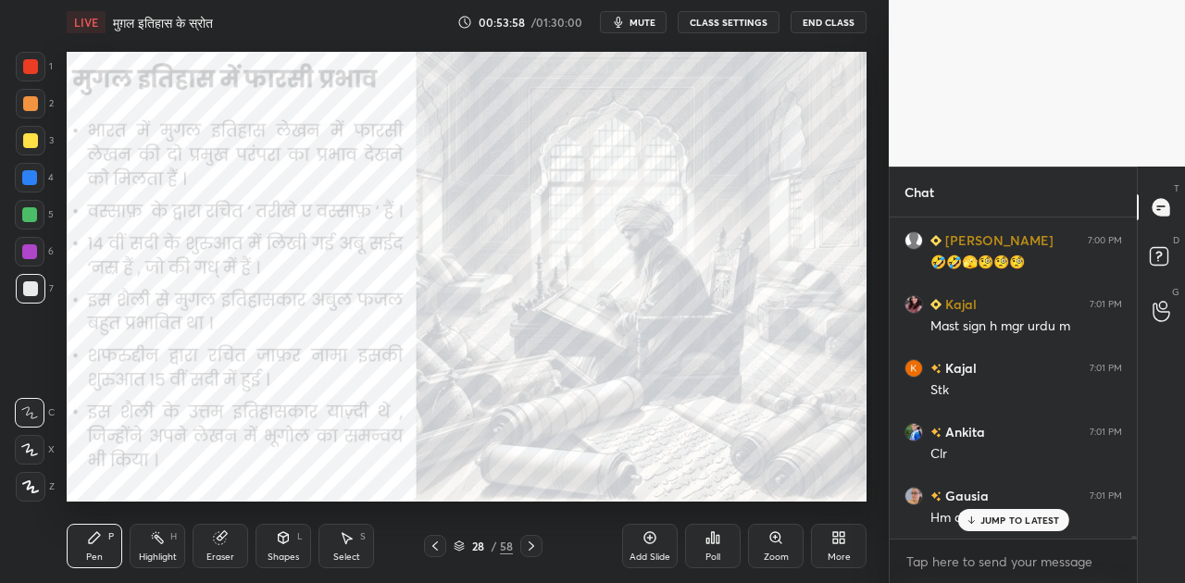
scroll to position [34714, 0]
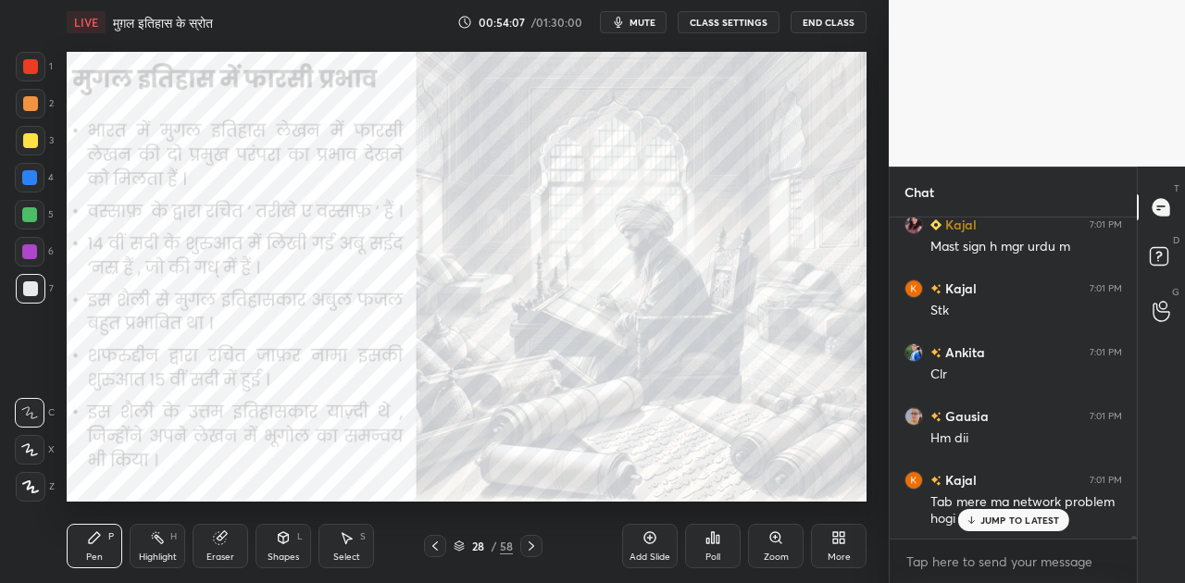
click at [535, 549] on icon at bounding box center [531, 546] width 15 height 15
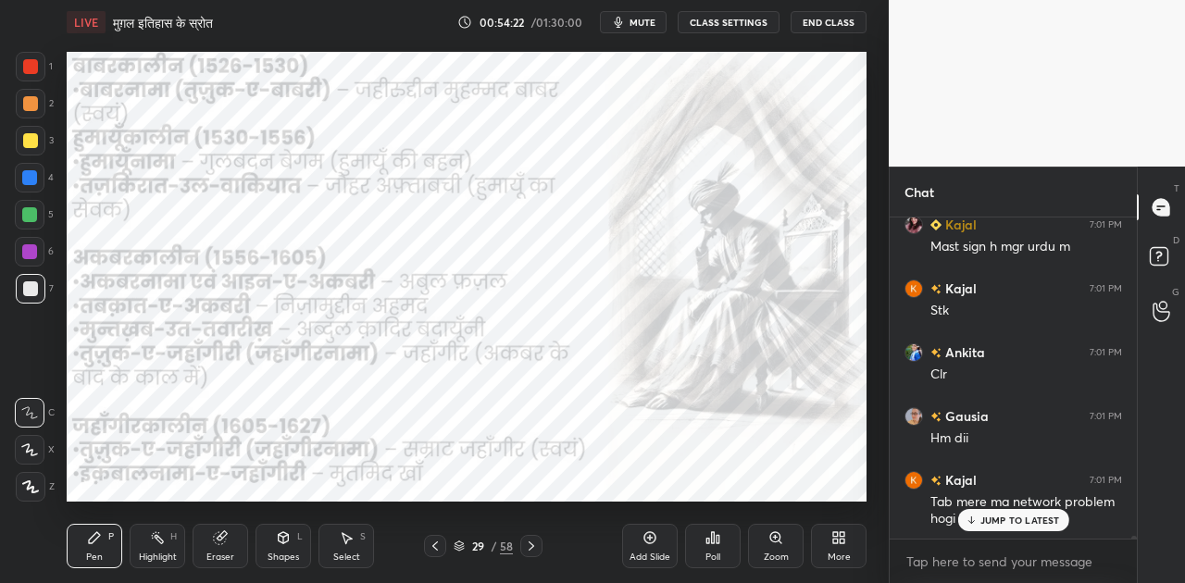
scroll to position [34795, 0]
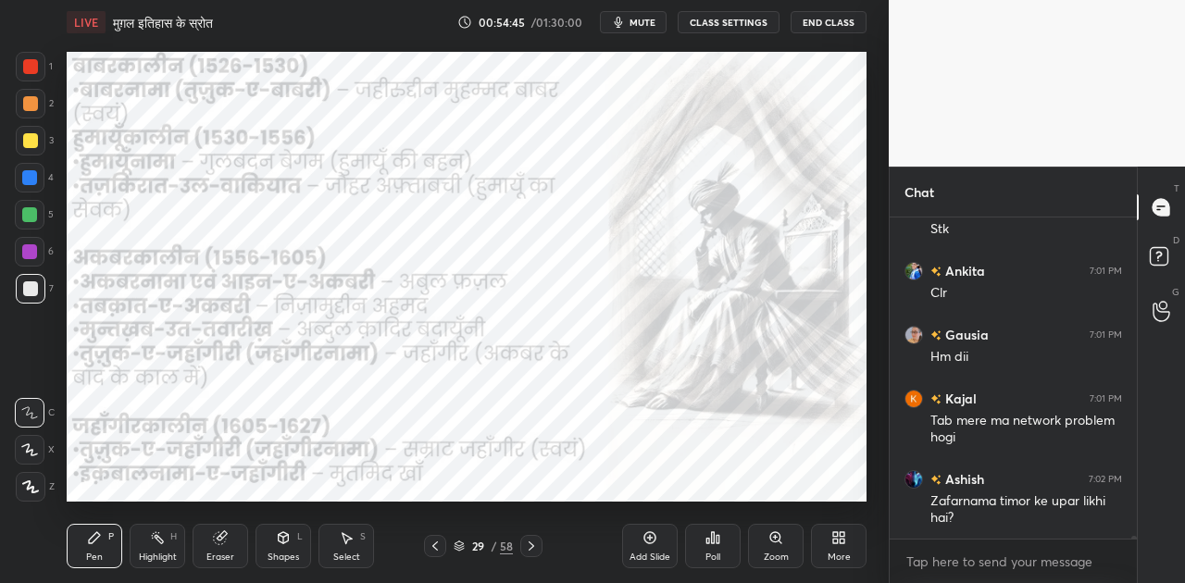
click at [528, 539] on icon at bounding box center [531, 546] width 15 height 15
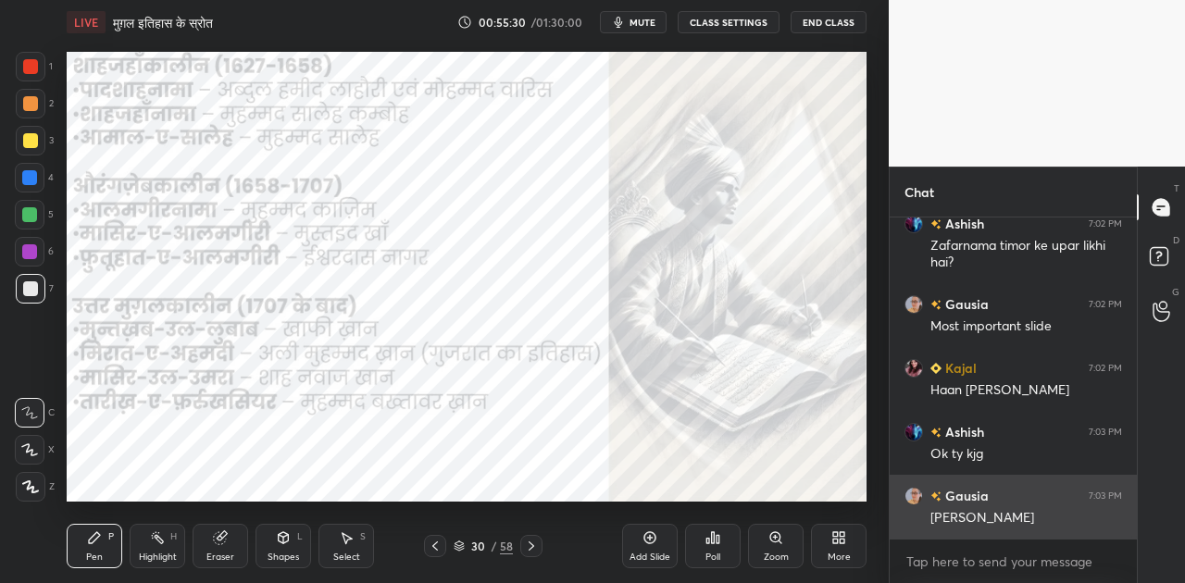
scroll to position [35095, 0]
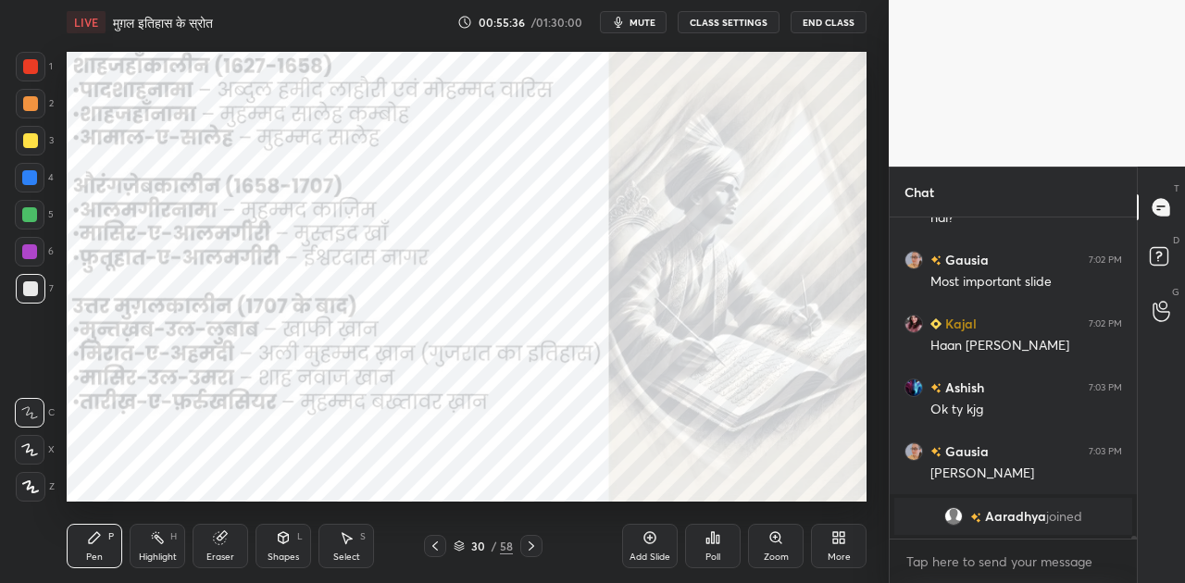
click at [526, 546] on icon at bounding box center [531, 546] width 15 height 15
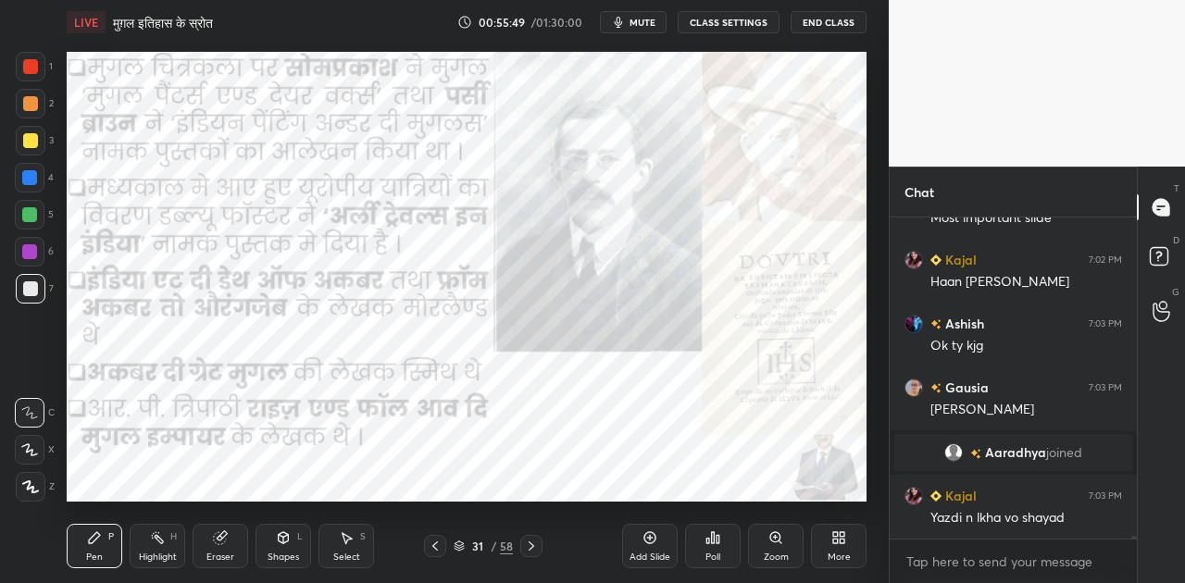
scroll to position [32716, 0]
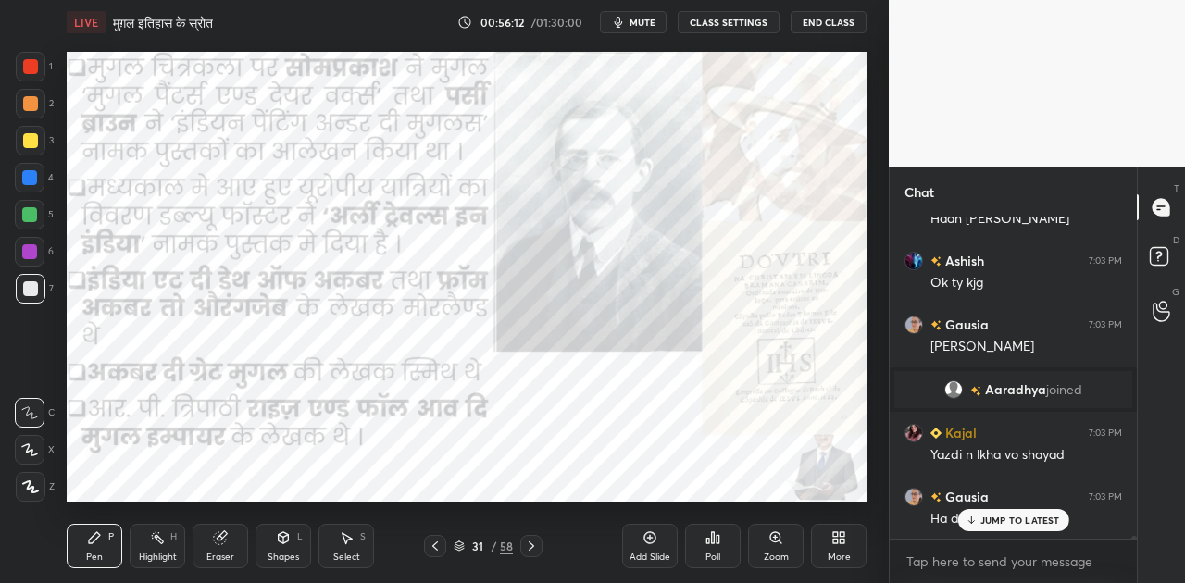
click at [533, 543] on icon at bounding box center [531, 546] width 15 height 15
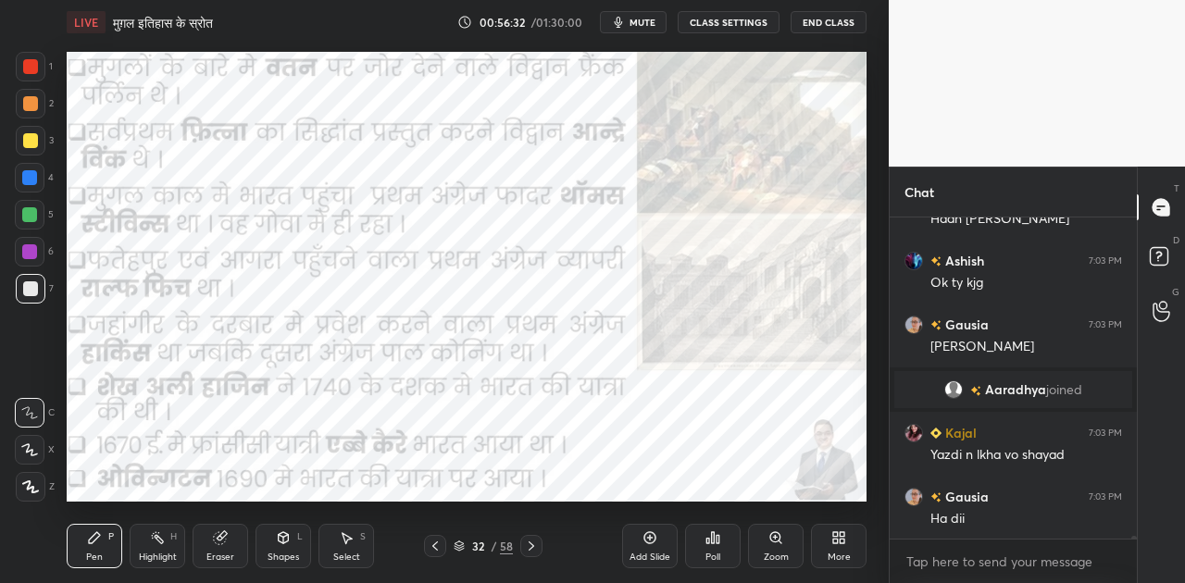
scroll to position [32781, 0]
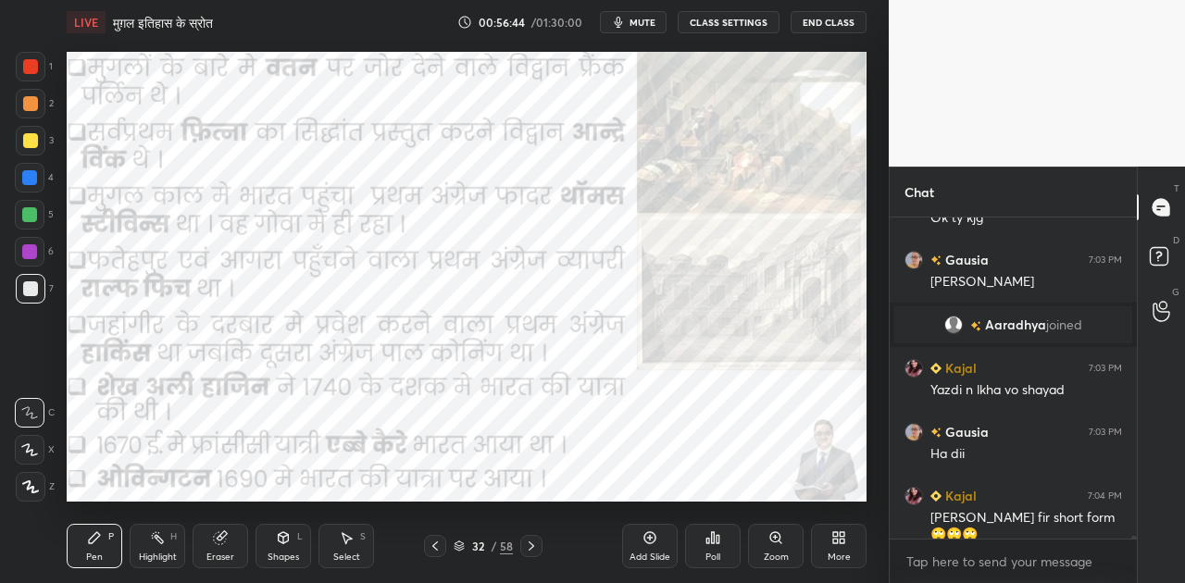
click at [535, 549] on icon at bounding box center [531, 546] width 15 height 15
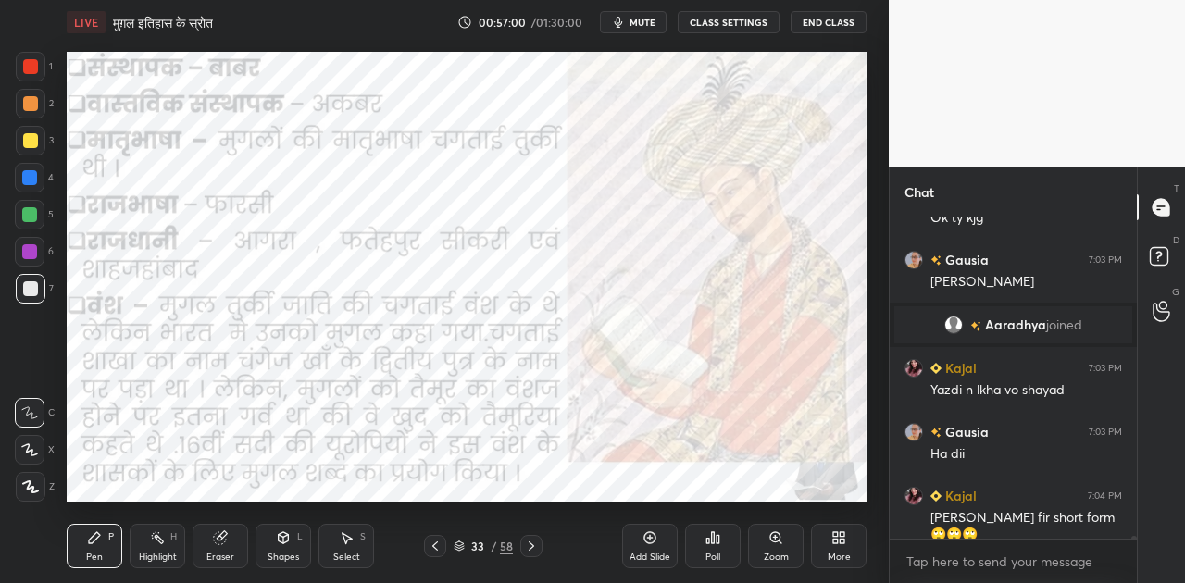
click at [531, 544] on icon at bounding box center [532, 545] width 6 height 9
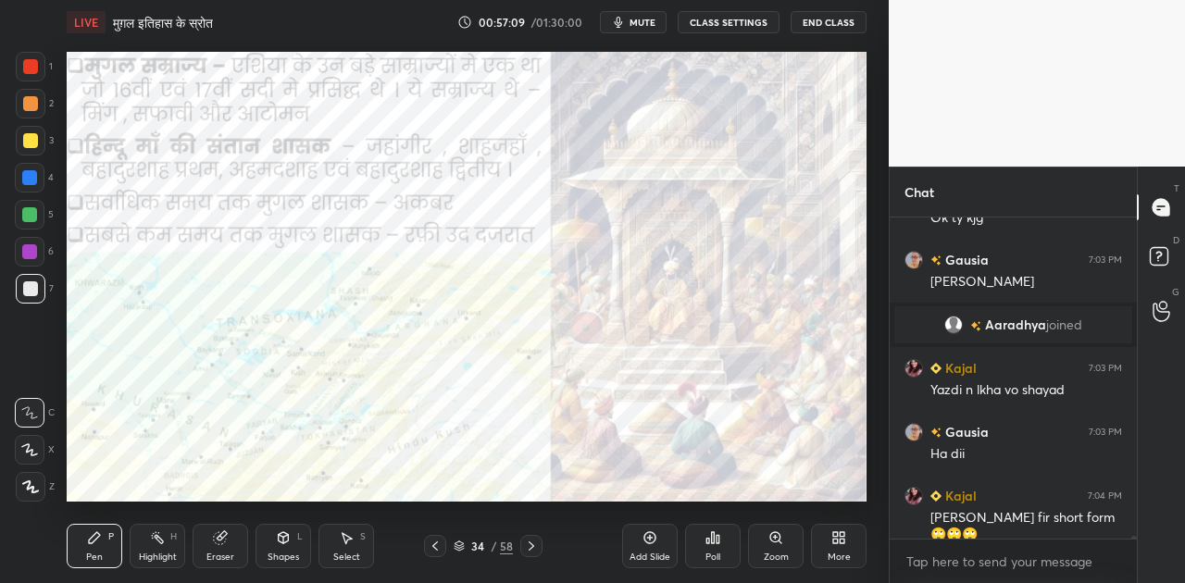
click at [29, 181] on div at bounding box center [29, 177] width 15 height 15
click at [535, 548] on icon at bounding box center [531, 546] width 15 height 15
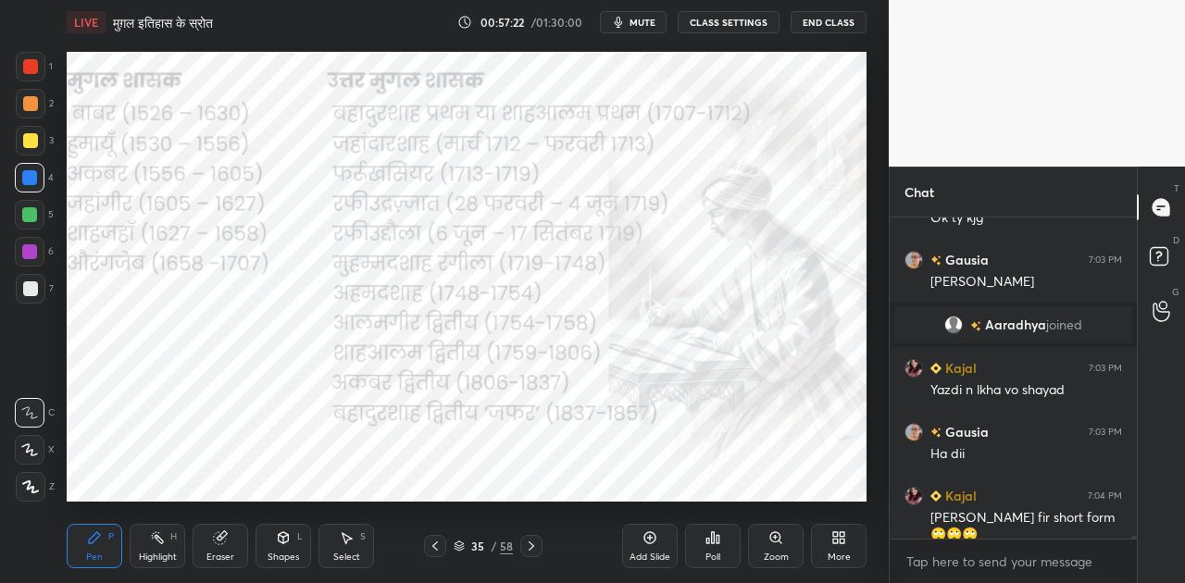
click at [535, 548] on icon at bounding box center [531, 546] width 15 height 15
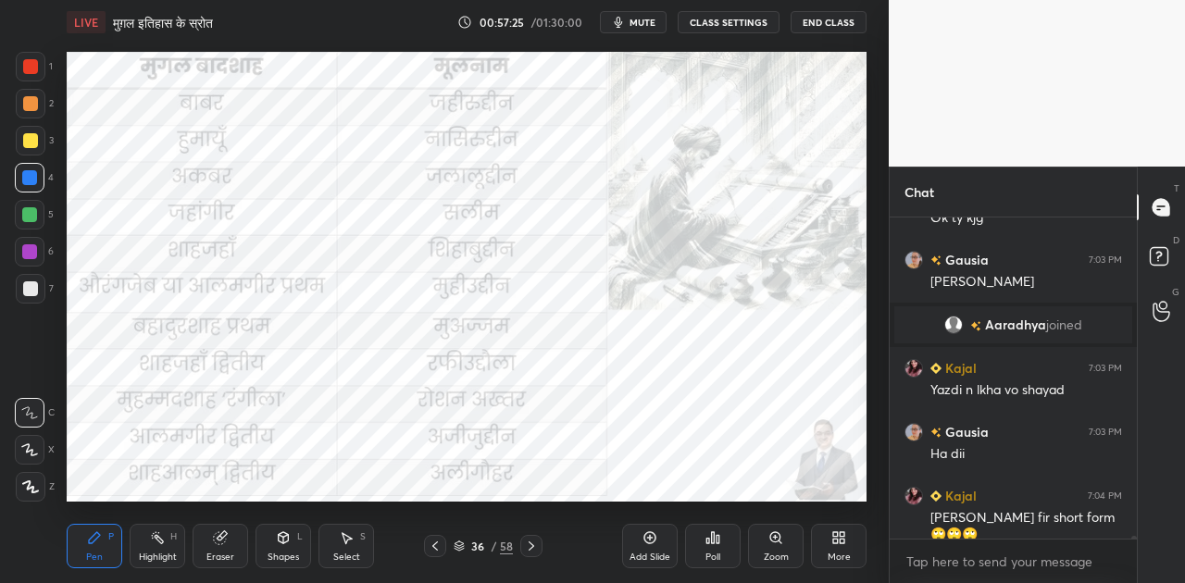
click at [650, 20] on span "mute" at bounding box center [642, 22] width 26 height 13
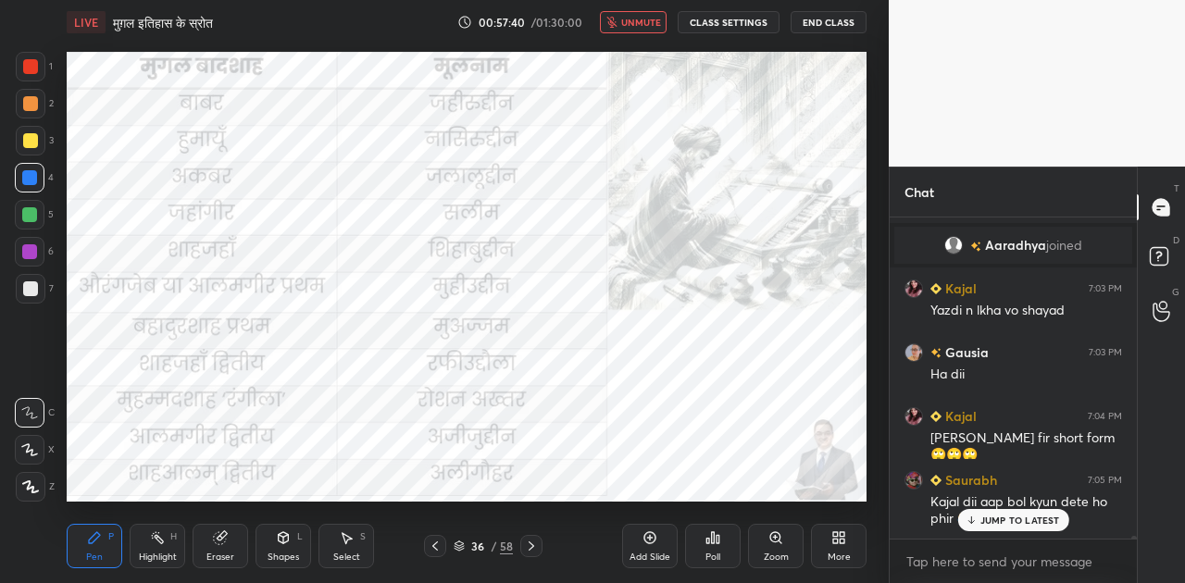
click at [650, 22] on span "unmute" at bounding box center [641, 22] width 40 height 13
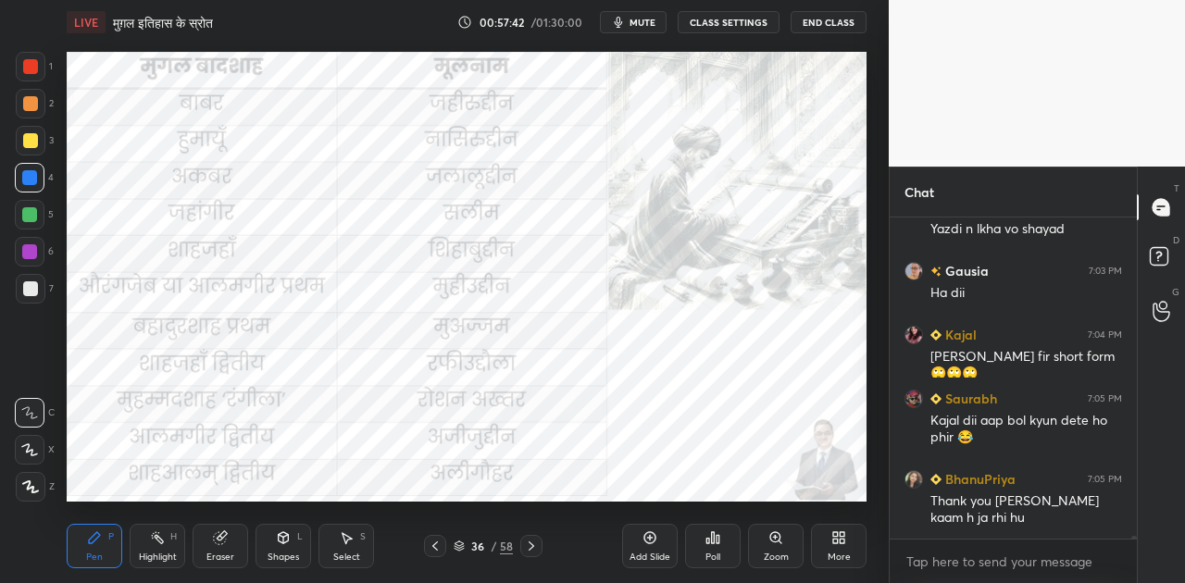
click at [529, 543] on icon at bounding box center [531, 546] width 15 height 15
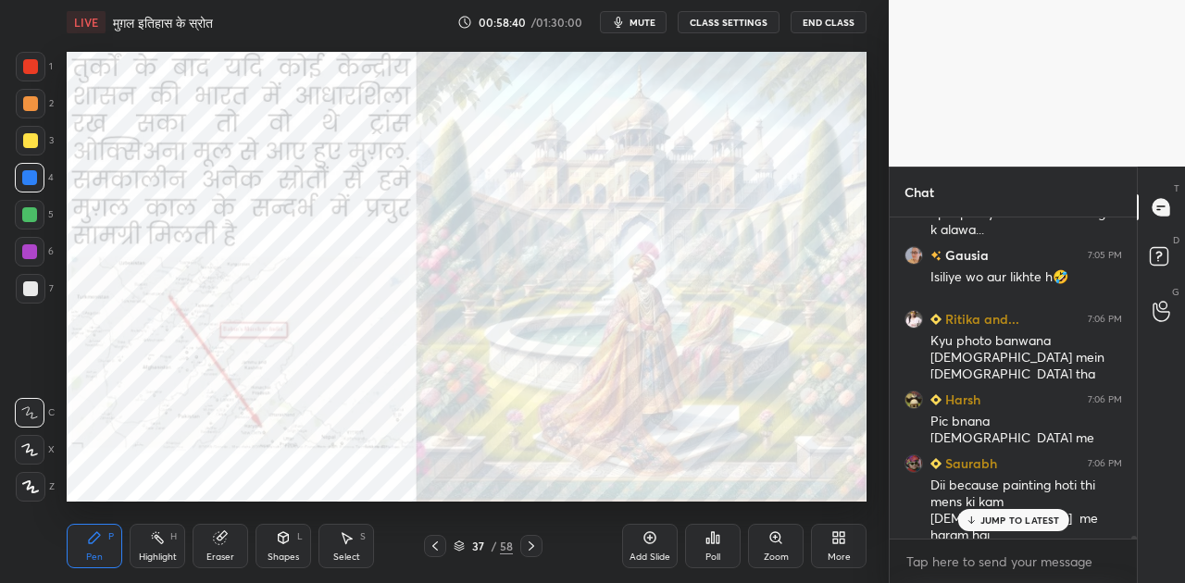
scroll to position [33425, 0]
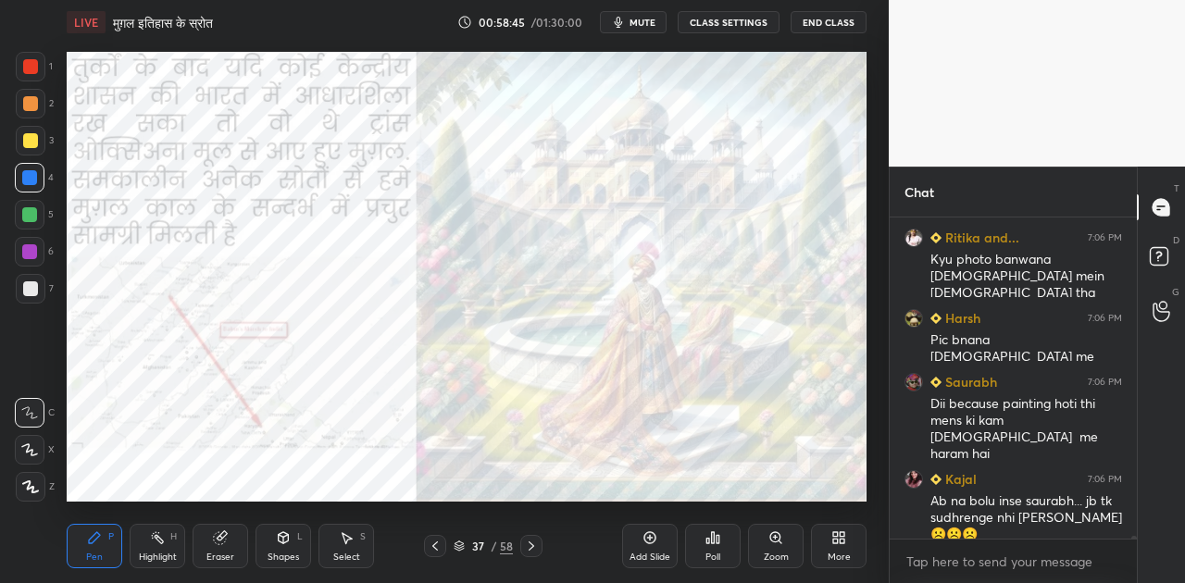
click at [529, 546] on icon at bounding box center [531, 546] width 15 height 15
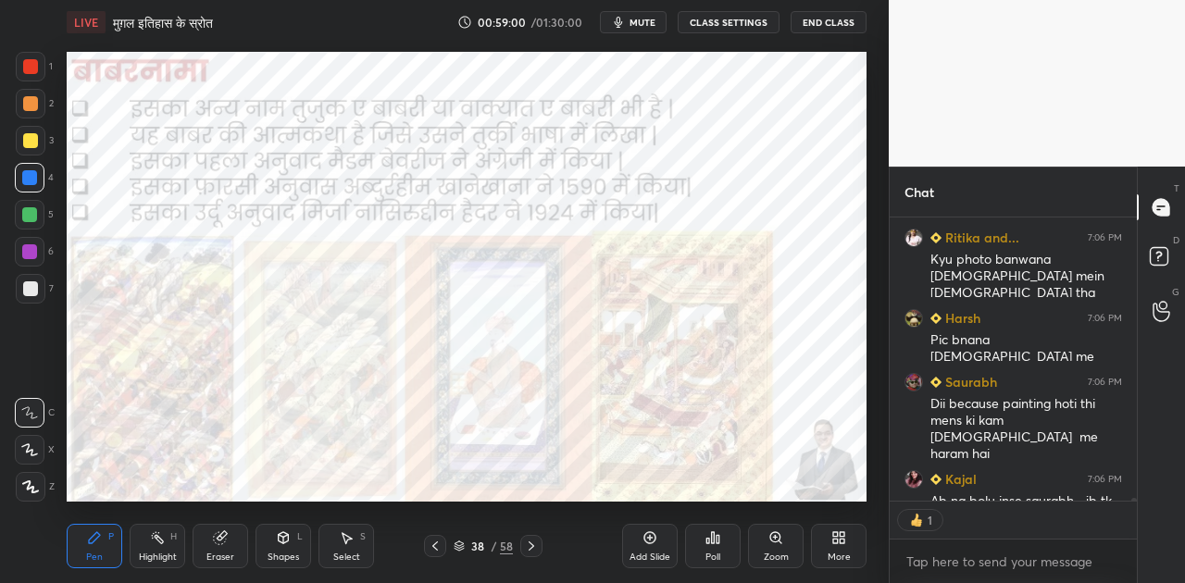
scroll to position [6, 6]
click at [533, 545] on icon at bounding box center [532, 545] width 6 height 9
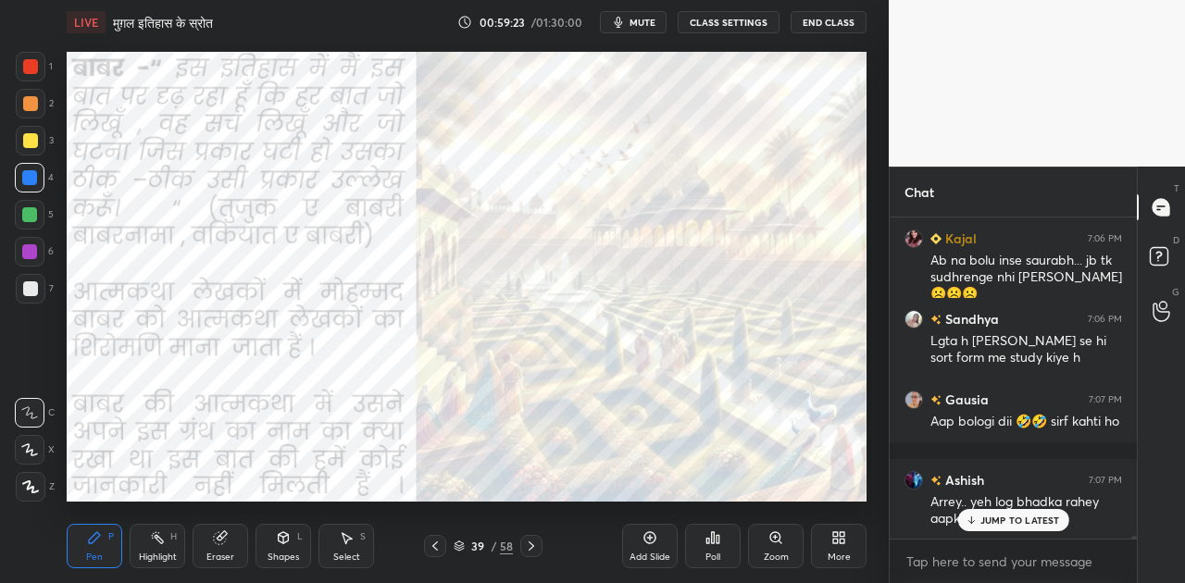
scroll to position [33764, 0]
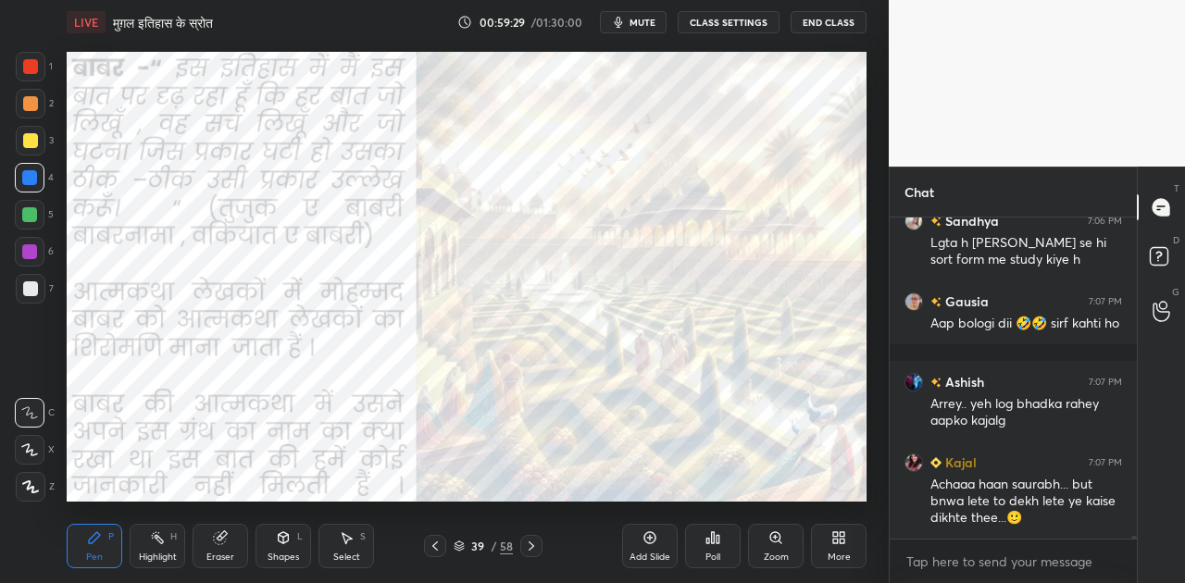
click at [534, 544] on icon at bounding box center [531, 546] width 15 height 15
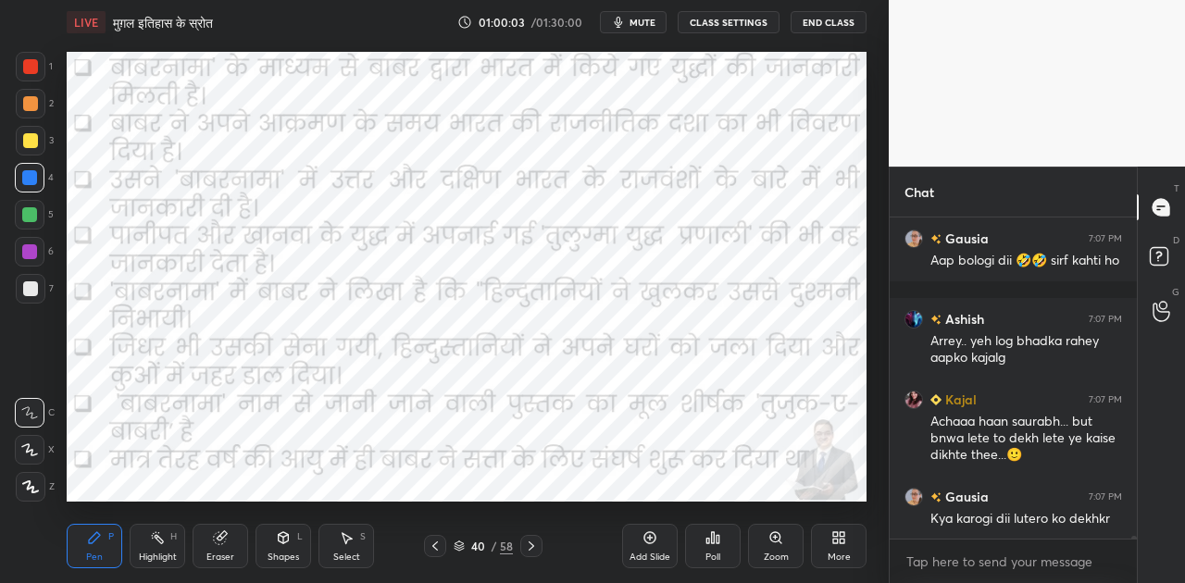
scroll to position [33925, 0]
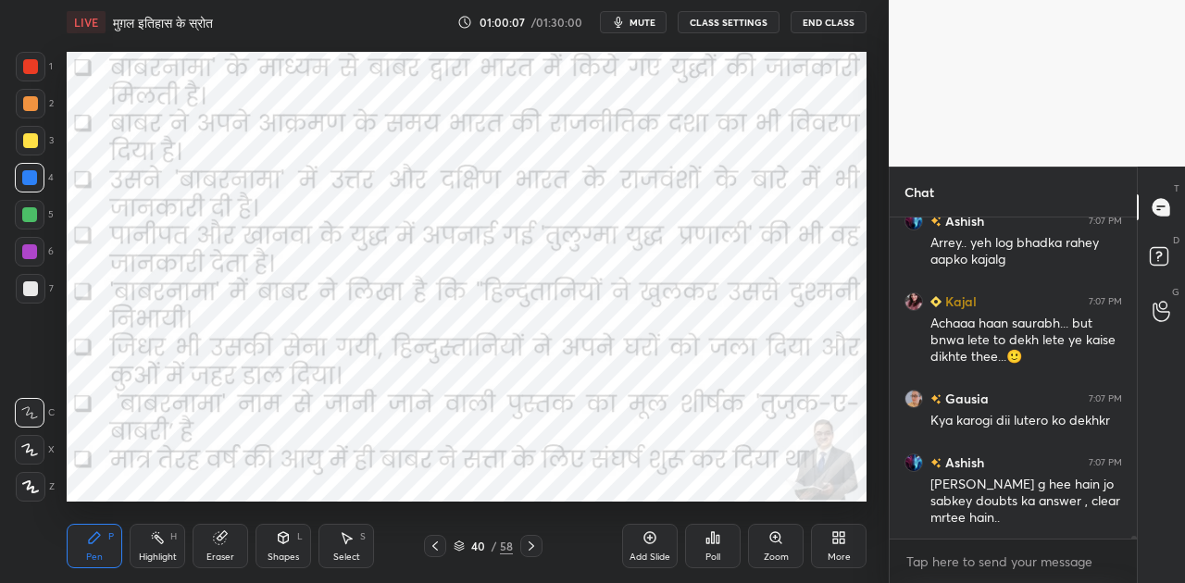
click at [528, 546] on icon at bounding box center [531, 546] width 15 height 15
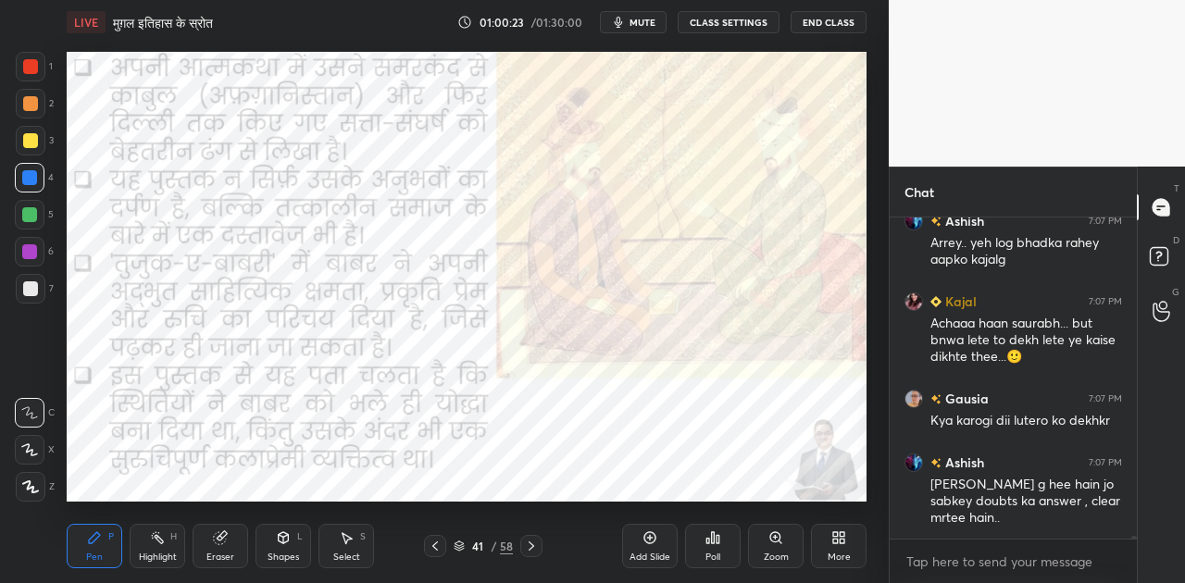
click at [541, 543] on div at bounding box center [531, 546] width 22 height 22
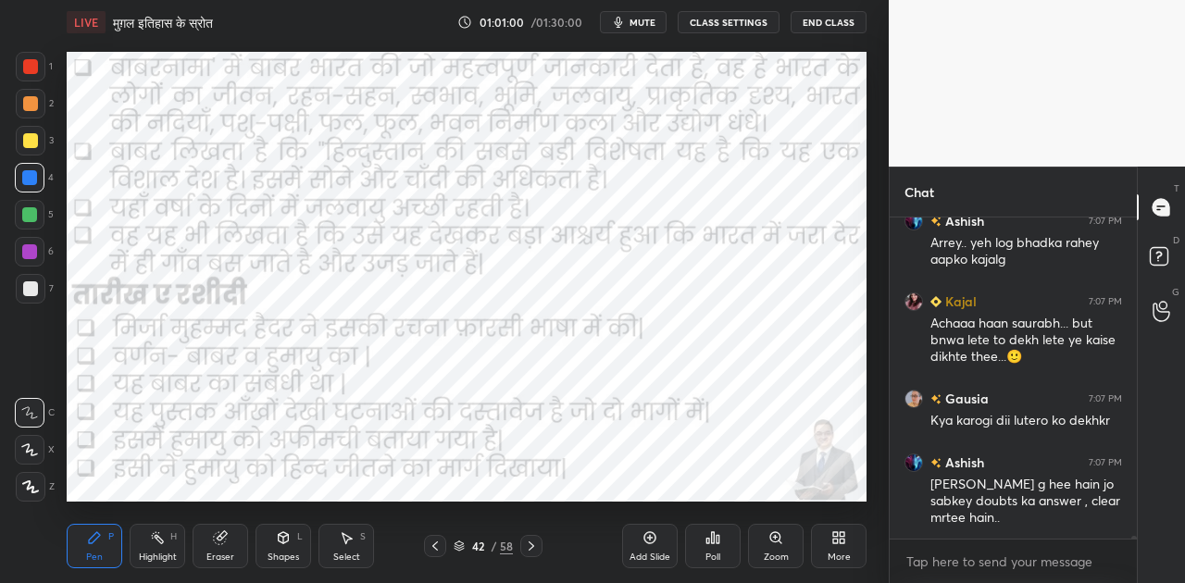
click at [531, 546] on icon at bounding box center [531, 546] width 15 height 15
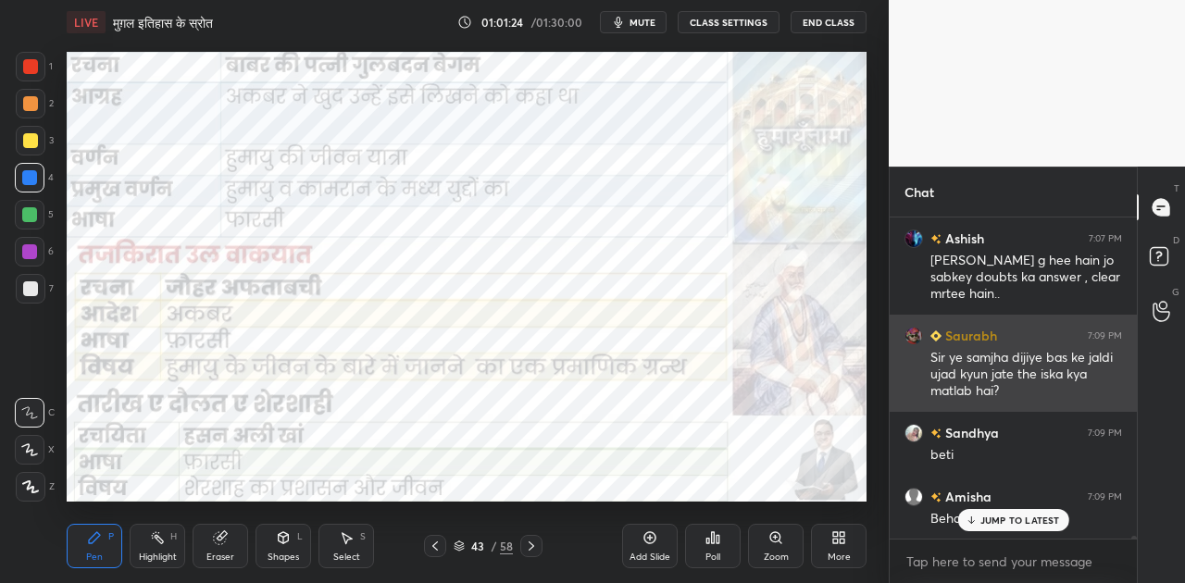
scroll to position [34214, 0]
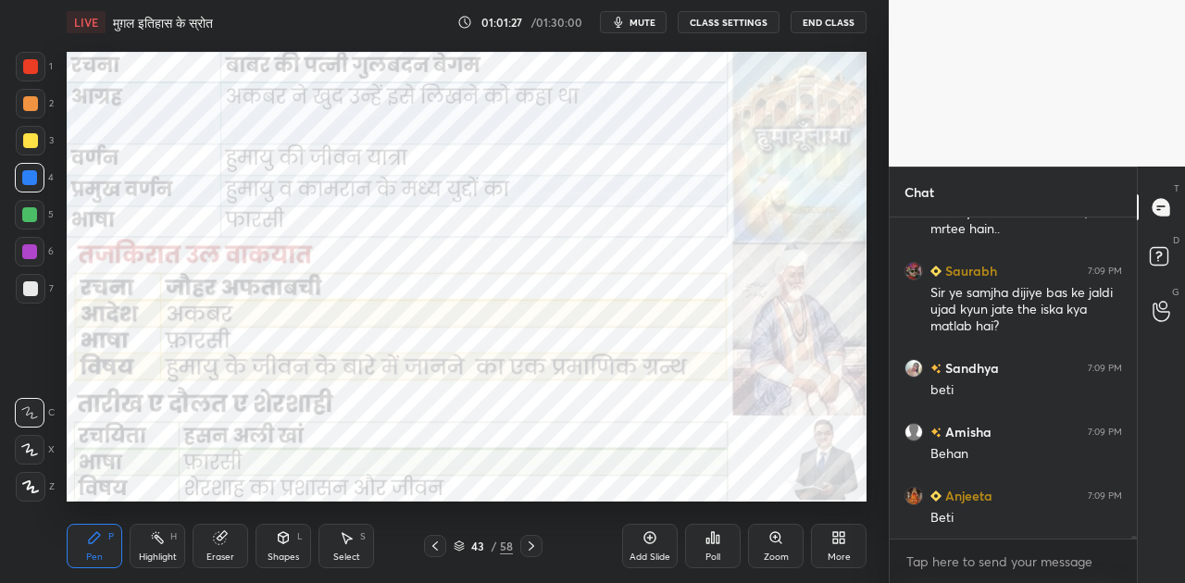
click at [637, 24] on span "mute" at bounding box center [642, 22] width 26 height 13
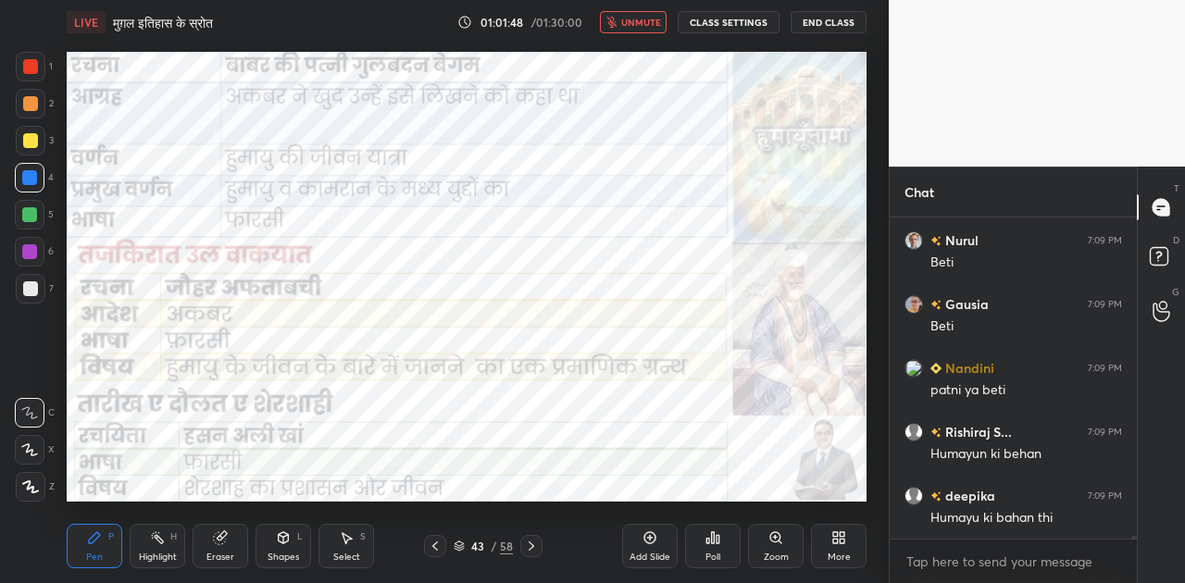
scroll to position [35060, 0]
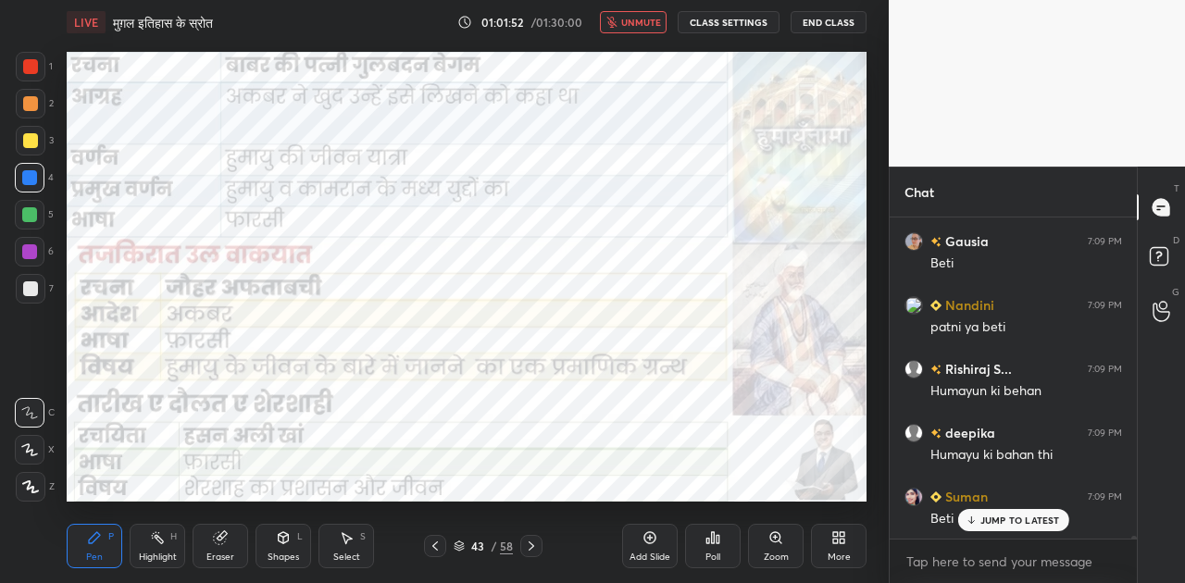
click at [1014, 518] on p "JUMP TO LATEST" at bounding box center [1020, 520] width 80 height 11
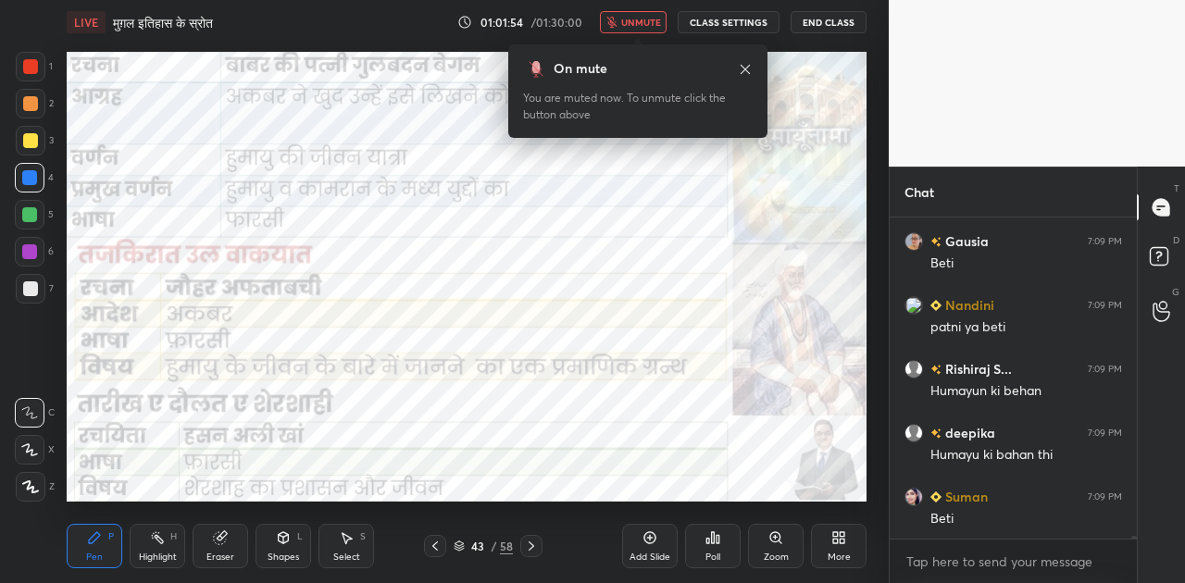
click at [640, 15] on button "unmute" at bounding box center [633, 22] width 67 height 22
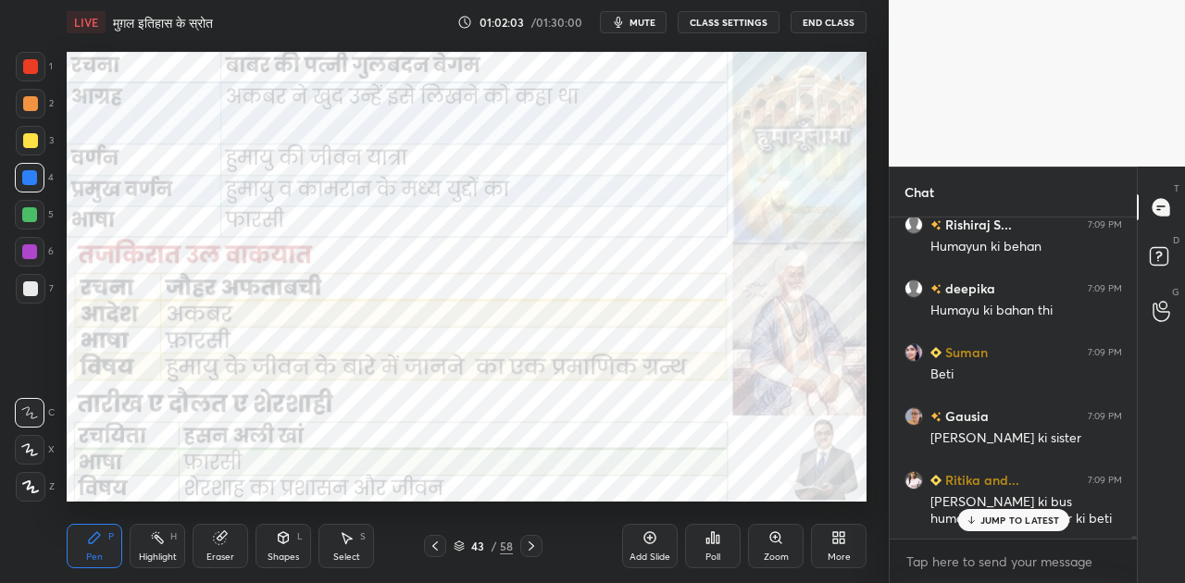
scroll to position [35269, 0]
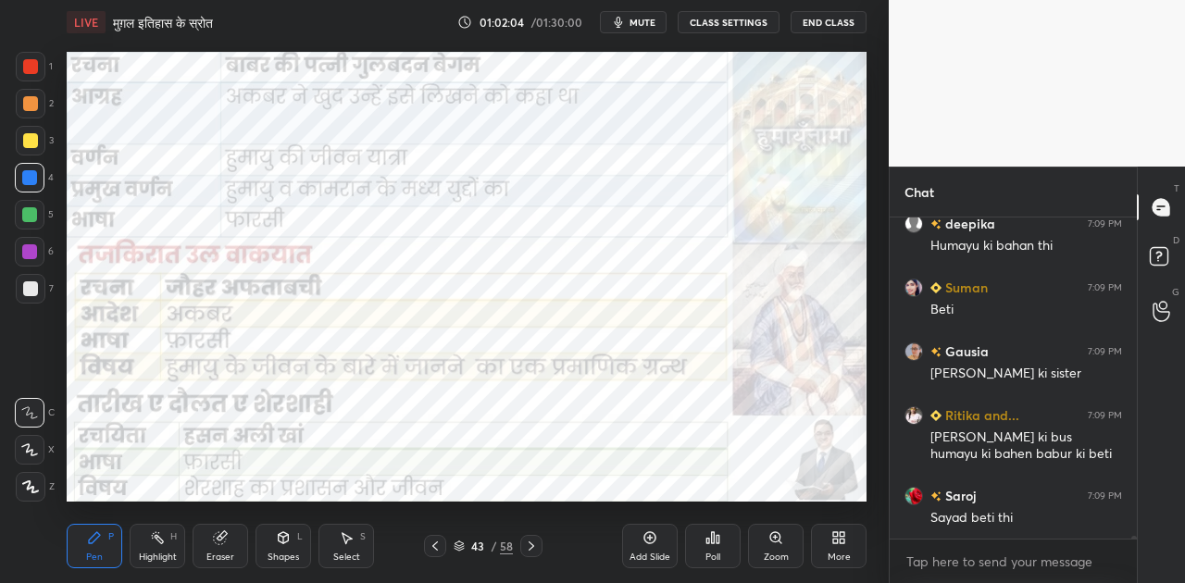
click at [642, 20] on span "mute" at bounding box center [642, 22] width 26 height 13
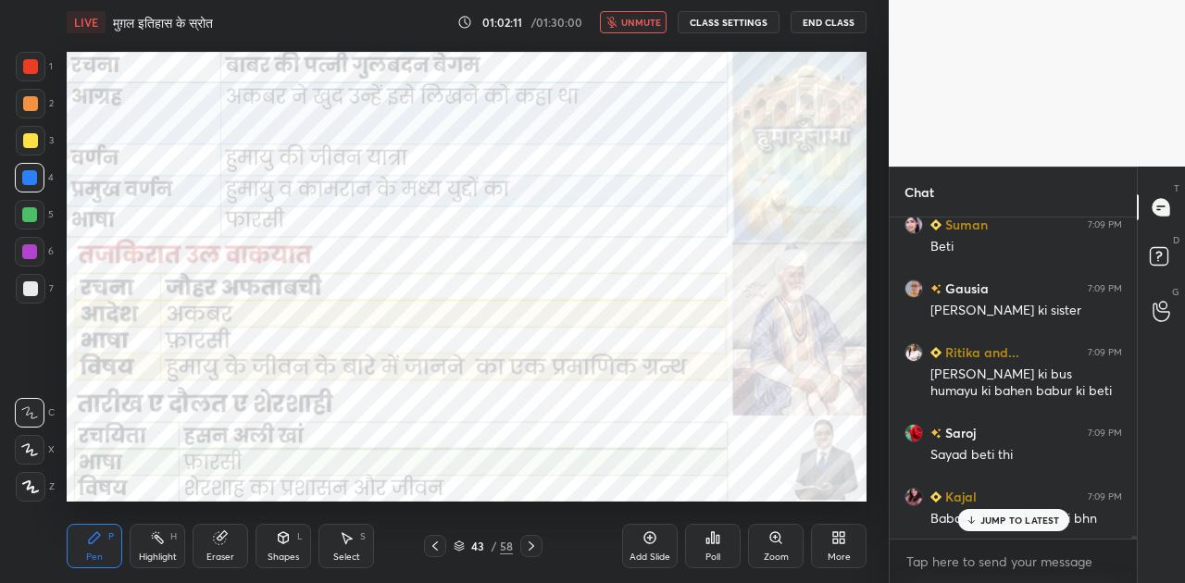
click at [642, 20] on span "unmute" at bounding box center [641, 22] width 40 height 13
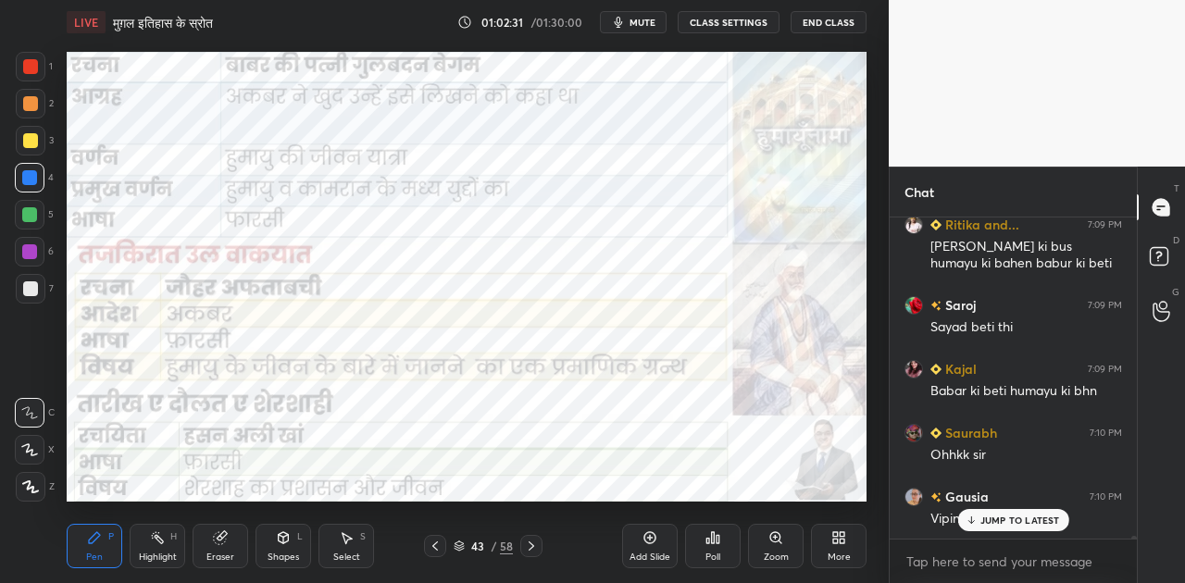
scroll to position [35524, 0]
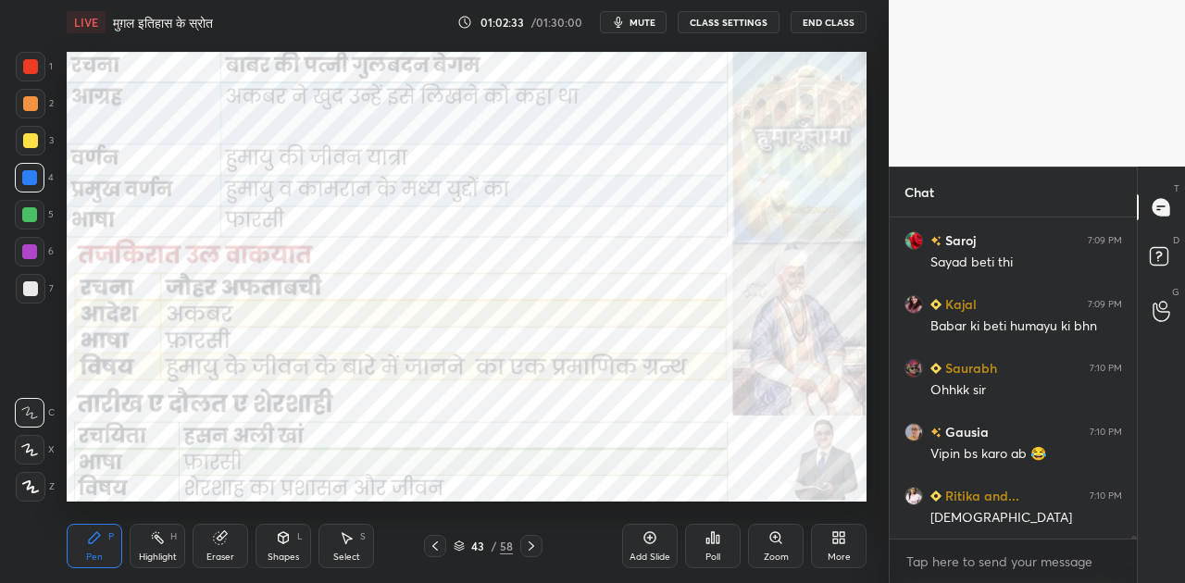
click at [529, 546] on icon at bounding box center [531, 546] width 15 height 15
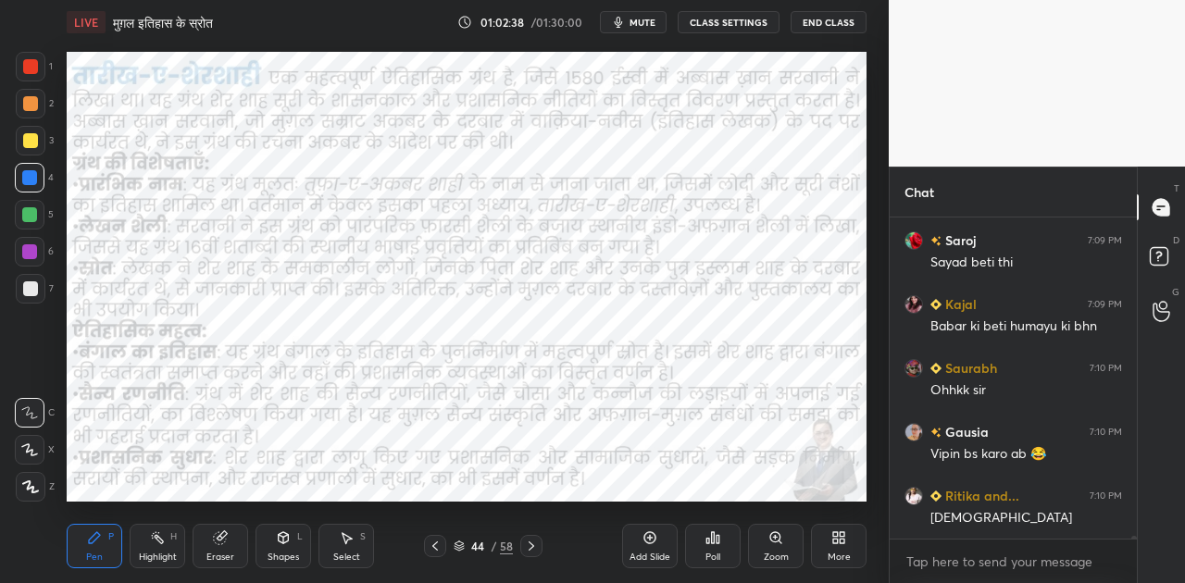
click at [294, 542] on div "Shapes L" at bounding box center [283, 546] width 56 height 44
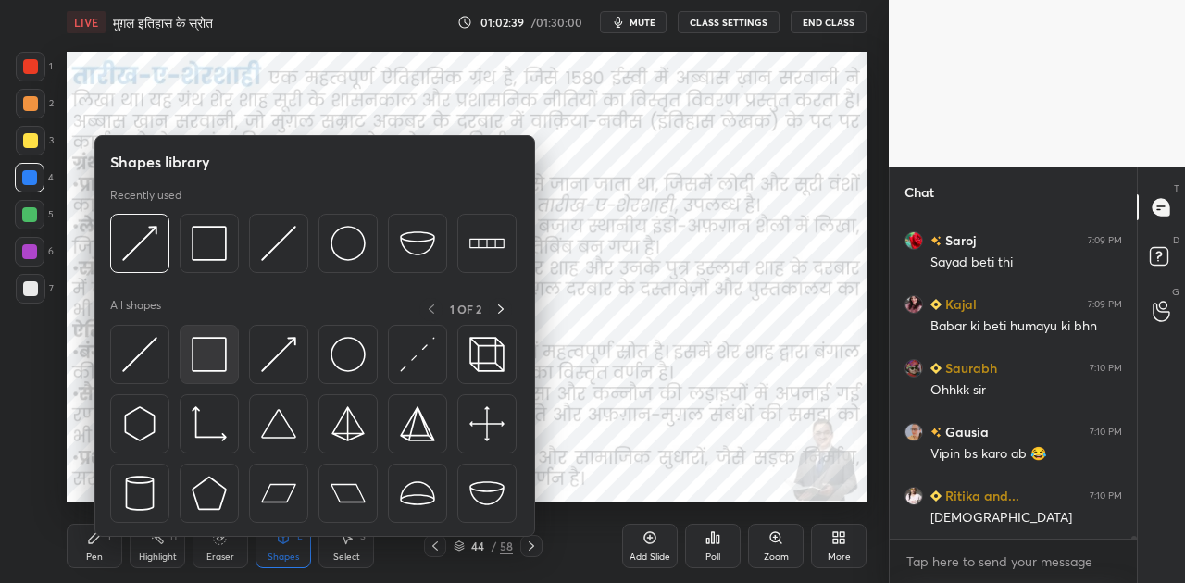
click at [222, 355] on img at bounding box center [209, 354] width 35 height 35
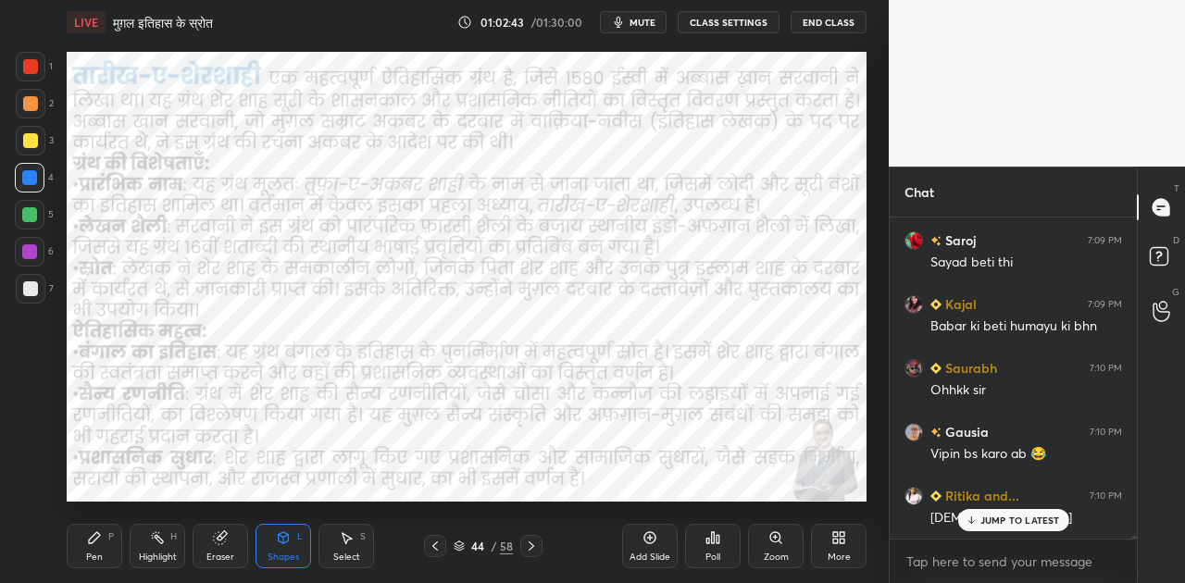
scroll to position [35587, 0]
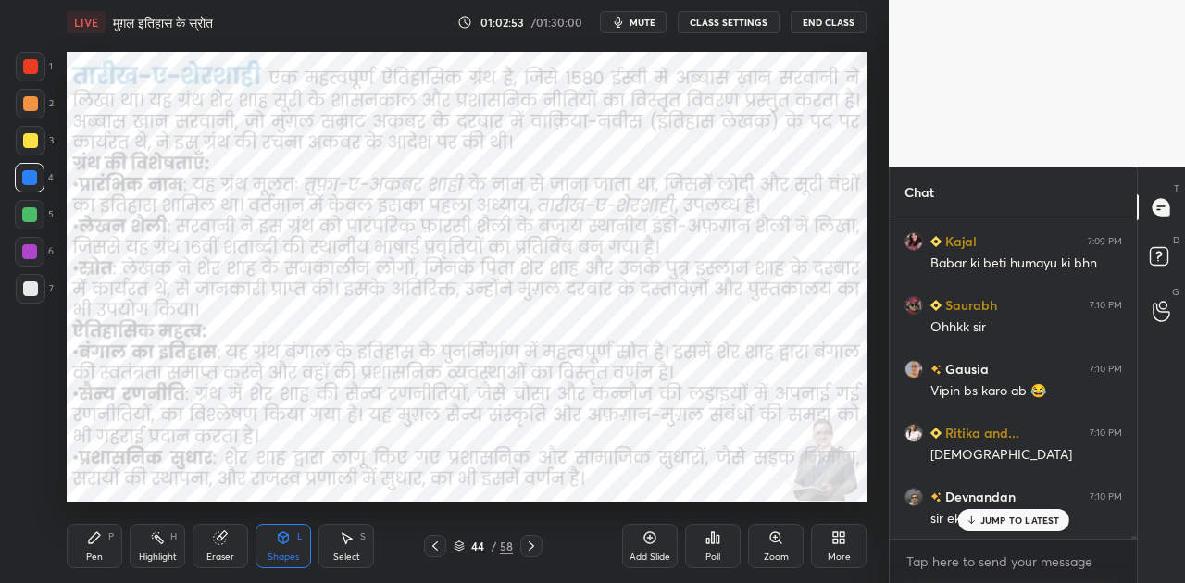
click at [987, 523] on p "JUMP TO LATEST" at bounding box center [1020, 520] width 80 height 11
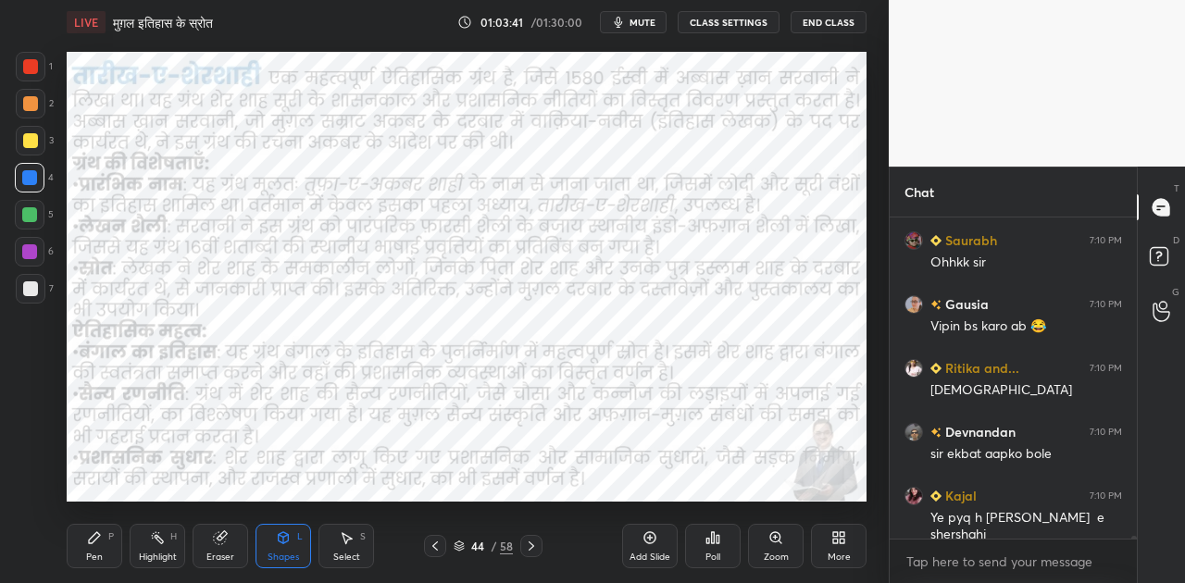
click at [525, 547] on icon at bounding box center [531, 546] width 15 height 15
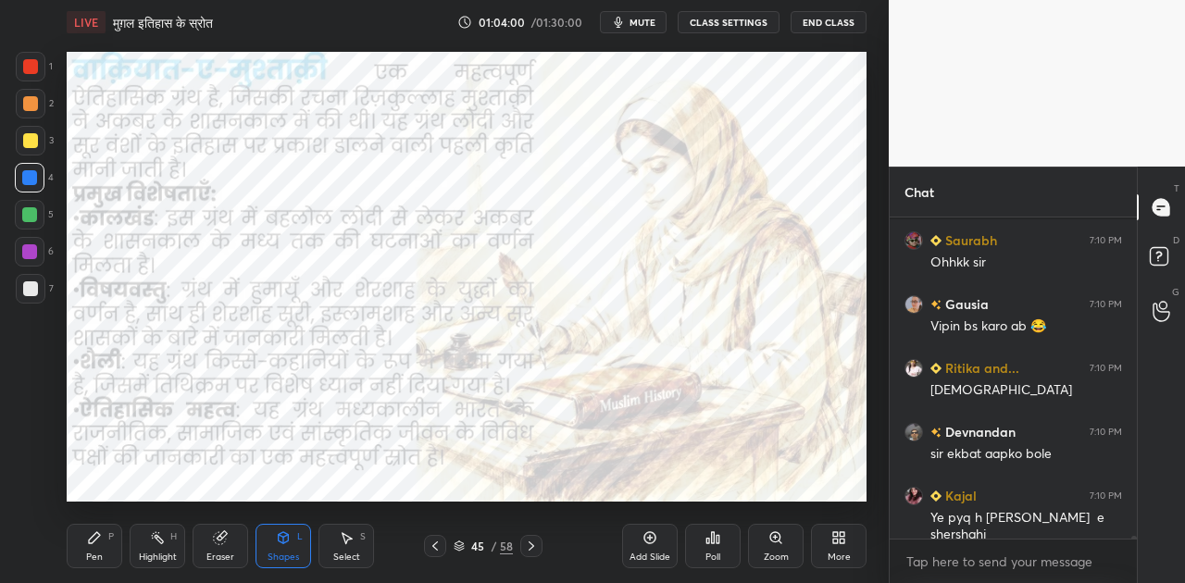
scroll to position [35748, 0]
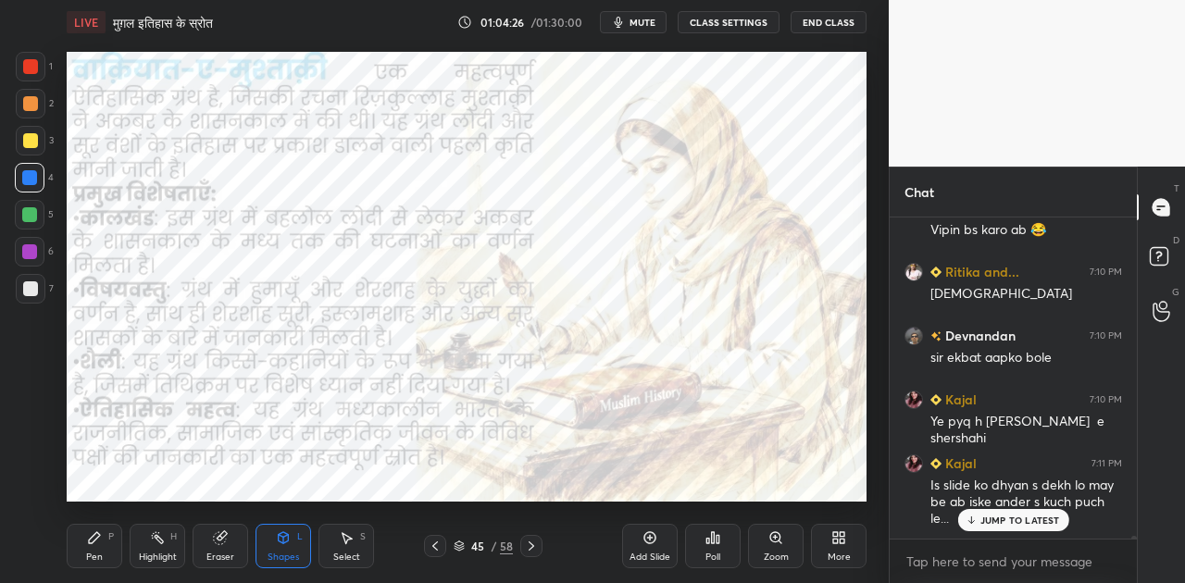
click at [536, 541] on icon at bounding box center [531, 546] width 15 height 15
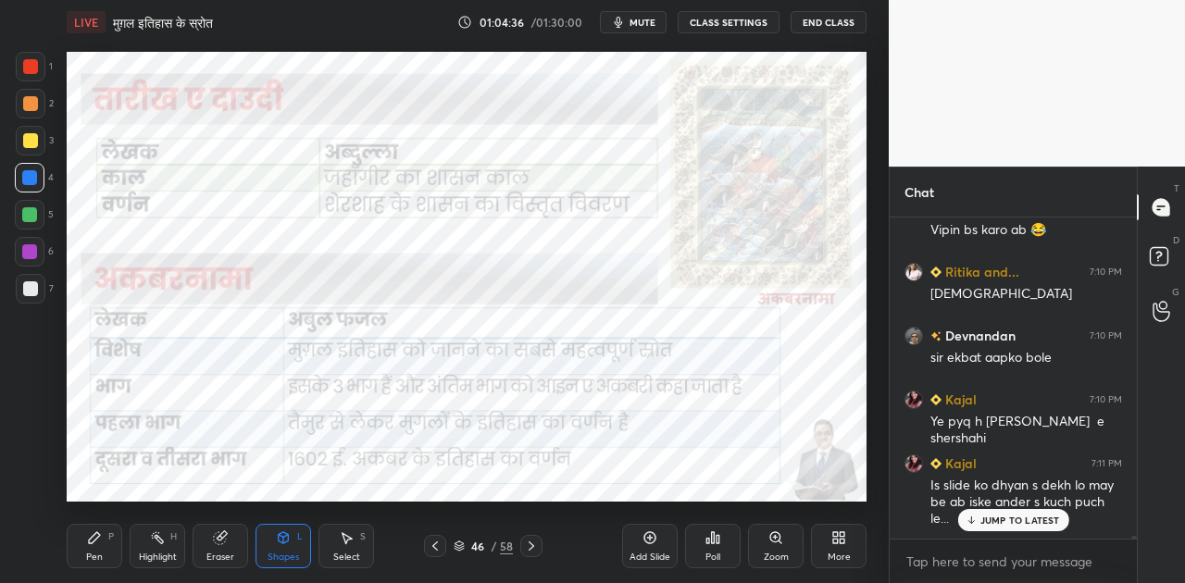
click at [996, 522] on p "JUMP TO LATEST" at bounding box center [1020, 520] width 80 height 11
click at [536, 542] on icon at bounding box center [531, 546] width 15 height 15
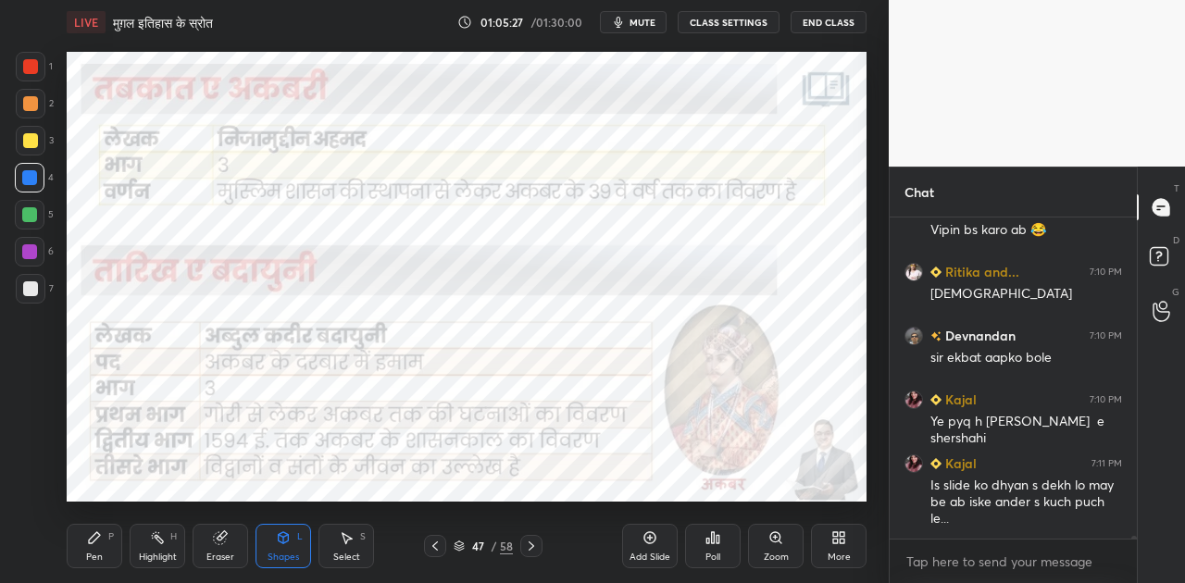
click at [533, 541] on icon at bounding box center [531, 546] width 15 height 15
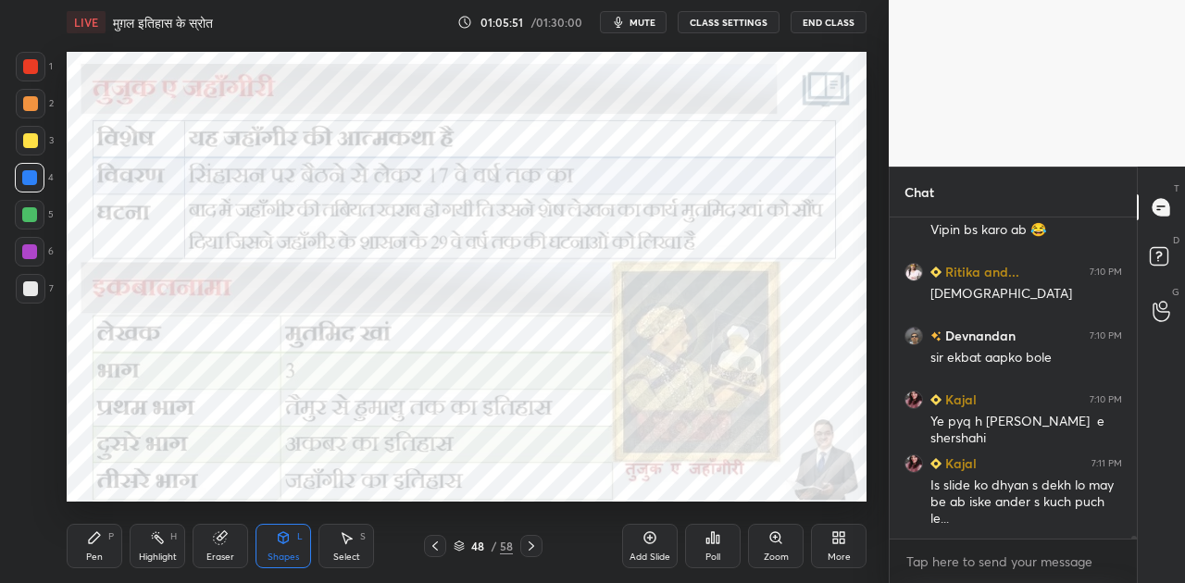
click at [534, 542] on icon at bounding box center [531, 546] width 15 height 15
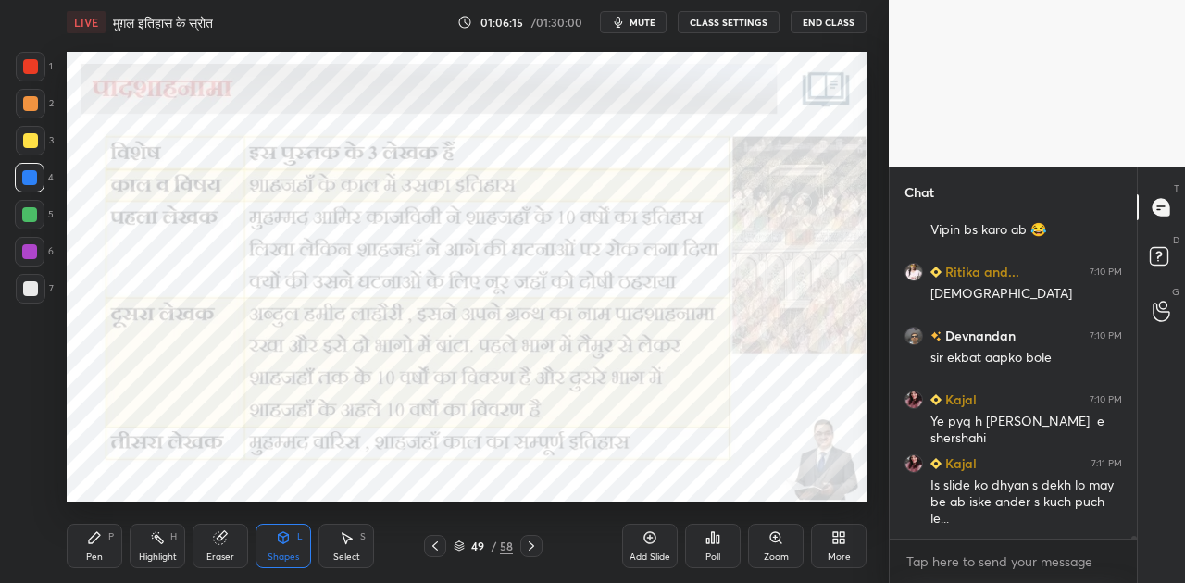
scroll to position [35828, 0]
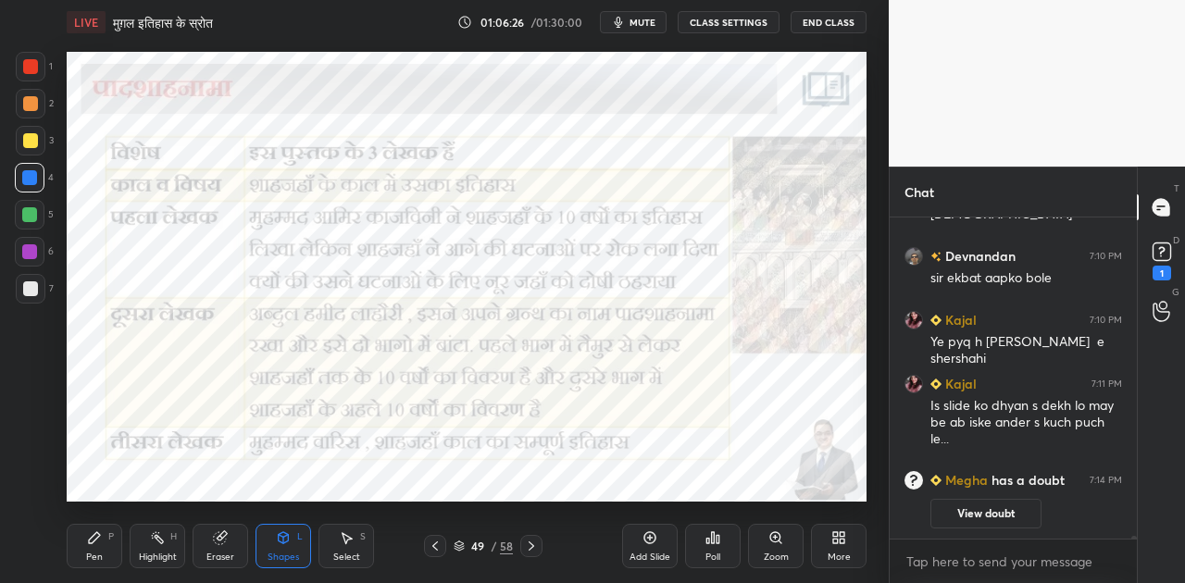
click at [535, 544] on icon at bounding box center [531, 546] width 15 height 15
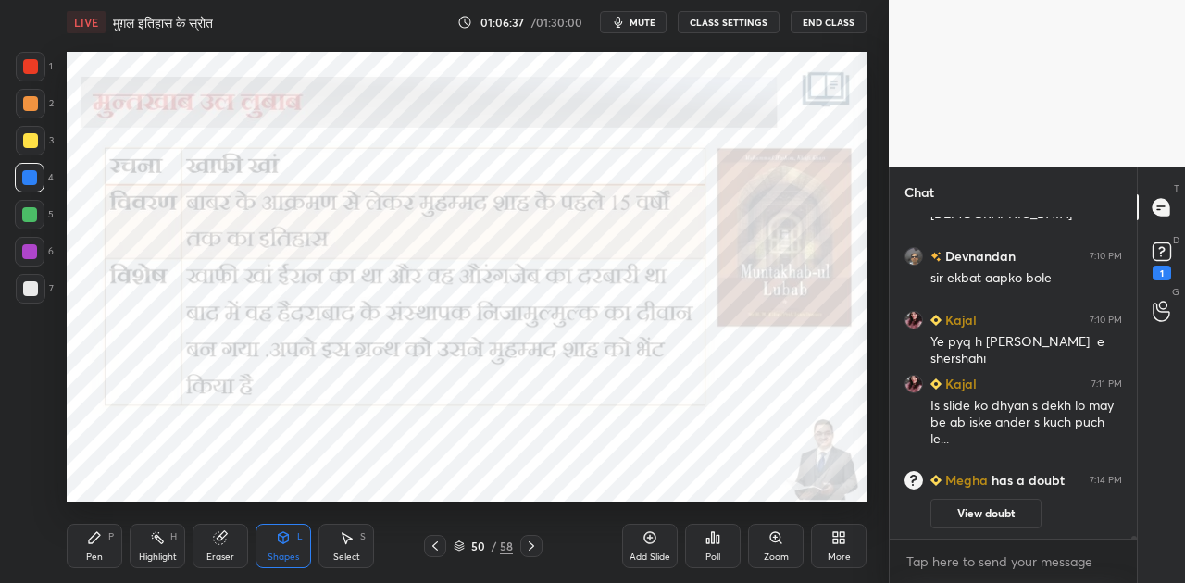
scroll to position [34736, 0]
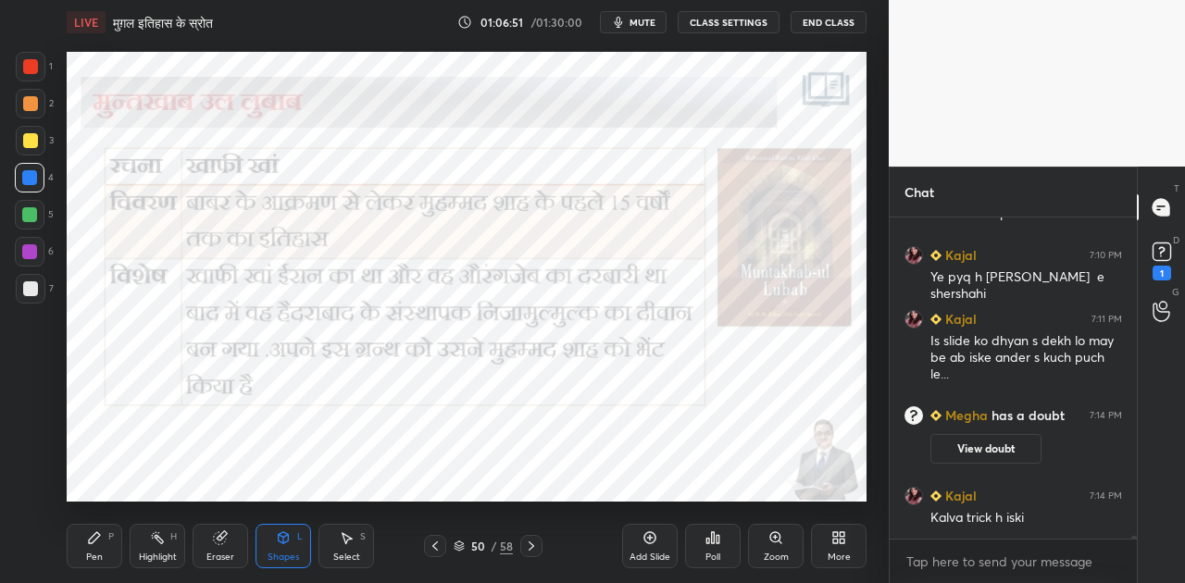
click at [530, 541] on icon at bounding box center [531, 546] width 15 height 15
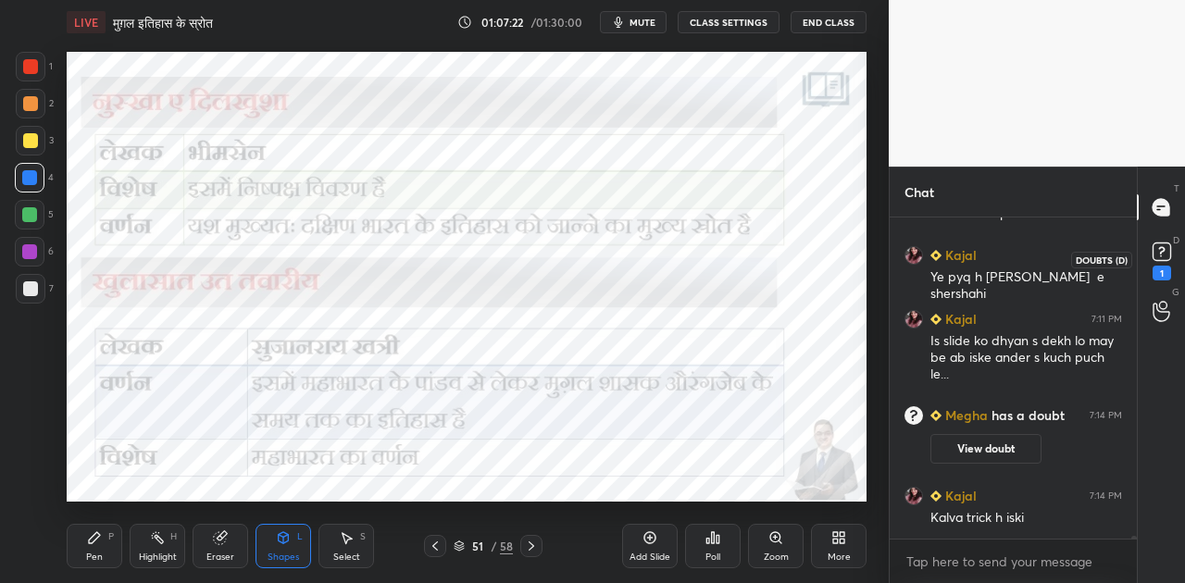
click at [1175, 250] on div "1" at bounding box center [1161, 259] width 37 height 33
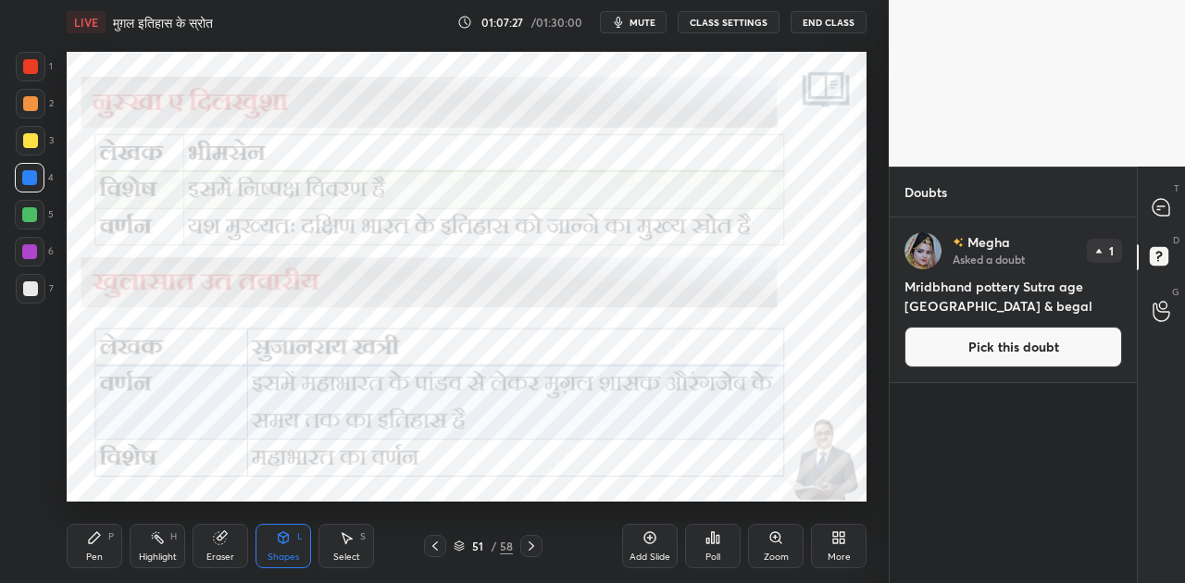
click at [1011, 335] on button "Pick this doubt" at bounding box center [1013, 347] width 218 height 41
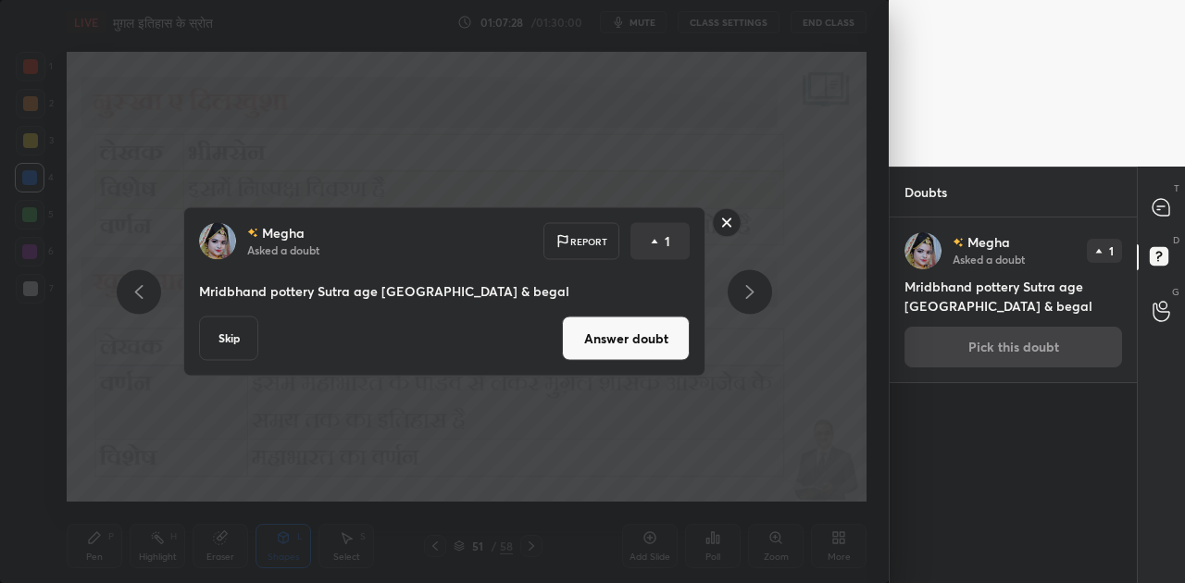
click at [618, 337] on button "Answer doubt" at bounding box center [626, 339] width 128 height 44
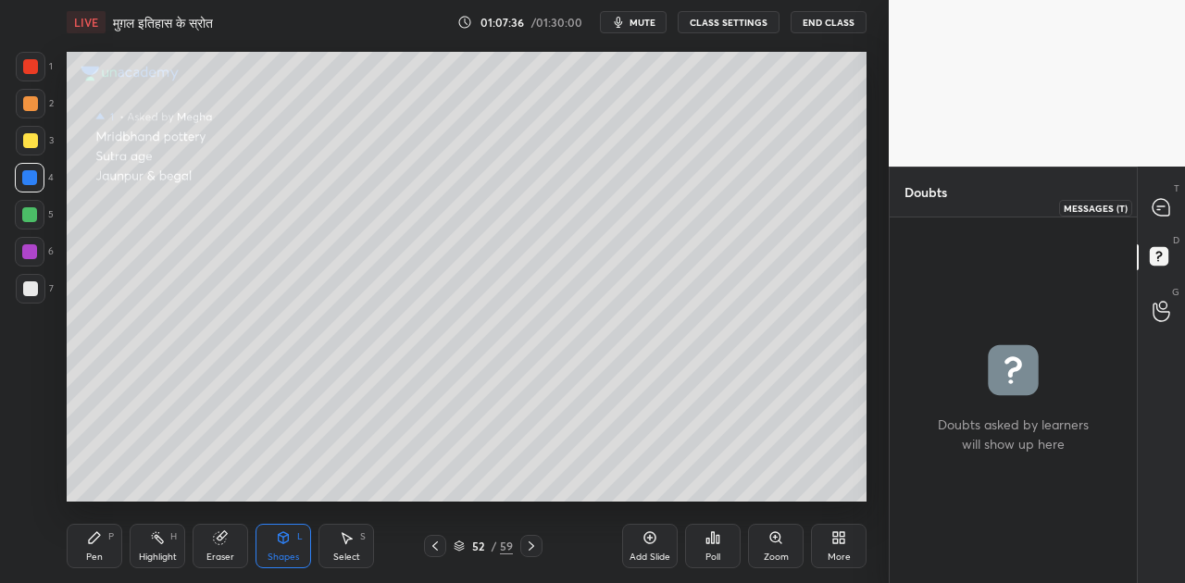
click at [1155, 212] on icon at bounding box center [1160, 207] width 17 height 17
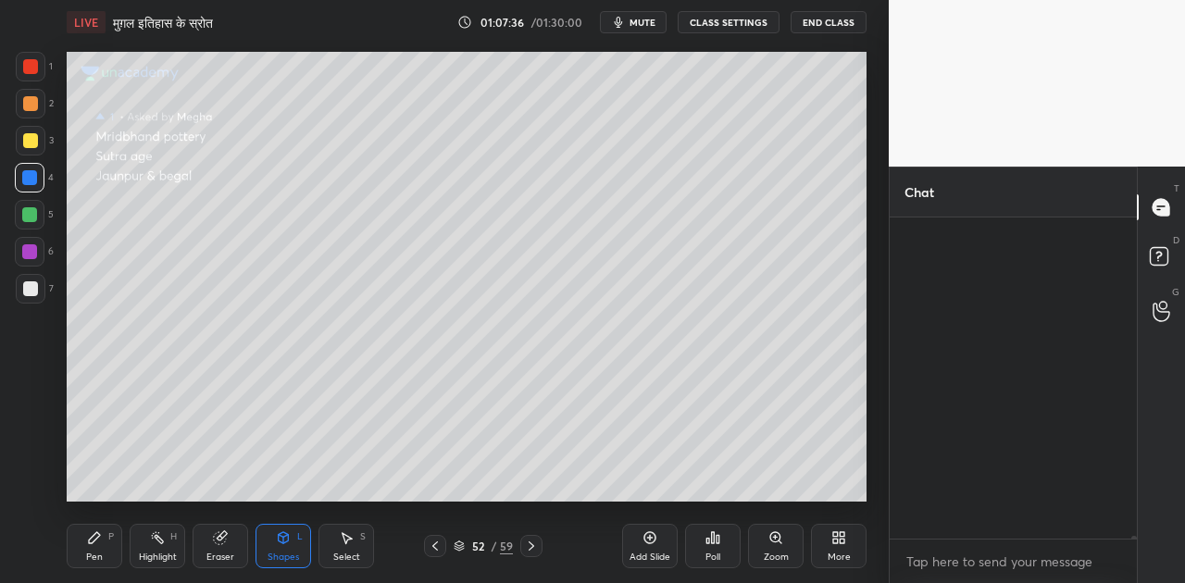
scroll to position [316, 242]
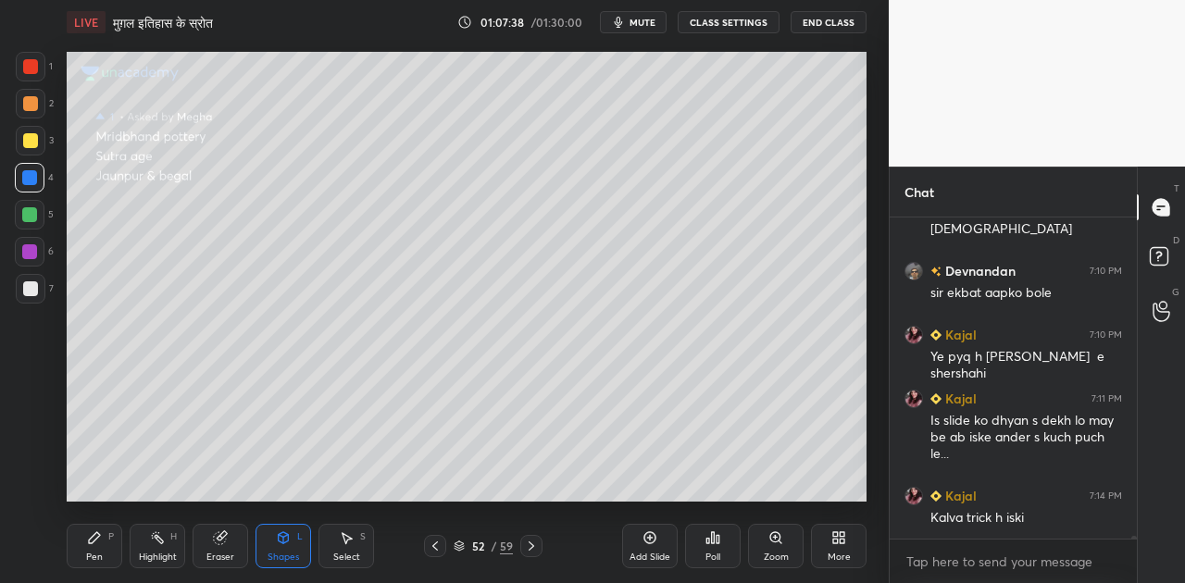
click at [436, 545] on icon at bounding box center [435, 546] width 15 height 15
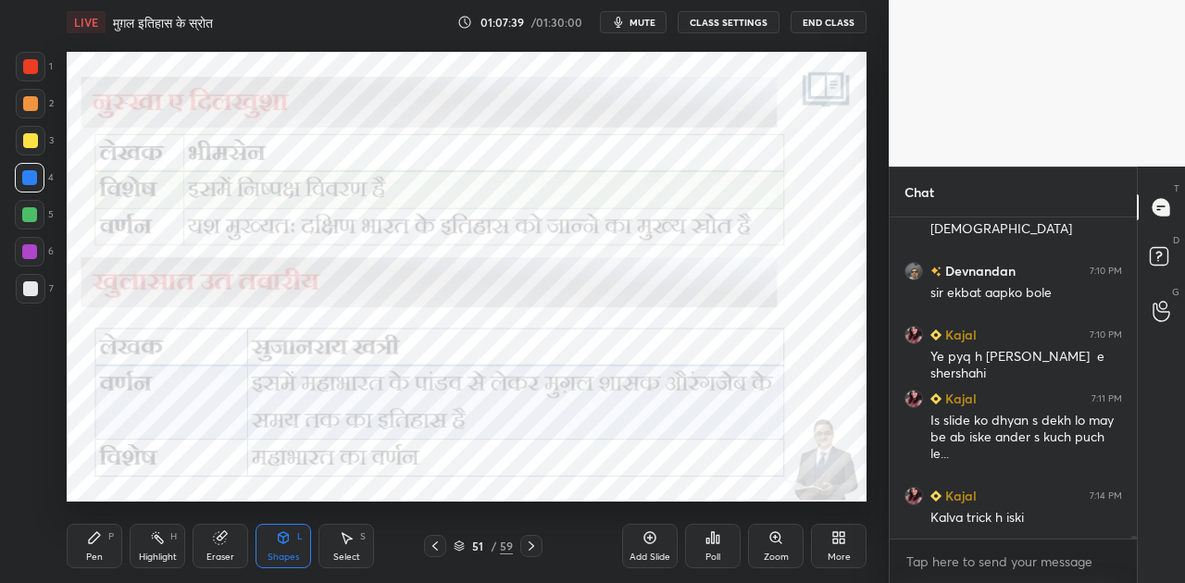
click at [539, 541] on div at bounding box center [531, 546] width 22 height 22
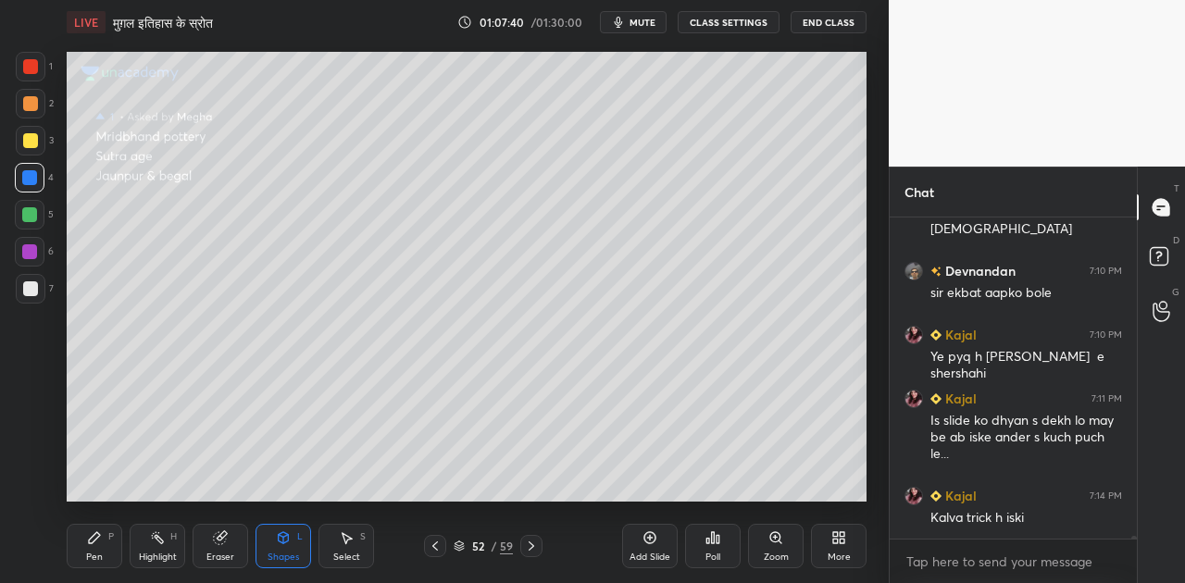
click at [542, 539] on div "52 / 59" at bounding box center [483, 546] width 278 height 22
click at [533, 540] on icon at bounding box center [531, 546] width 15 height 15
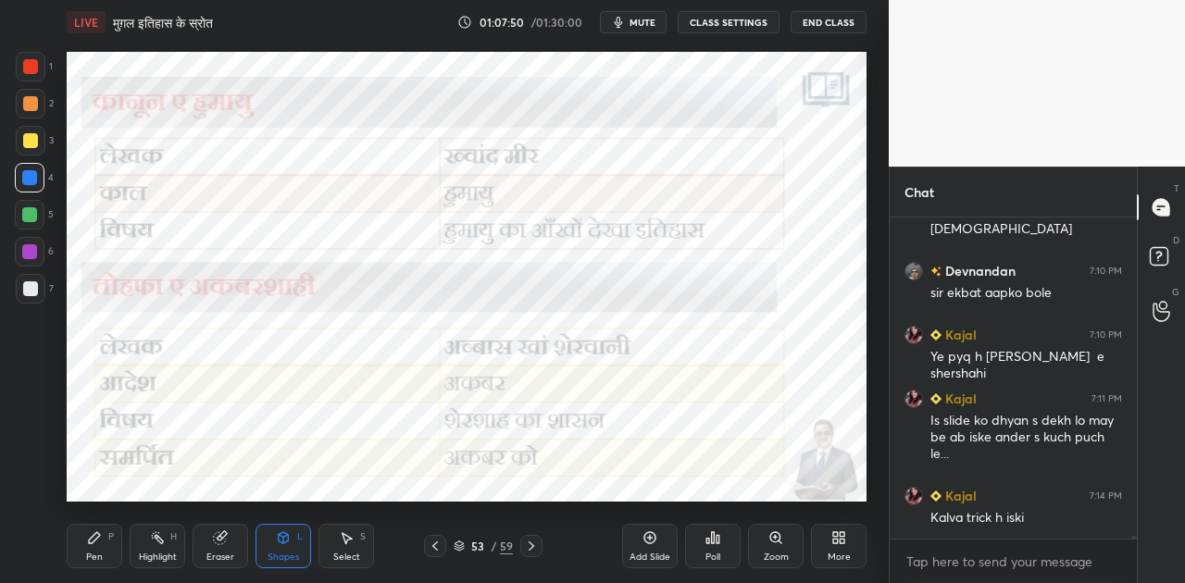
click at [531, 542] on icon at bounding box center [531, 546] width 15 height 15
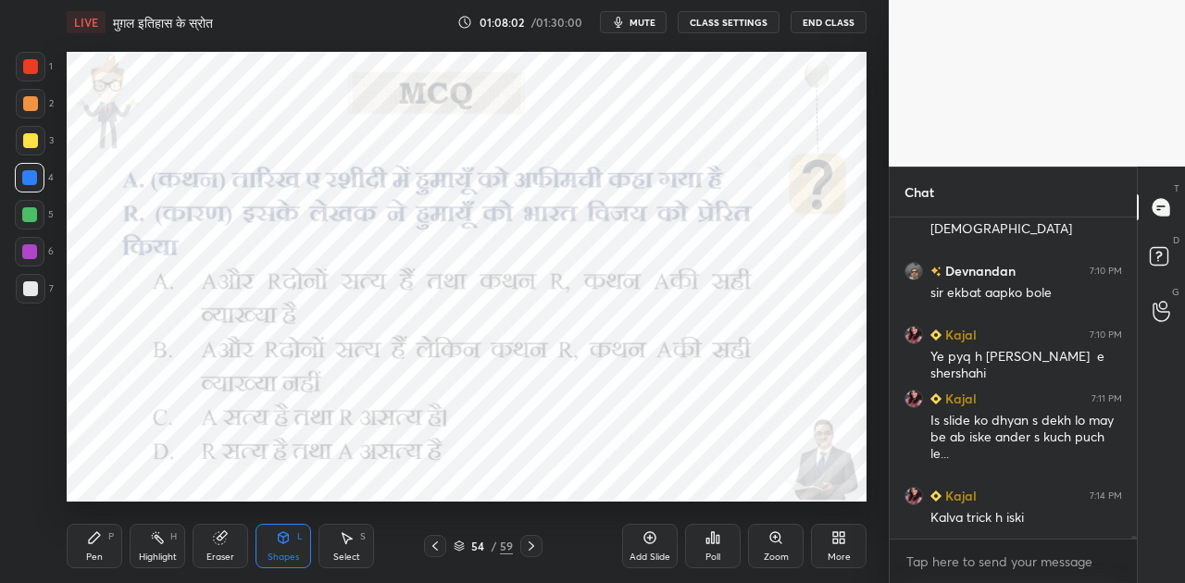
click at [714, 542] on icon at bounding box center [713, 537] width 3 height 11
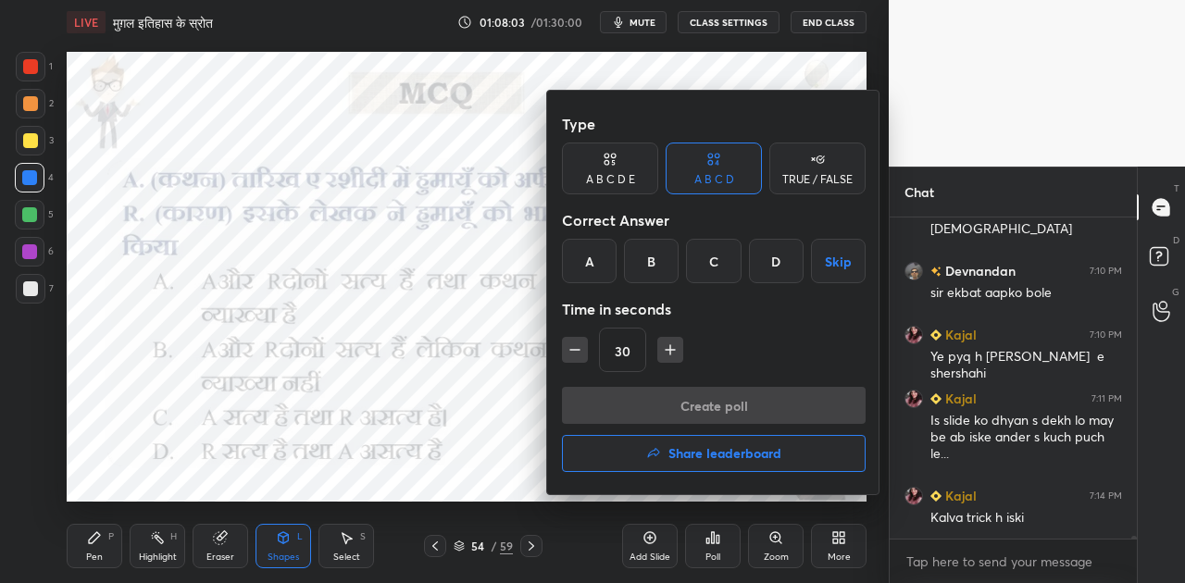
click at [649, 261] on div "B" at bounding box center [651, 261] width 55 height 44
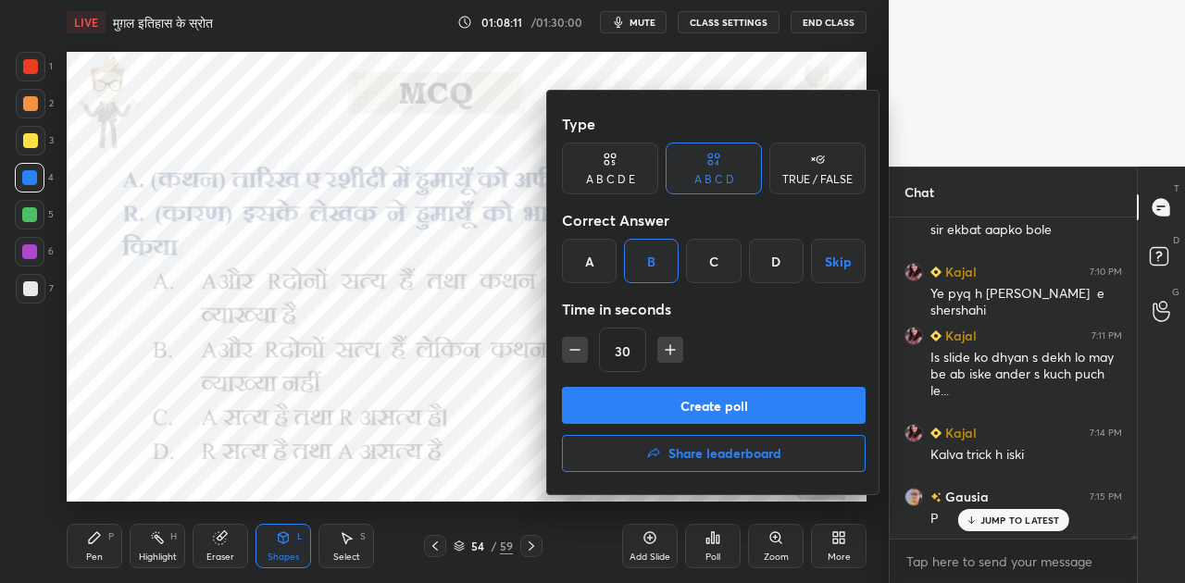
scroll to position [35087, 0]
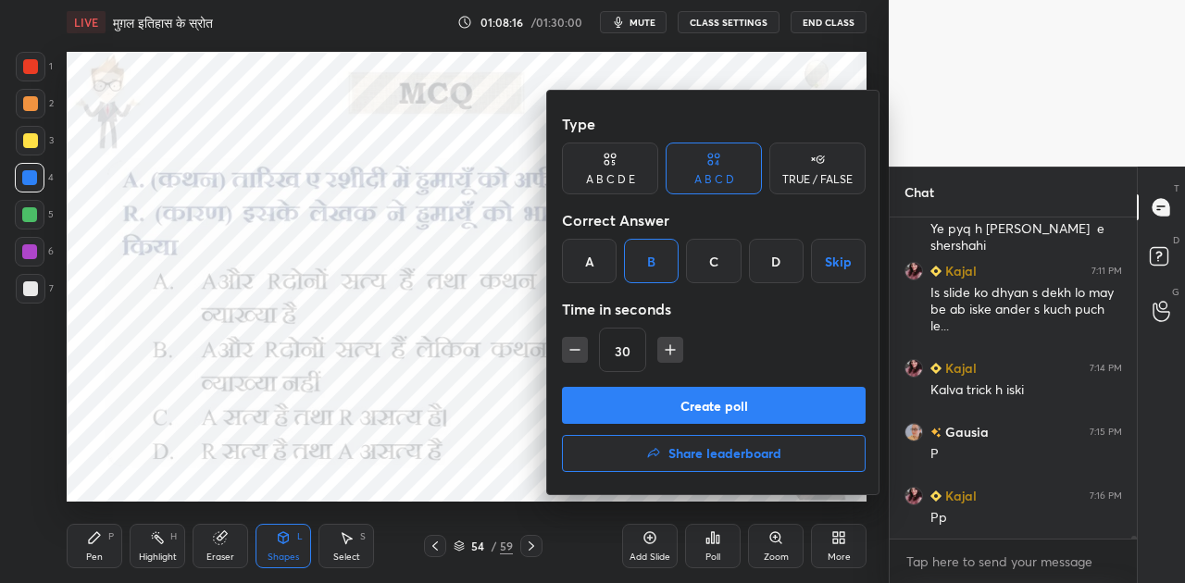
click at [724, 402] on button "Create poll" at bounding box center [714, 405] width 304 height 37
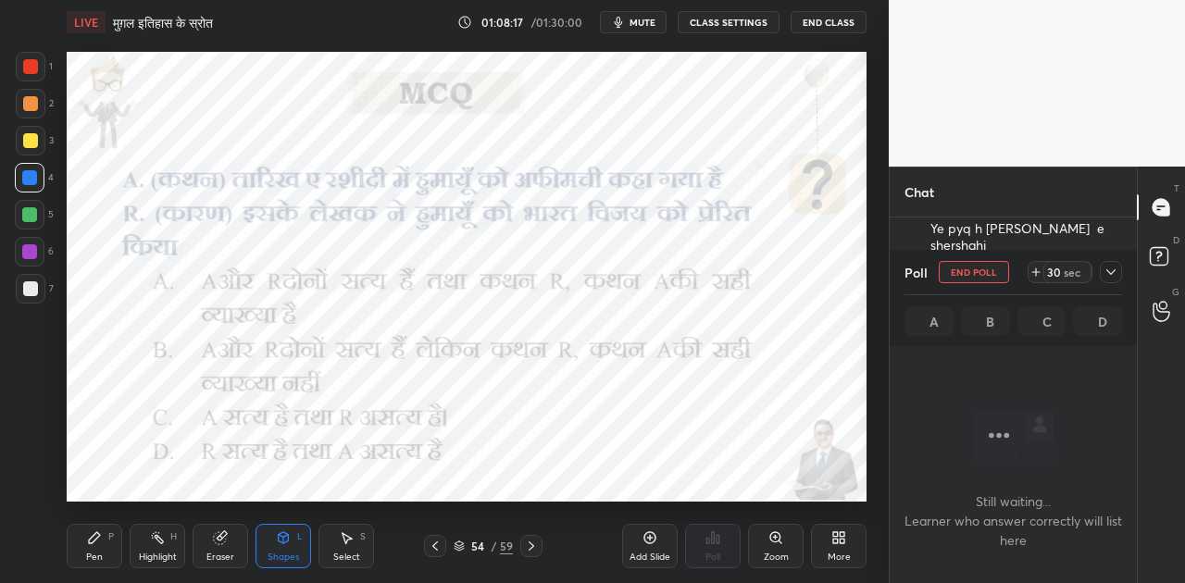
scroll to position [6, 6]
click at [637, 22] on span "mute" at bounding box center [642, 22] width 26 height 13
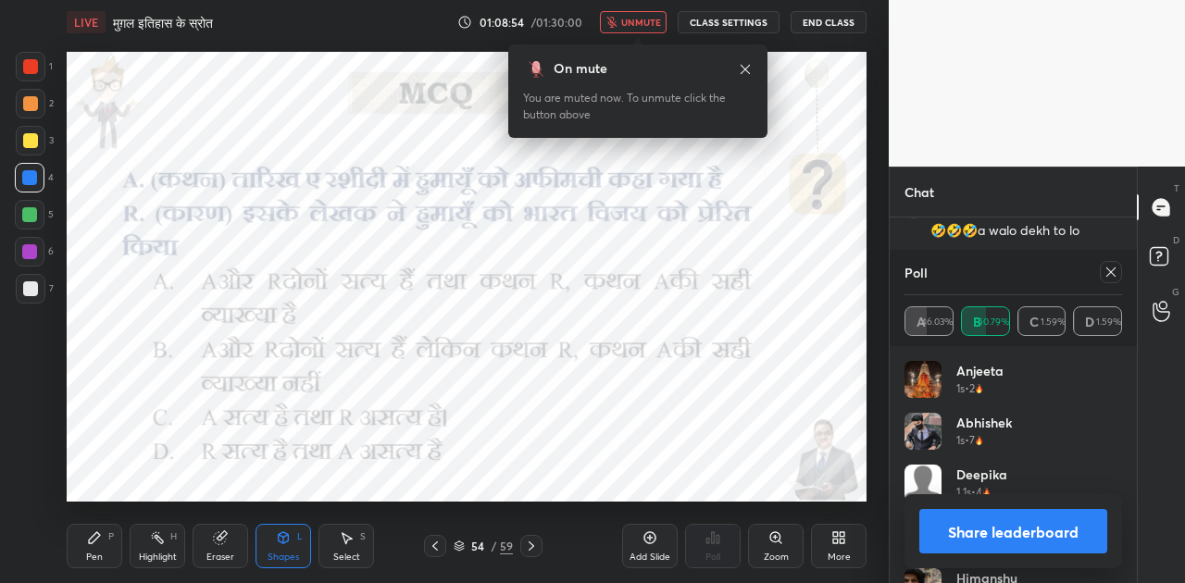
scroll to position [35856, 0]
click at [648, 19] on span "unmute" at bounding box center [641, 22] width 40 height 13
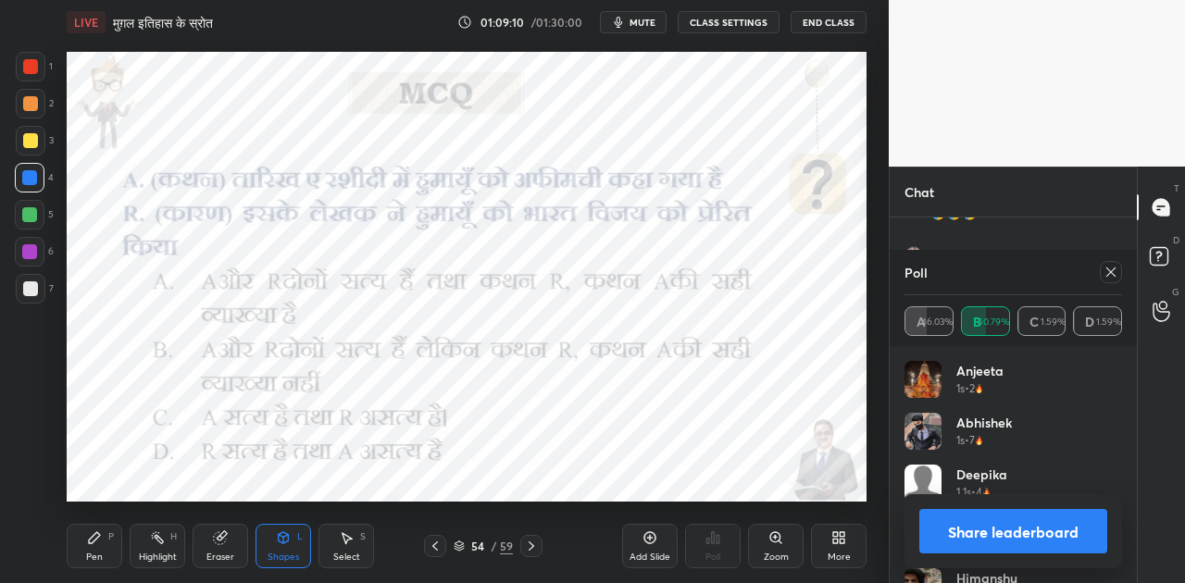
click at [983, 528] on button "Share leaderboard" at bounding box center [1013, 531] width 188 height 44
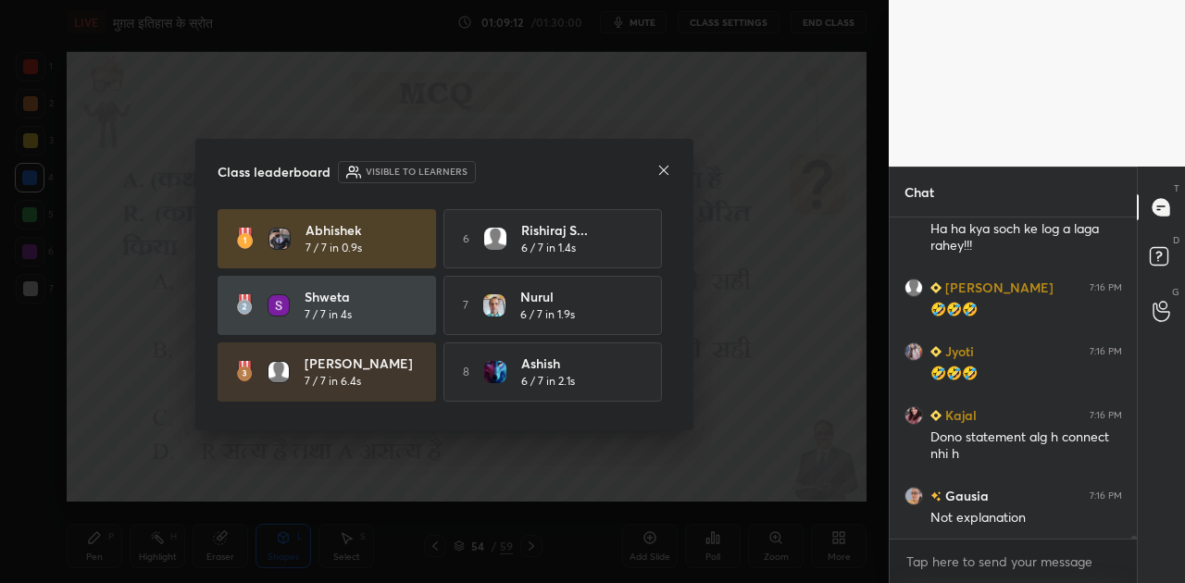
click at [657, 173] on icon at bounding box center [663, 170] width 15 height 15
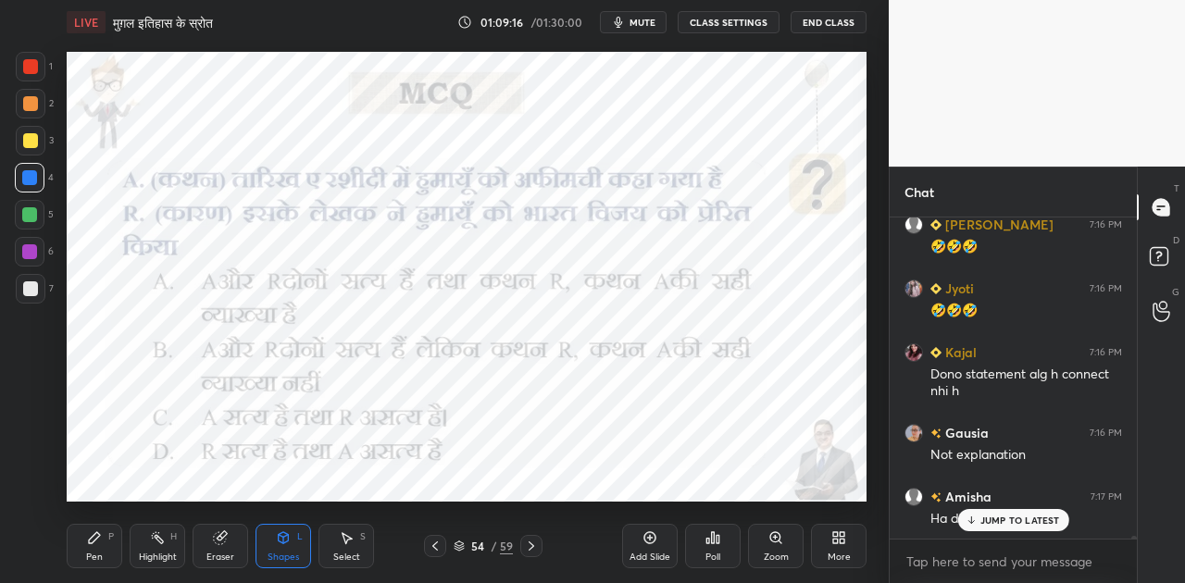
click at [91, 544] on icon at bounding box center [94, 537] width 15 height 15
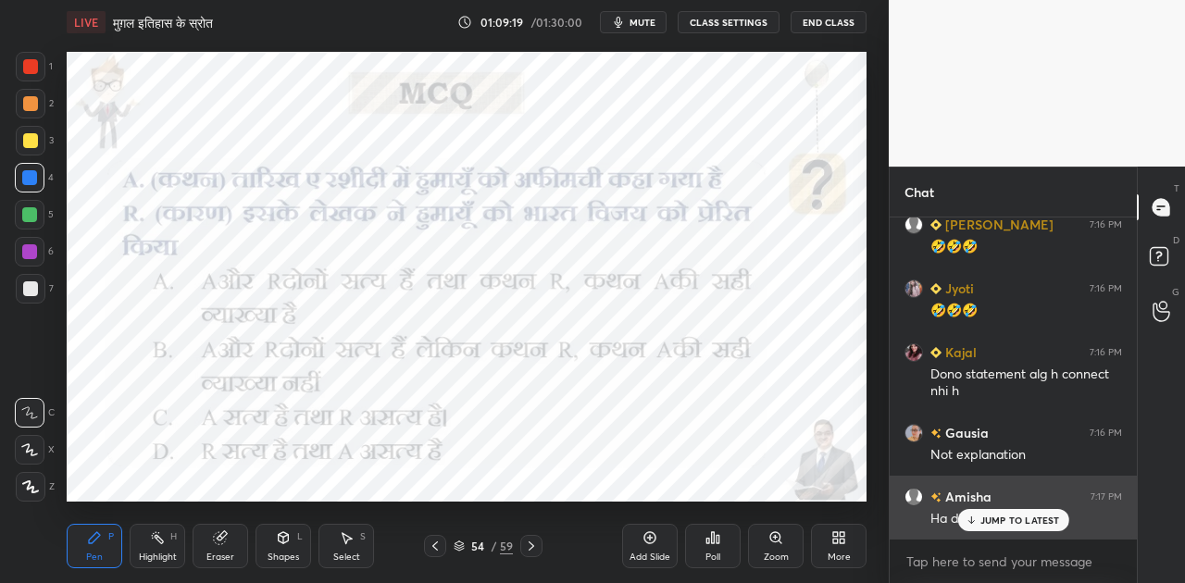
click at [1024, 518] on p "JUMP TO LATEST" at bounding box center [1020, 520] width 80 height 11
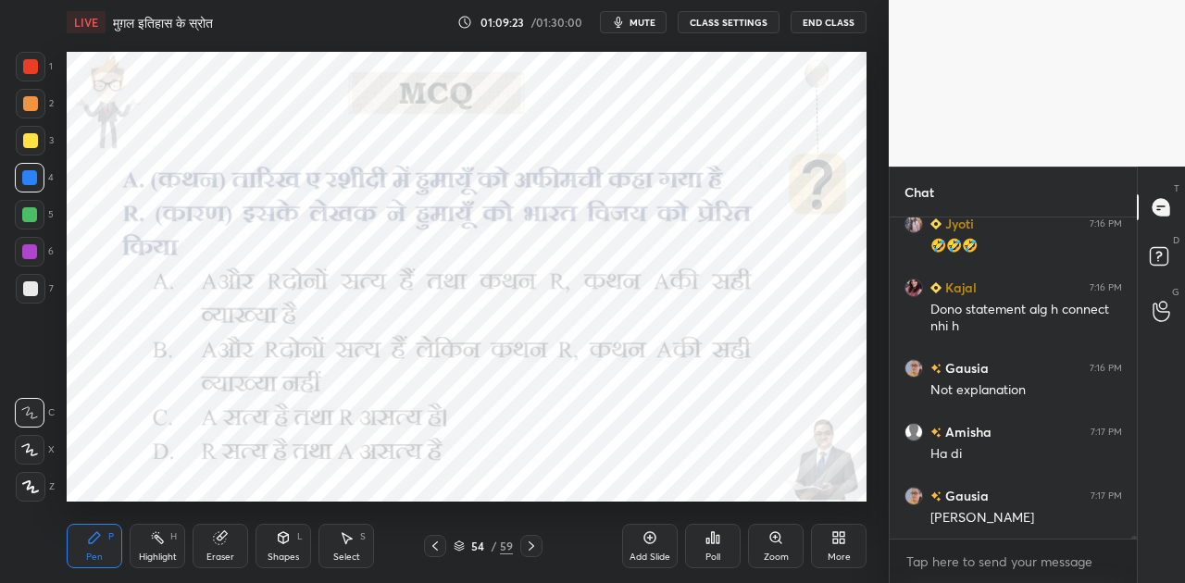
click at [531, 544] on icon at bounding box center [532, 545] width 6 height 9
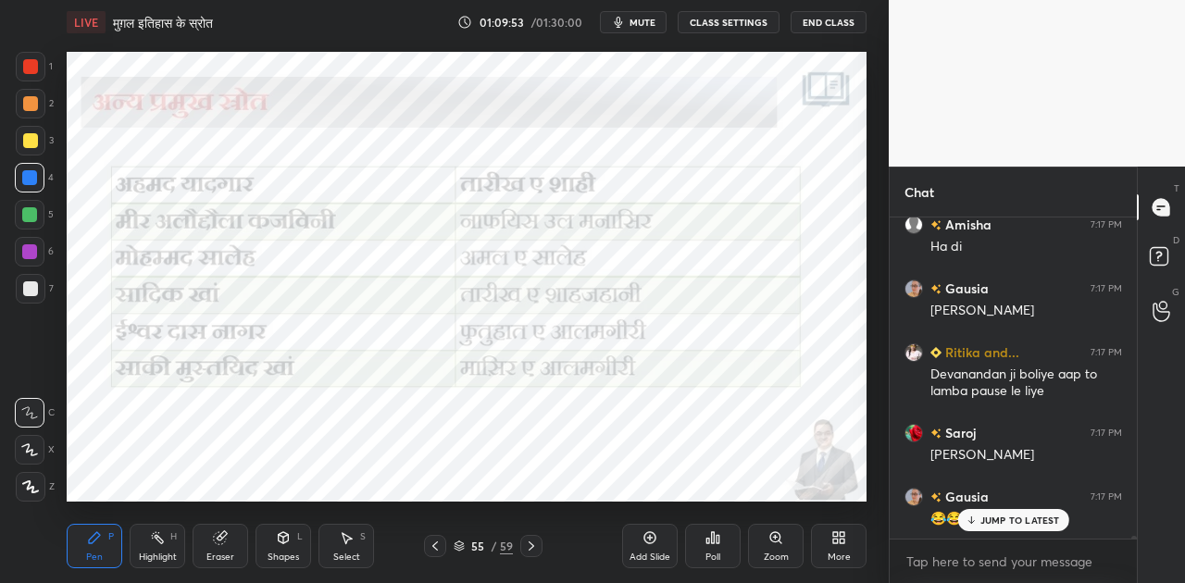
scroll to position [36448, 0]
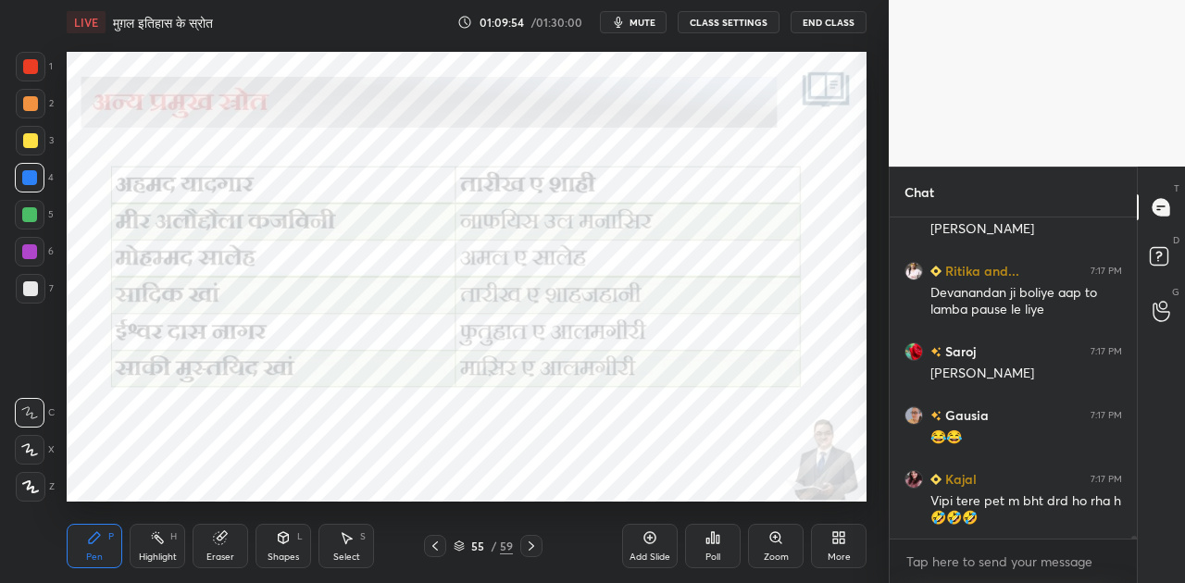
click at [524, 550] on icon at bounding box center [531, 546] width 15 height 15
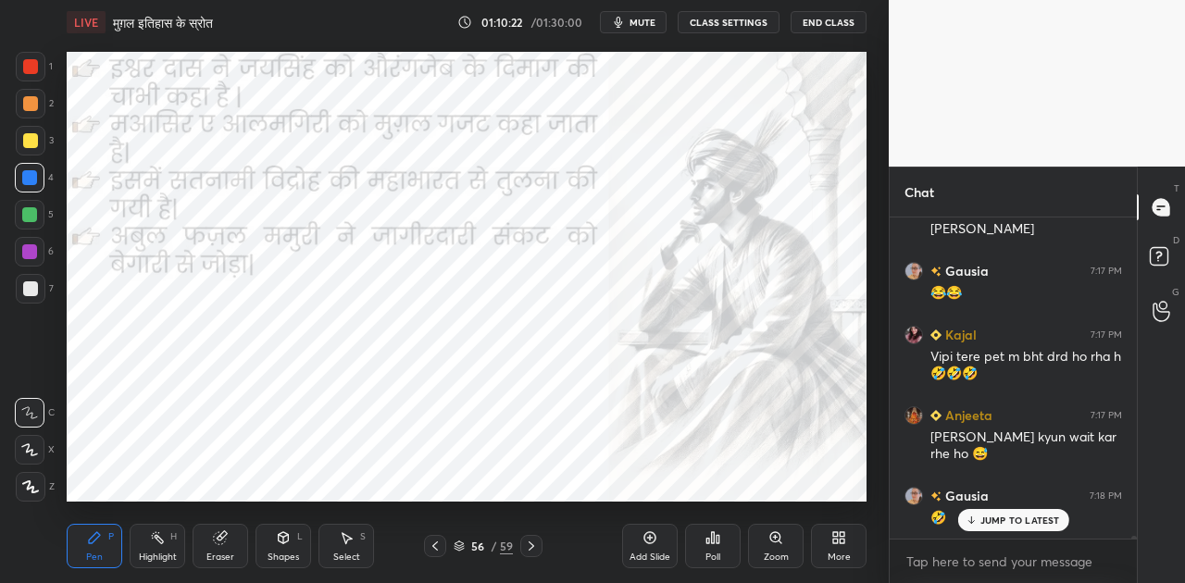
scroll to position [36672, 0]
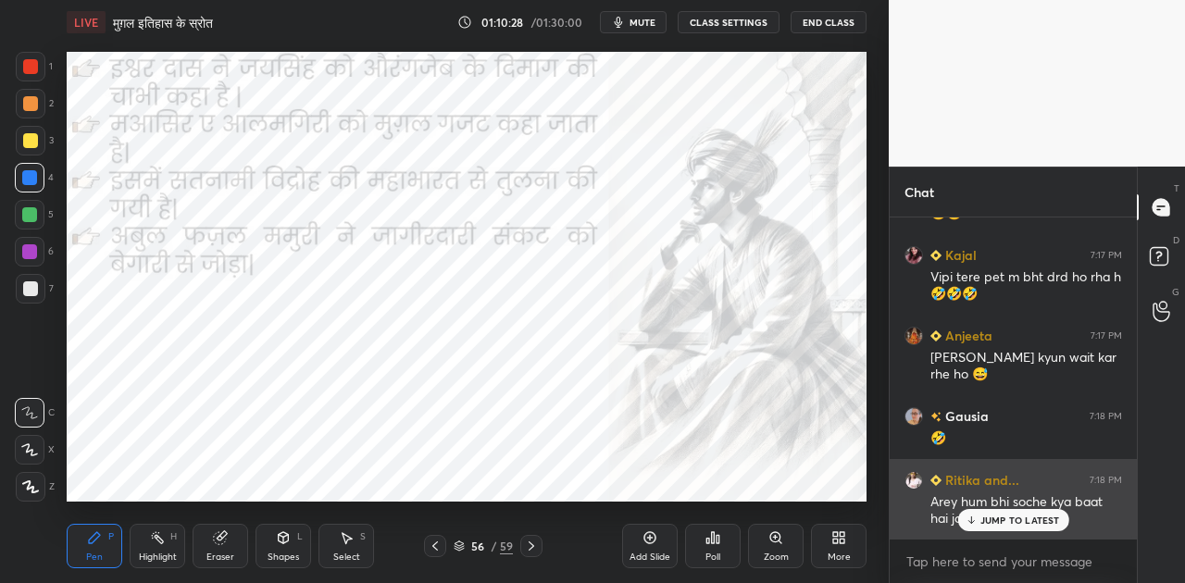
click at [987, 521] on p "JUMP TO LATEST" at bounding box center [1020, 520] width 80 height 11
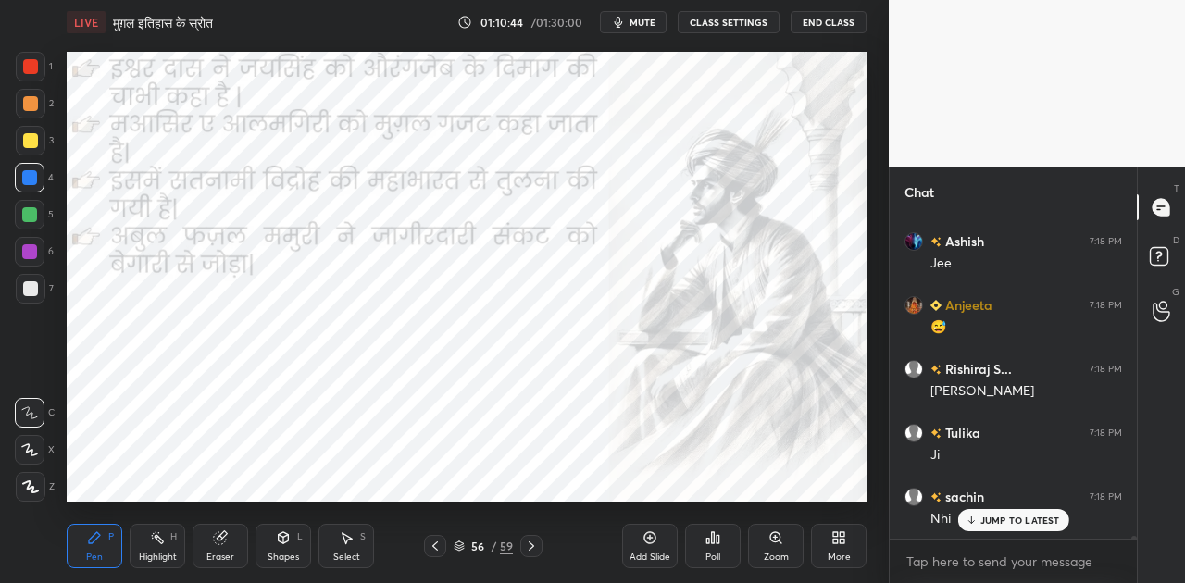
scroll to position [37264, 0]
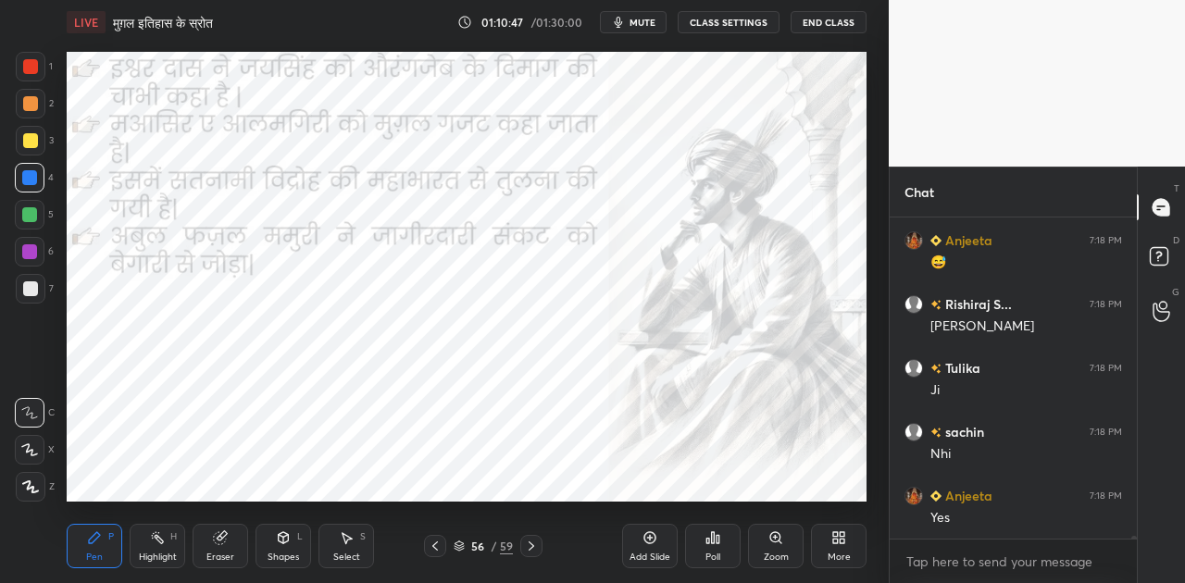
click at [225, 547] on div "Eraser" at bounding box center [221, 546] width 56 height 44
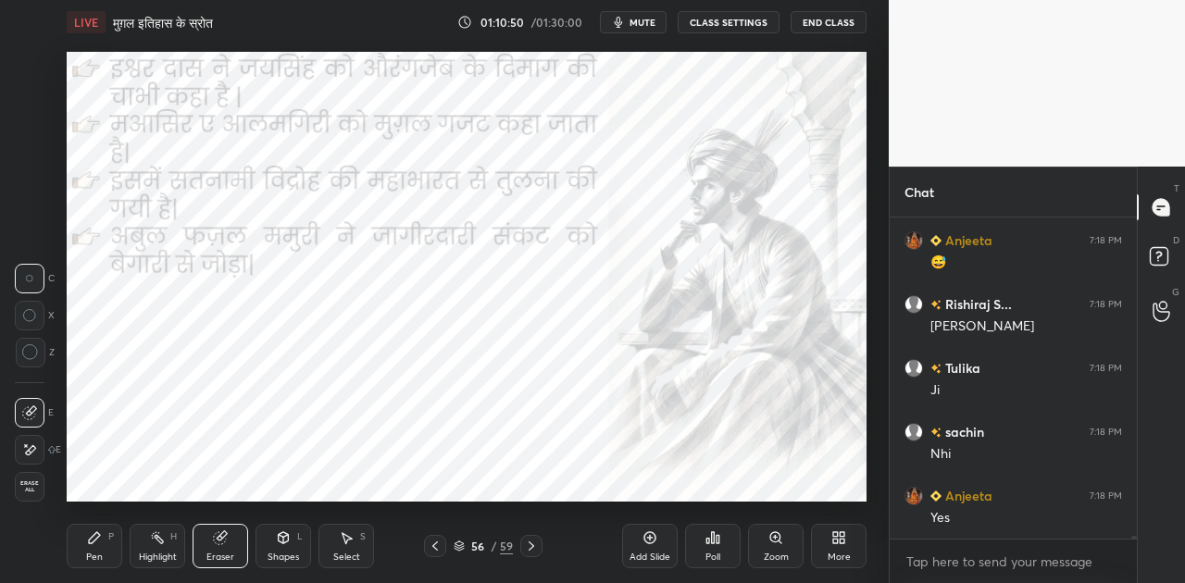
click at [31, 482] on span "Erase all" at bounding box center [30, 486] width 28 height 13
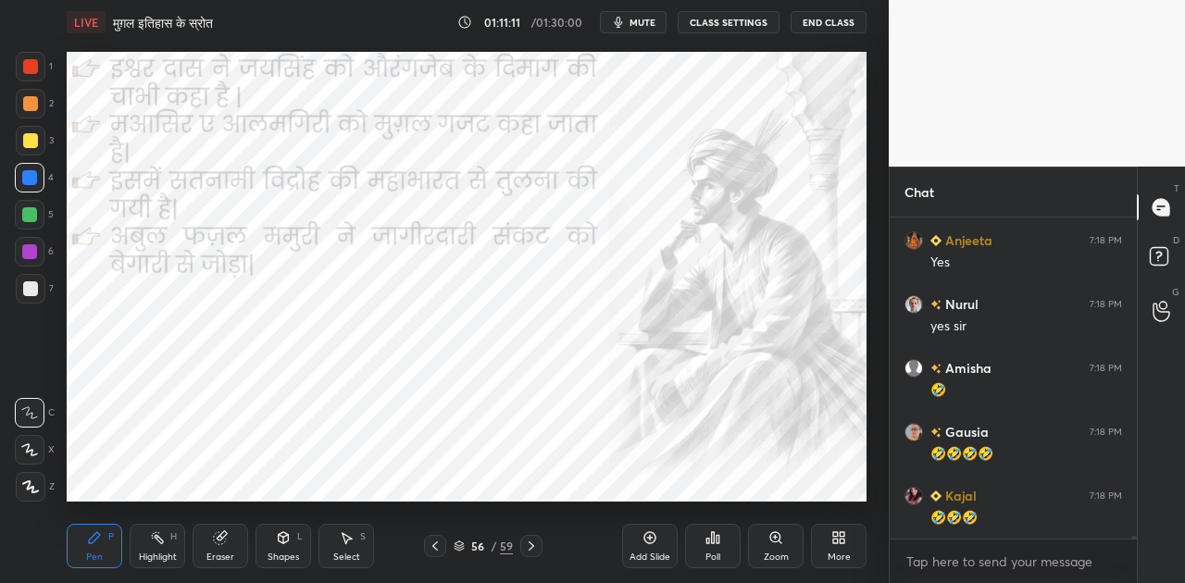
scroll to position [37583, 0]
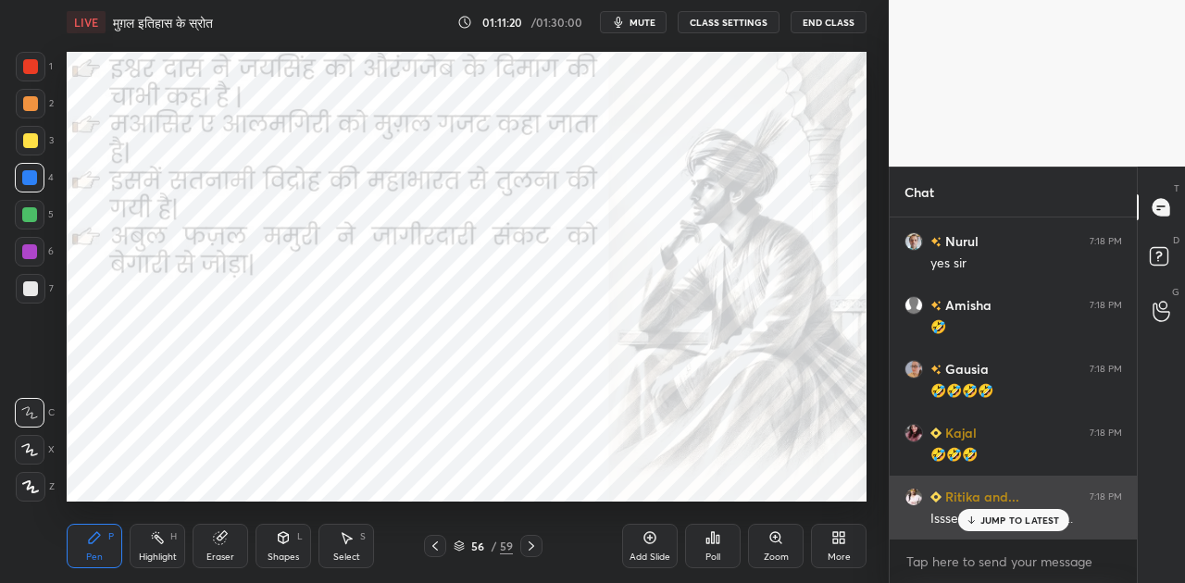
click at [1007, 518] on p "JUMP TO LATEST" at bounding box center [1020, 520] width 80 height 11
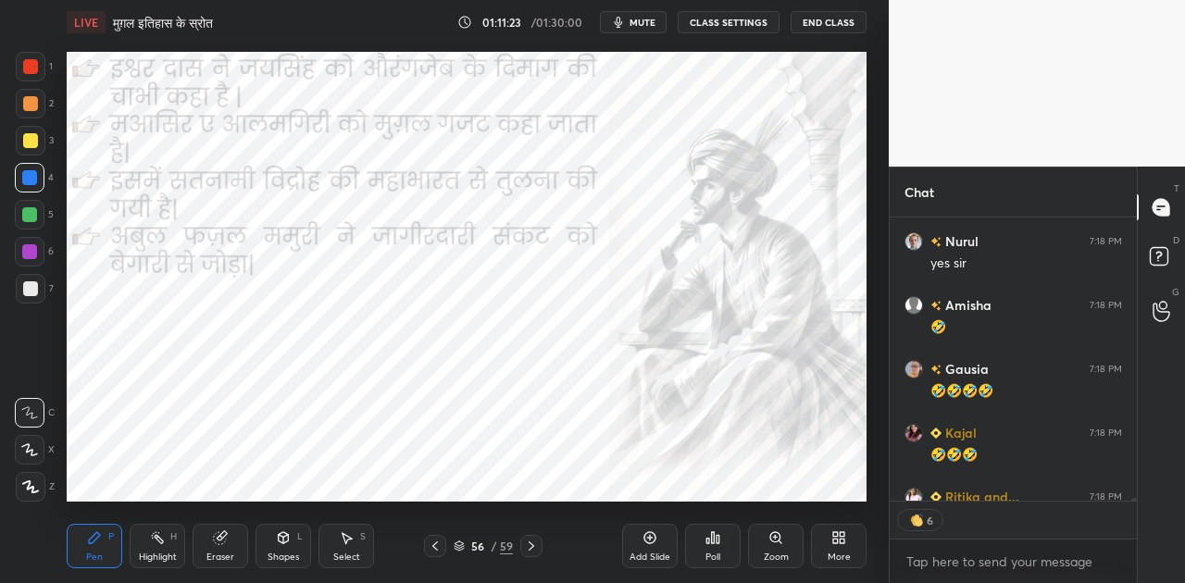
scroll to position [37685, 0]
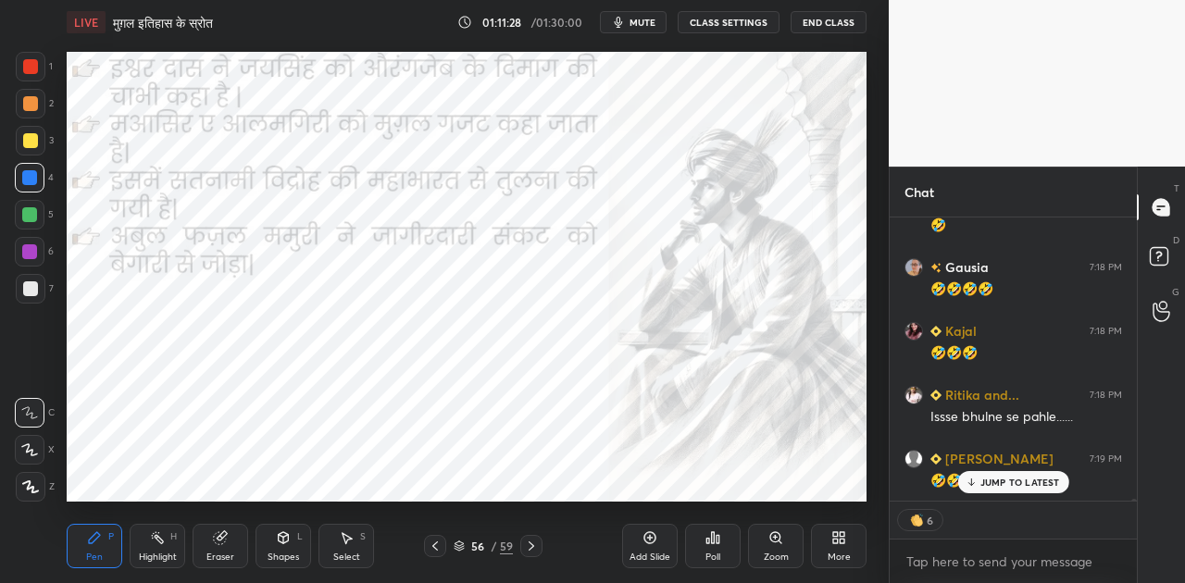
click at [643, 20] on span "mute" at bounding box center [642, 22] width 26 height 13
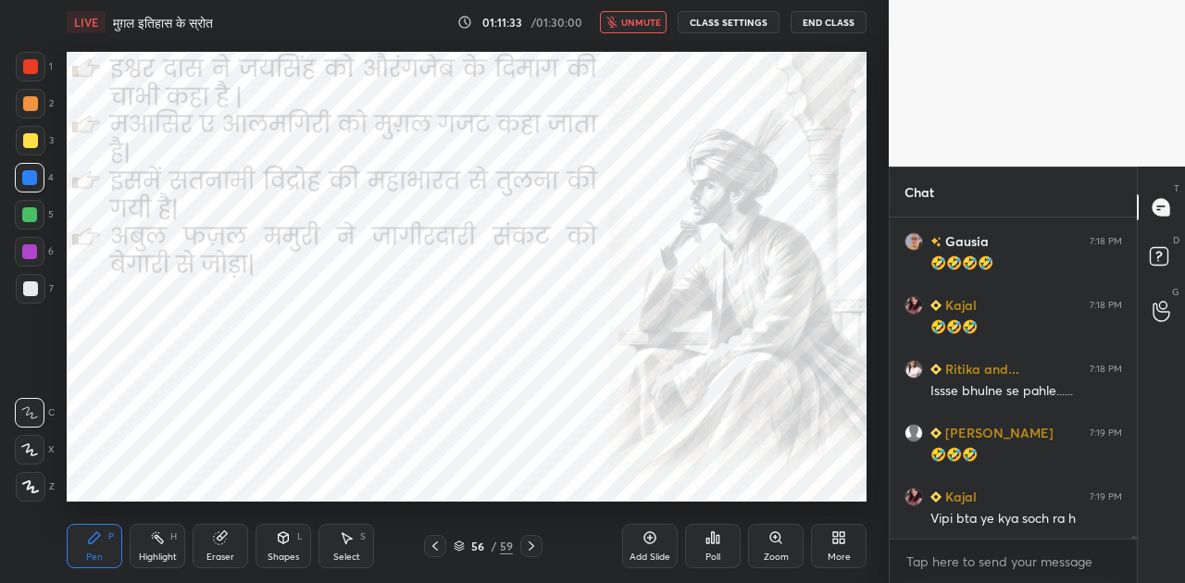
scroll to position [37775, 0]
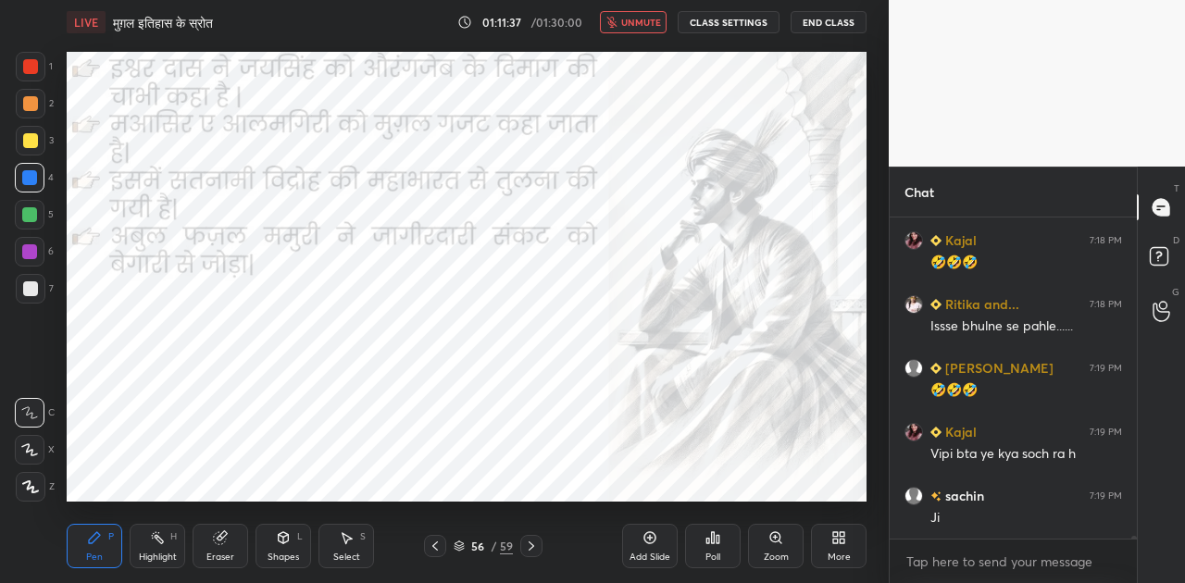
click at [641, 24] on span "unmute" at bounding box center [641, 22] width 40 height 13
click at [531, 542] on icon at bounding box center [531, 546] width 15 height 15
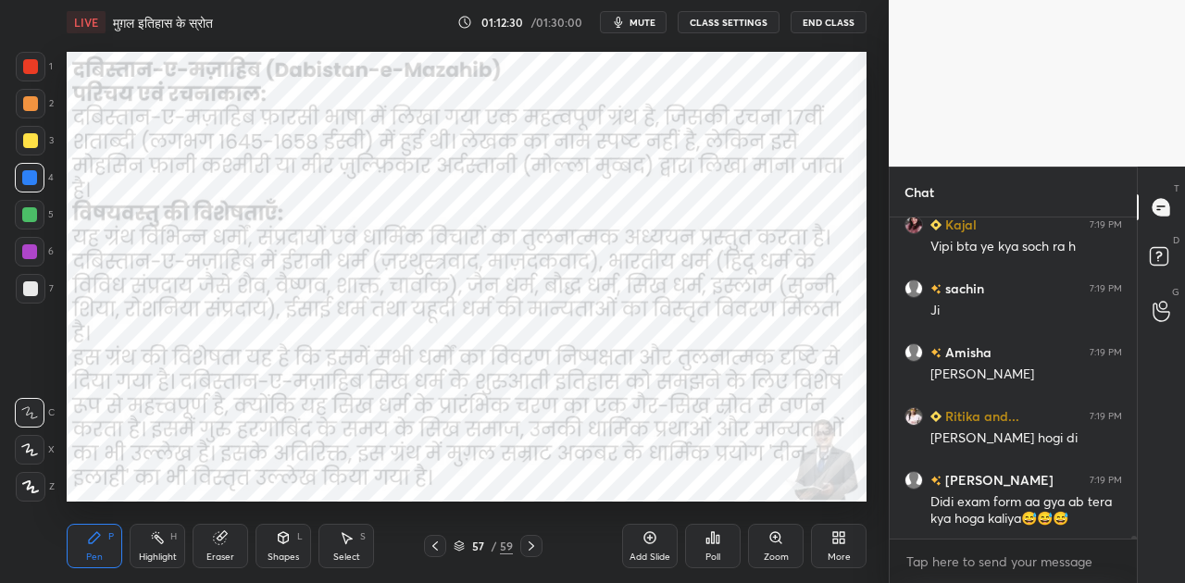
scroll to position [38064, 0]
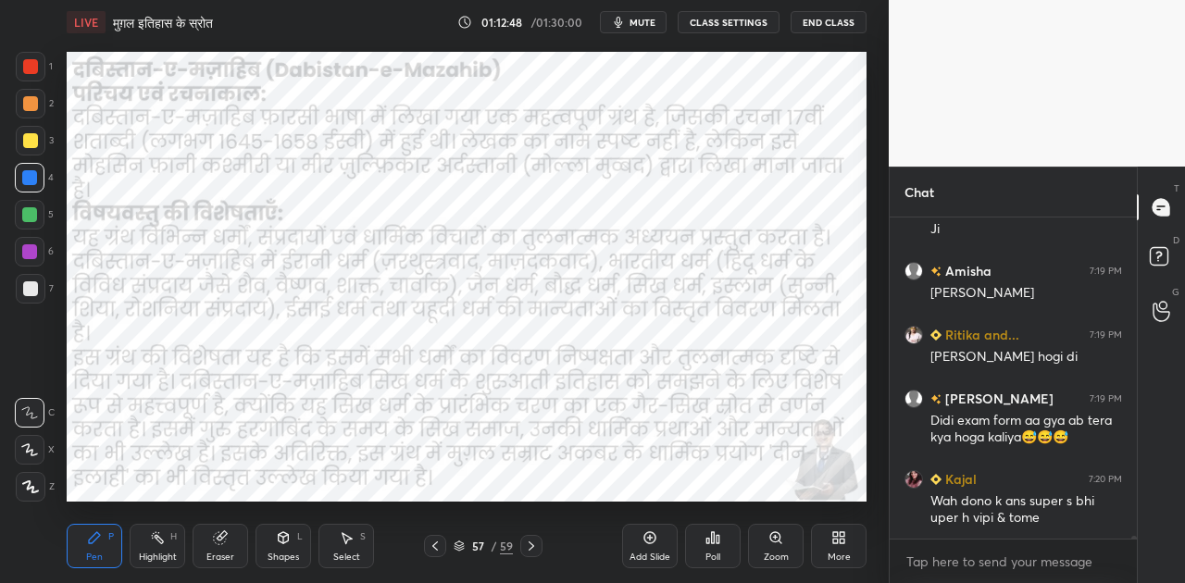
click at [522, 544] on div at bounding box center [531, 546] width 22 height 22
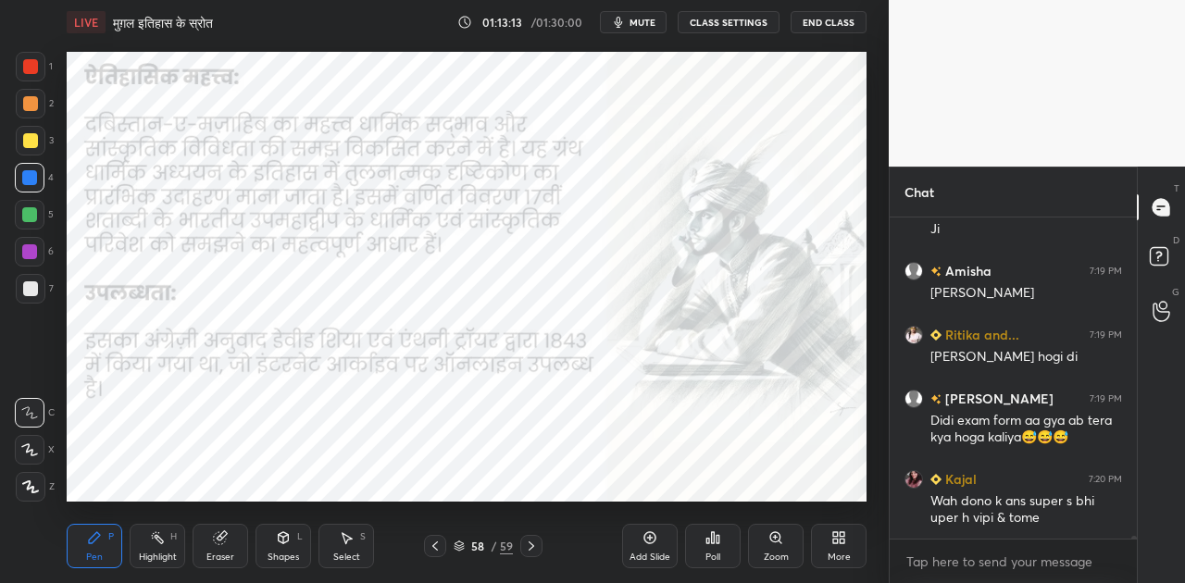
scroll to position [38127, 0]
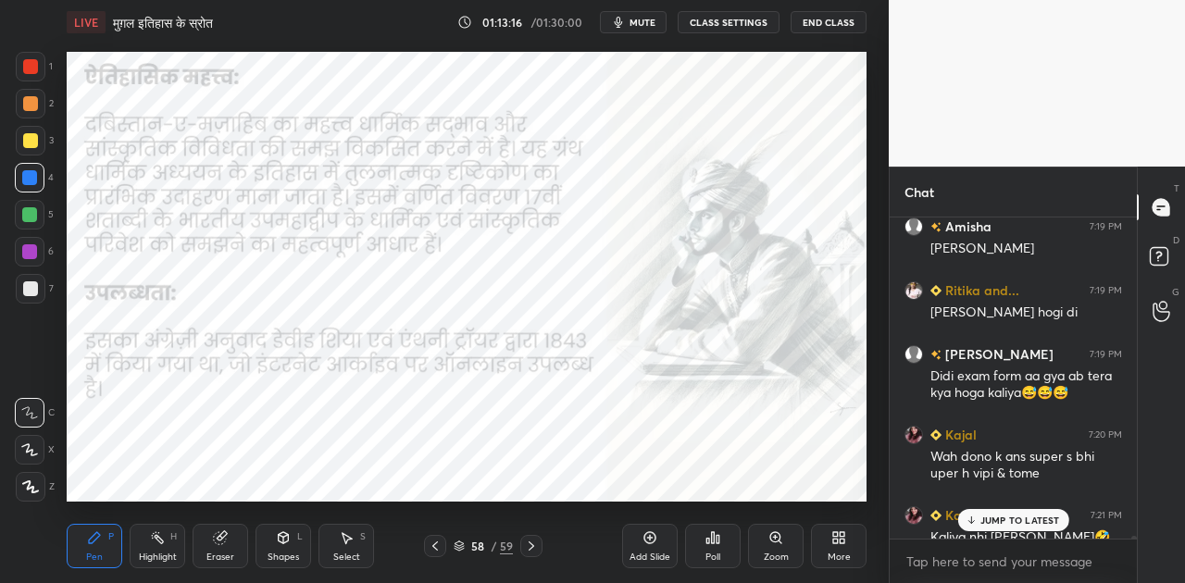
click at [992, 528] on div "JUMP TO LATEST" at bounding box center [1012, 520] width 111 height 22
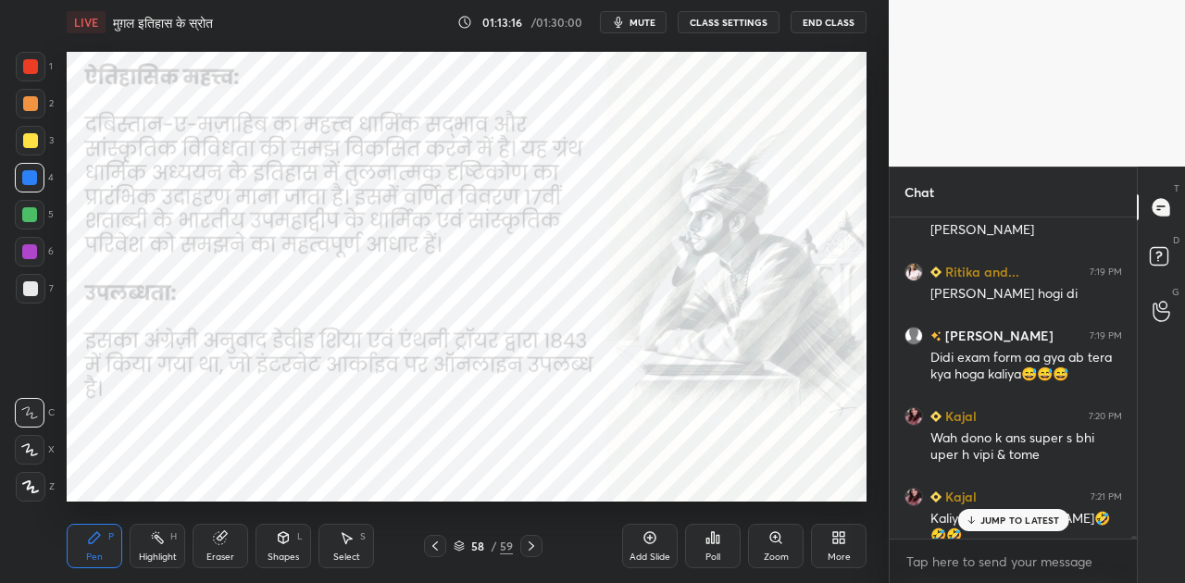
click at [989, 521] on p "JUMP TO LATEST" at bounding box center [1020, 520] width 80 height 11
click at [529, 544] on icon at bounding box center [531, 546] width 15 height 15
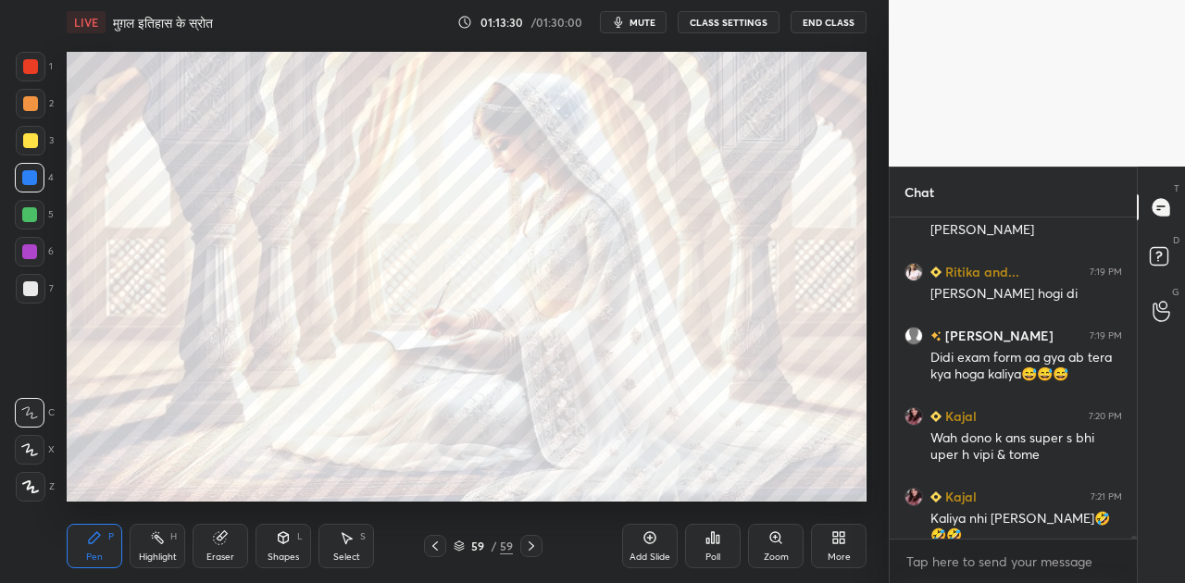
click at [645, 21] on span "mute" at bounding box center [642, 22] width 26 height 13
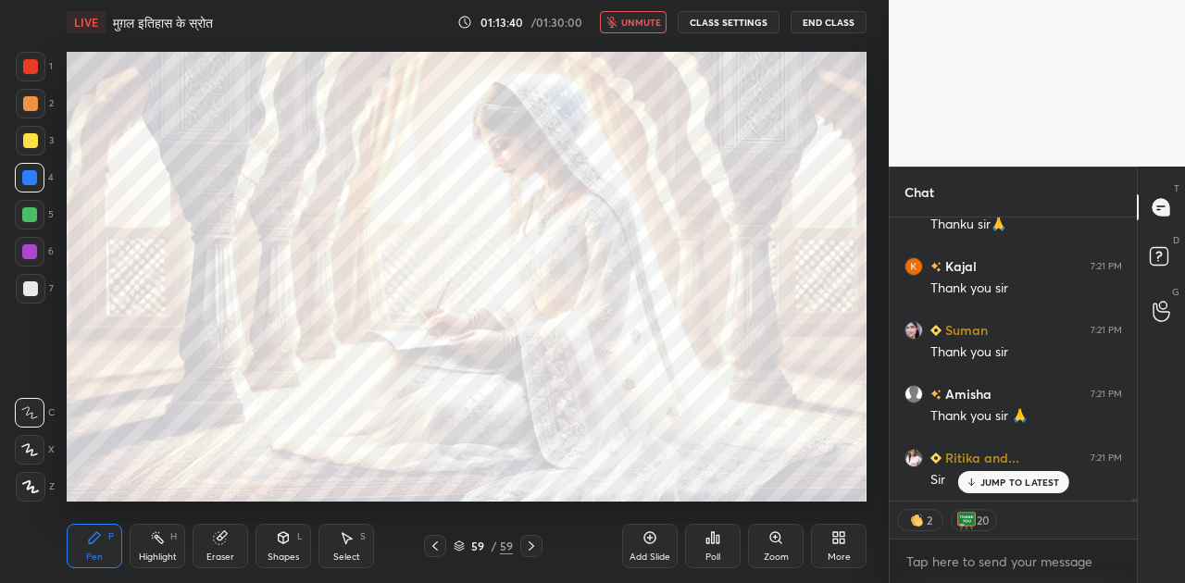
scroll to position [39123, 0]
click at [657, 23] on span "unmute" at bounding box center [641, 22] width 40 height 13
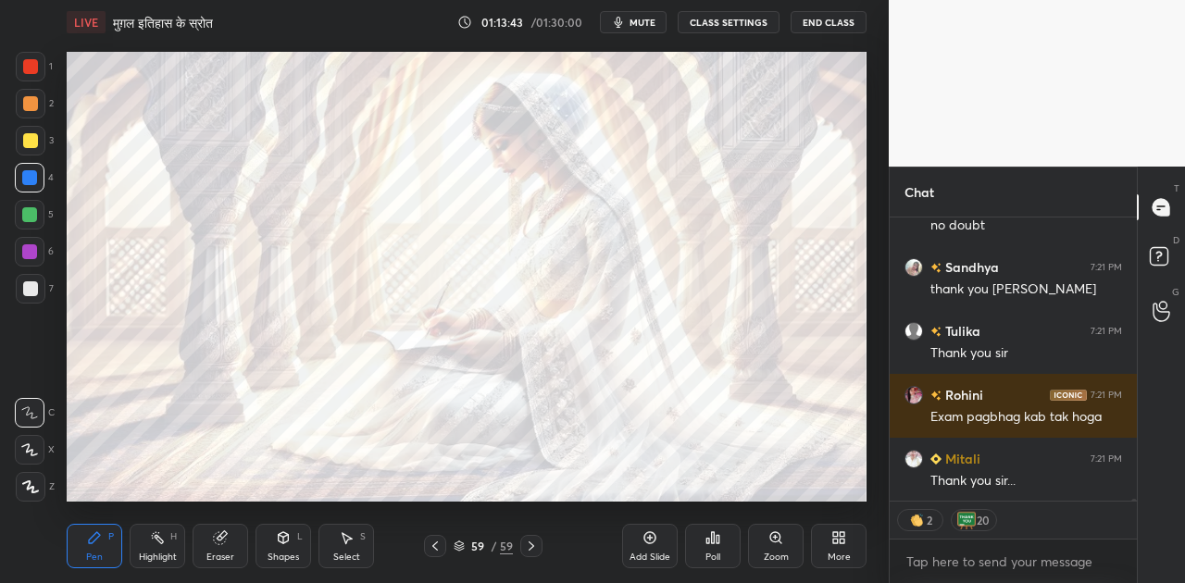
scroll to position [39316, 0]
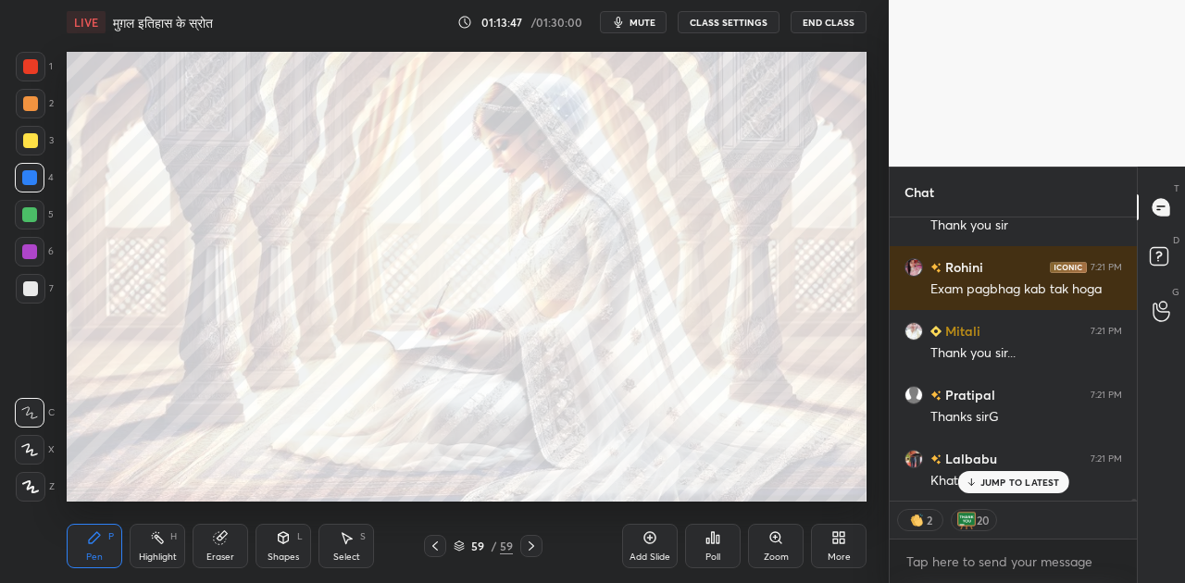
click at [849, 540] on div "More" at bounding box center [839, 546] width 56 height 44
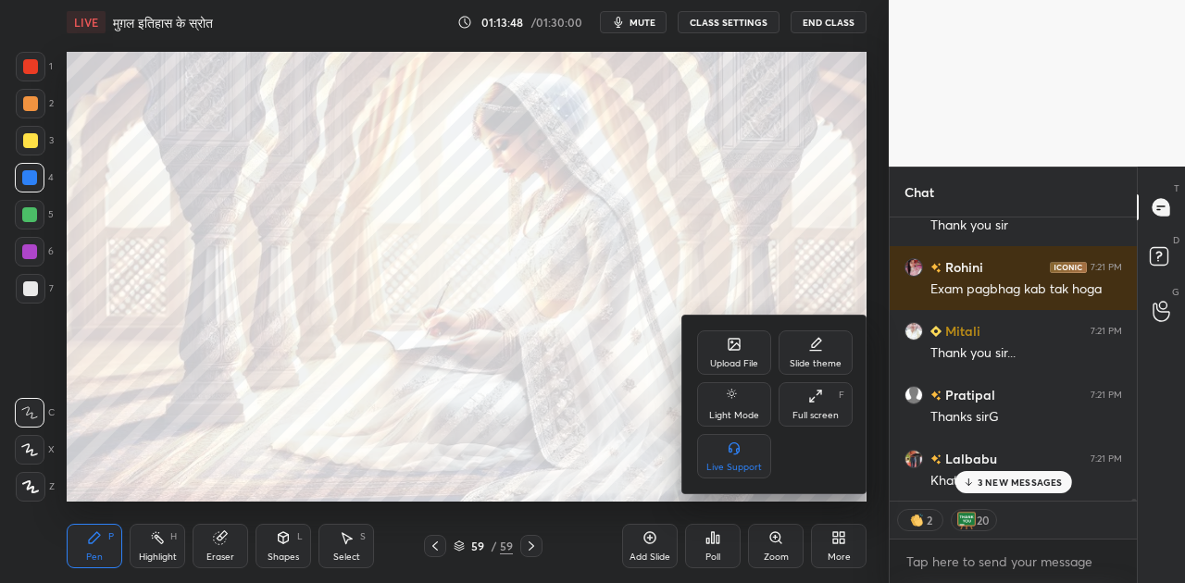
scroll to position [39571, 0]
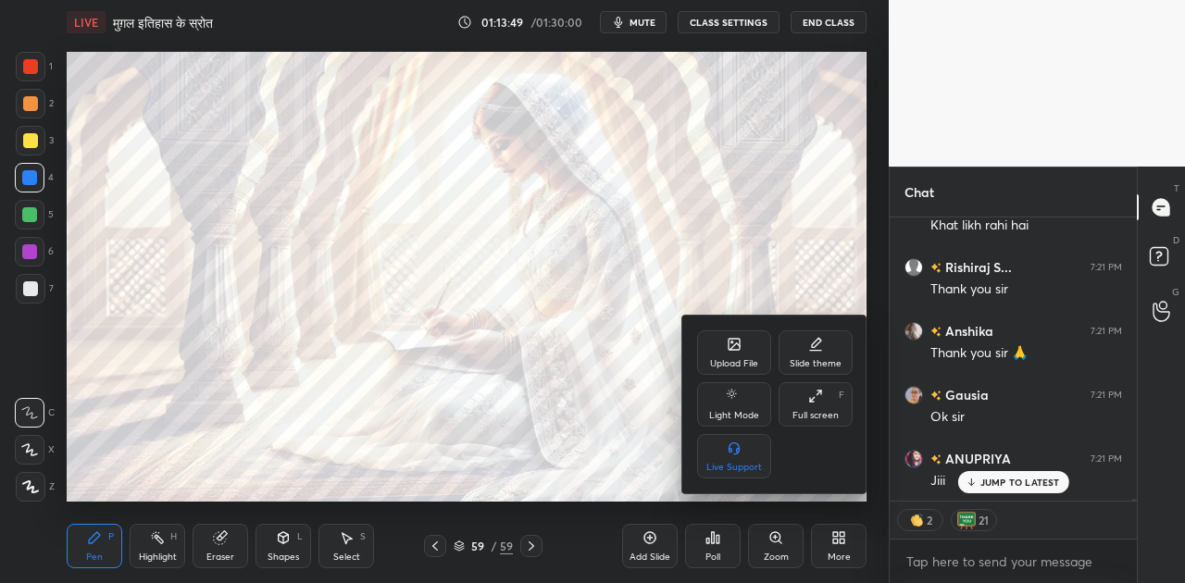
click at [737, 350] on icon at bounding box center [733, 344] width 11 height 11
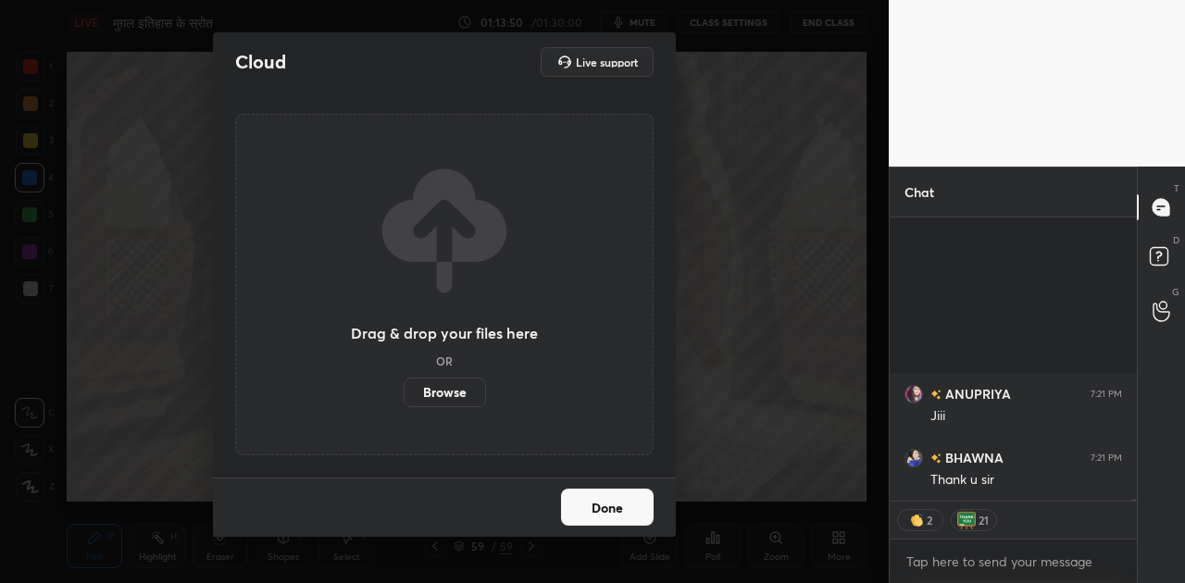
scroll to position [39954, 0]
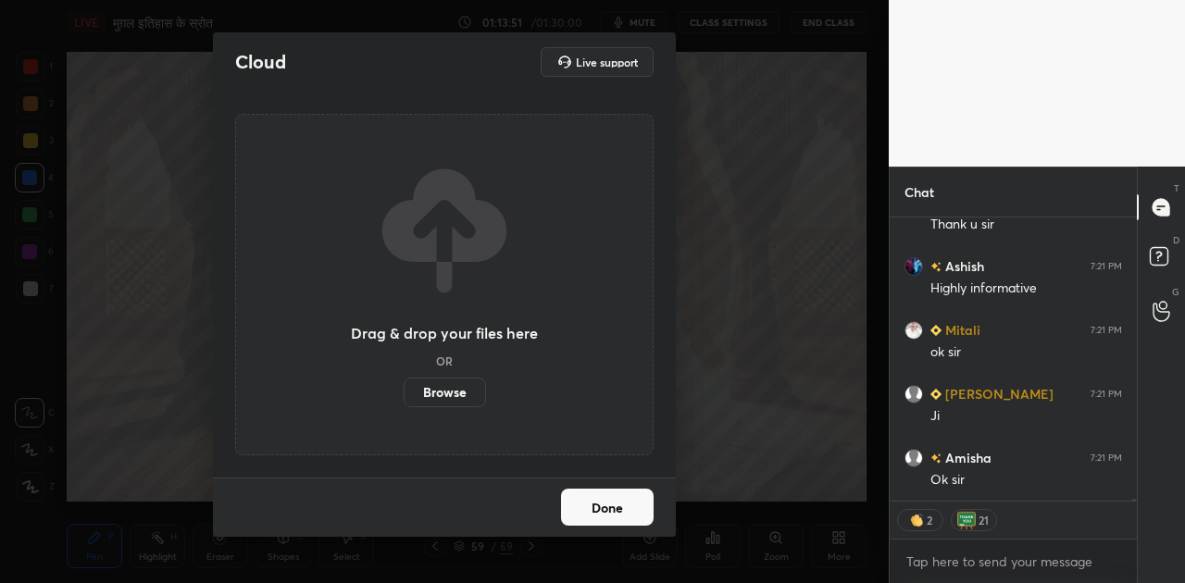
click at [459, 392] on label "Browse" at bounding box center [445, 393] width 82 height 30
click at [404, 392] on input "Browse" at bounding box center [404, 393] width 0 height 30
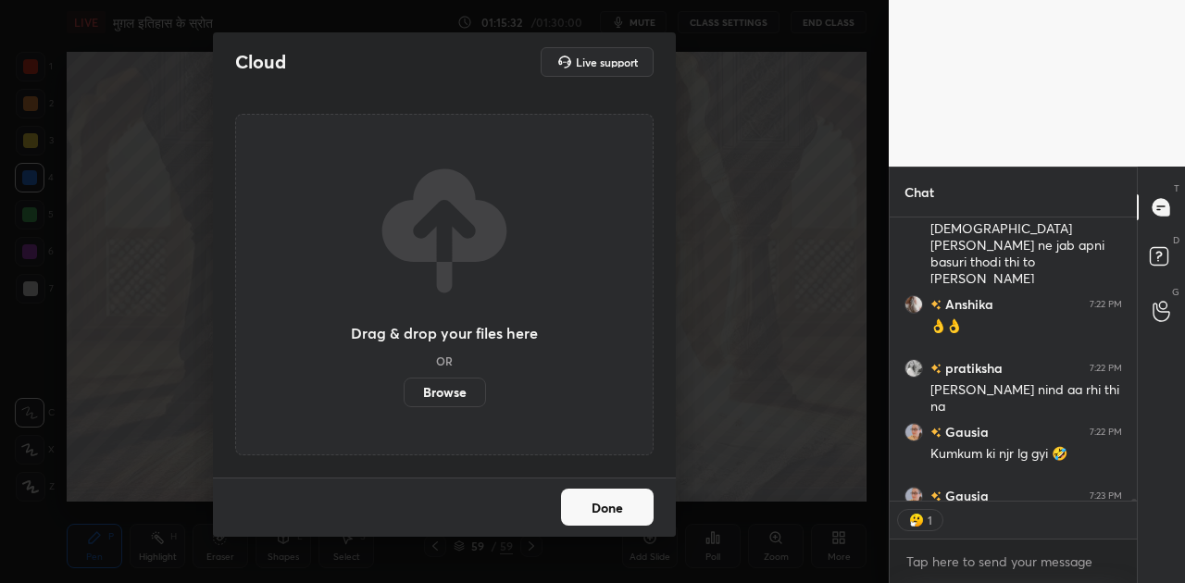
scroll to position [6, 6]
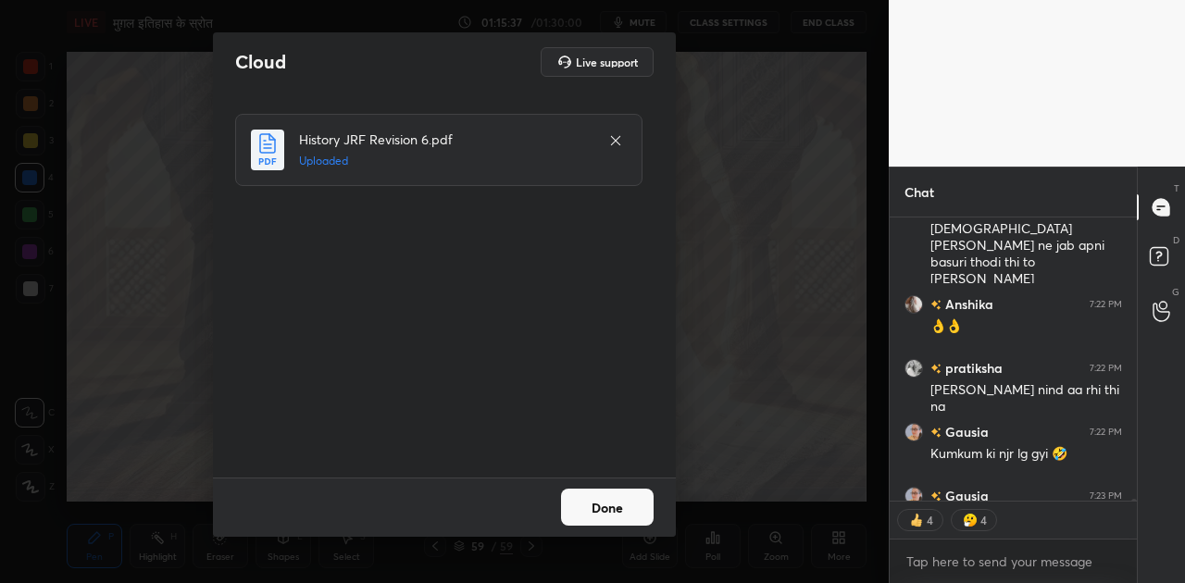
click at [579, 504] on button "Done" at bounding box center [607, 507] width 93 height 37
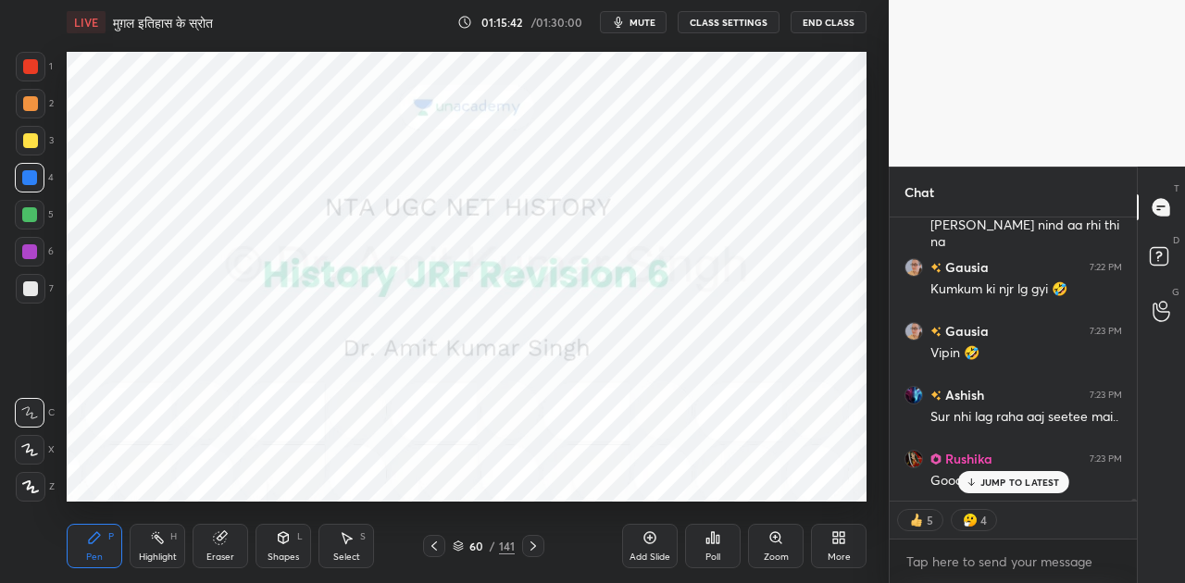
scroll to position [42322, 0]
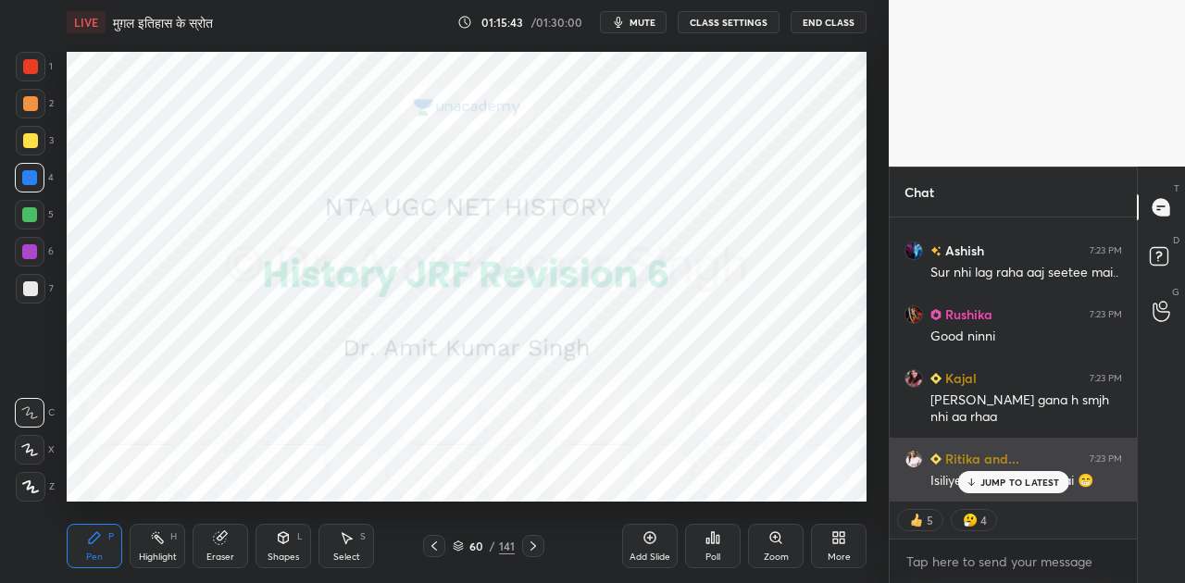
click at [987, 489] on div "JUMP TO LATEST" at bounding box center [1012, 482] width 111 height 22
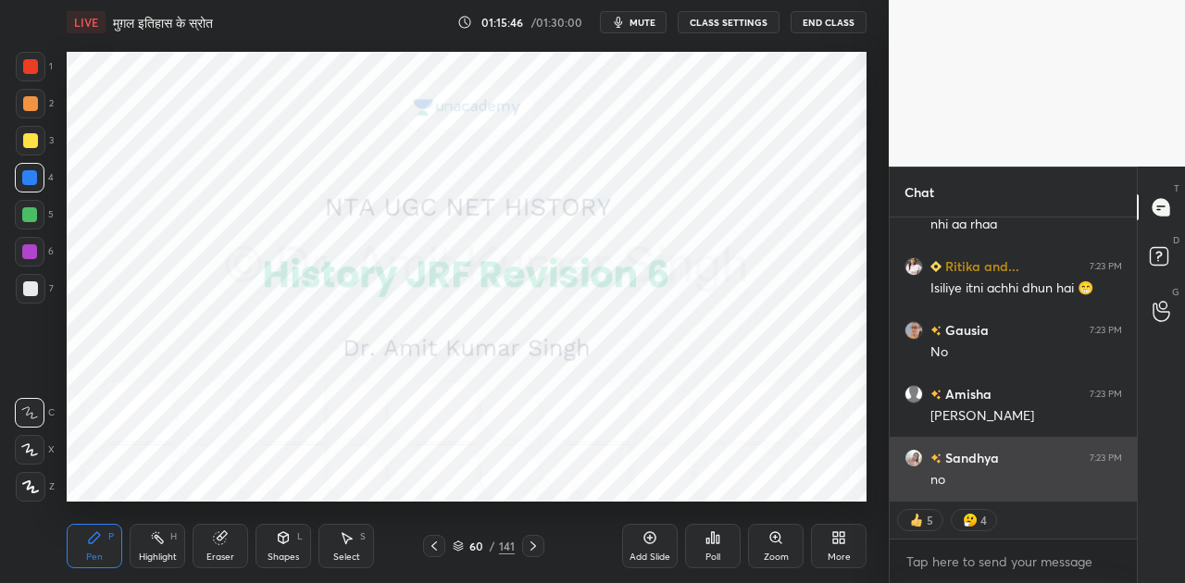
scroll to position [42594, 0]
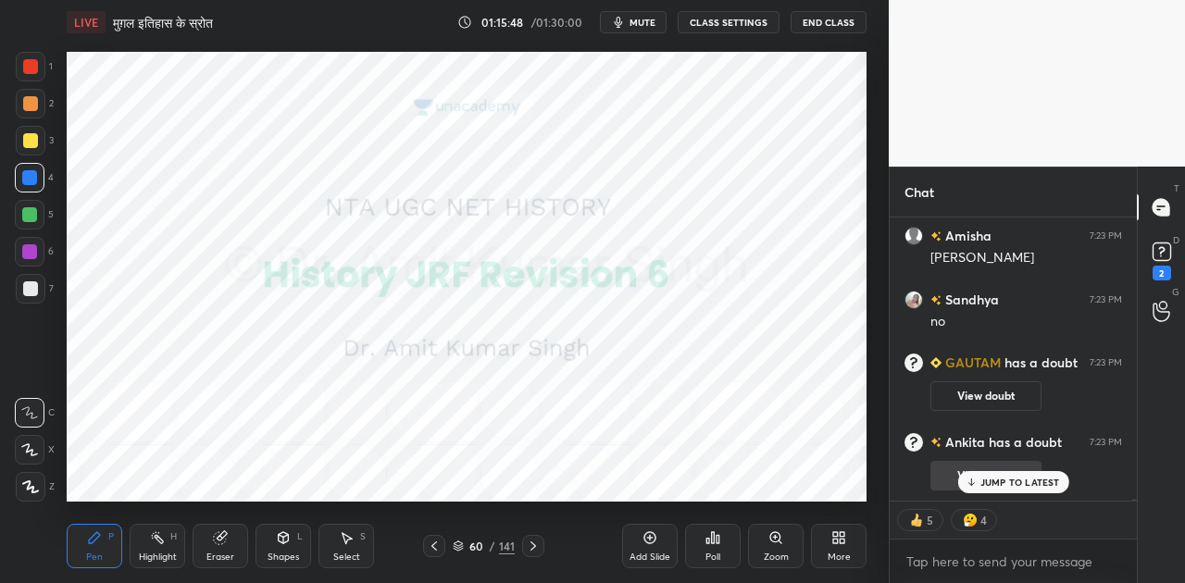
click at [979, 474] on div "JUMP TO LATEST" at bounding box center [1012, 482] width 111 height 22
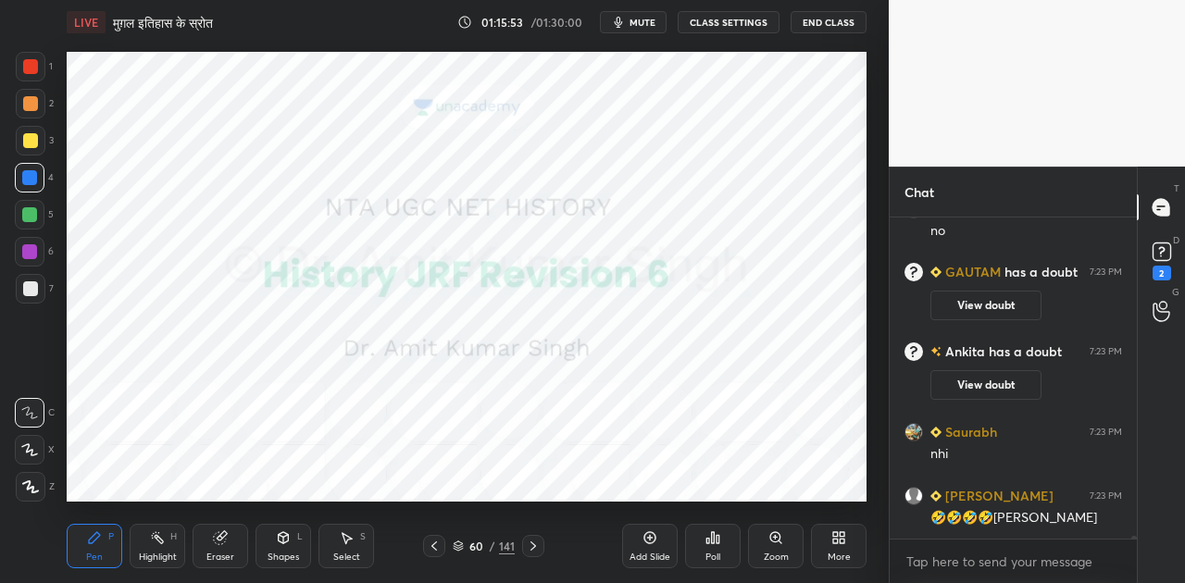
scroll to position [40236, 0]
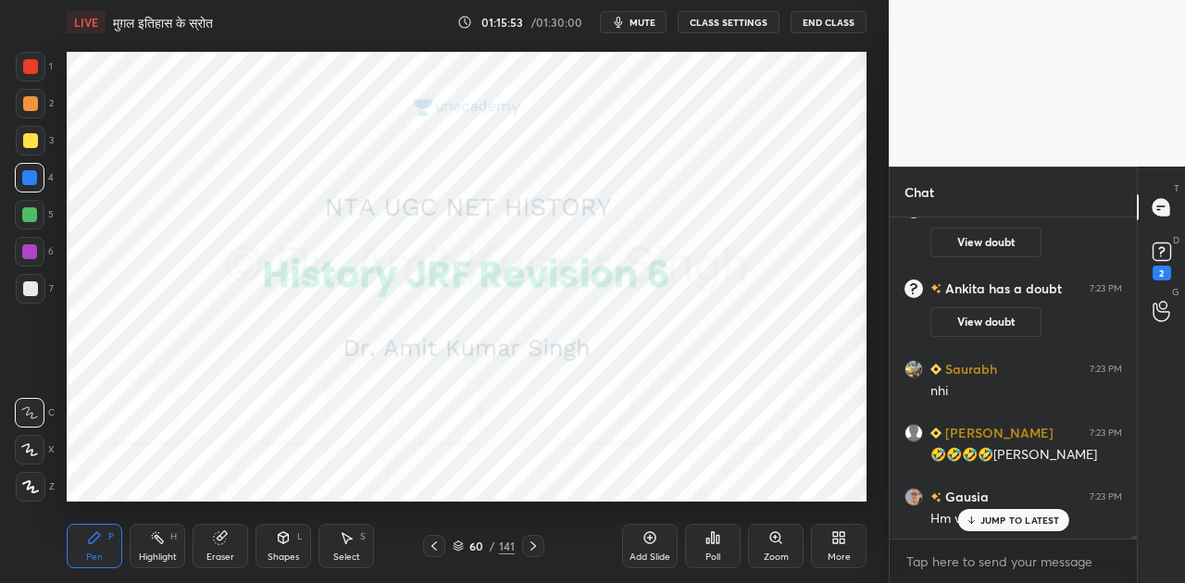
click at [533, 542] on icon at bounding box center [533, 546] width 15 height 15
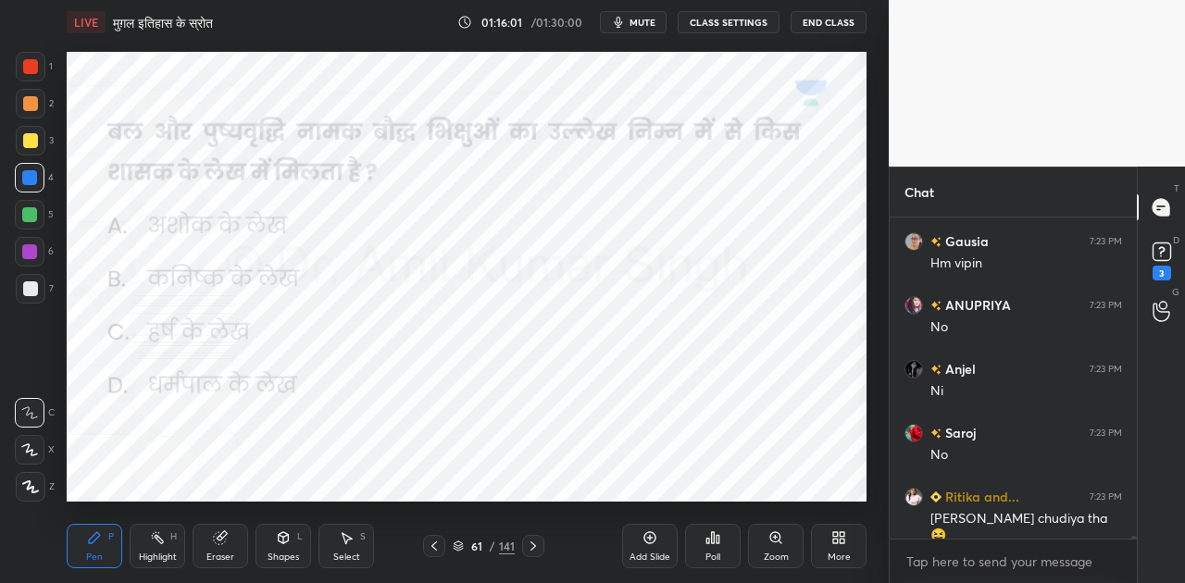
scroll to position [40556, 0]
click at [459, 541] on icon at bounding box center [458, 546] width 11 height 11
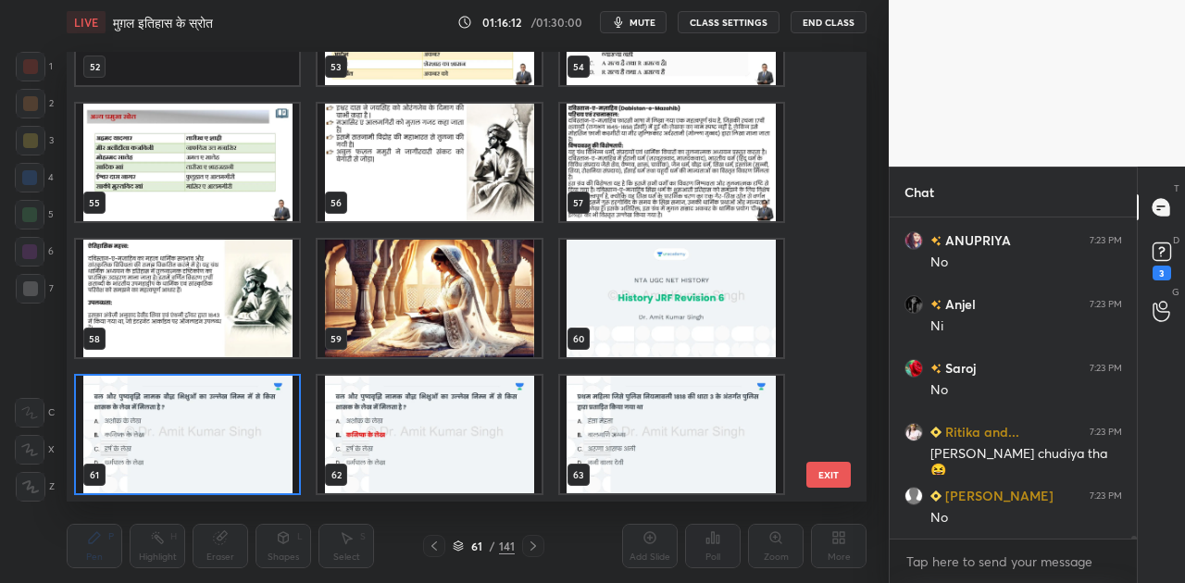
scroll to position [40619, 0]
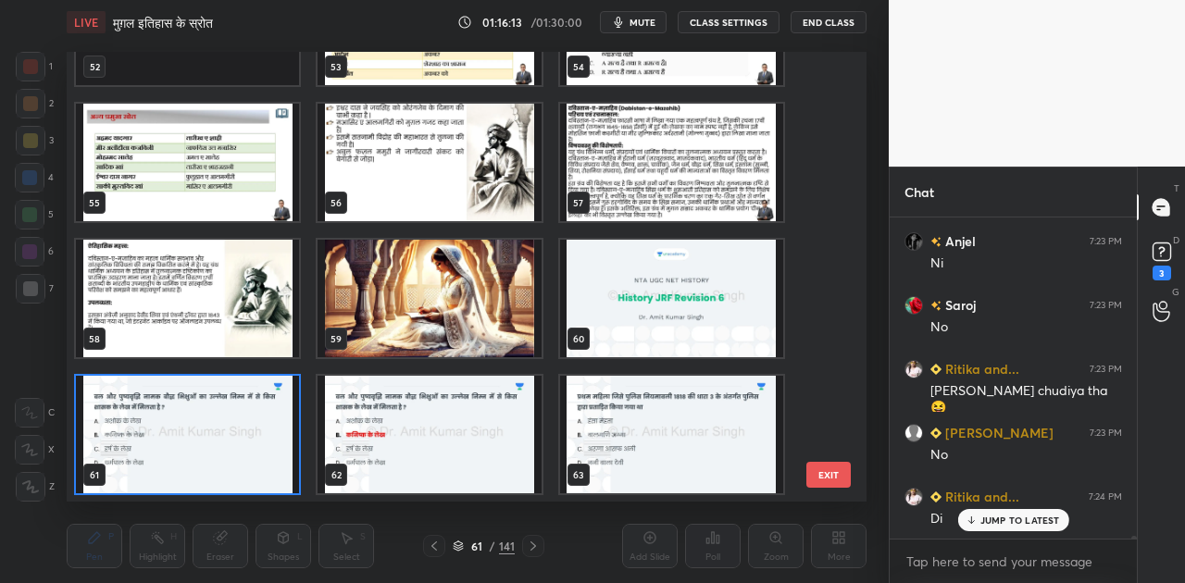
click at [457, 548] on icon at bounding box center [458, 547] width 9 height 3
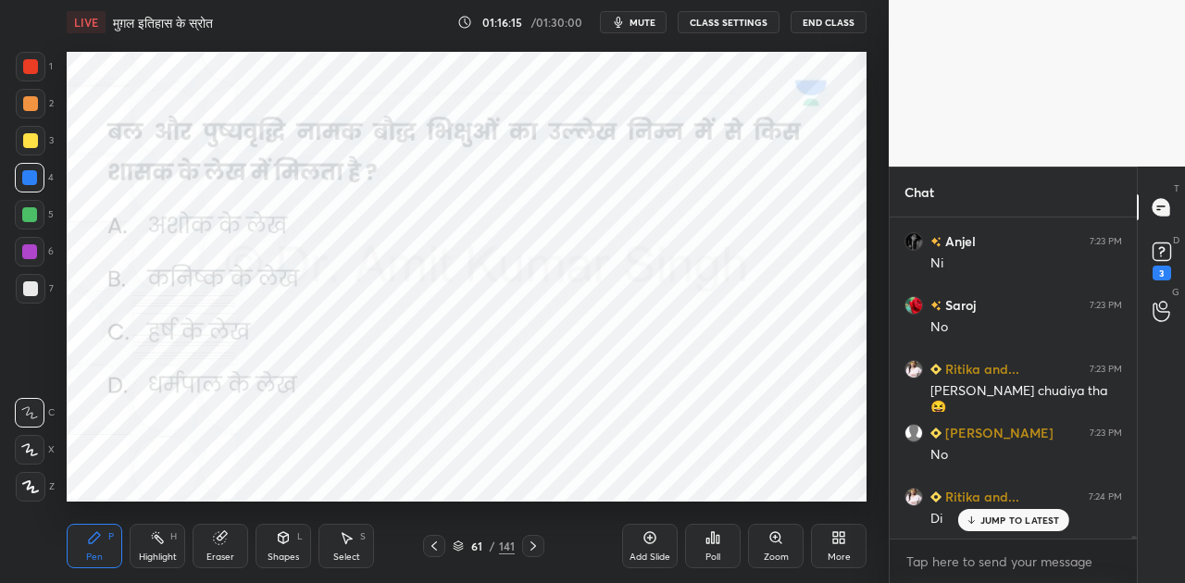
scroll to position [40734, 0]
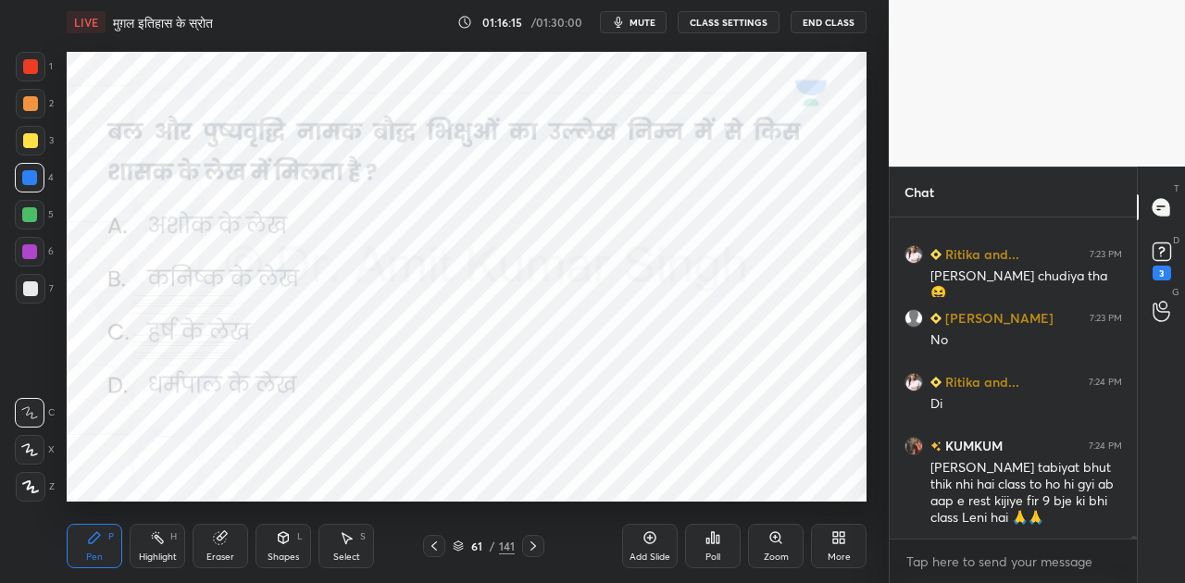
click at [538, 541] on icon at bounding box center [533, 546] width 15 height 15
click at [436, 544] on icon at bounding box center [434, 546] width 15 height 15
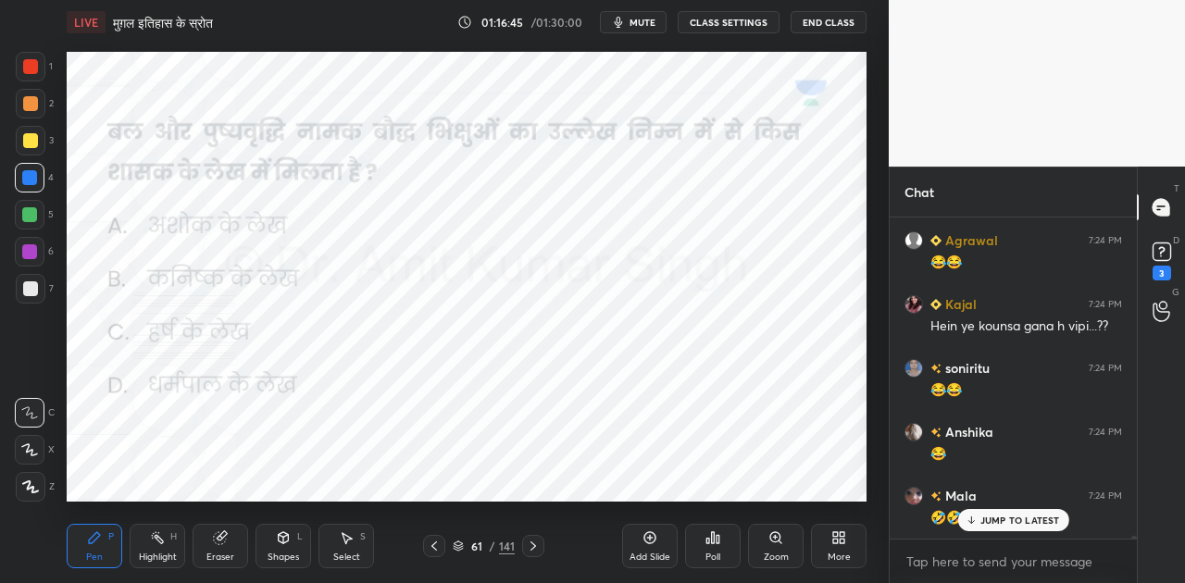
scroll to position [41198, 0]
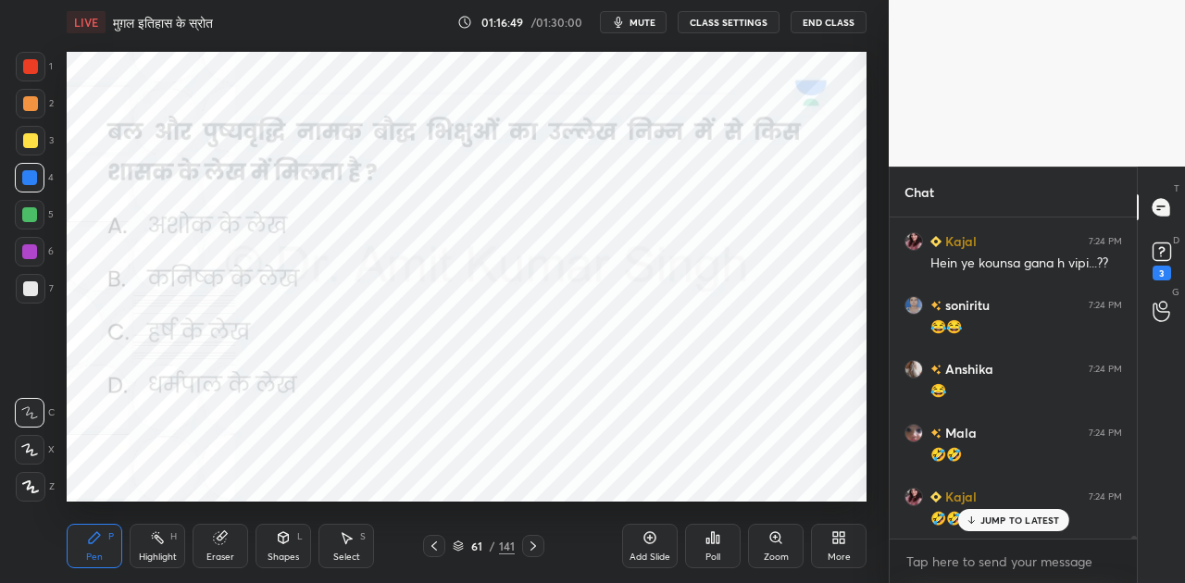
click at [711, 539] on icon at bounding box center [712, 537] width 15 height 15
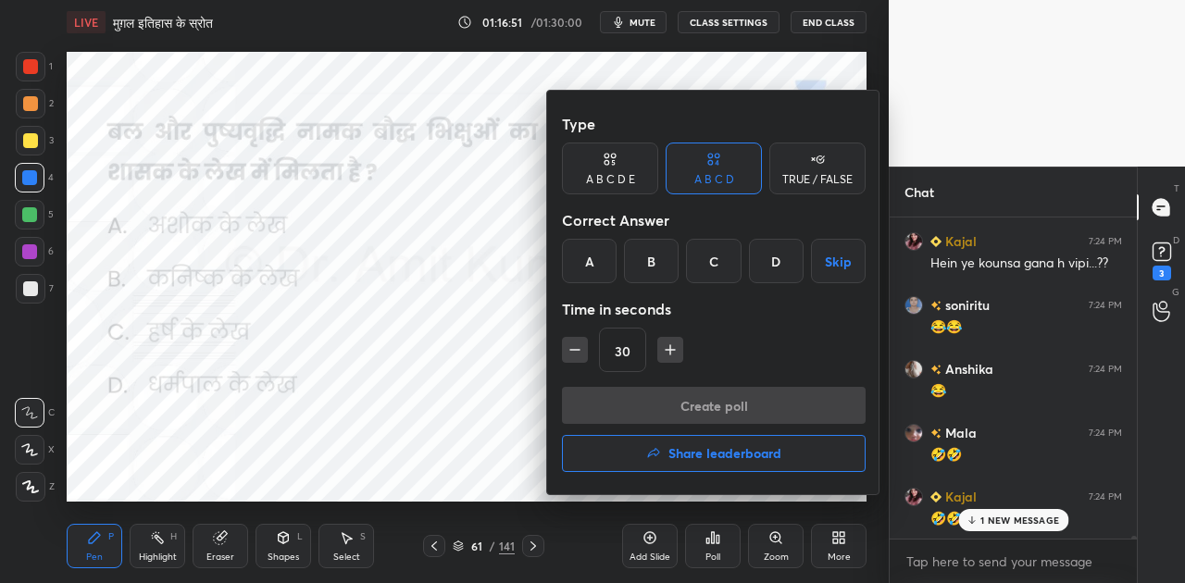
scroll to position [41263, 0]
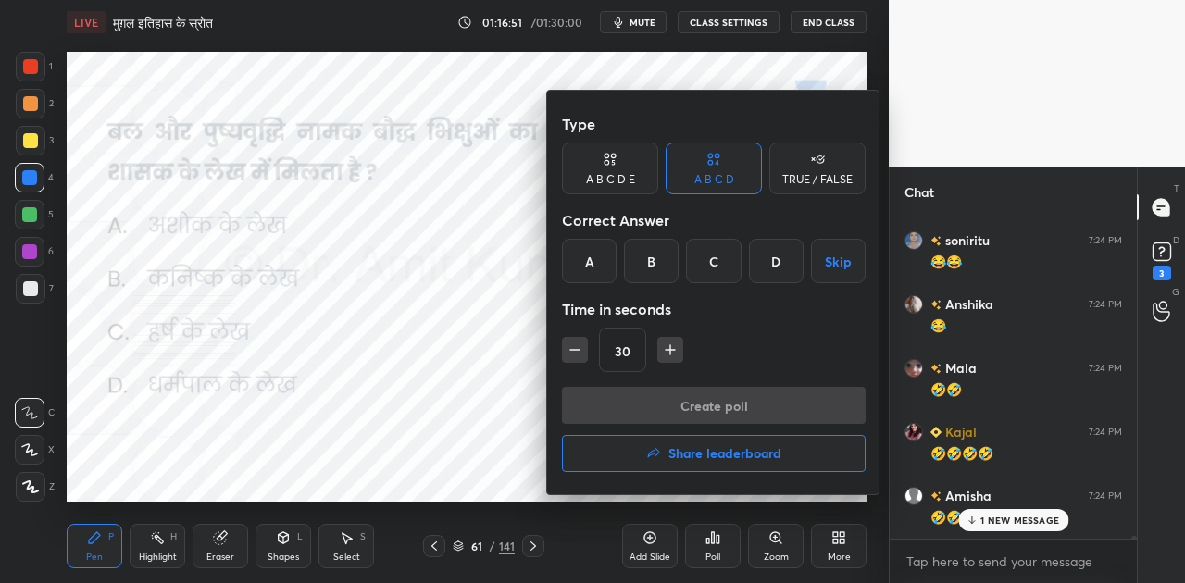
click at [652, 257] on div "B" at bounding box center [651, 261] width 55 height 44
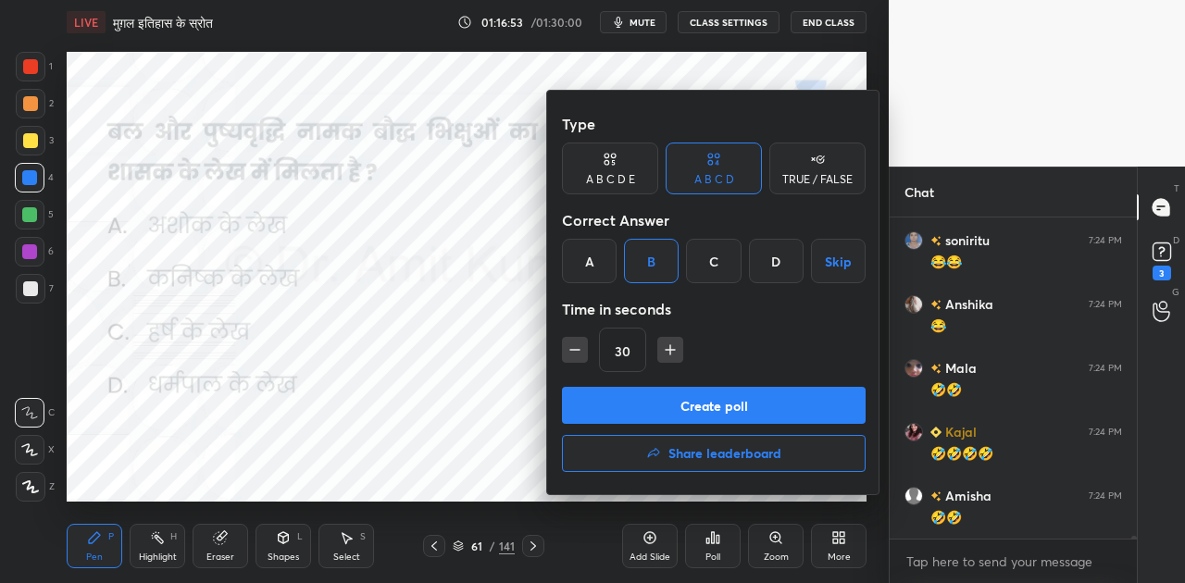
click at [624, 399] on button "Create poll" at bounding box center [714, 405] width 304 height 37
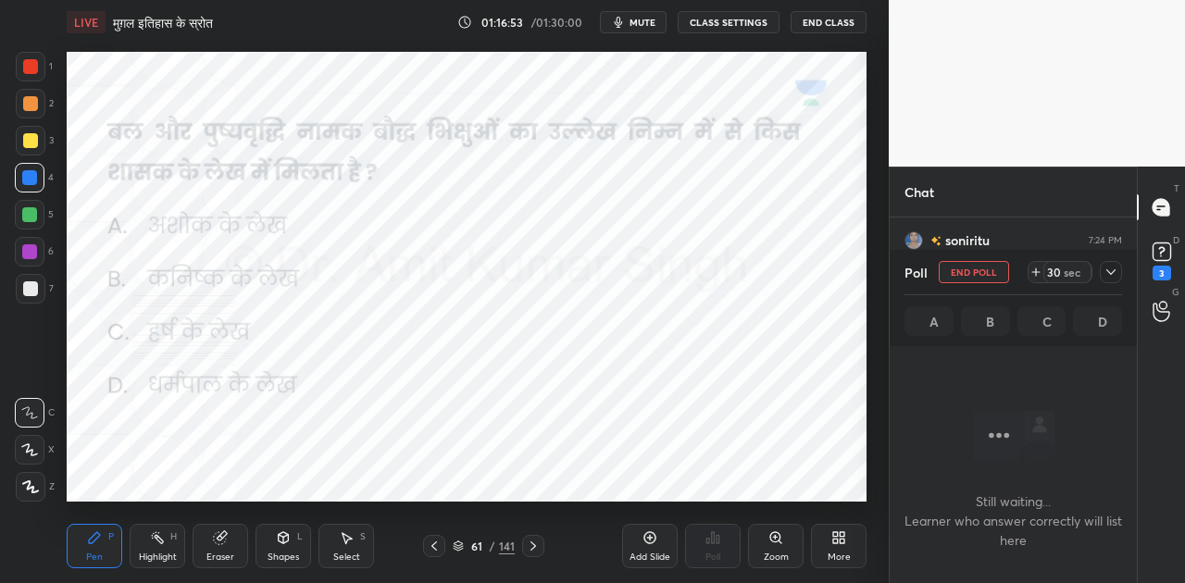
scroll to position [264, 242]
click at [641, 24] on span "mute" at bounding box center [642, 22] width 26 height 13
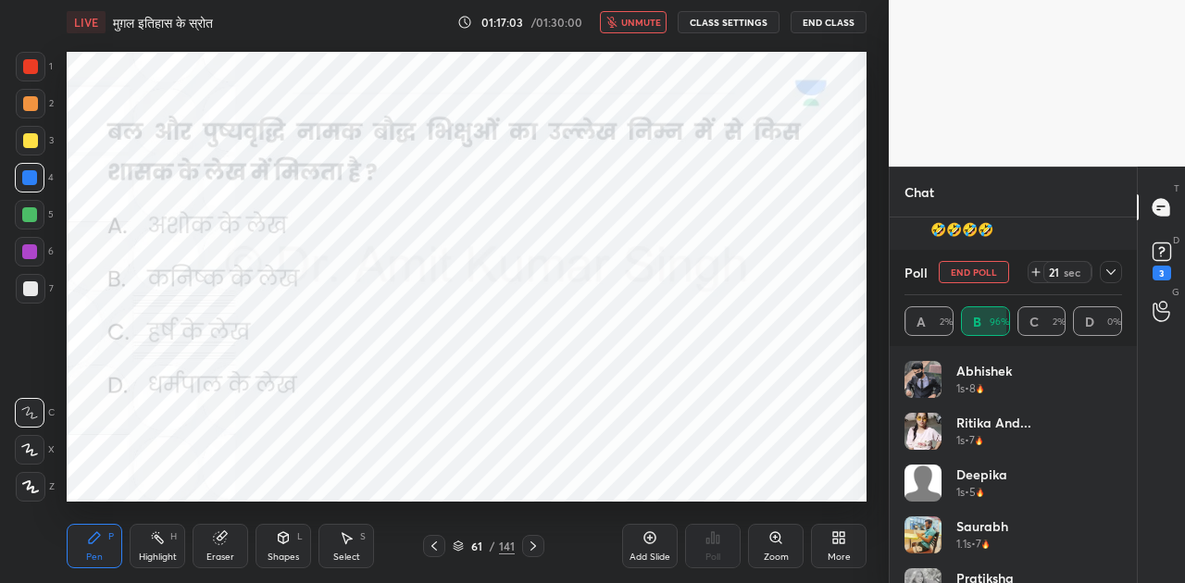
click at [644, 20] on span "unmute" at bounding box center [641, 22] width 40 height 13
click at [536, 542] on icon at bounding box center [533, 546] width 15 height 15
click at [535, 541] on icon at bounding box center [533, 546] width 15 height 15
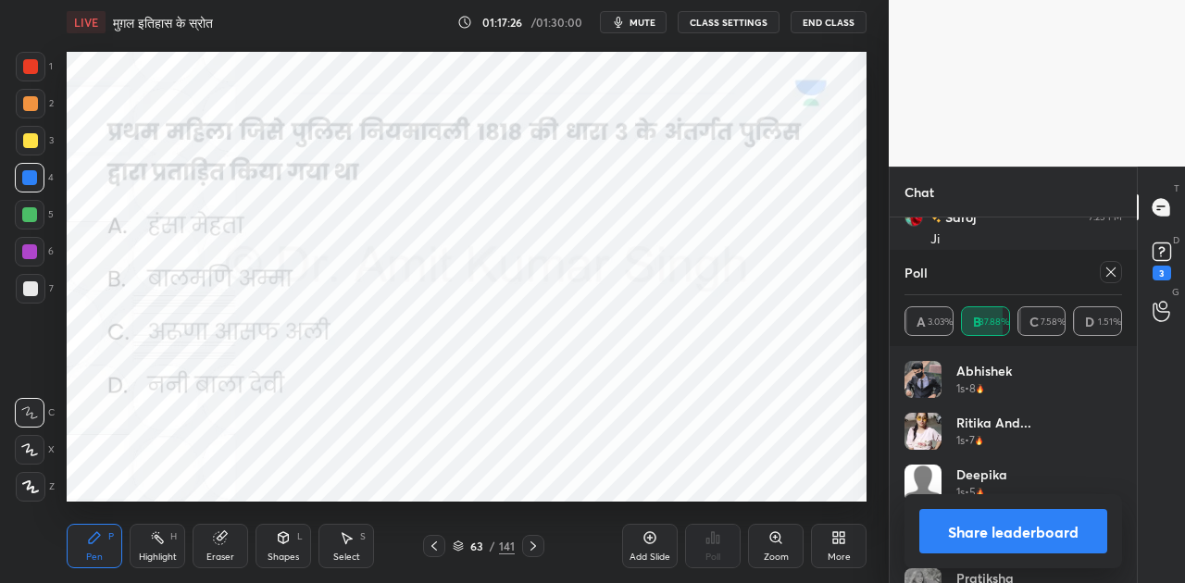
click at [1046, 539] on button "Share leaderboard" at bounding box center [1013, 531] width 188 height 44
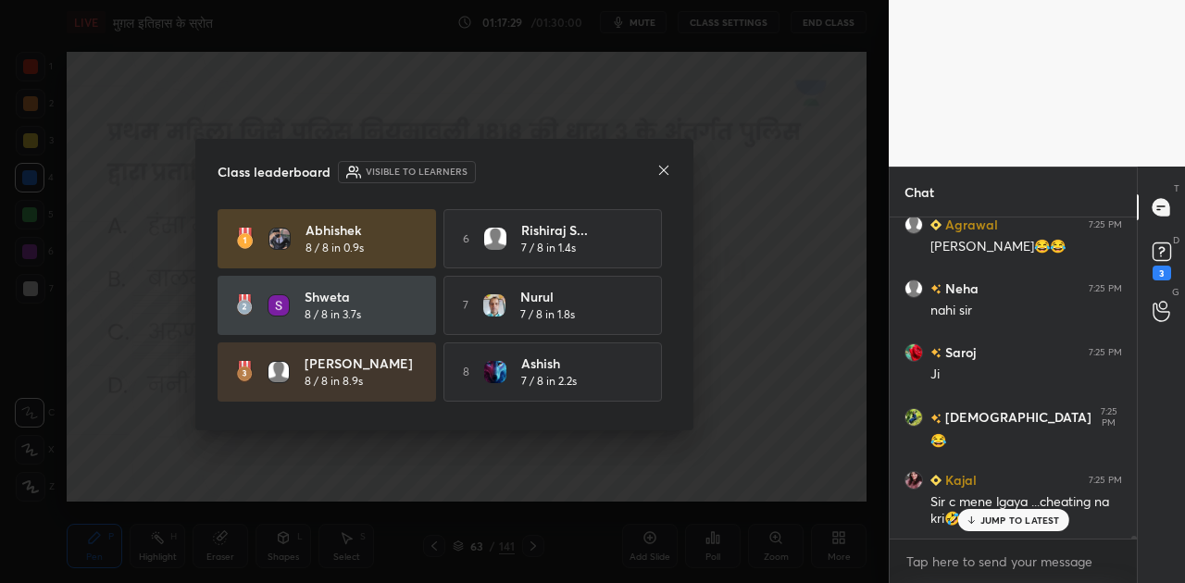
click at [663, 171] on icon at bounding box center [663, 170] width 15 height 15
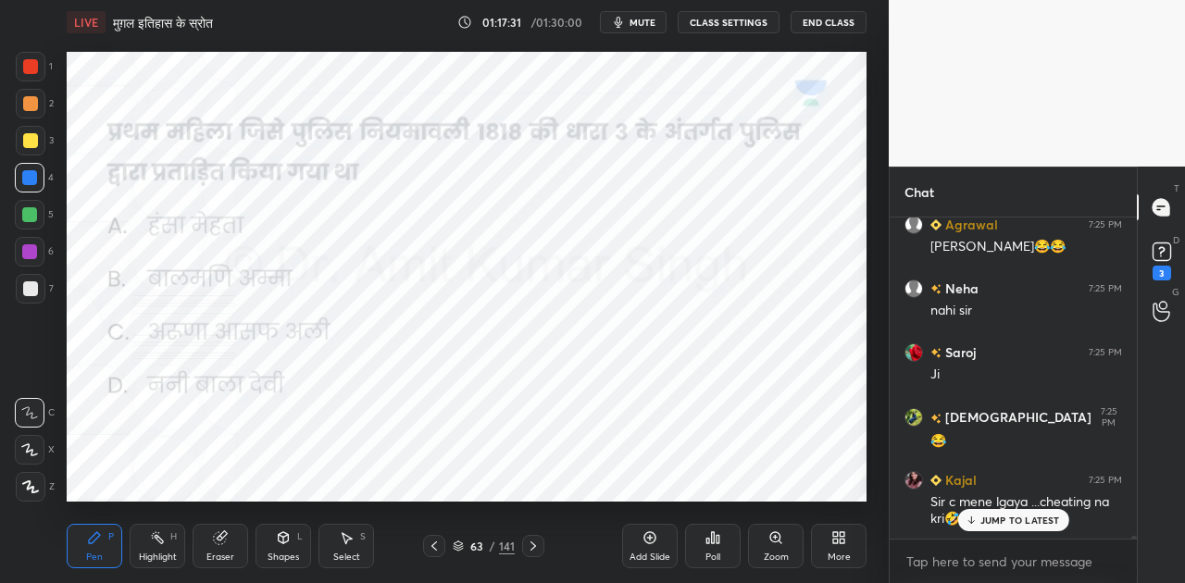
click at [462, 540] on div "63 / 141" at bounding box center [484, 546] width 62 height 17
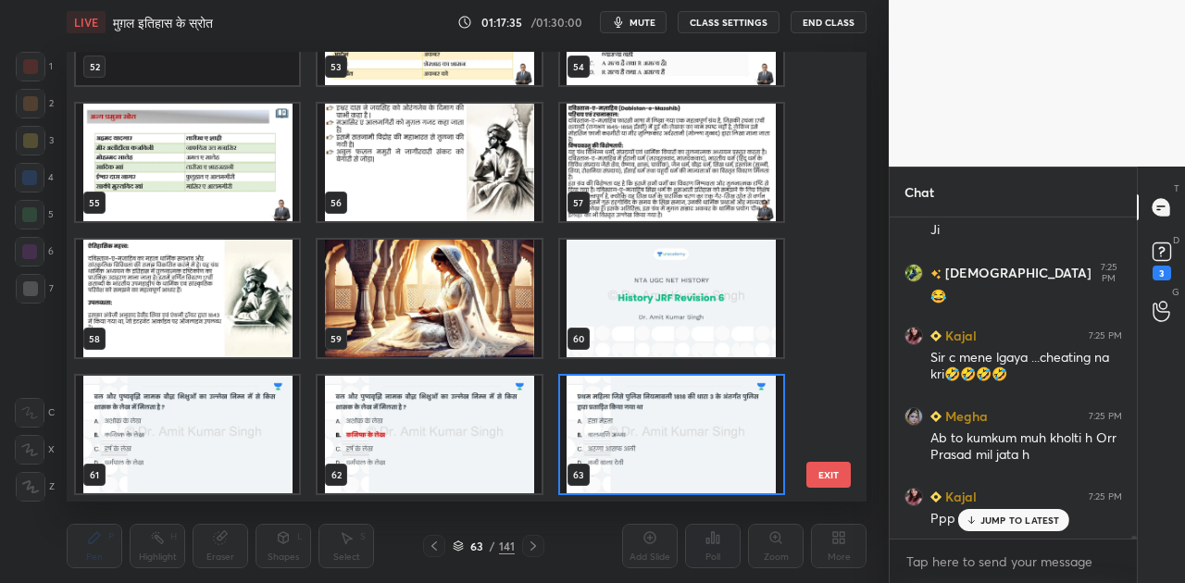
click at [458, 542] on icon at bounding box center [458, 546] width 11 height 11
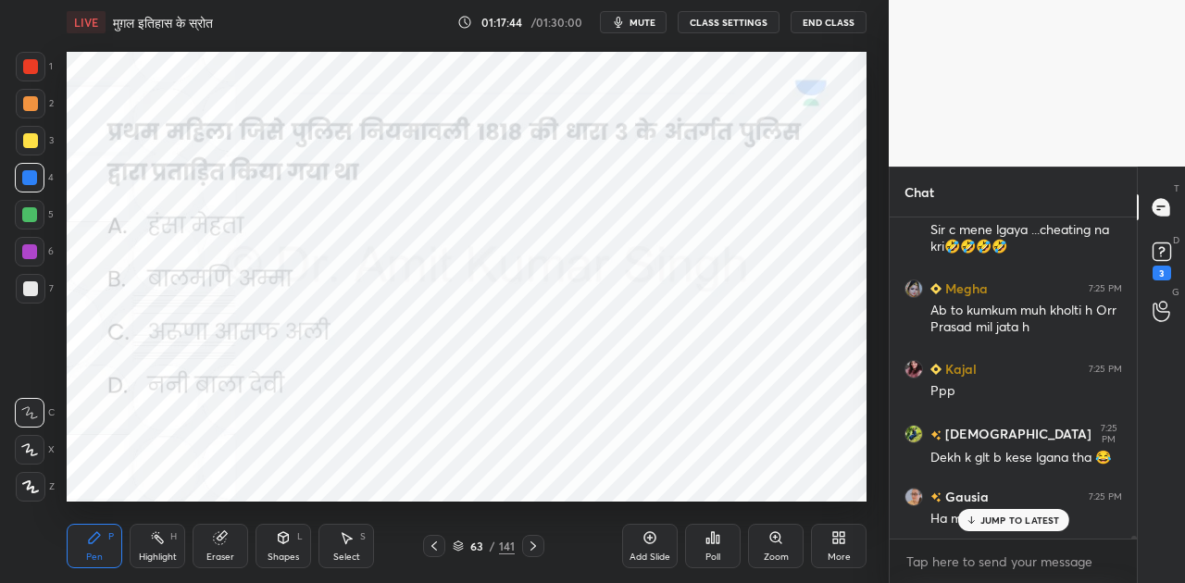
click at [725, 537] on div "Poll" at bounding box center [713, 546] width 56 height 44
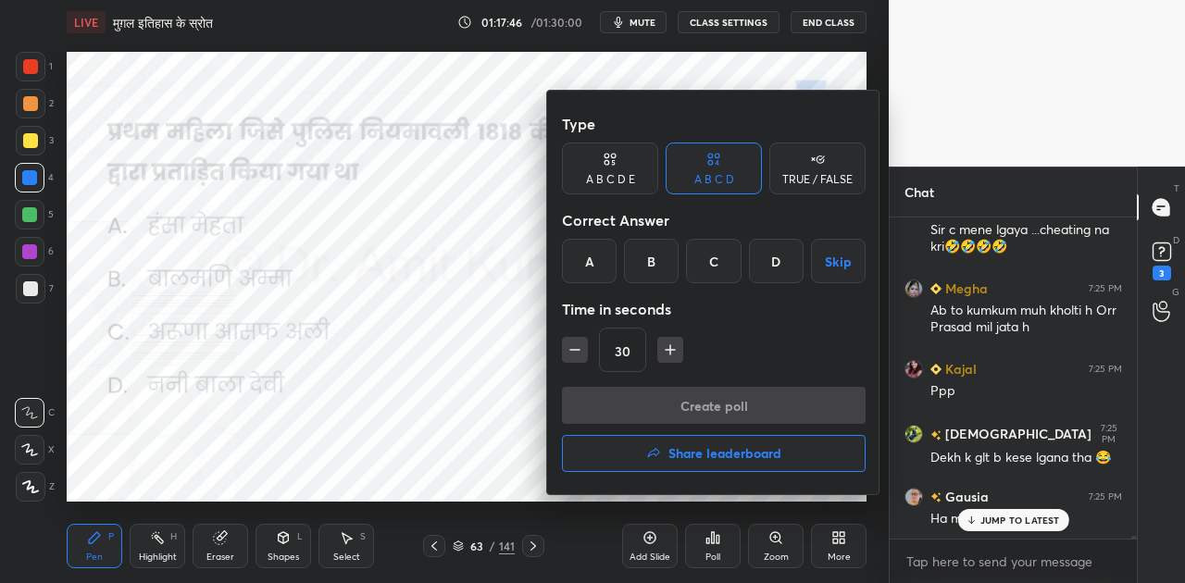
click at [777, 259] on div "D" at bounding box center [776, 261] width 55 height 44
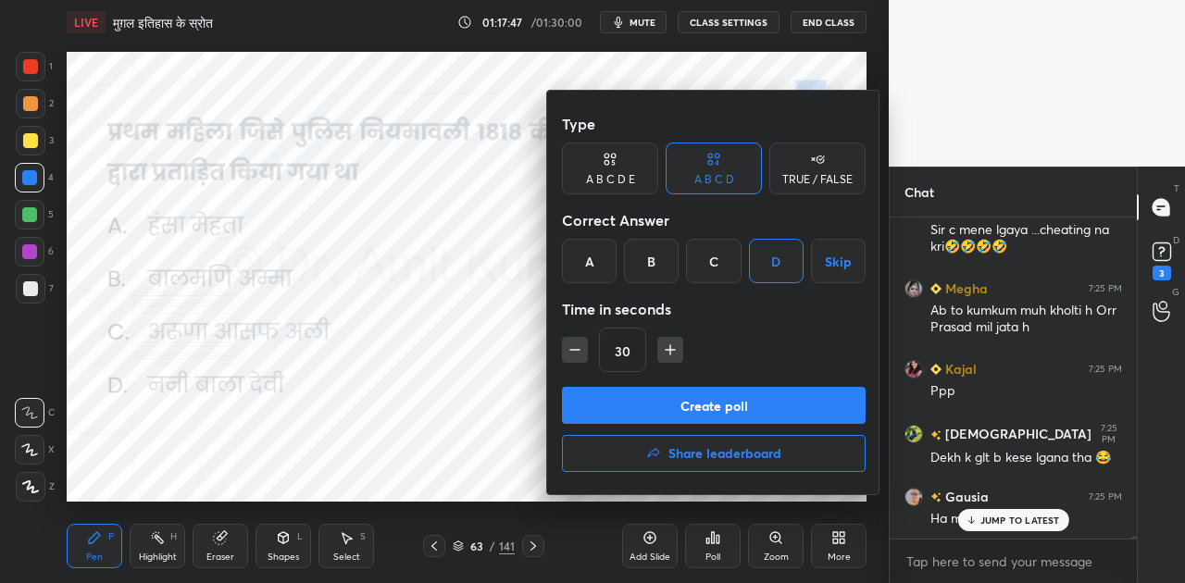
click at [728, 403] on button "Create poll" at bounding box center [714, 405] width 304 height 37
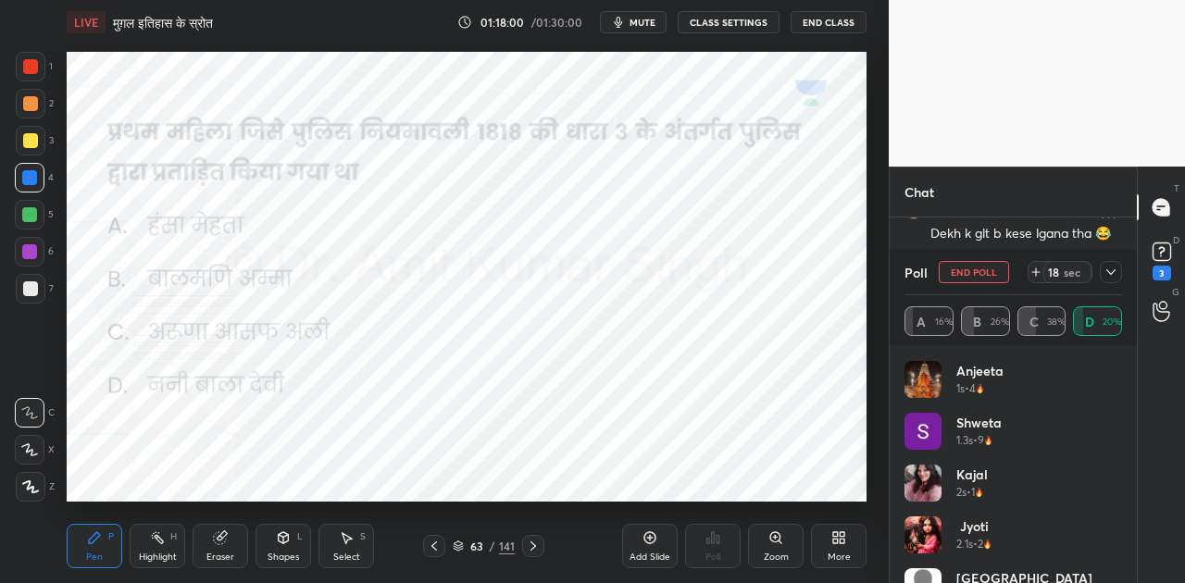
click at [641, 22] on span "mute" at bounding box center [642, 22] width 26 height 13
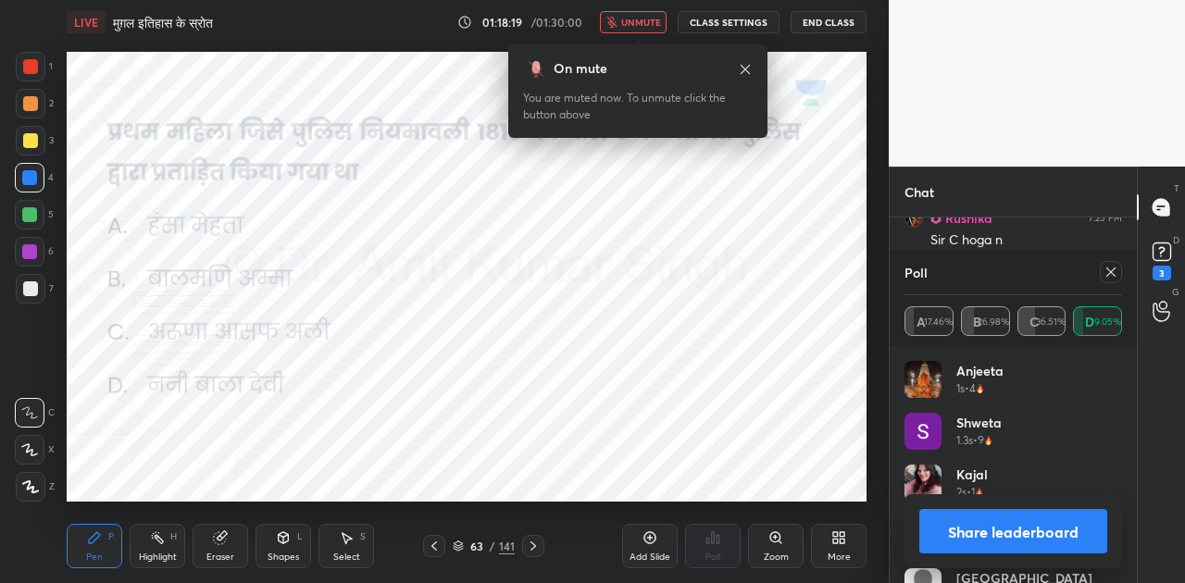
click at [641, 19] on span "unmute" at bounding box center [641, 22] width 40 height 13
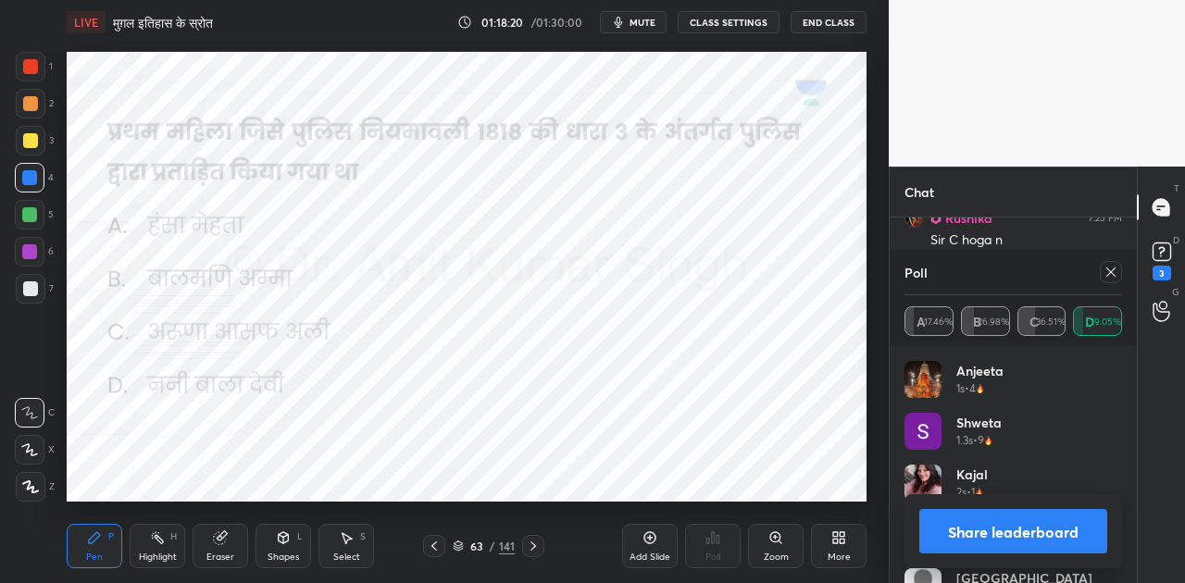
click at [1004, 520] on button "Share leaderboard" at bounding box center [1013, 531] width 188 height 44
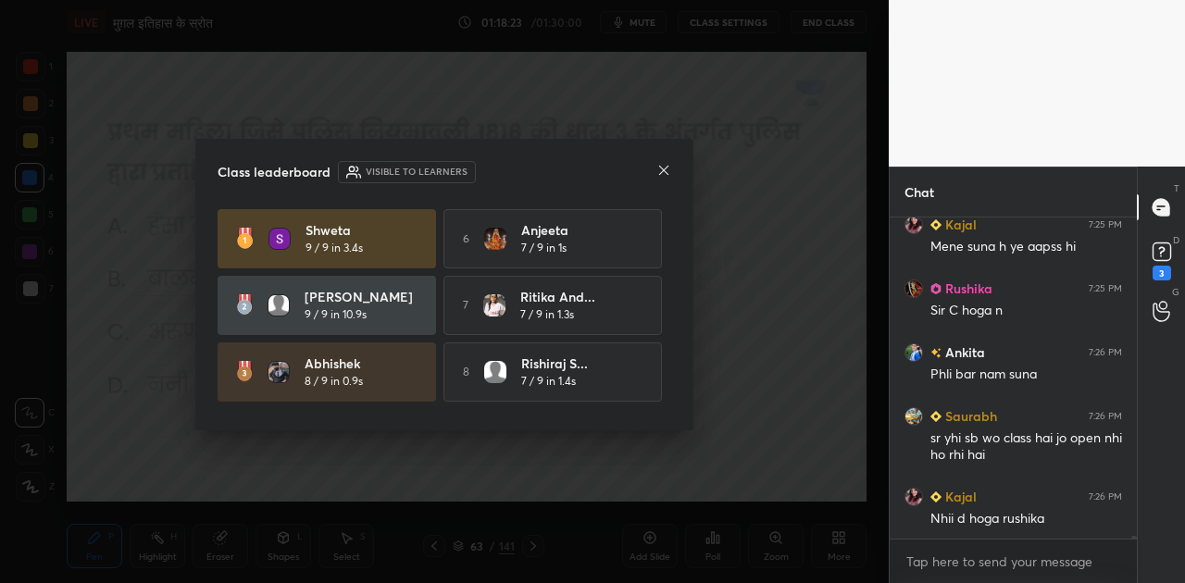
click at [662, 165] on icon at bounding box center [663, 170] width 15 height 15
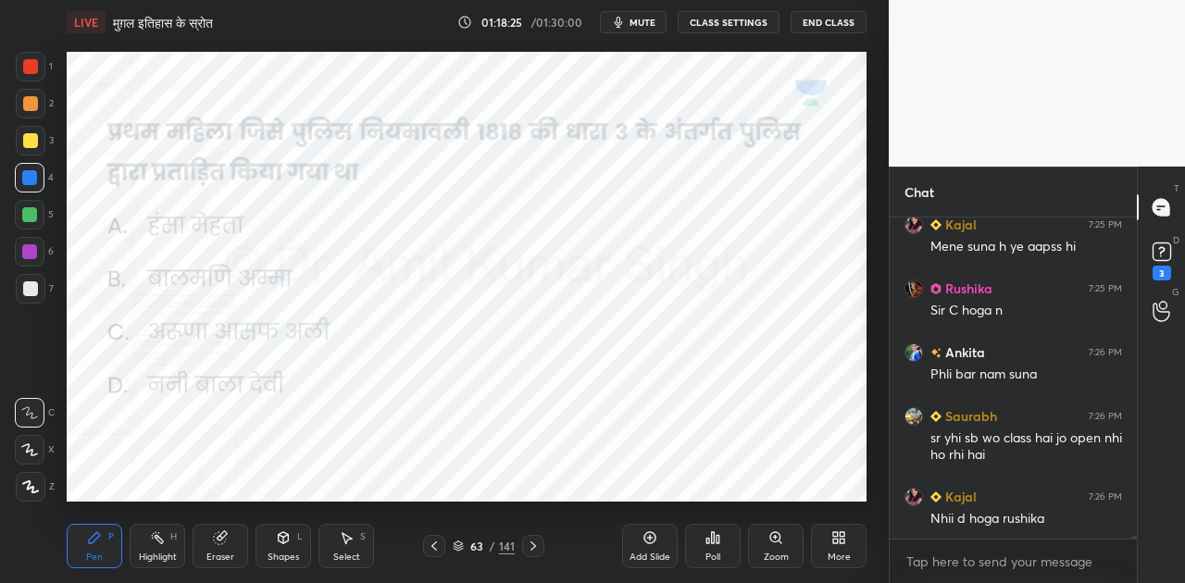
click at [533, 540] on icon at bounding box center [533, 546] width 15 height 15
click at [531, 541] on icon at bounding box center [533, 546] width 15 height 15
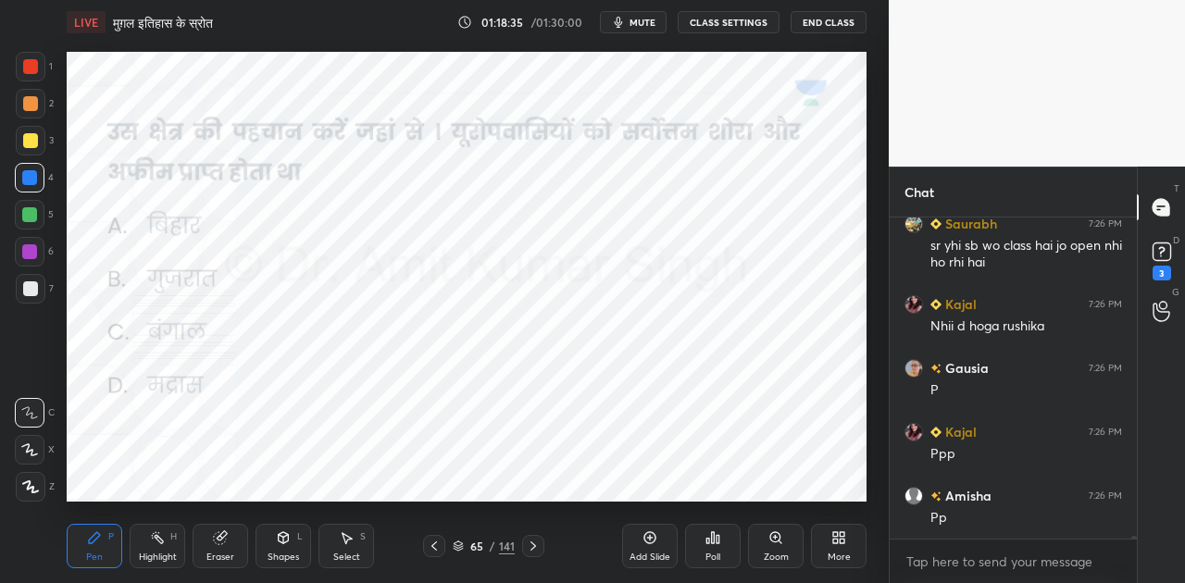
click at [457, 541] on icon at bounding box center [458, 543] width 9 height 5
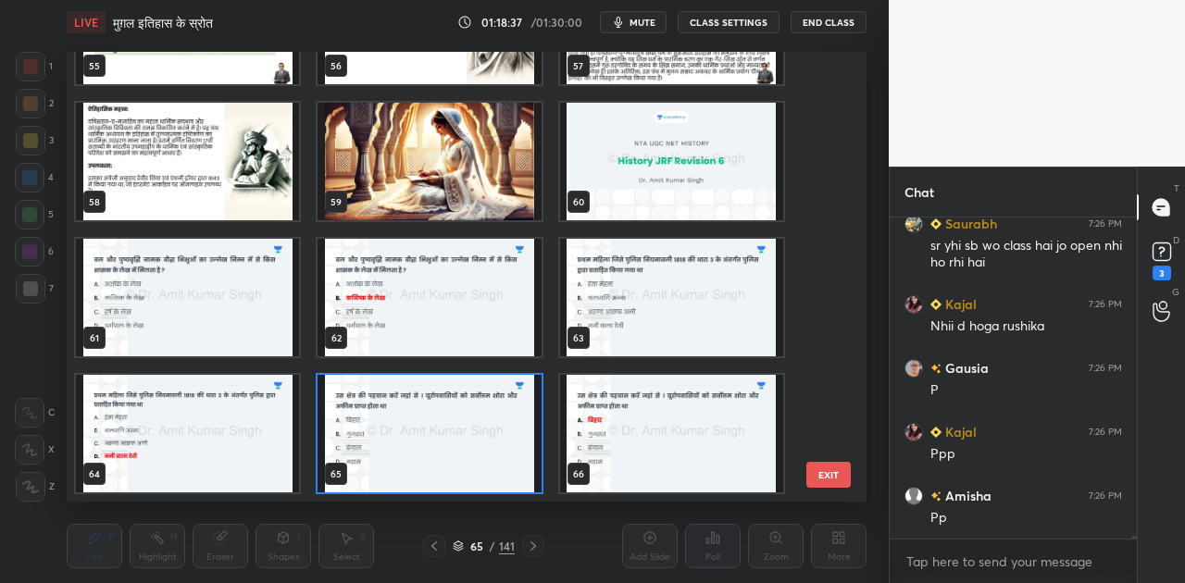
click at [457, 547] on icon at bounding box center [458, 546] width 11 height 11
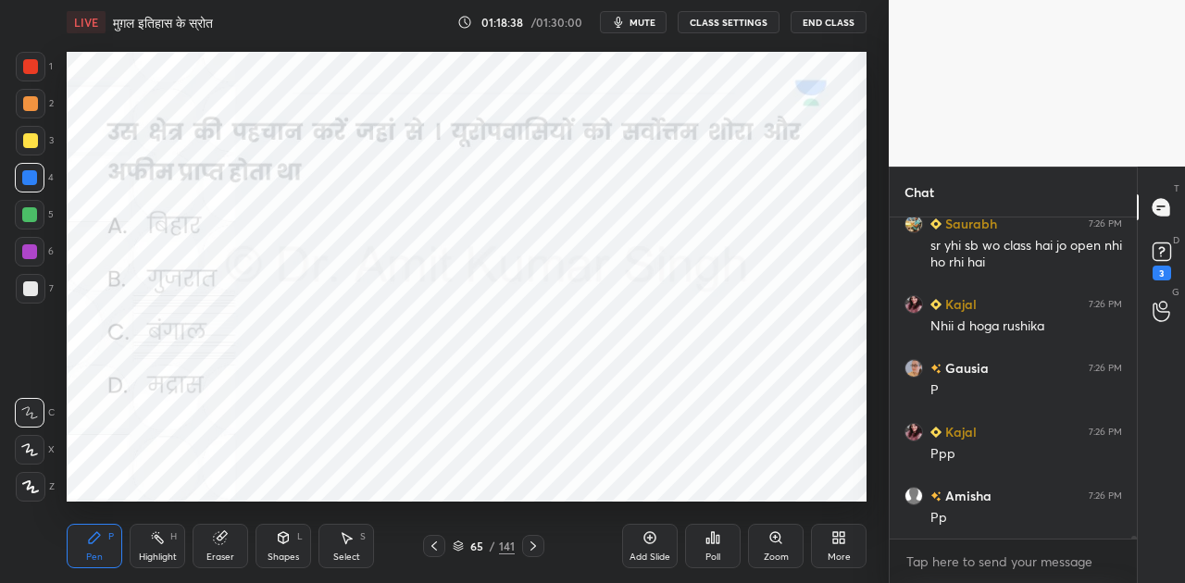
click at [713, 541] on icon at bounding box center [713, 537] width 3 height 11
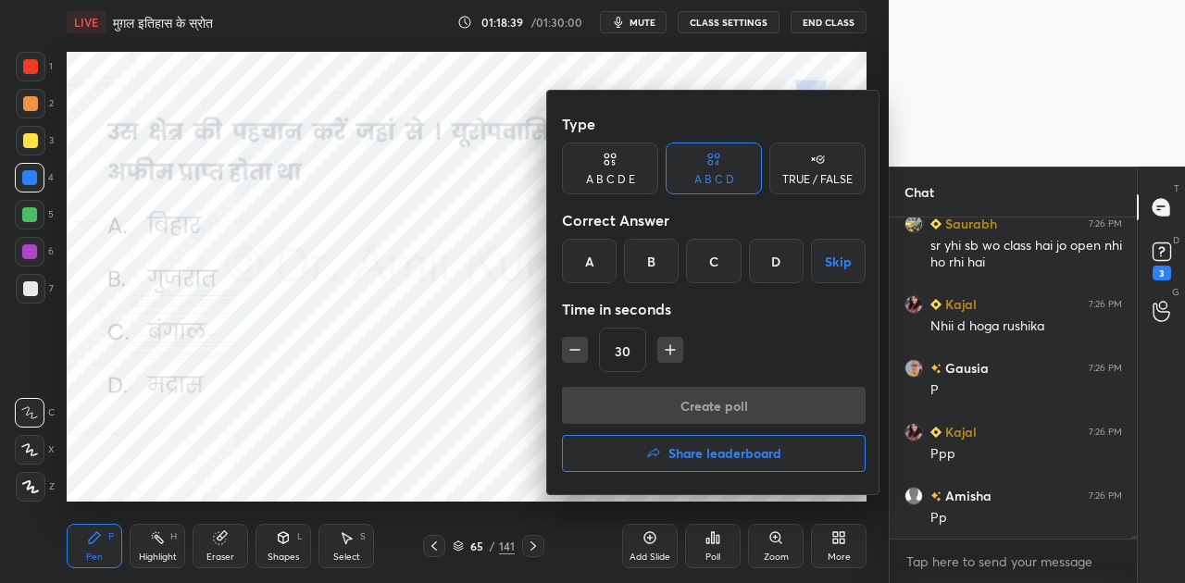
click at [586, 261] on div "A" at bounding box center [589, 261] width 55 height 44
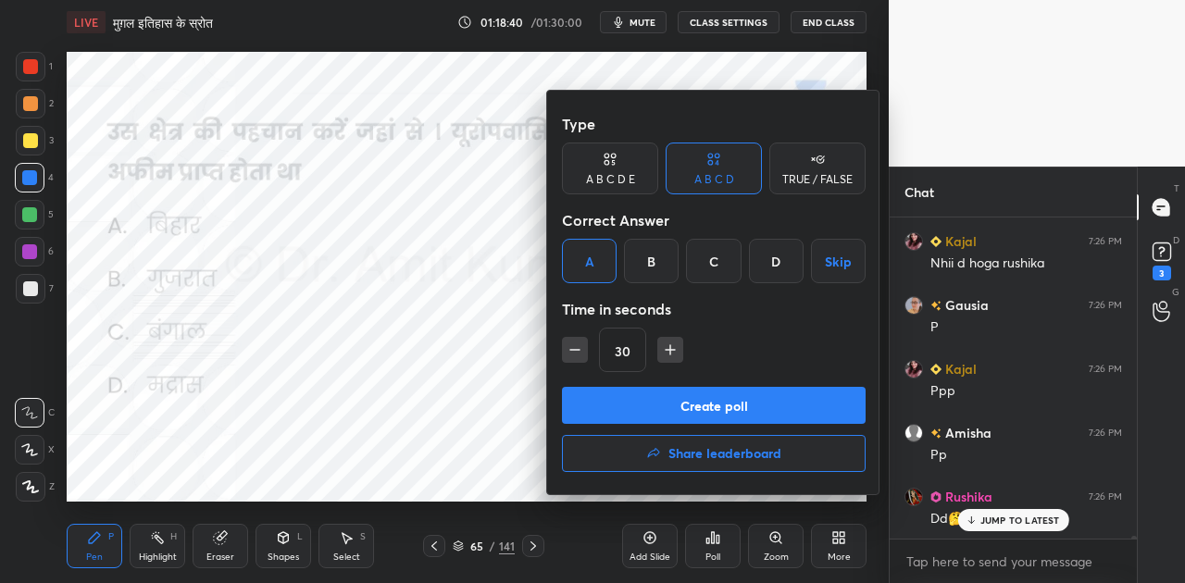
click at [707, 418] on button "Create poll" at bounding box center [714, 405] width 304 height 37
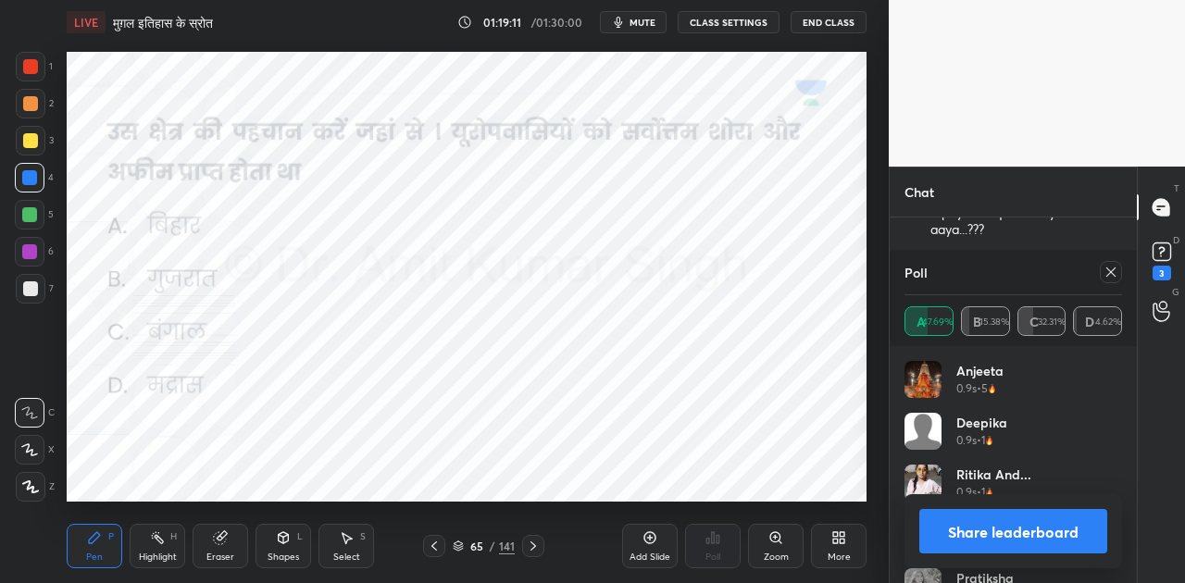
click at [998, 533] on button "Share leaderboard" at bounding box center [1013, 531] width 188 height 44
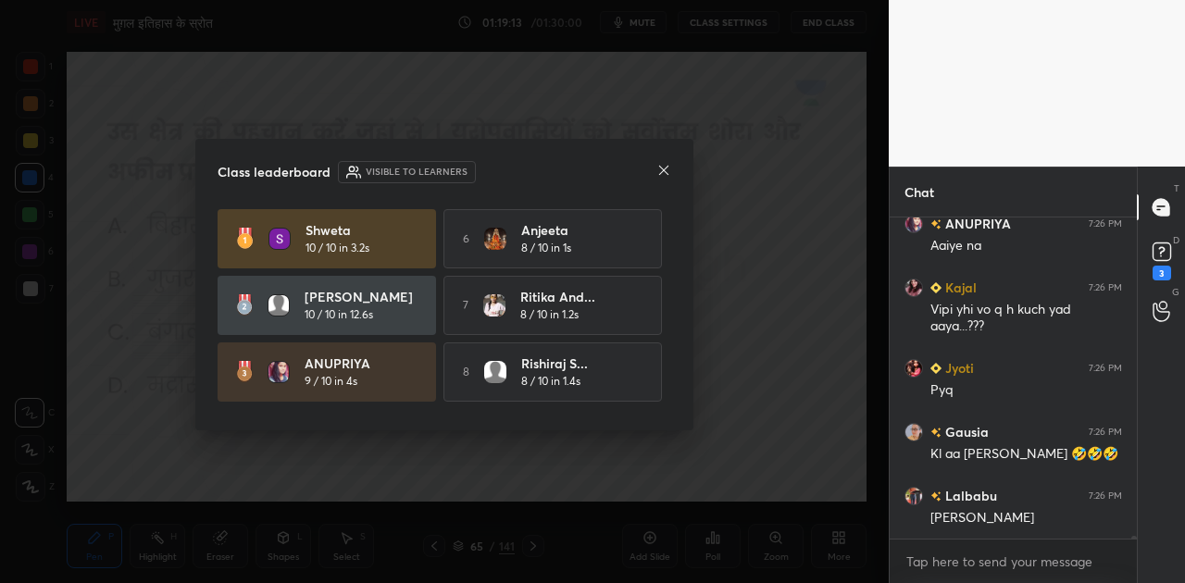
click at [664, 169] on icon at bounding box center [663, 170] width 9 height 9
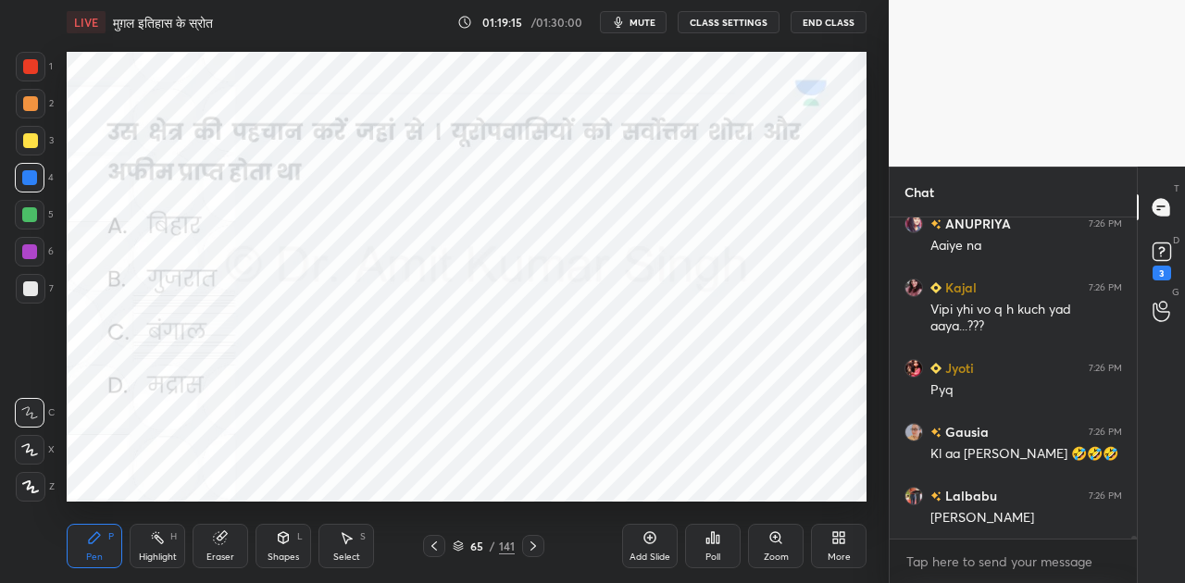
click at [539, 543] on icon at bounding box center [533, 546] width 15 height 15
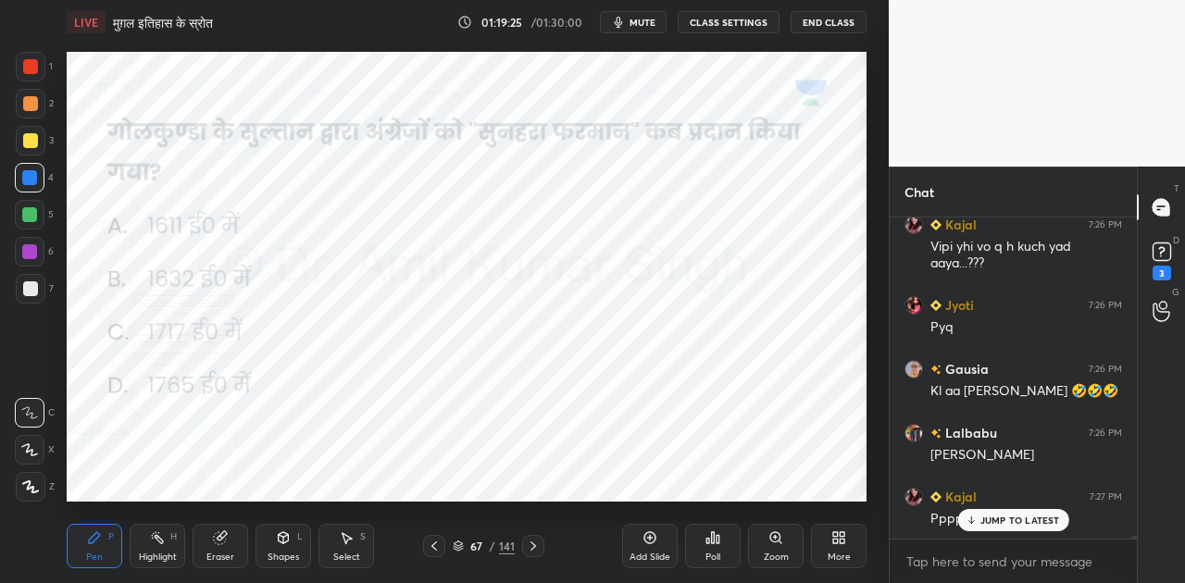
click at [461, 545] on icon at bounding box center [458, 546] width 11 height 11
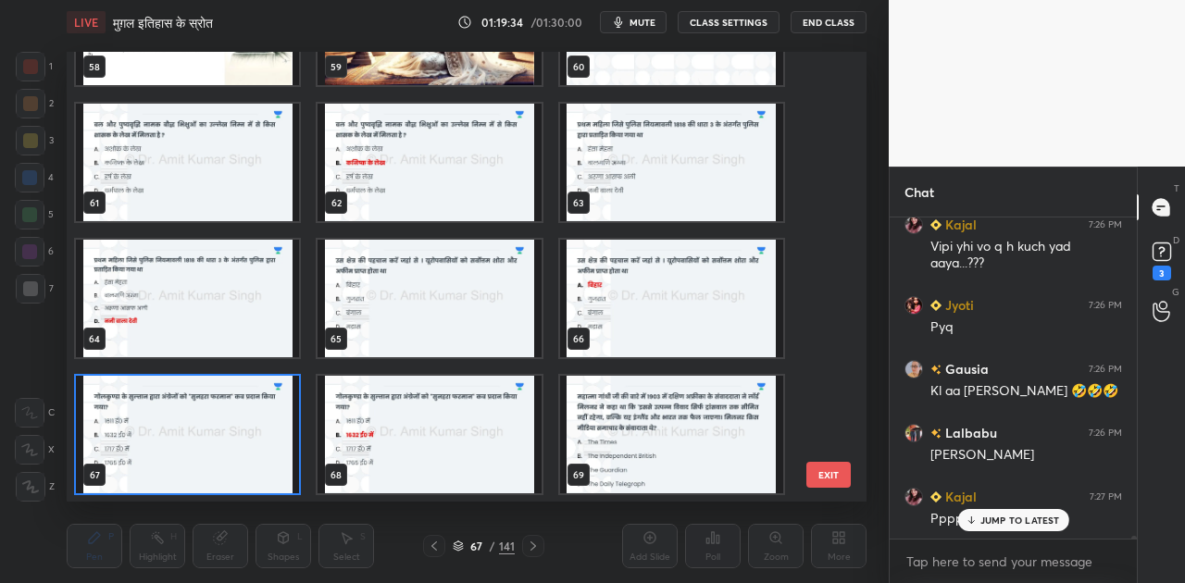
click at [466, 541] on div "67 / 141" at bounding box center [484, 546] width 62 height 17
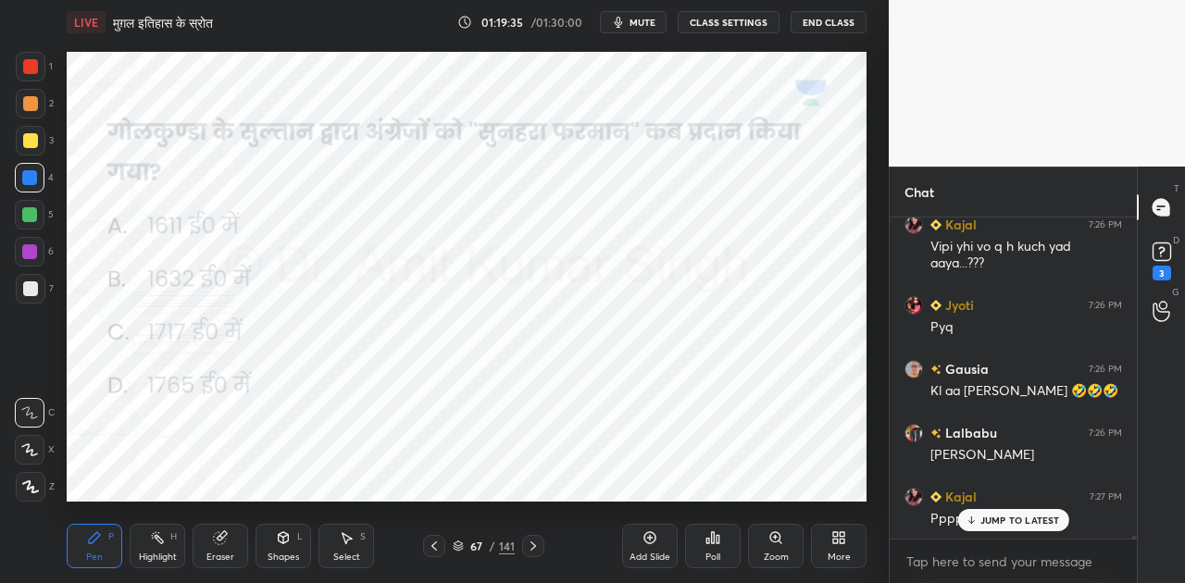
click at [740, 548] on div "Add Slide Poll Zoom More" at bounding box center [744, 546] width 244 height 104
click at [710, 540] on icon at bounding box center [712, 537] width 15 height 15
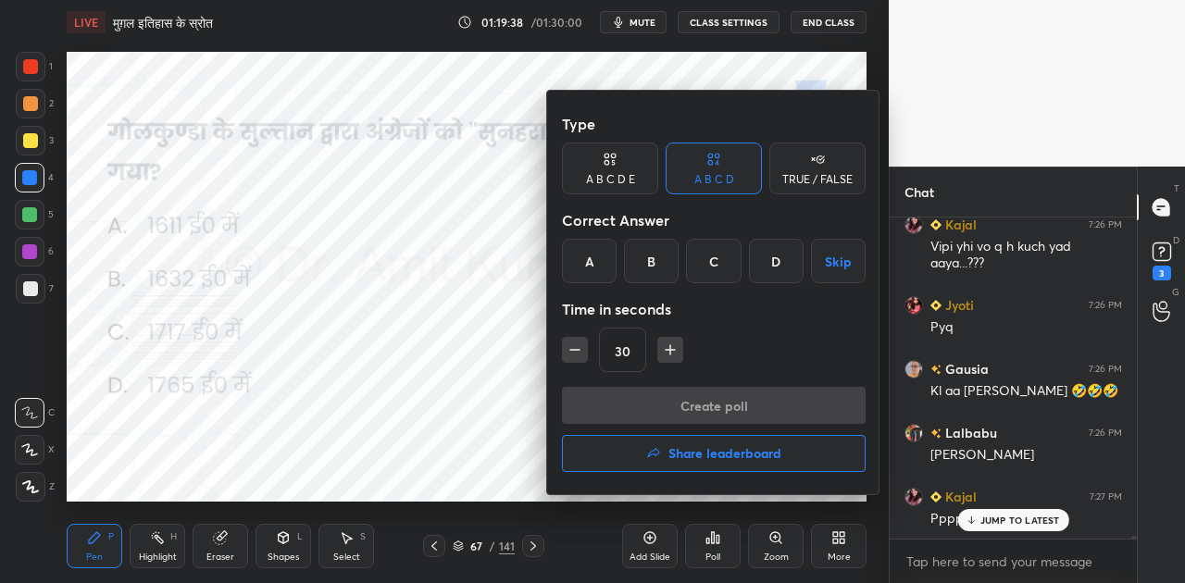
click at [590, 258] on div "A" at bounding box center [589, 261] width 55 height 44
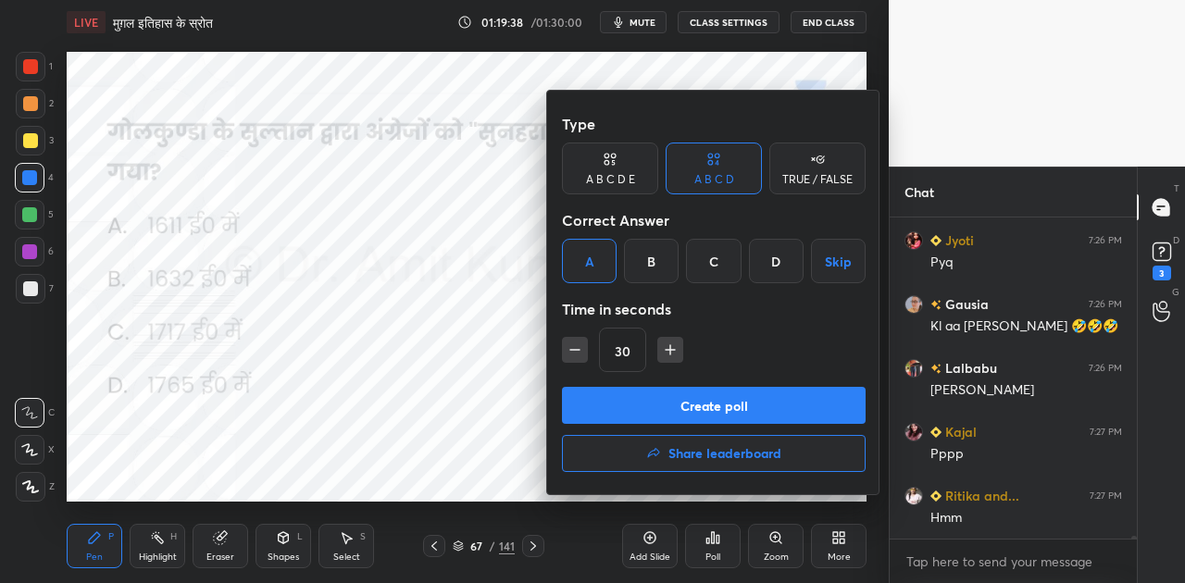
click at [689, 400] on button "Create poll" at bounding box center [714, 405] width 304 height 37
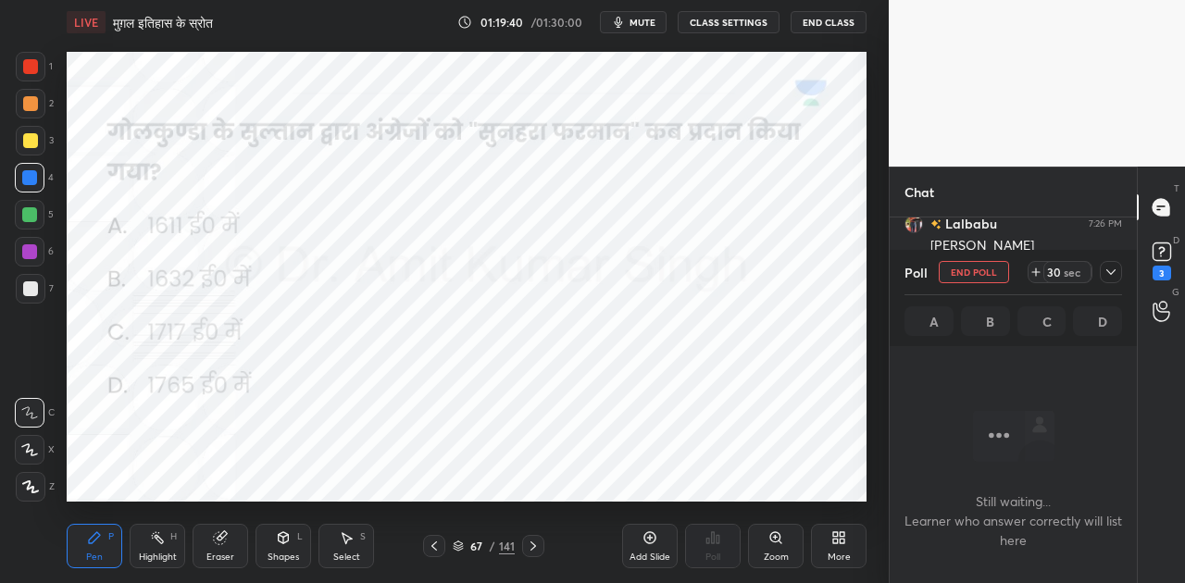
click at [537, 544] on icon at bounding box center [533, 546] width 15 height 15
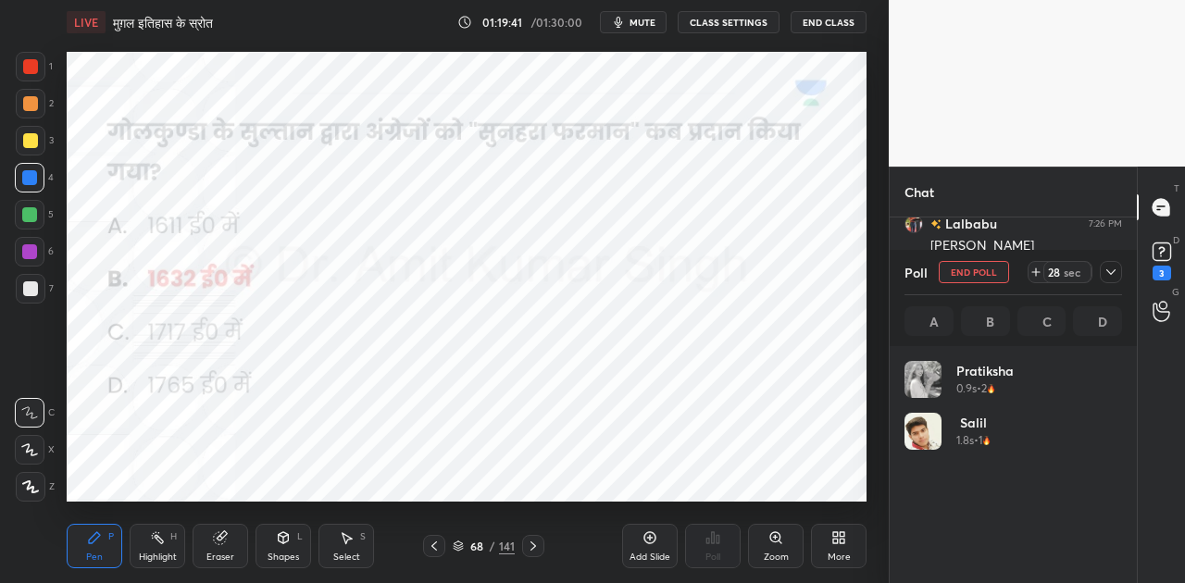
click at [436, 544] on icon at bounding box center [434, 546] width 15 height 15
click at [976, 269] on button "End Poll" at bounding box center [974, 272] width 70 height 22
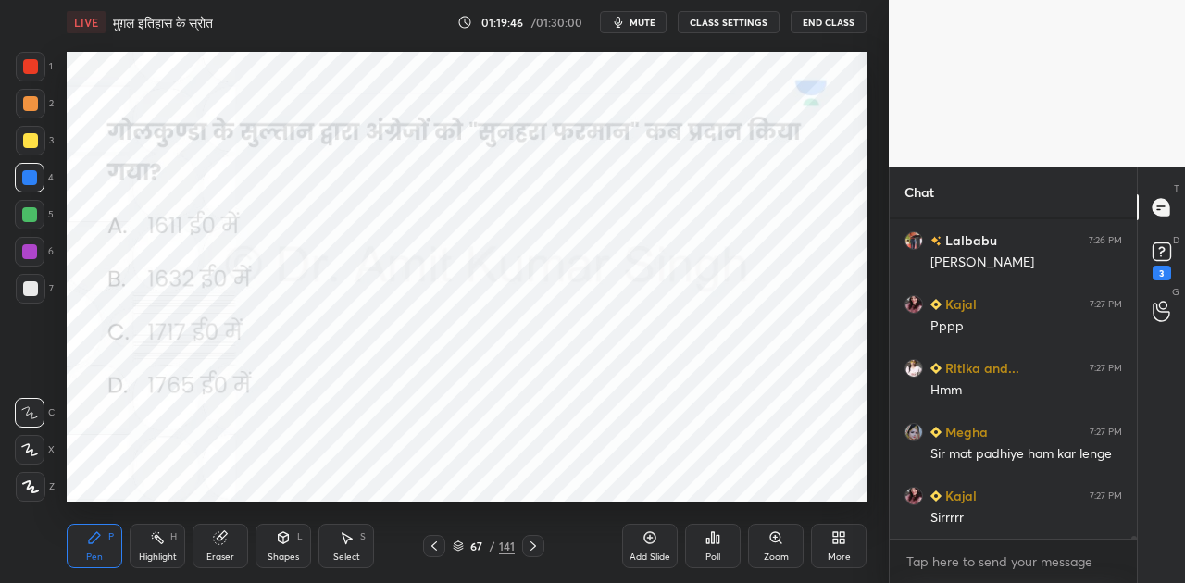
click at [731, 537] on div "Poll" at bounding box center [713, 546] width 56 height 44
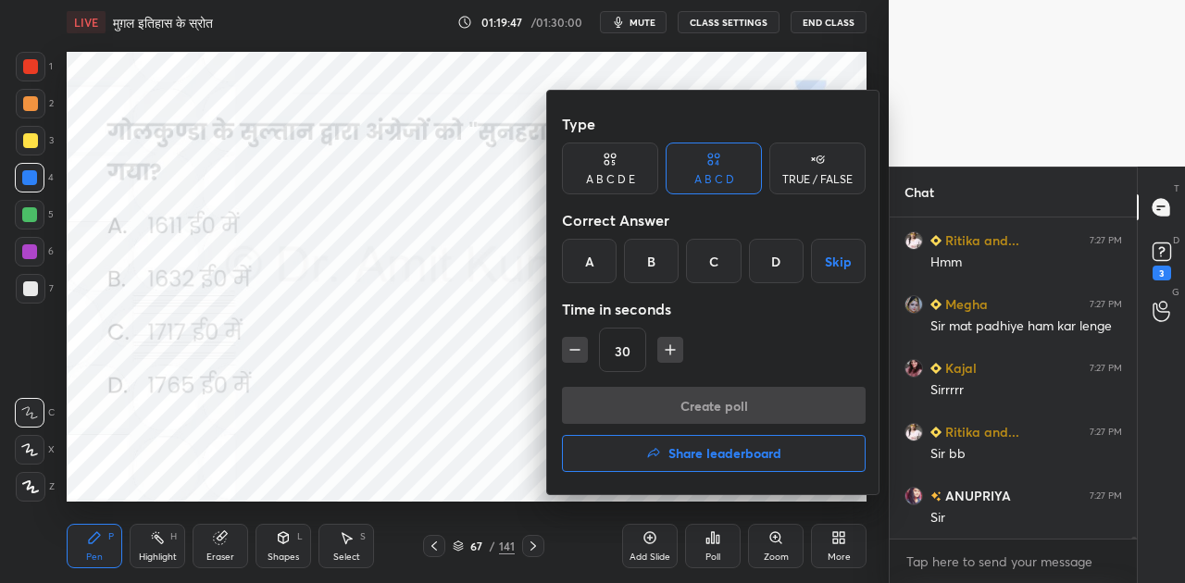
click at [659, 255] on div "B" at bounding box center [651, 261] width 55 height 44
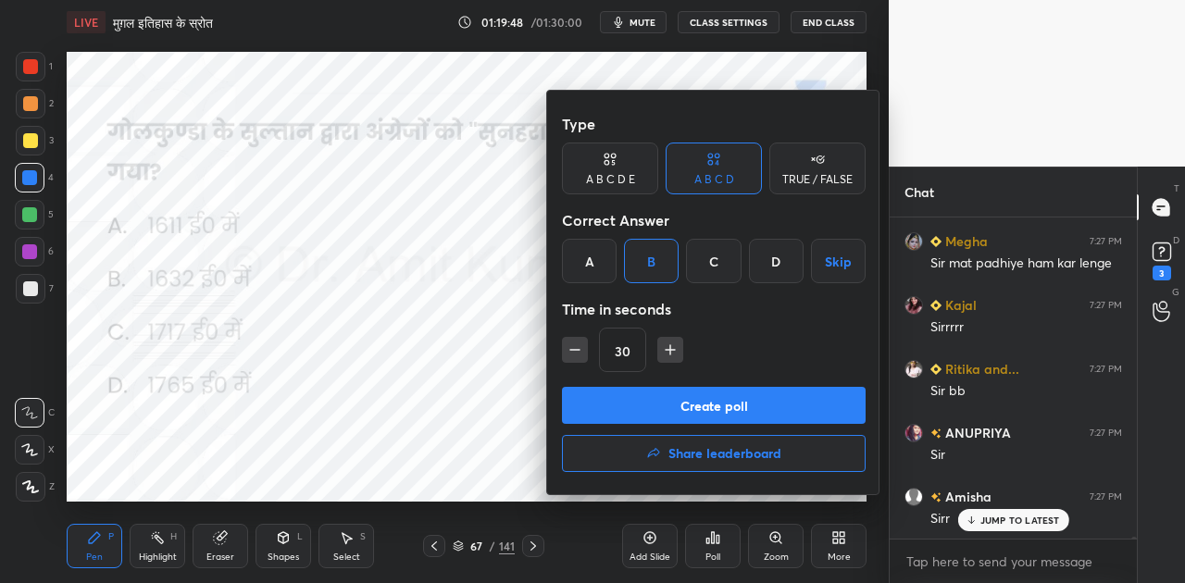
click at [723, 401] on button "Create poll" at bounding box center [714, 405] width 304 height 37
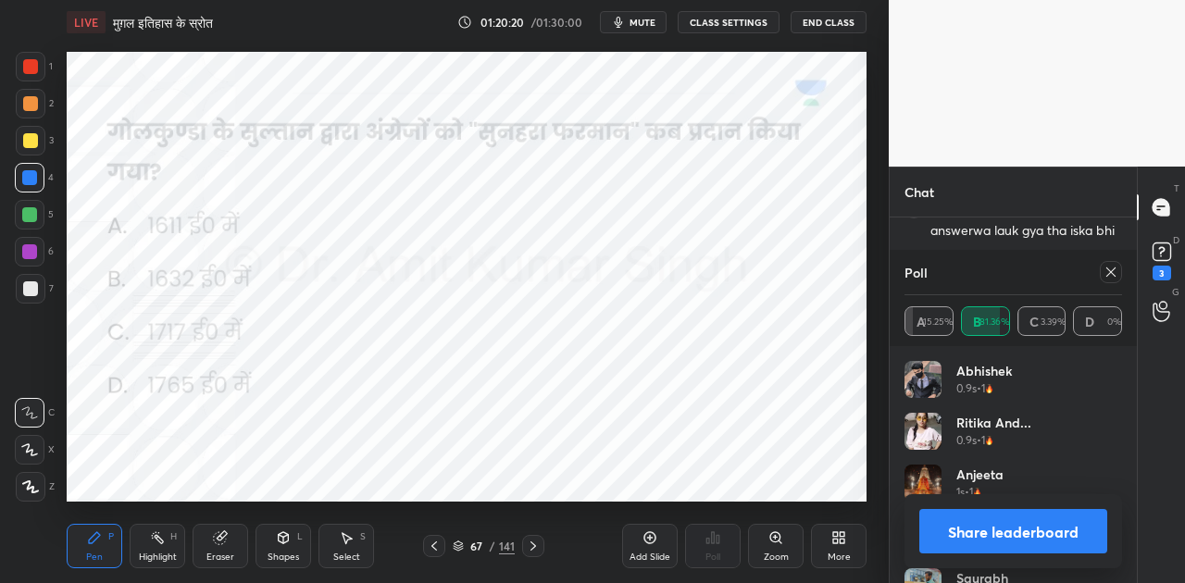
click at [982, 531] on button "Share leaderboard" at bounding box center [1013, 531] width 188 height 44
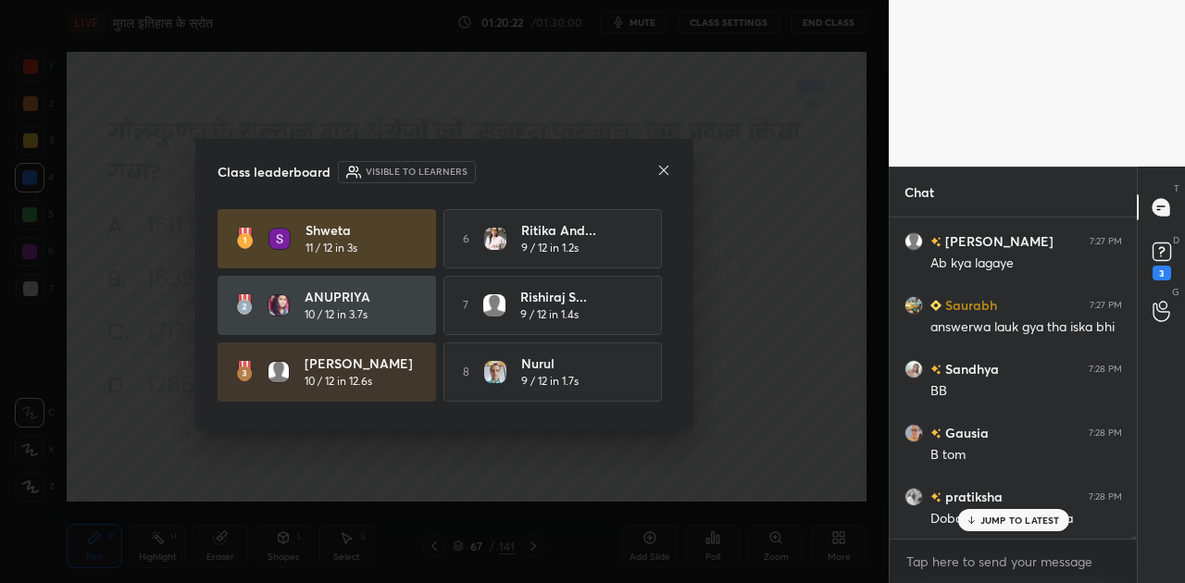
click at [662, 168] on icon at bounding box center [663, 170] width 9 height 9
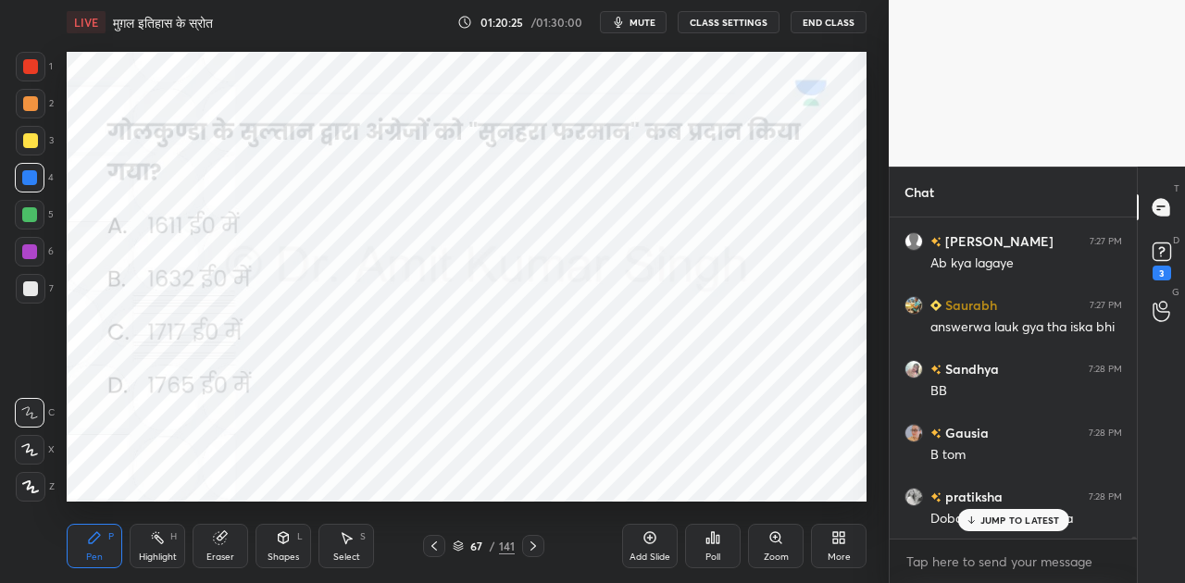
click at [1015, 515] on p "JUMP TO LATEST" at bounding box center [1020, 520] width 80 height 11
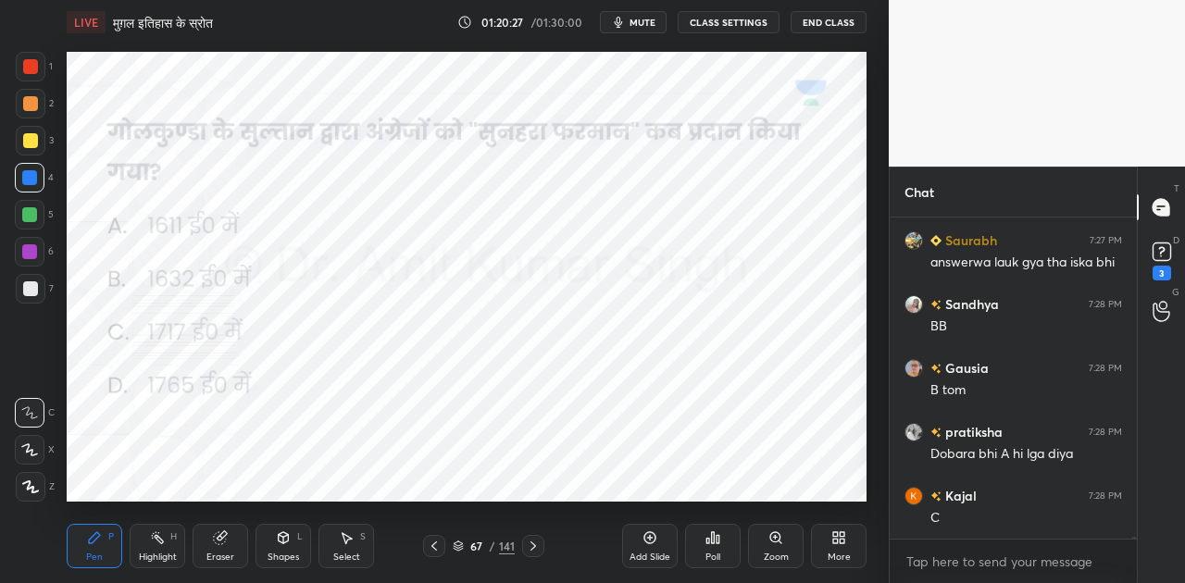
click at [534, 545] on icon at bounding box center [533, 545] width 6 height 9
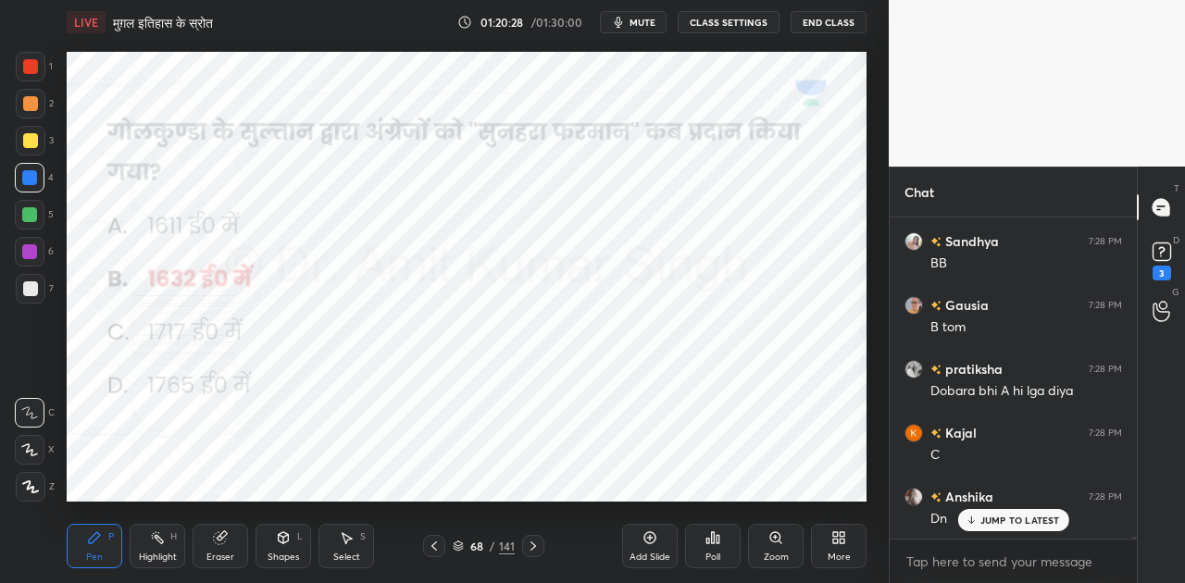
click at [535, 543] on icon at bounding box center [533, 546] width 15 height 15
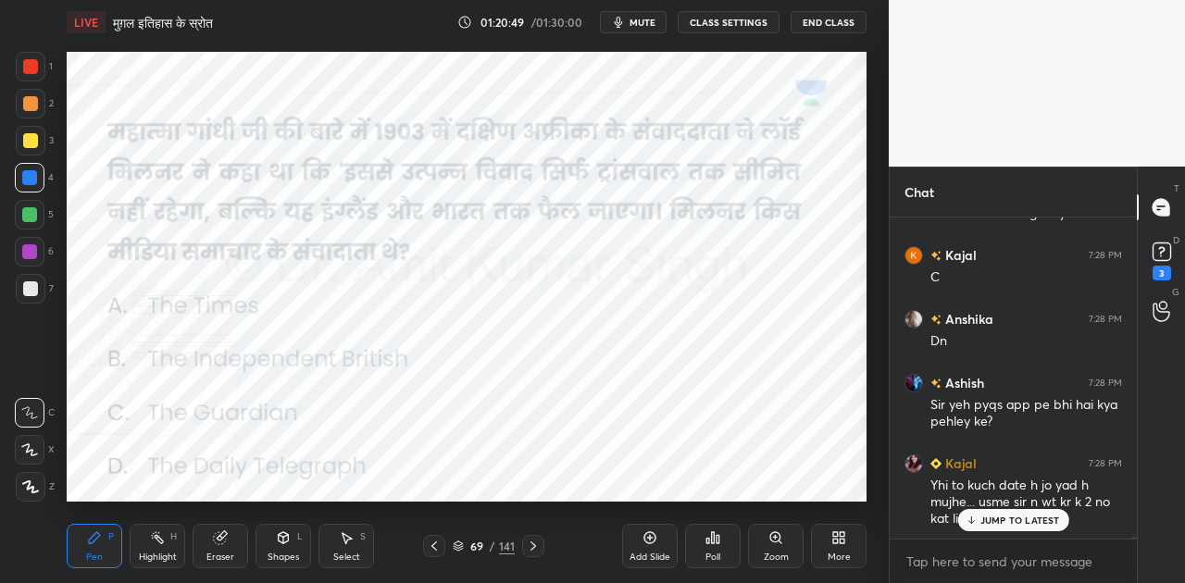
click at [461, 544] on icon at bounding box center [458, 546] width 11 height 11
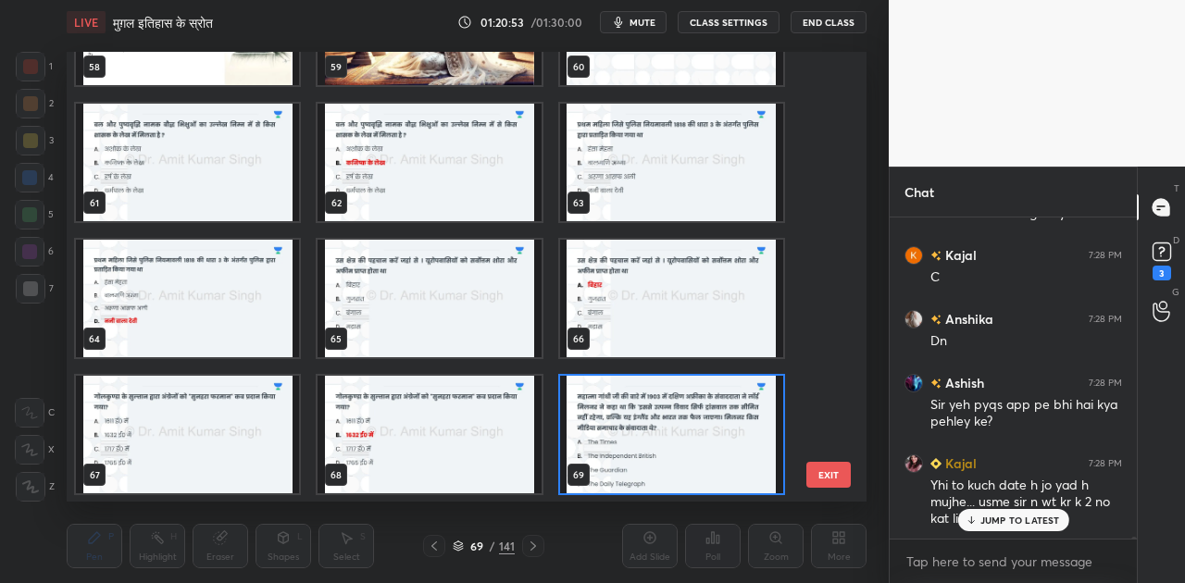
click at [461, 547] on icon at bounding box center [458, 546] width 11 height 11
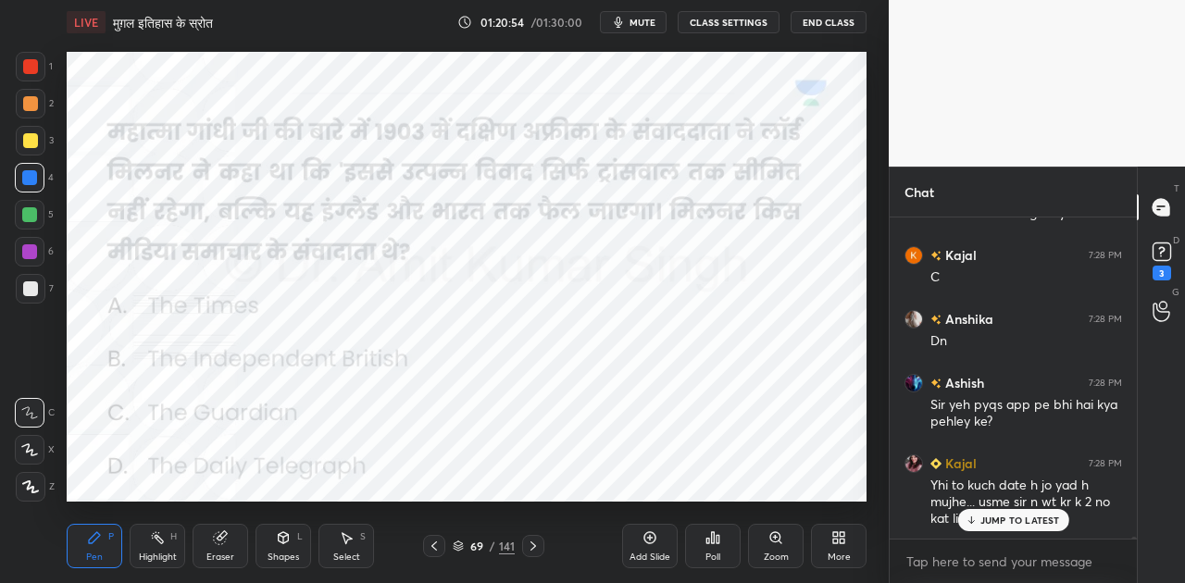
click at [713, 537] on icon at bounding box center [713, 537] width 3 height 11
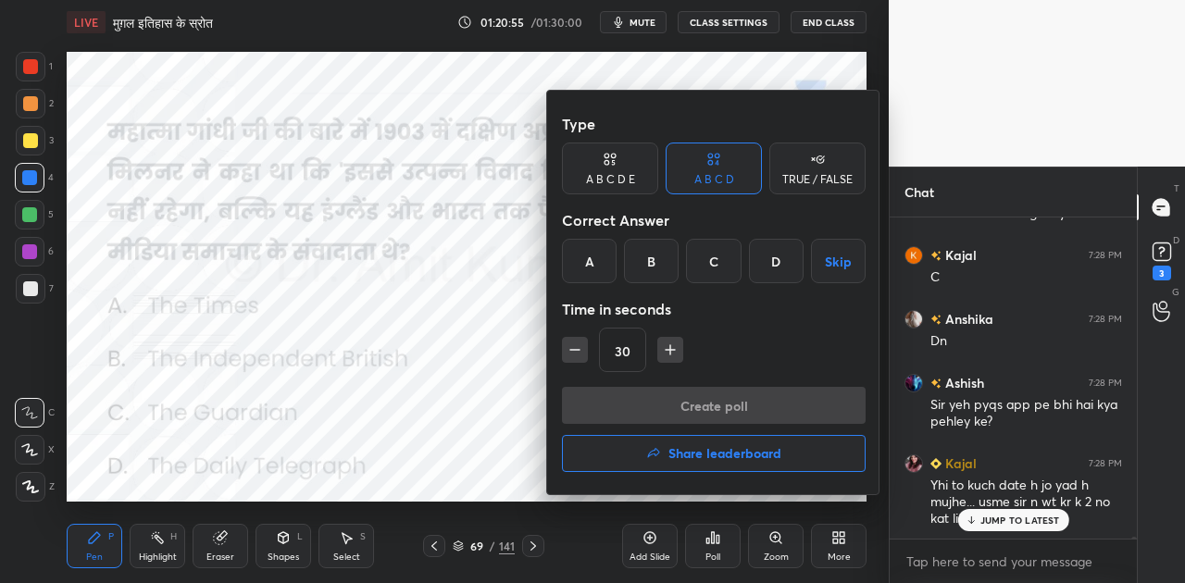
click at [777, 267] on div "D" at bounding box center [776, 261] width 55 height 44
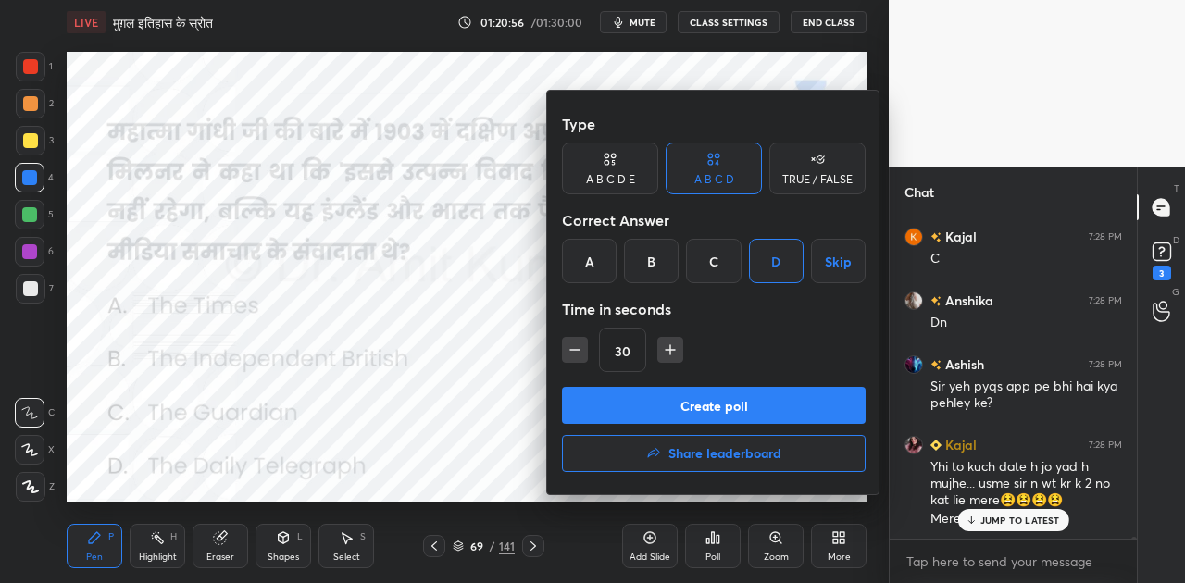
click at [716, 409] on button "Create poll" at bounding box center [714, 405] width 304 height 37
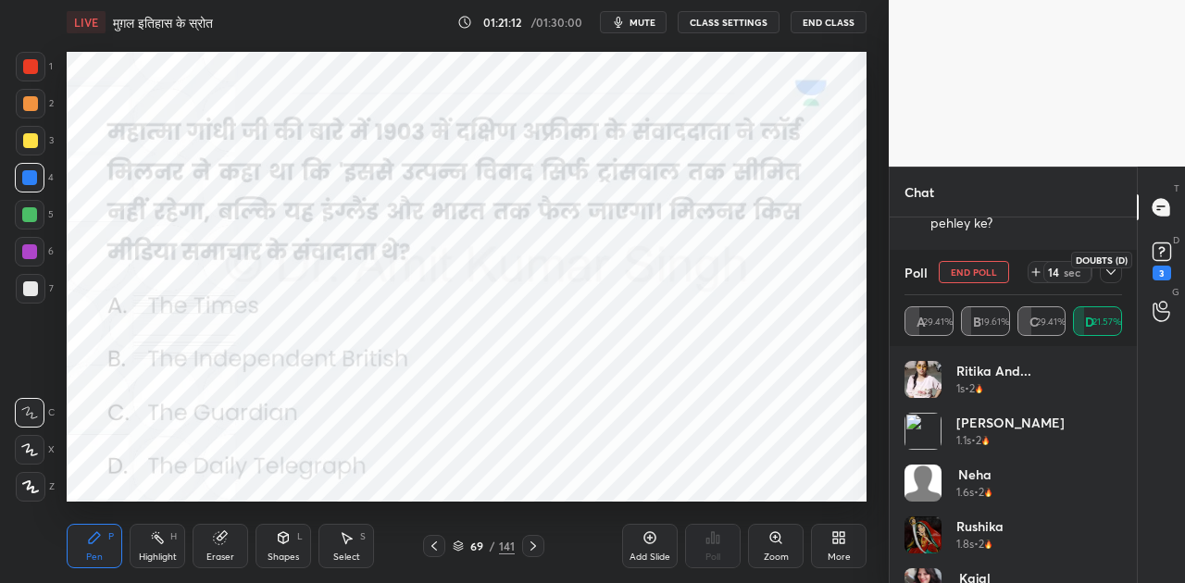
click at [1155, 255] on rect at bounding box center [1161, 252] width 18 height 18
click at [1106, 270] on icon at bounding box center [1110, 272] width 15 height 15
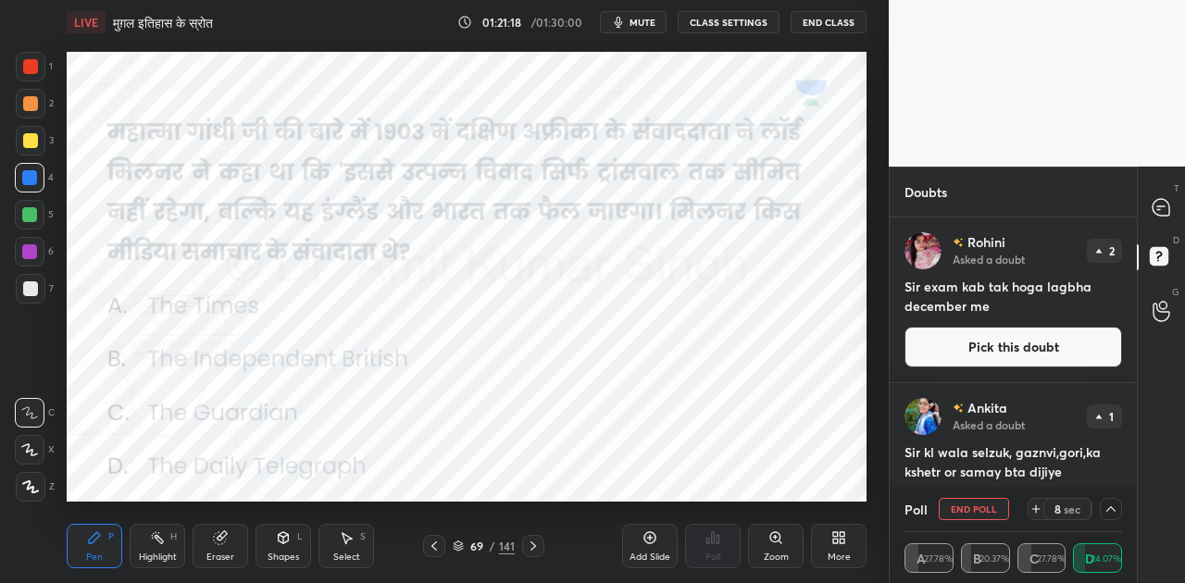
click at [1013, 344] on button "Pick this doubt" at bounding box center [1013, 347] width 218 height 41
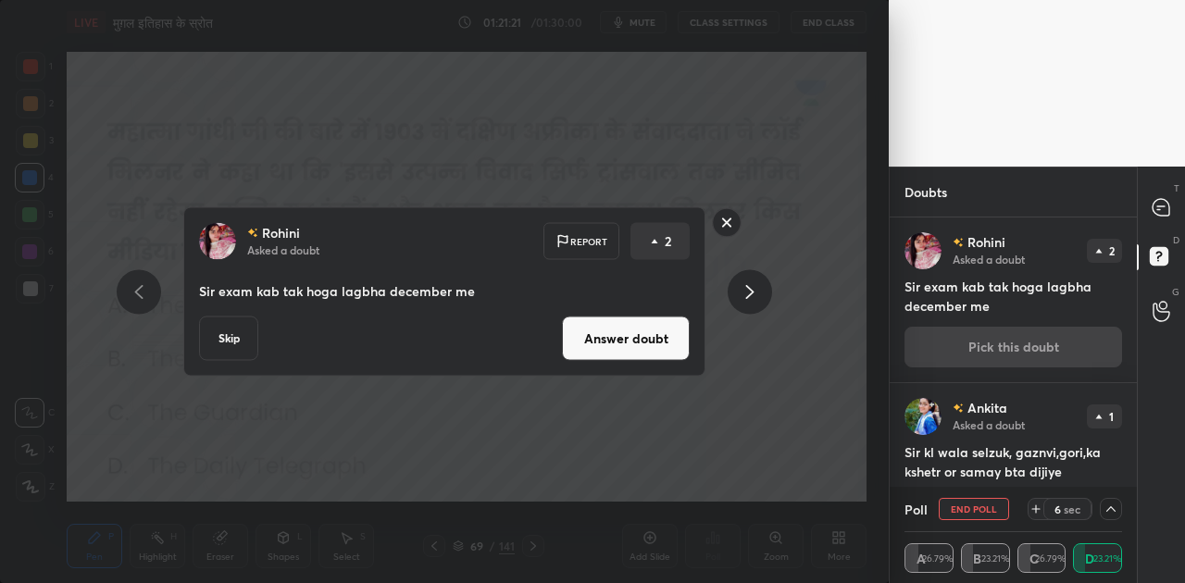
click at [631, 333] on button "Answer doubt" at bounding box center [626, 339] width 128 height 44
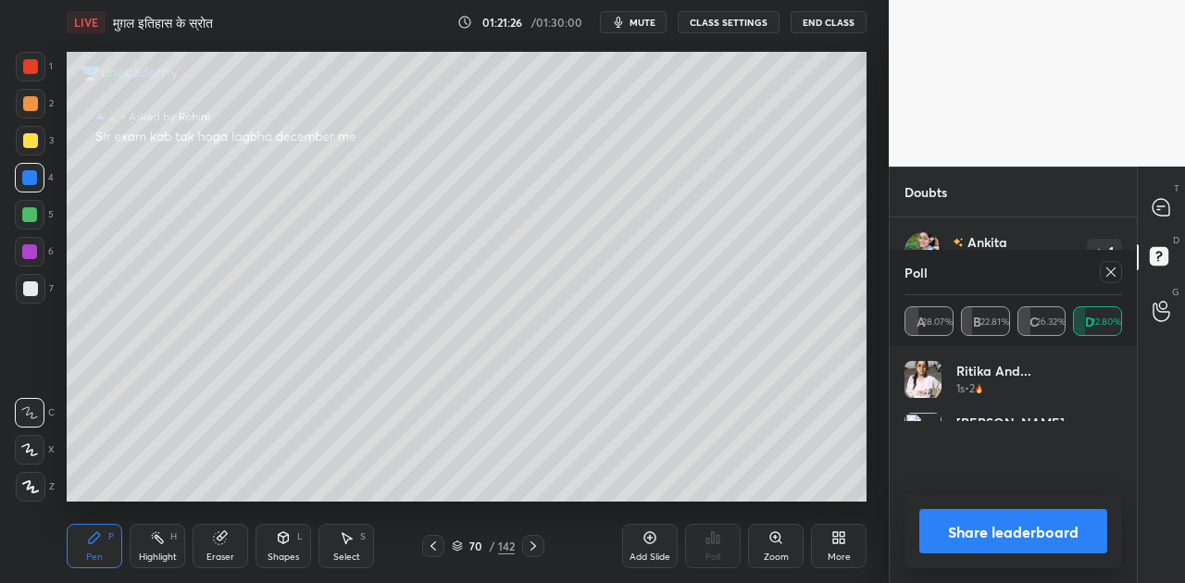
scroll to position [217, 212]
click at [1007, 530] on button "Share leaderboard" at bounding box center [1013, 531] width 188 height 44
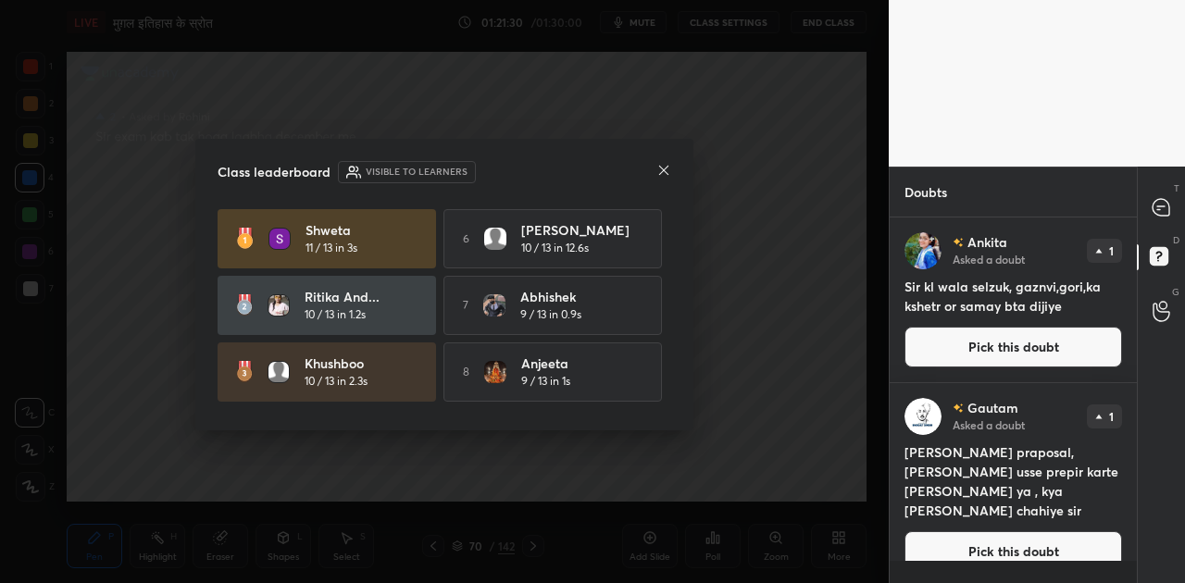
scroll to position [360, 242]
click at [664, 169] on icon at bounding box center [663, 170] width 9 height 9
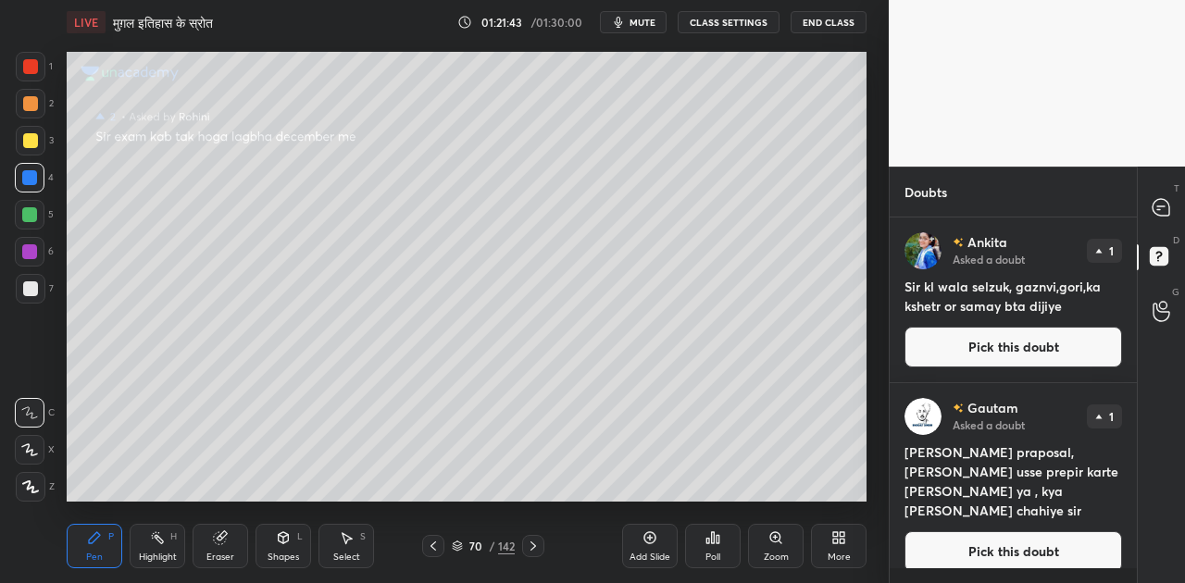
click at [1005, 531] on button "Pick this doubt" at bounding box center [1013, 551] width 218 height 41
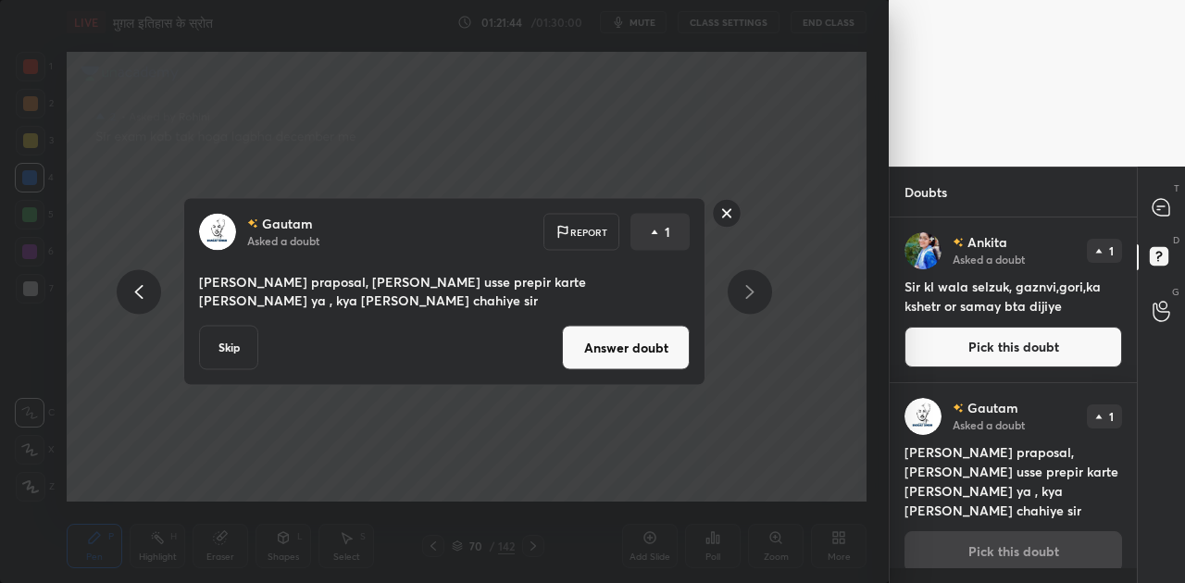
click at [657, 357] on button "Answer doubt" at bounding box center [626, 348] width 128 height 44
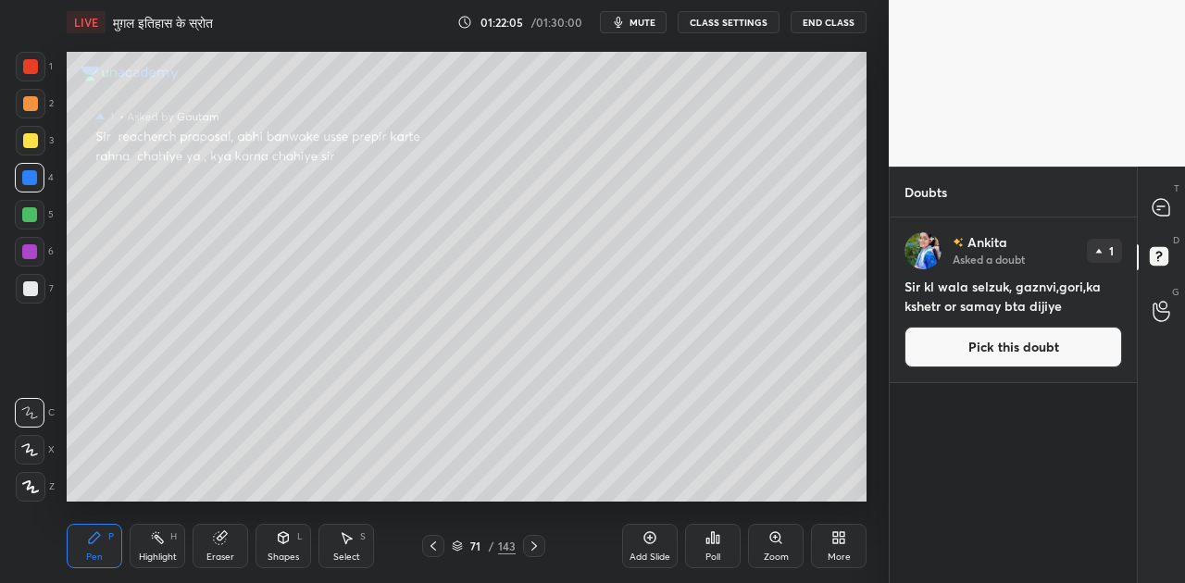
click at [987, 305] on h4 "Sir kl wala selzuk, gaznvi,gori,ka kshetr or samay bta dijiye" at bounding box center [1013, 296] width 218 height 39
click at [1039, 306] on h4 "Sir kl wala selzuk, gaznvi,gori,ka kshetr or samay bta dijiye" at bounding box center [1013, 296] width 218 height 39
click at [1040, 306] on h4 "Sir kl wala selzuk, gaznvi,gori,ka kshetr or samay bta dijiye" at bounding box center [1013, 296] width 218 height 39
click at [1042, 307] on h4 "Sir kl wala selzuk, gaznvi,gori,ka kshetr or samay bta dijiye" at bounding box center [1013, 296] width 218 height 39
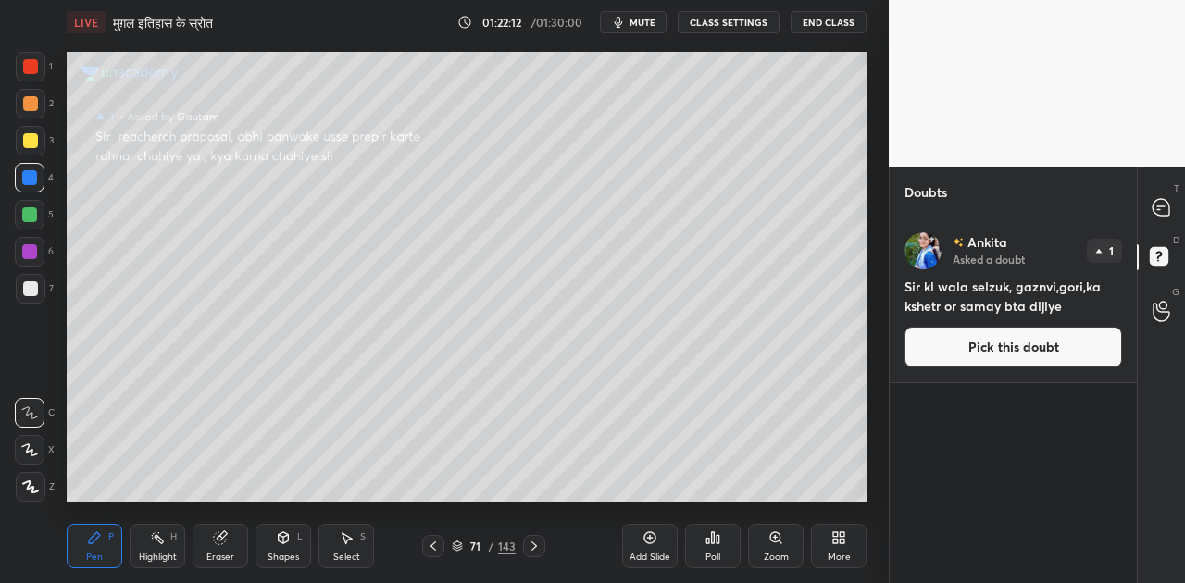
click at [1037, 307] on h4 "Sir kl wala selzuk, gaznvi,gori,ka kshetr or samay bta dijiye" at bounding box center [1013, 296] width 218 height 39
click at [1039, 306] on h4 "Sir kl wala selzuk, gaznvi,gori,ka kshetr or samay bta dijiye" at bounding box center [1013, 296] width 218 height 39
click at [1039, 307] on h4 "Sir kl wala selzuk, gaznvi,gori,ka kshetr or samay bta dijiye" at bounding box center [1013, 296] width 218 height 39
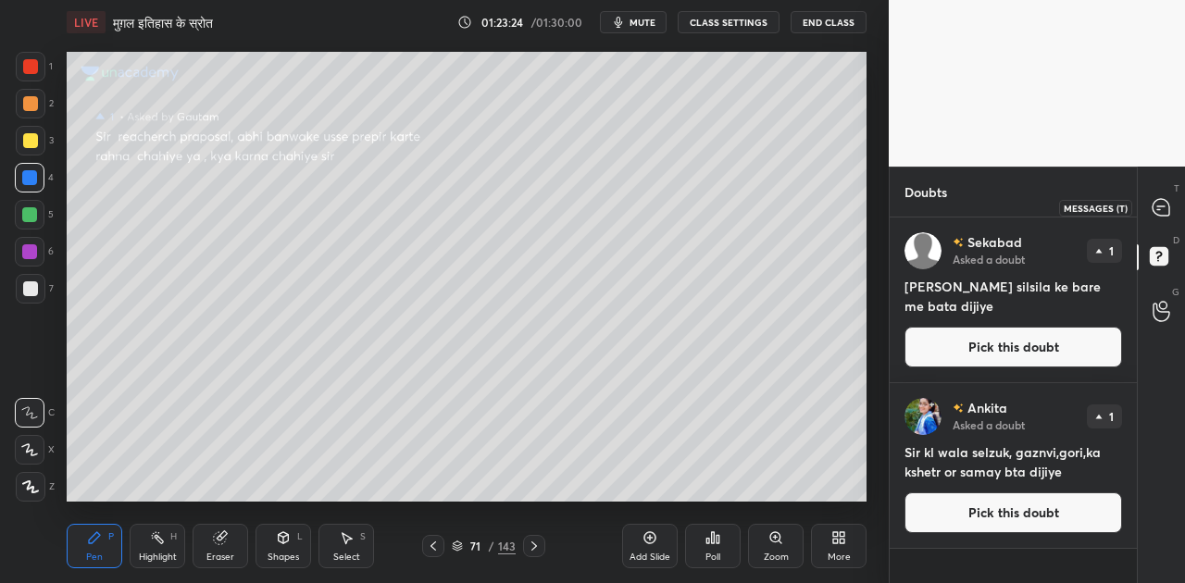
click at [1168, 204] on icon at bounding box center [1160, 207] width 17 height 17
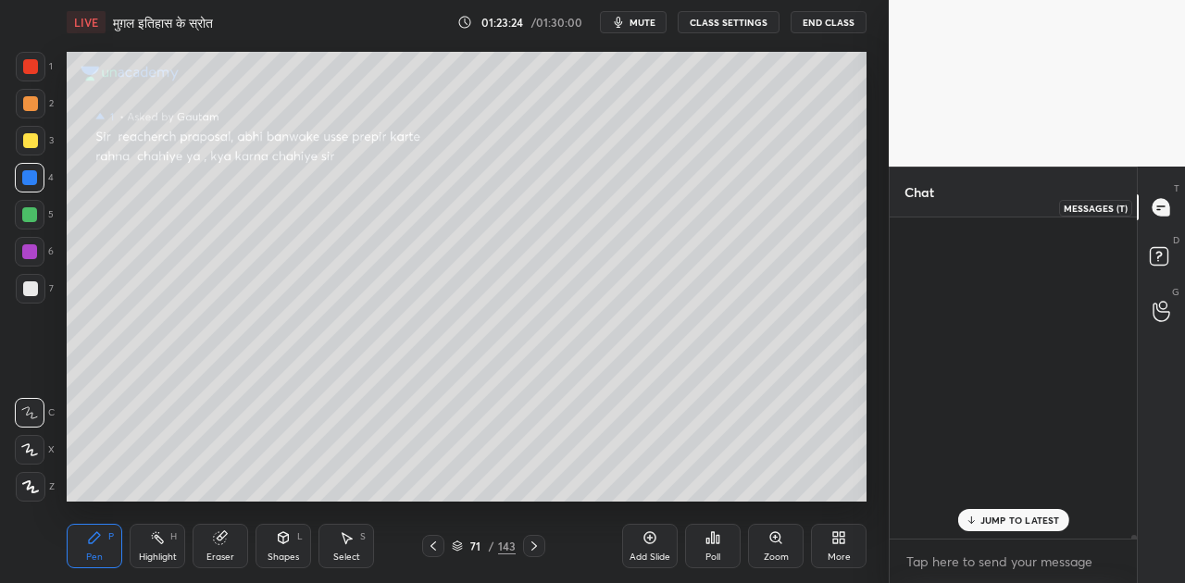
scroll to position [316, 242]
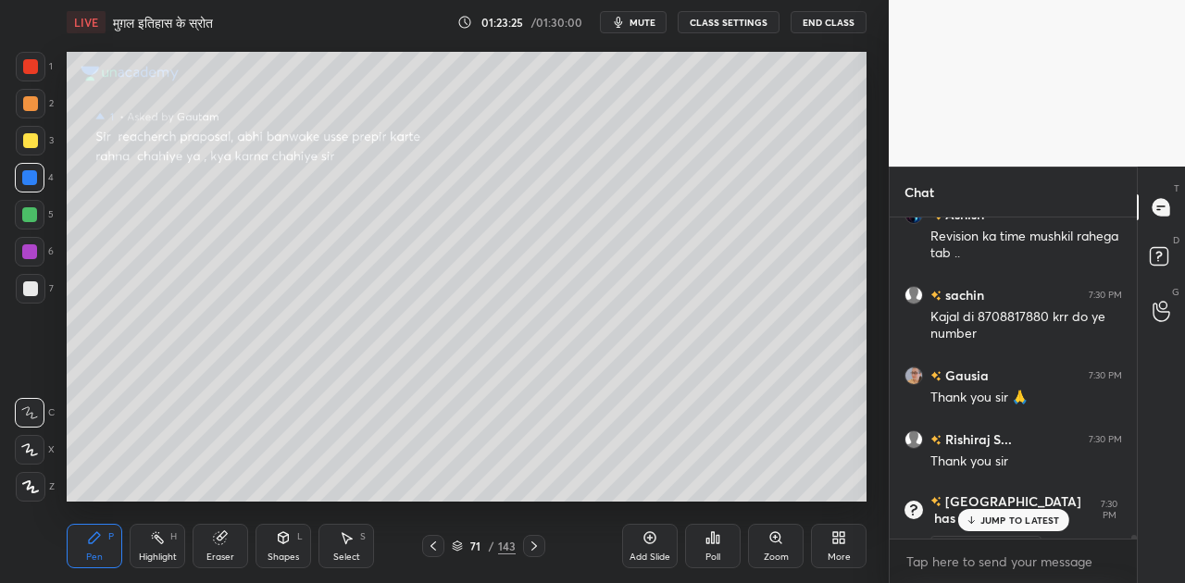
click at [996, 516] on p "JUMP TO LATEST" at bounding box center [1020, 520] width 80 height 11
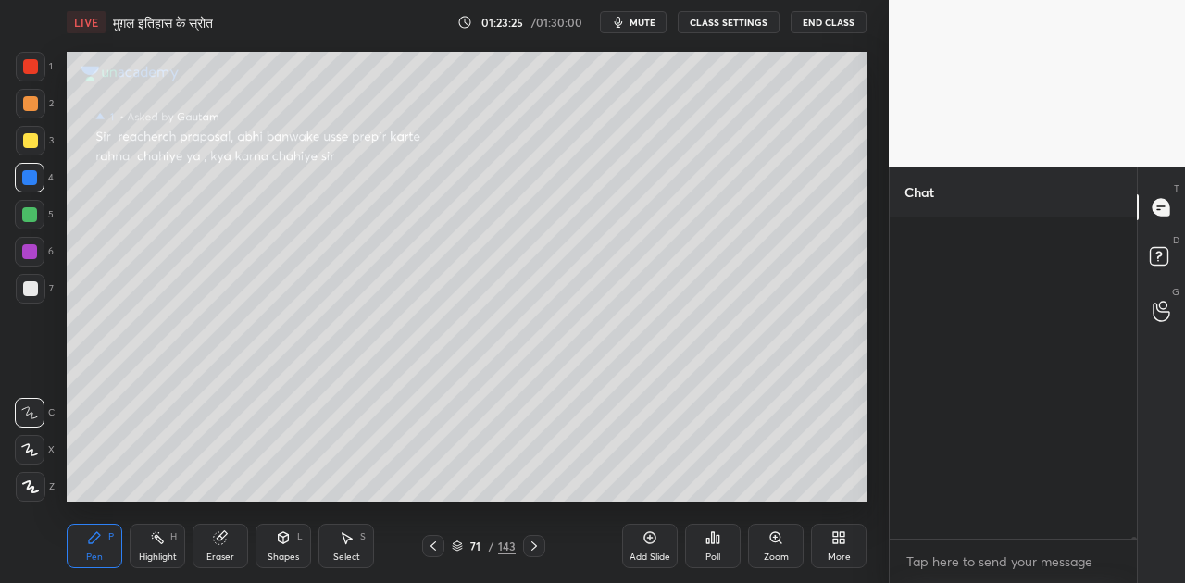
scroll to position [48116, 0]
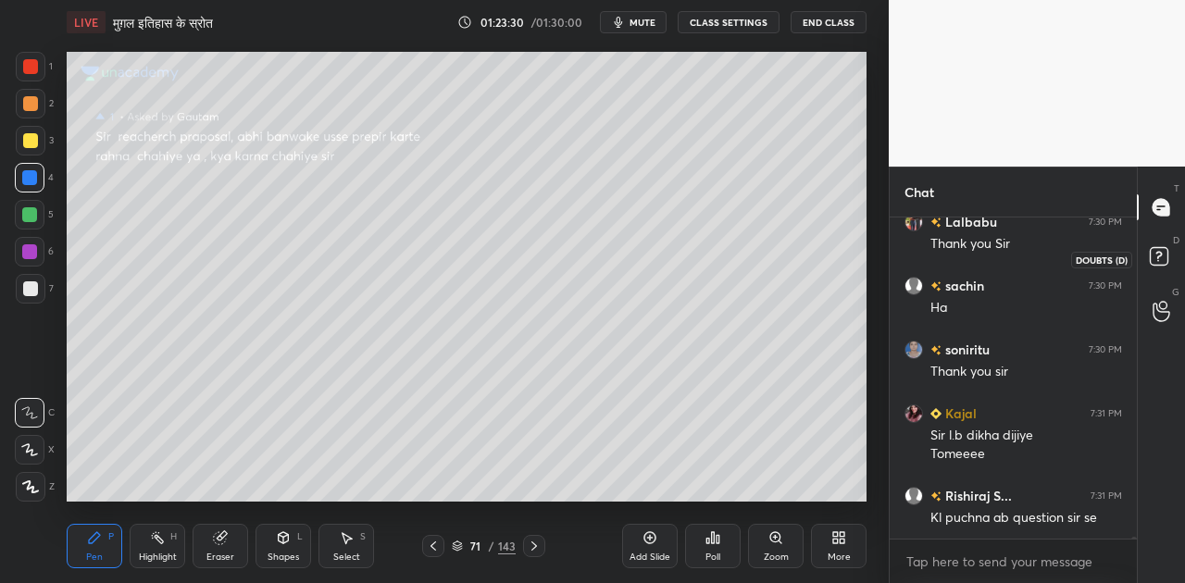
click at [1159, 256] on icon at bounding box center [1158, 255] width 6 height 7
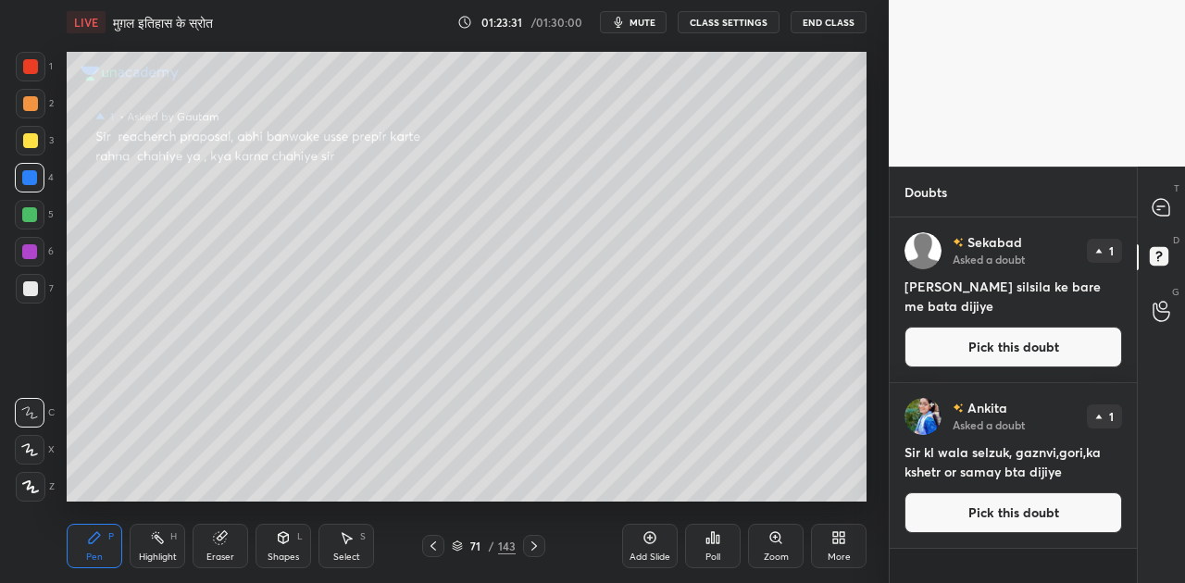
click at [990, 509] on button "Pick this doubt" at bounding box center [1013, 512] width 218 height 41
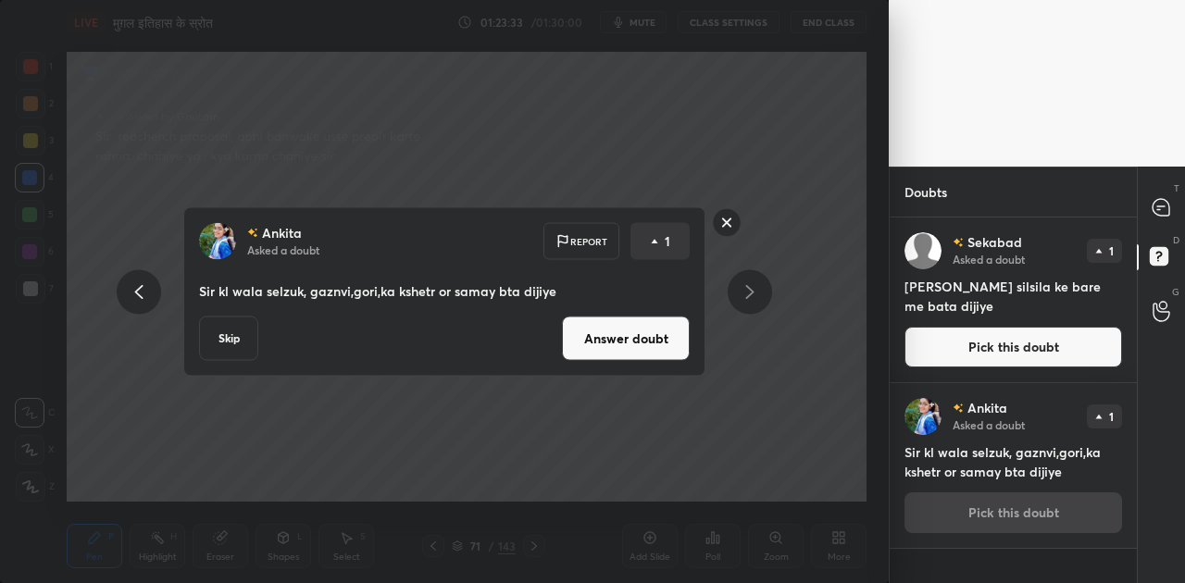
click at [658, 339] on button "Answer doubt" at bounding box center [626, 339] width 128 height 44
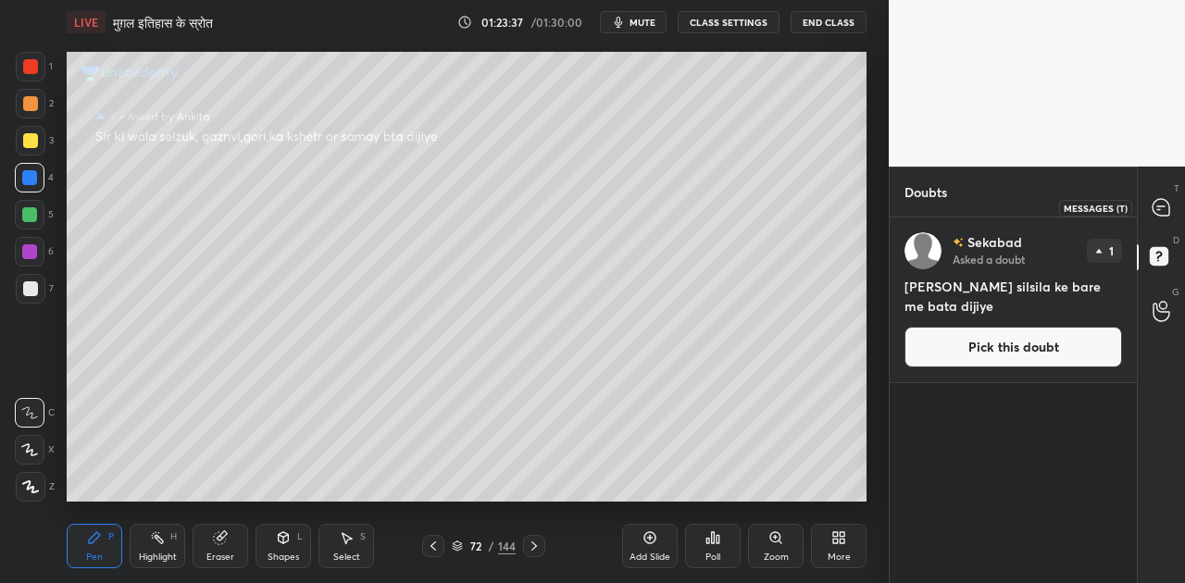
click at [1162, 207] on icon at bounding box center [1160, 207] width 17 height 17
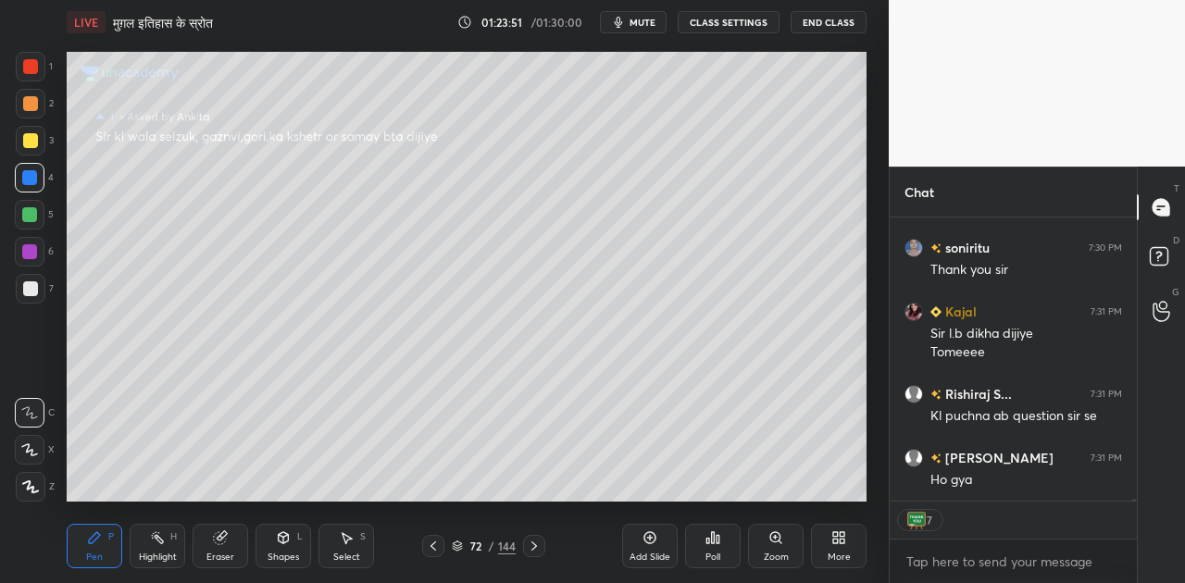
scroll to position [48235, 0]
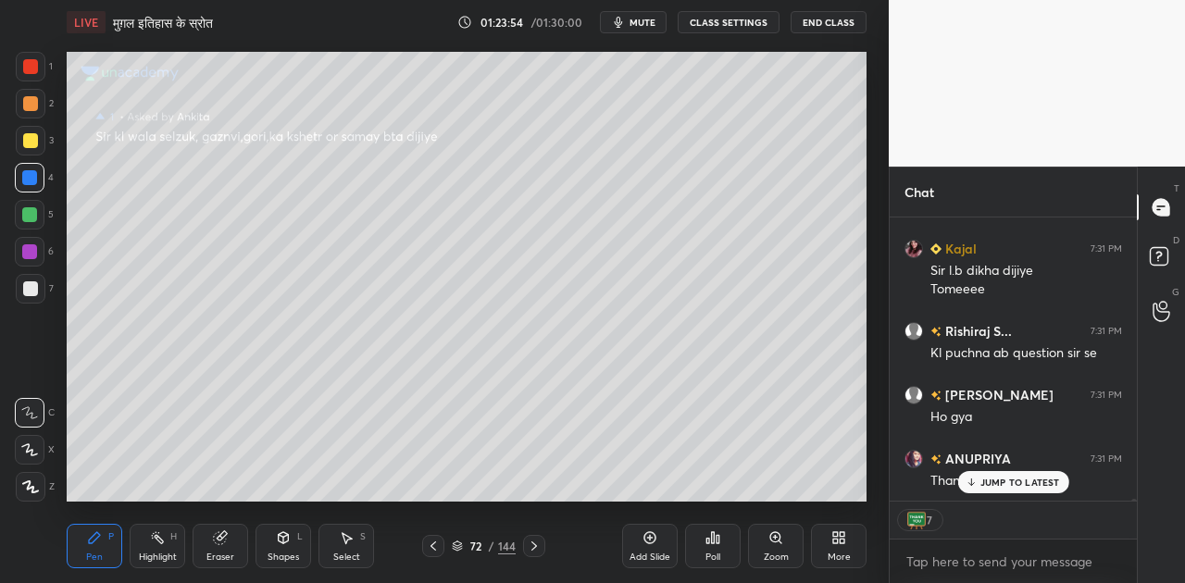
click at [29, 292] on div at bounding box center [30, 288] width 15 height 15
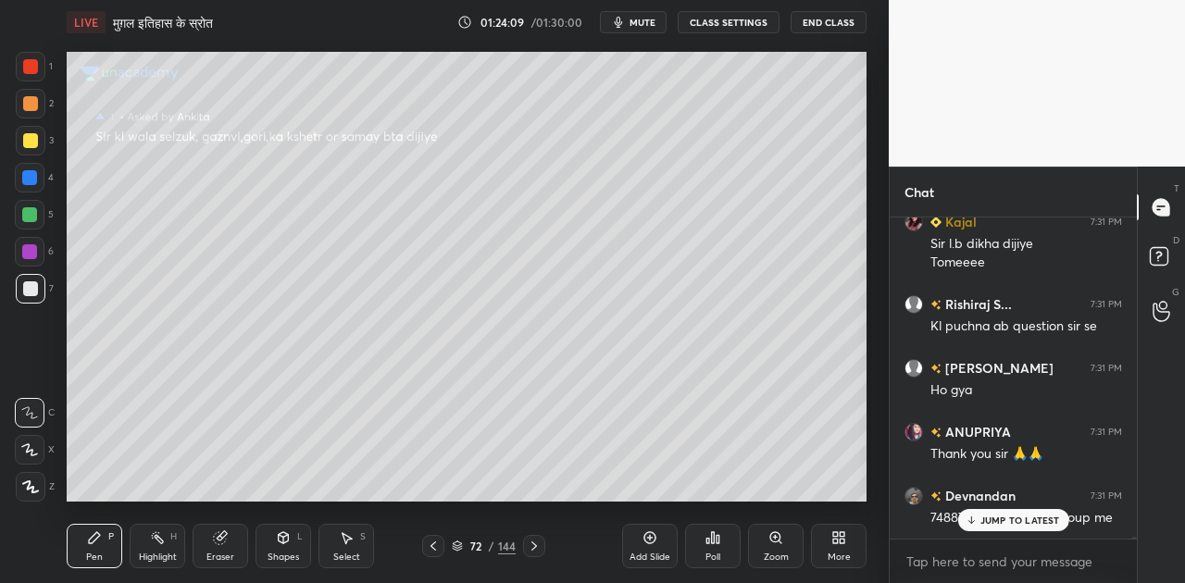
scroll to position [48261, 0]
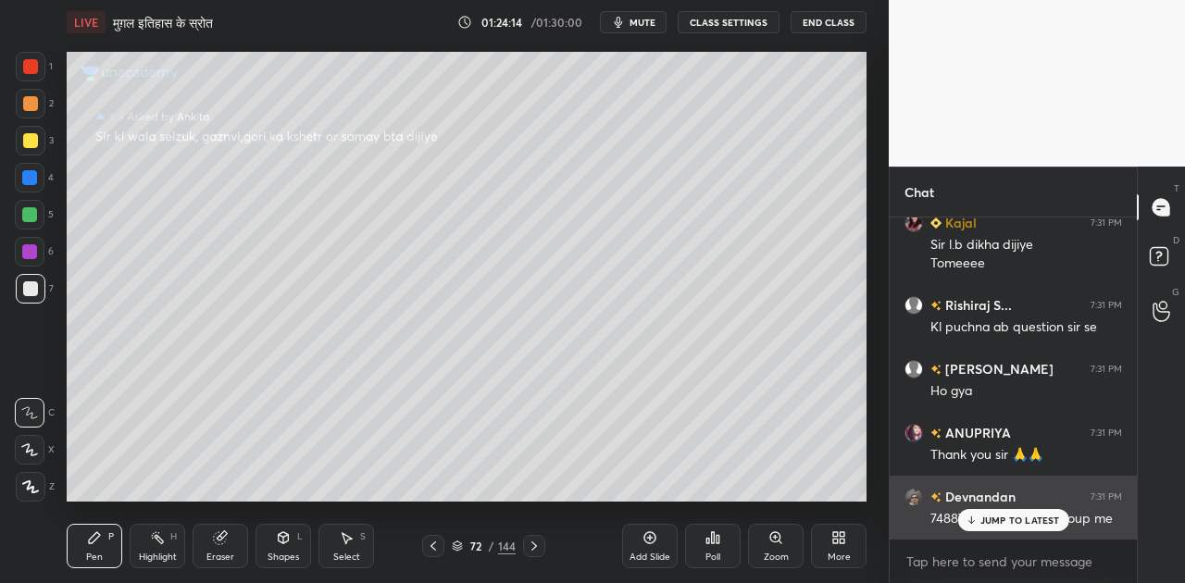
click at [1024, 522] on p "JUMP TO LATEST" at bounding box center [1020, 520] width 80 height 11
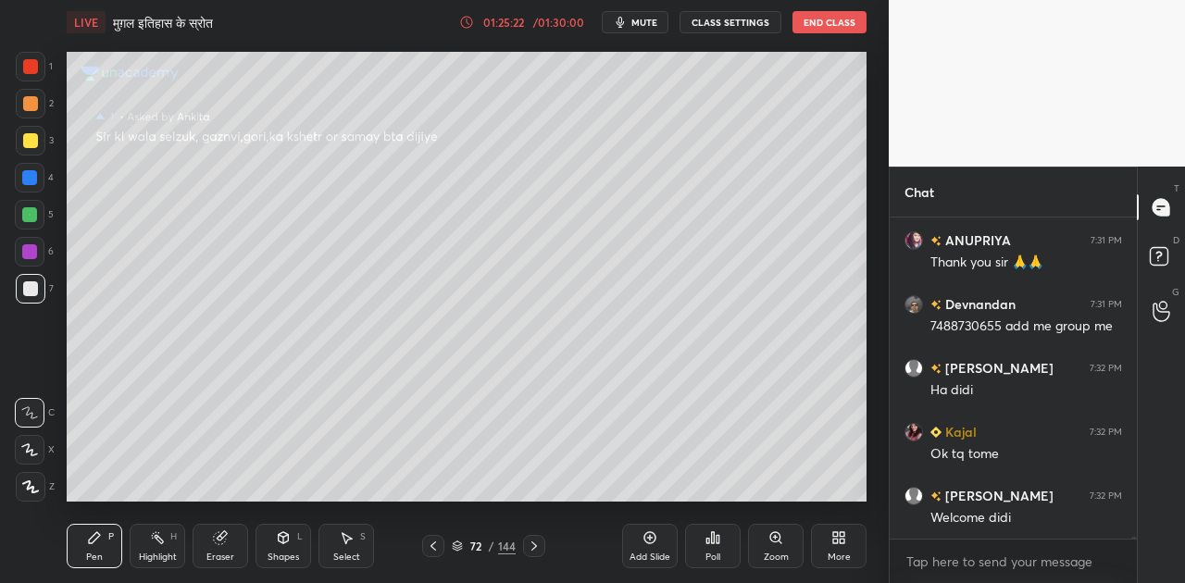
scroll to position [48533, 0]
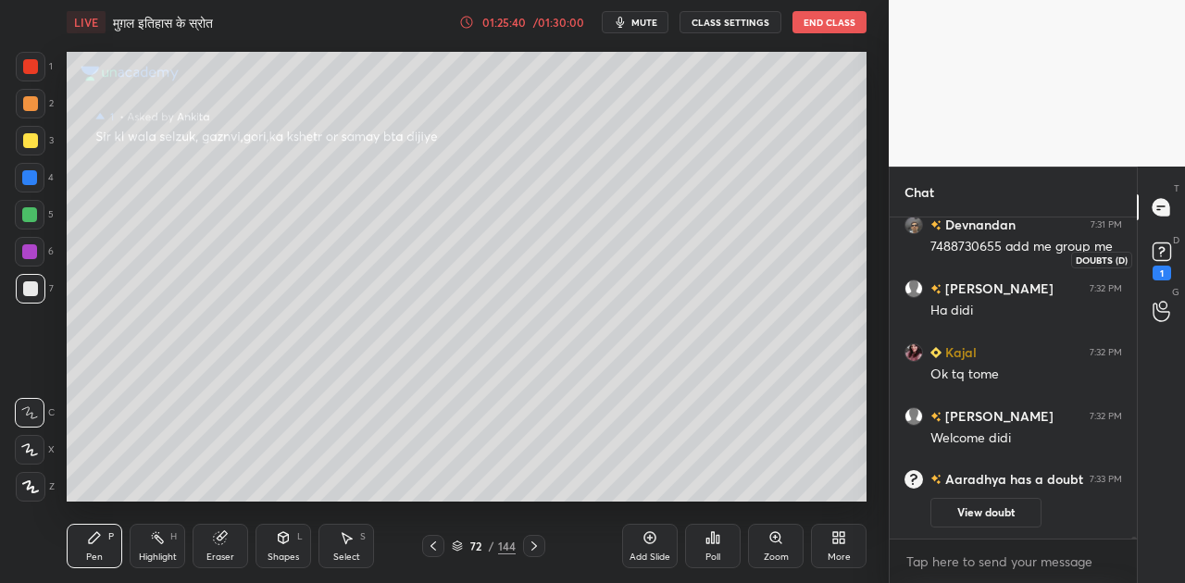
click at [1160, 255] on icon at bounding box center [1161, 256] width 2 height 2
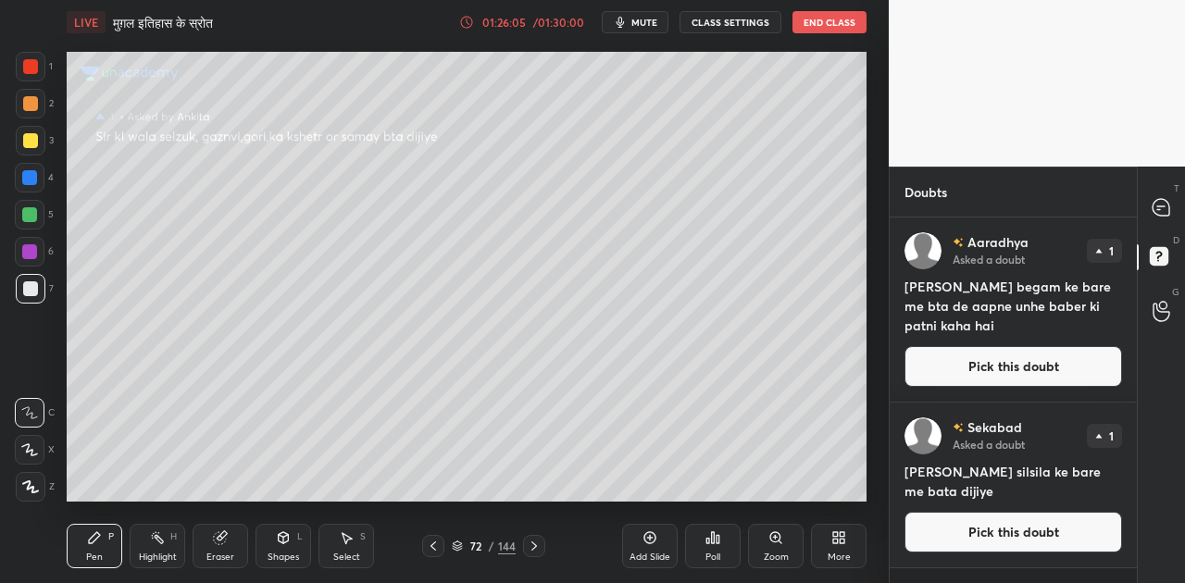
click at [975, 359] on button "Pick this doubt" at bounding box center [1013, 366] width 218 height 41
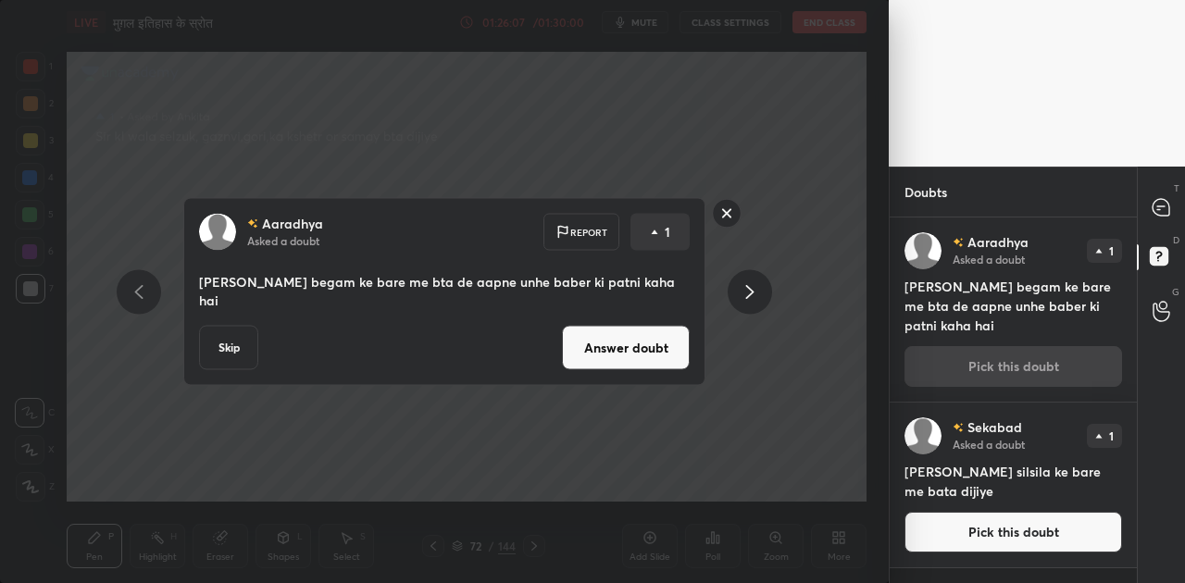
click at [618, 352] on button "Answer doubt" at bounding box center [626, 348] width 128 height 44
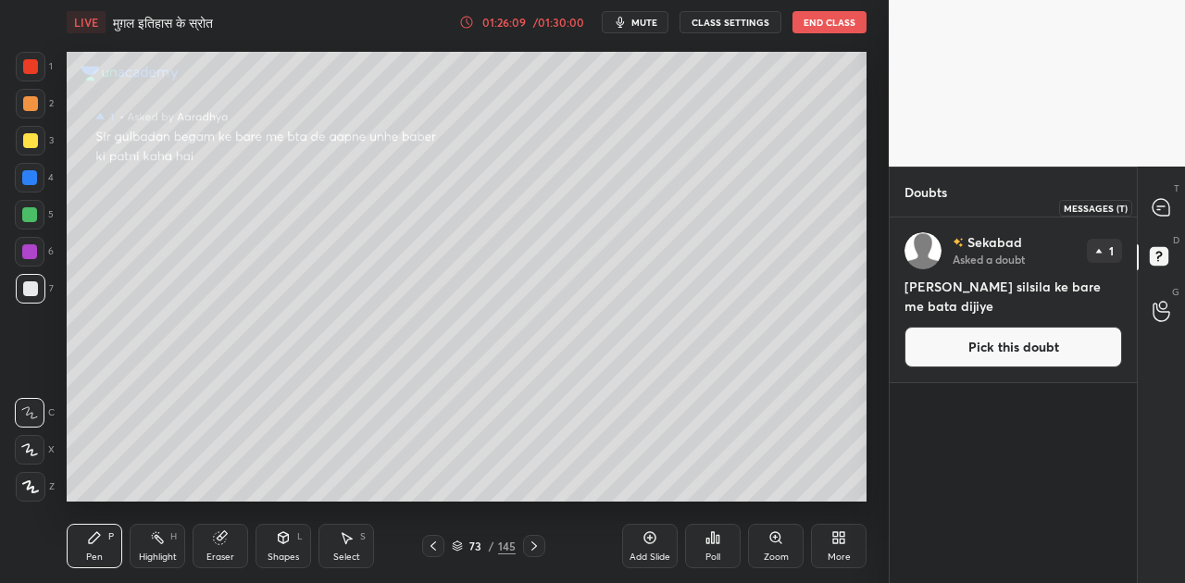
click at [1161, 205] on icon at bounding box center [1160, 207] width 17 height 17
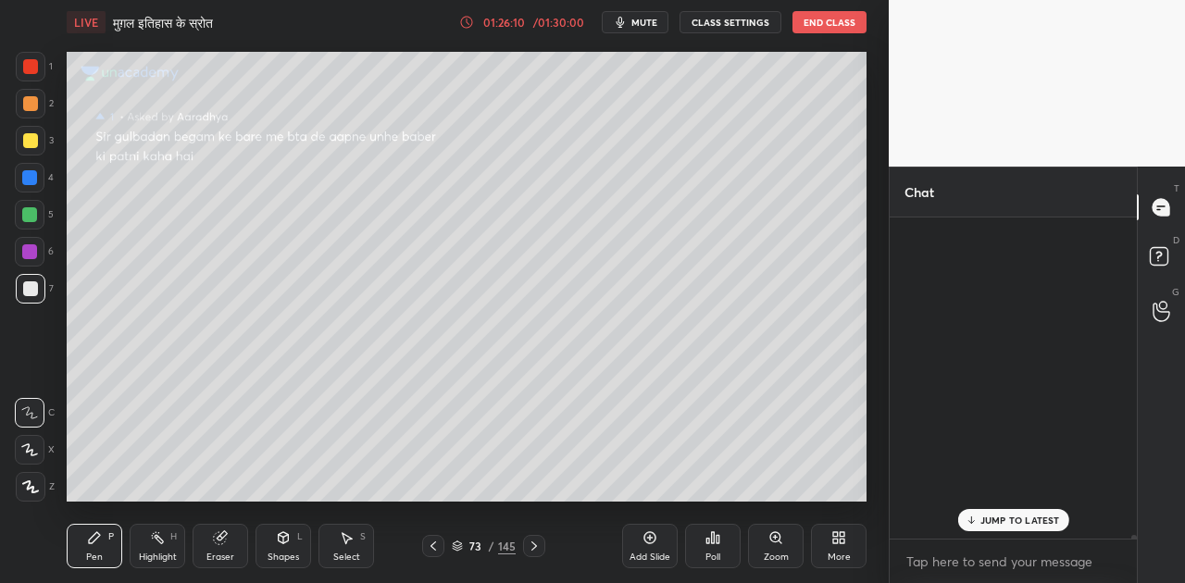
scroll to position [316, 242]
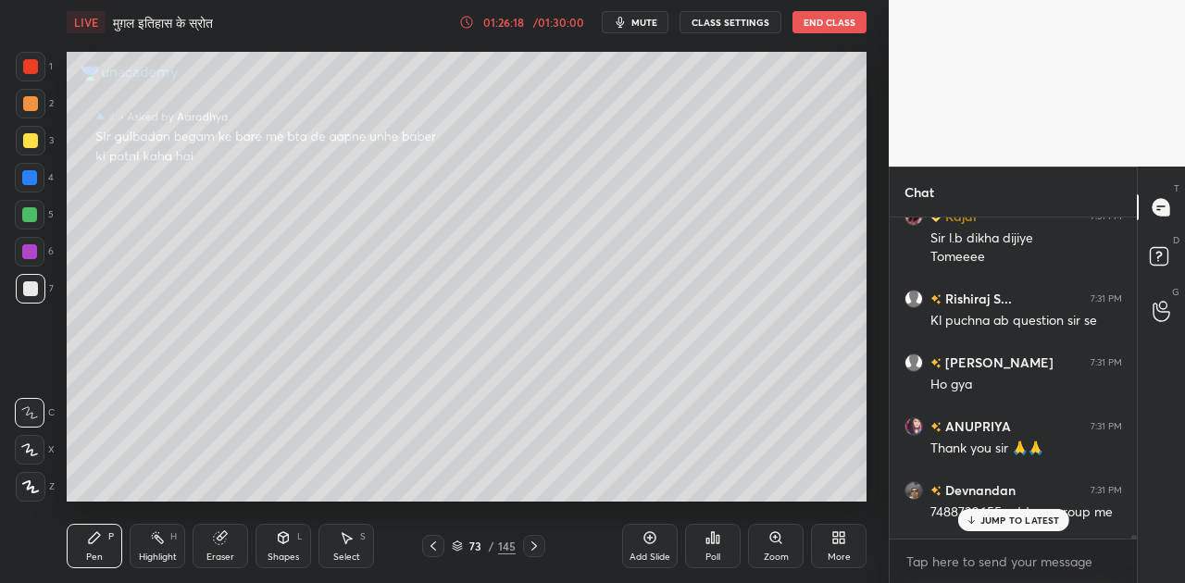
click at [1021, 515] on p "JUMP TO LATEST" at bounding box center [1020, 520] width 80 height 11
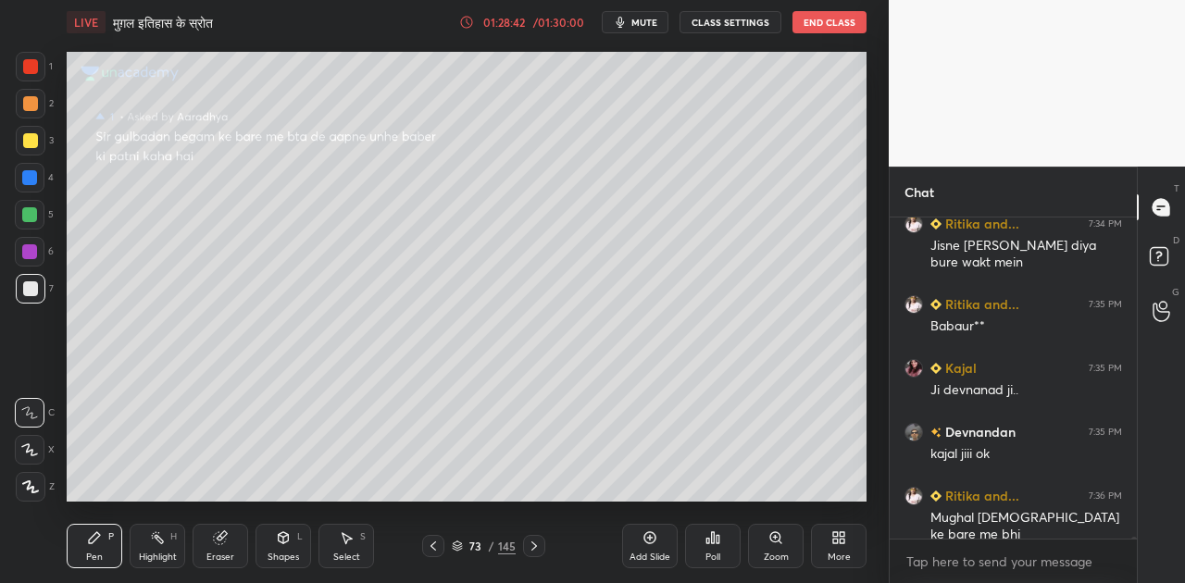
scroll to position [48094, 0]
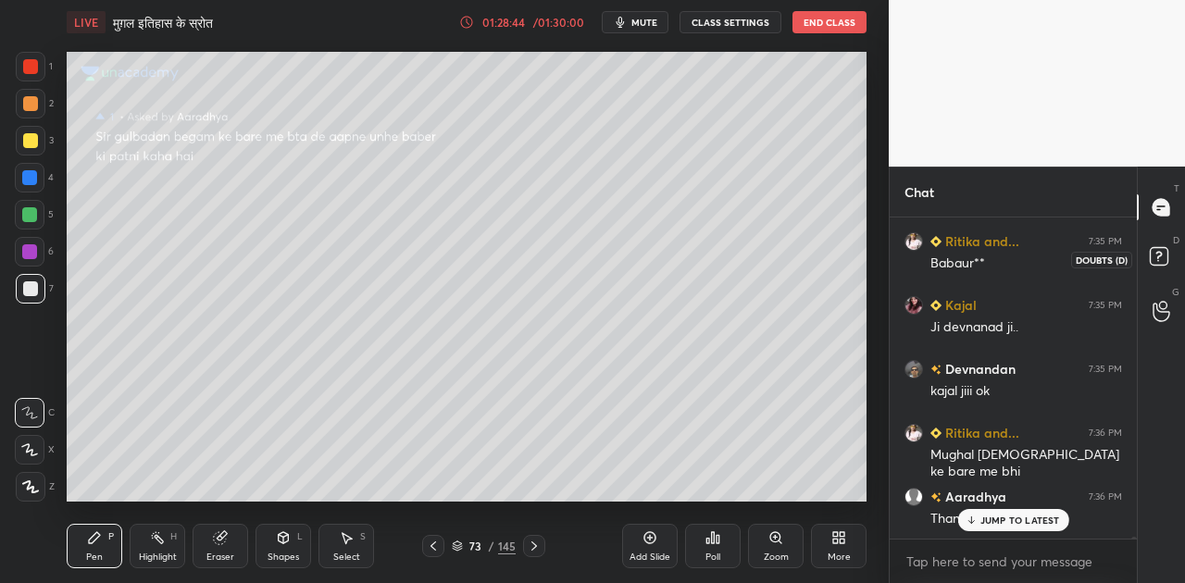
click at [1159, 250] on rect at bounding box center [1159, 257] width 18 height 18
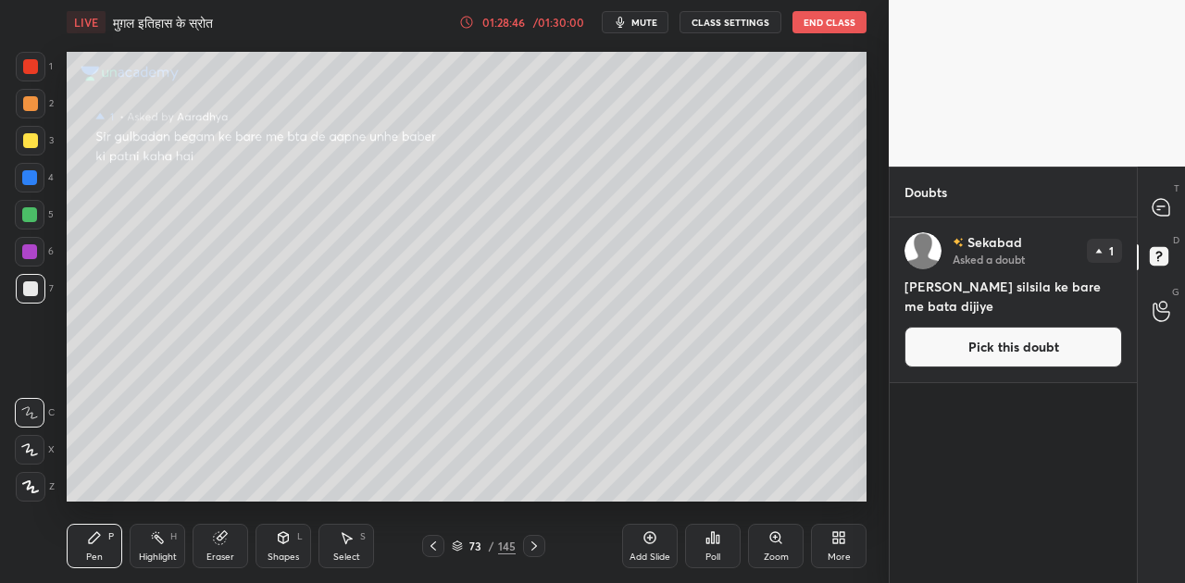
click at [1017, 354] on button "Pick this doubt" at bounding box center [1013, 347] width 218 height 41
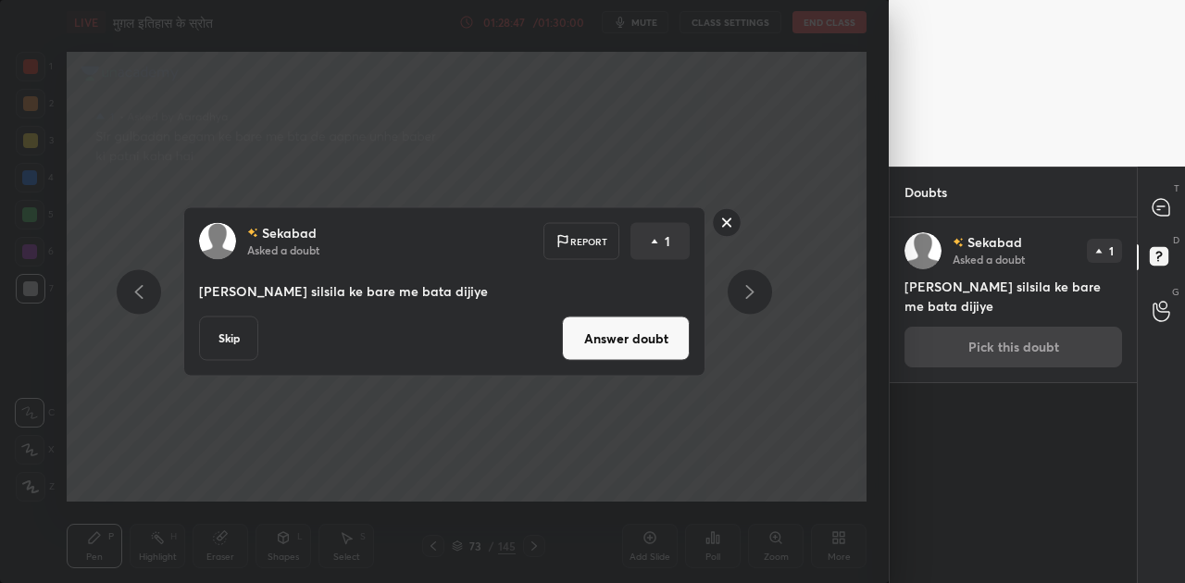
click at [663, 342] on button "Answer doubt" at bounding box center [626, 339] width 128 height 44
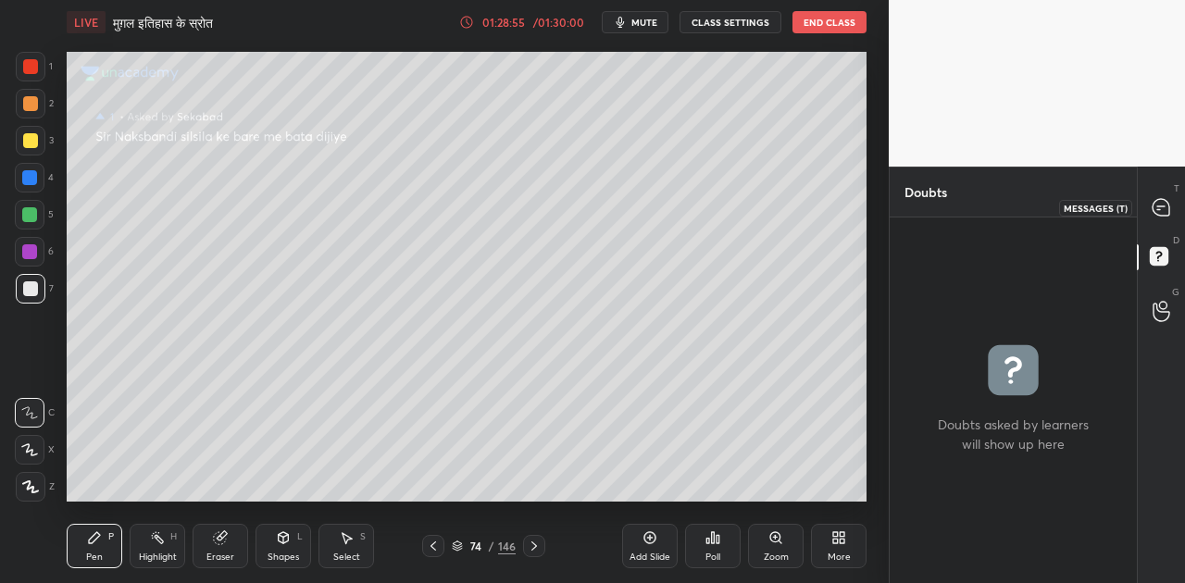
click at [1170, 205] on icon at bounding box center [1160, 207] width 19 height 19
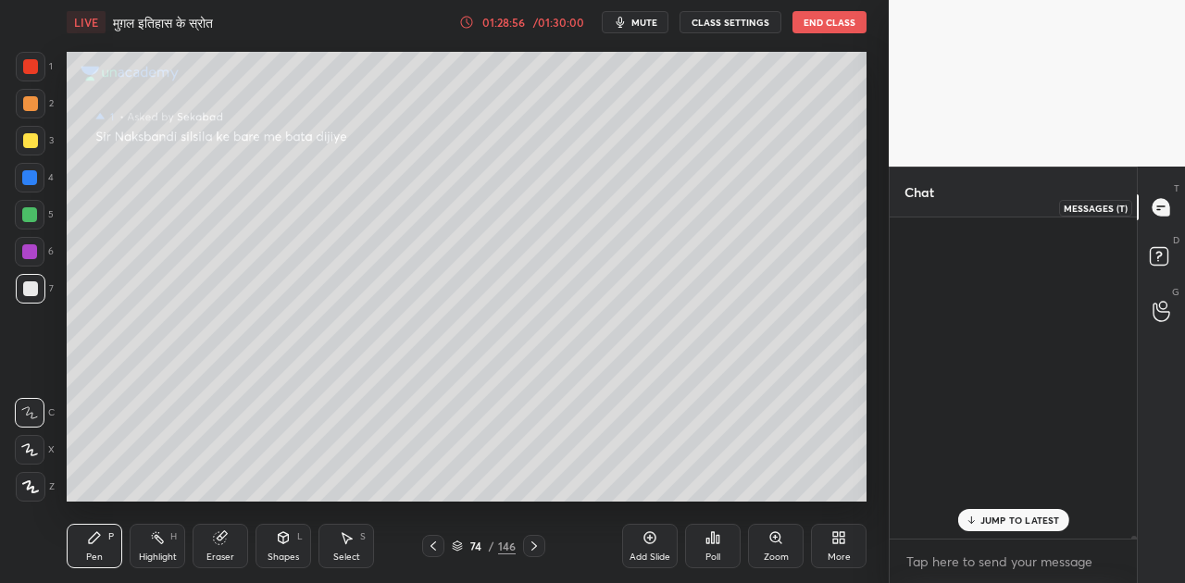
scroll to position [316, 242]
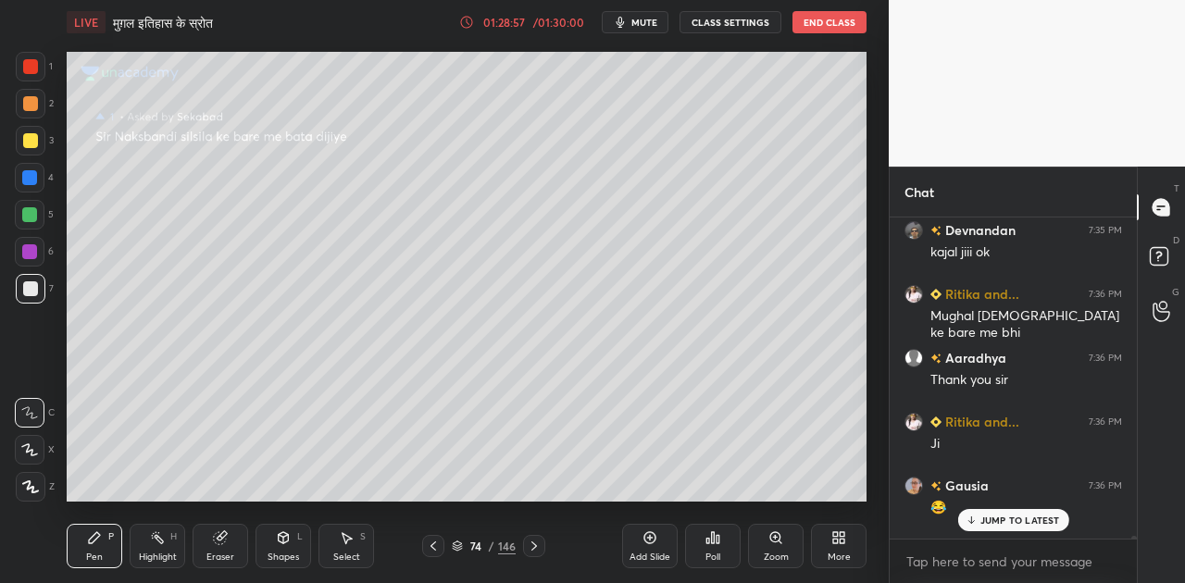
click at [1021, 522] on p "JUMP TO LATEST" at bounding box center [1020, 520] width 80 height 11
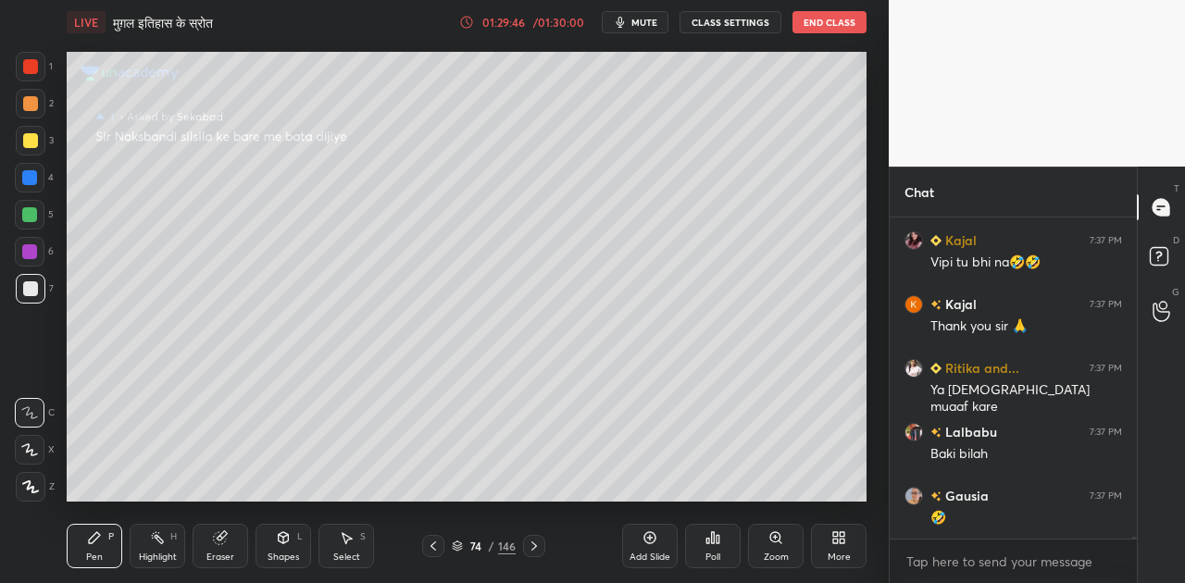
scroll to position [48908, 0]
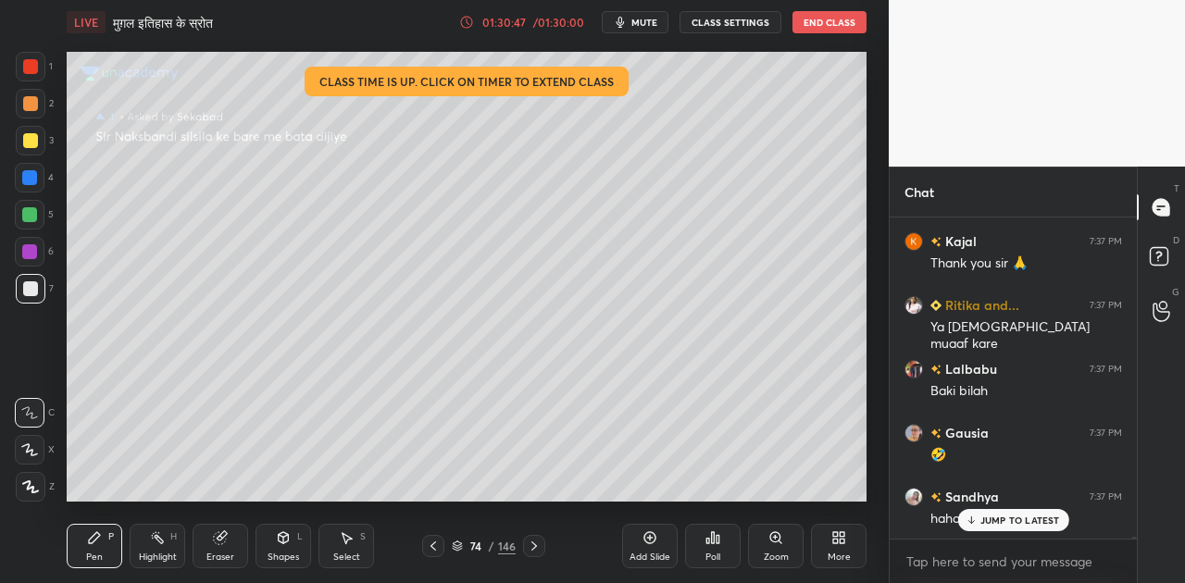
click at [468, 22] on icon at bounding box center [466, 22] width 15 height 15
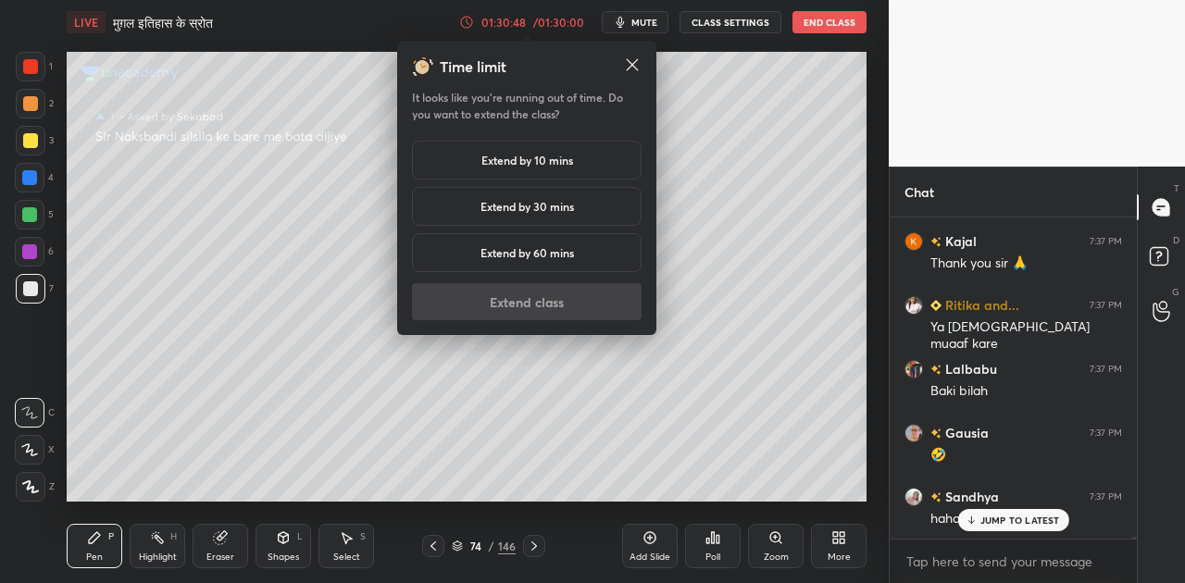
click at [528, 155] on h5 "Extend by 10 mins" at bounding box center [527, 160] width 92 height 17
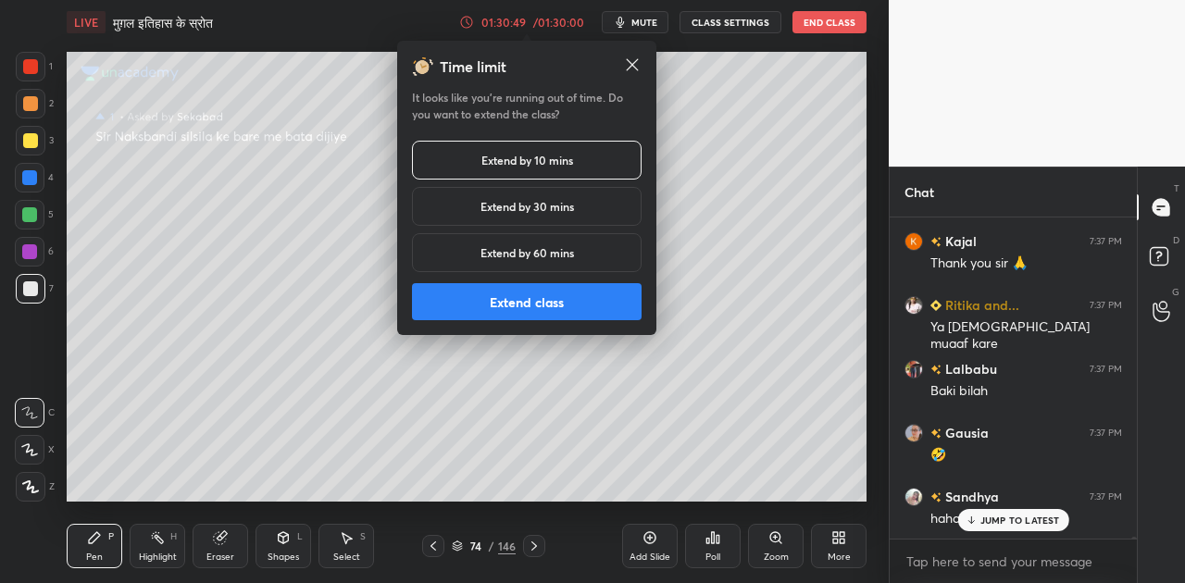
click at [557, 303] on button "Extend class" at bounding box center [527, 301] width 230 height 37
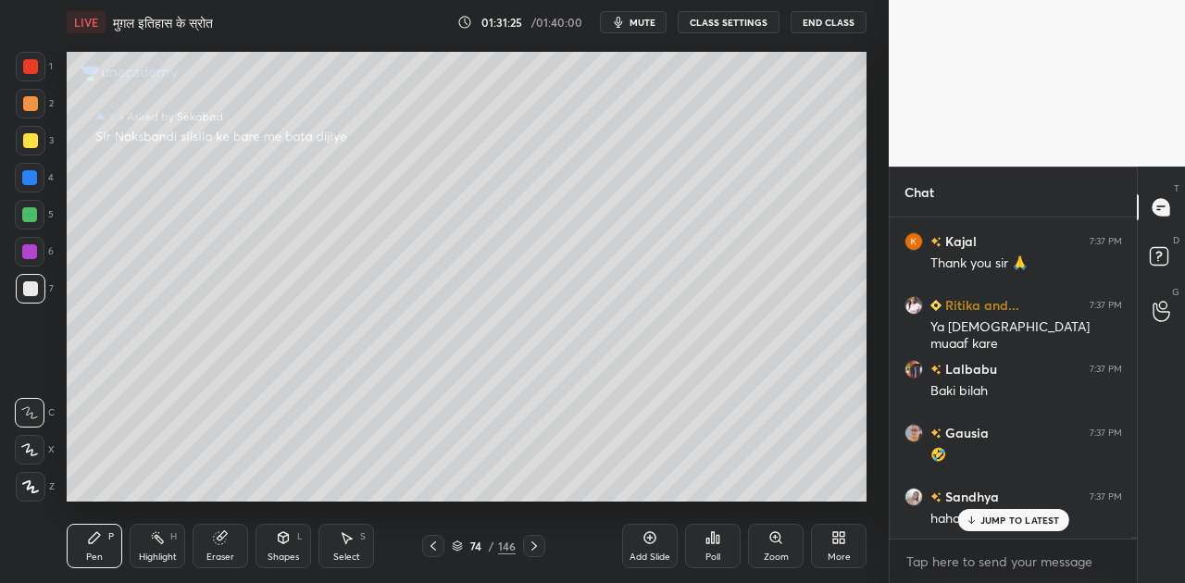
click at [715, 537] on icon at bounding box center [712, 537] width 15 height 15
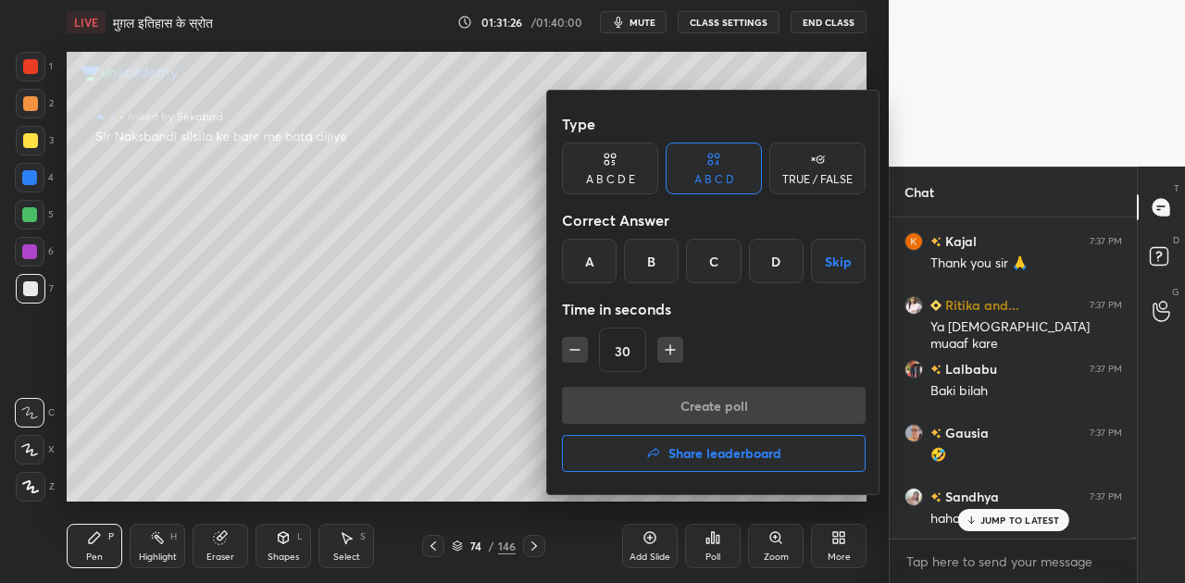
click at [694, 459] on h4 "Share leaderboard" at bounding box center [724, 453] width 113 height 13
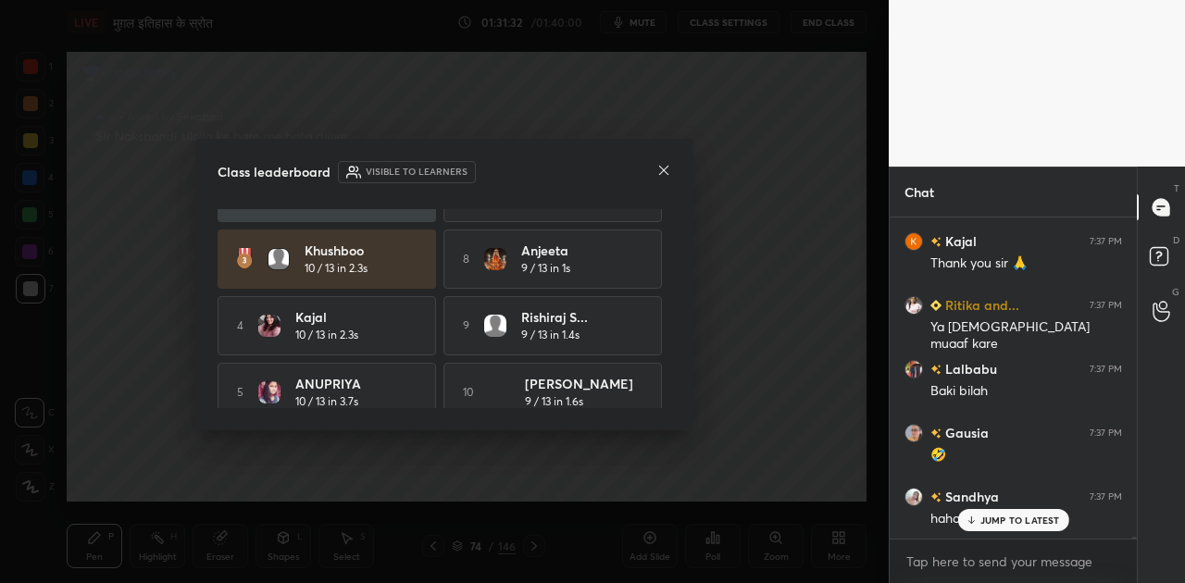
scroll to position [131, 0]
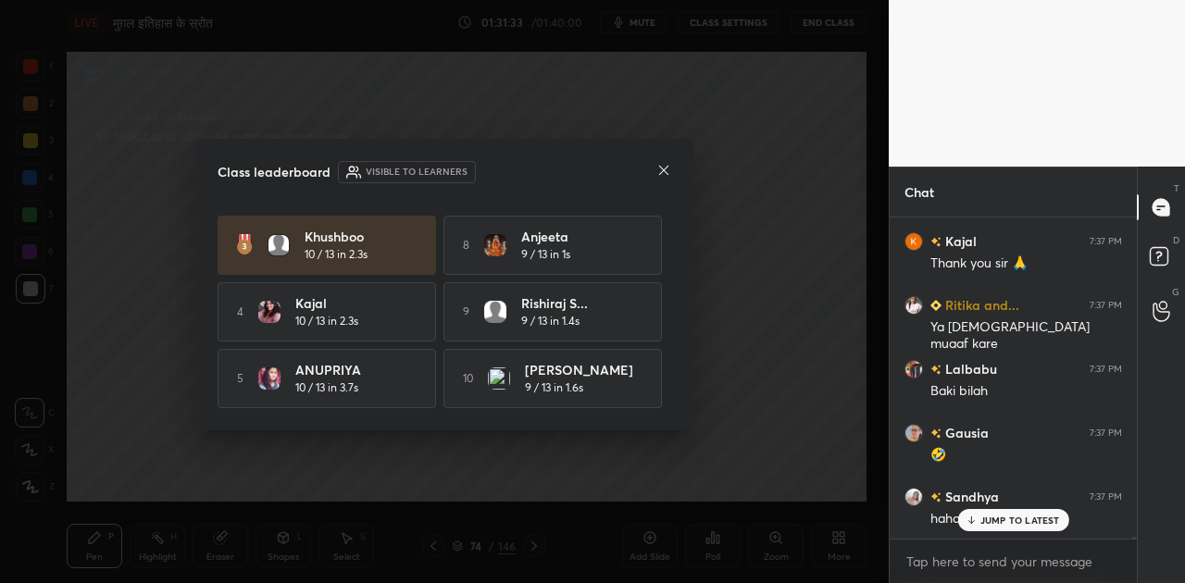
click at [659, 167] on icon at bounding box center [663, 170] width 15 height 15
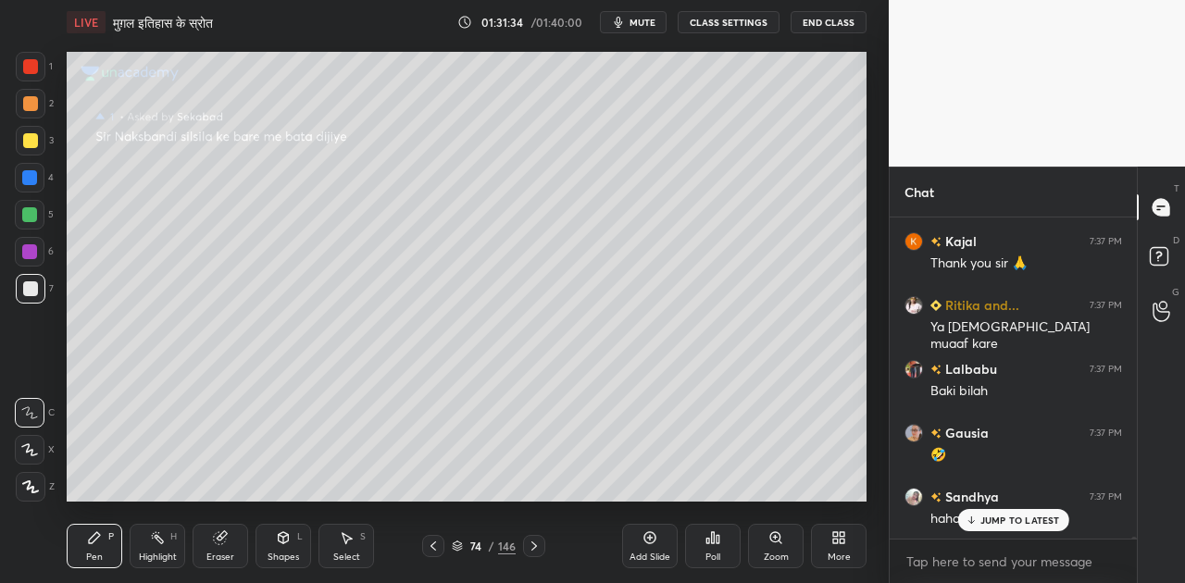
click at [829, 19] on button "End Class" at bounding box center [828, 22] width 76 height 22
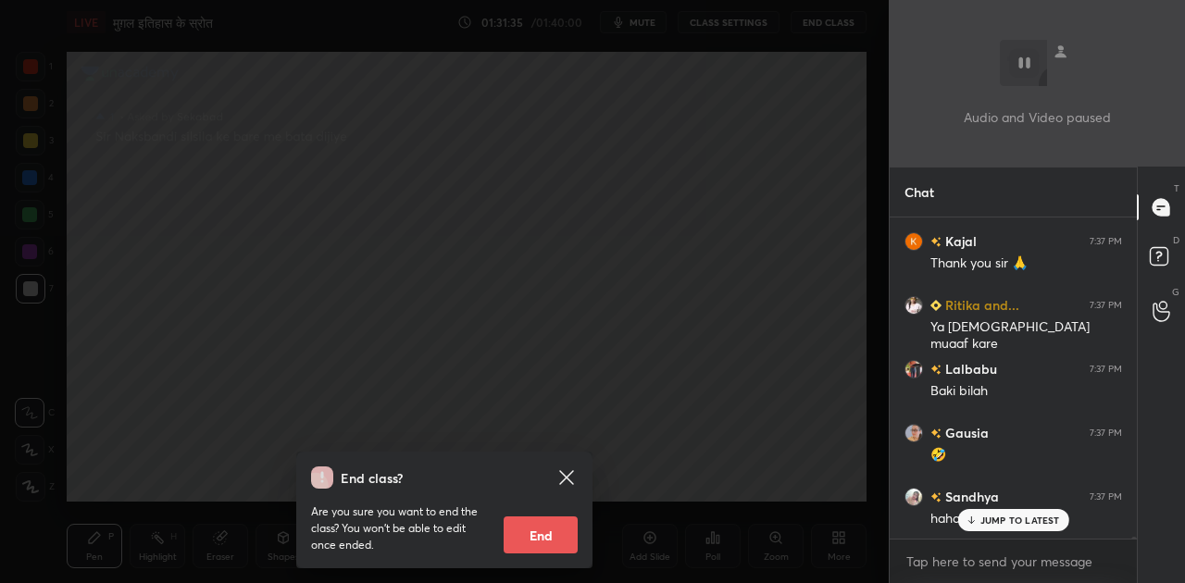
click at [566, 534] on button "End" at bounding box center [541, 534] width 74 height 37
type textarea "x"
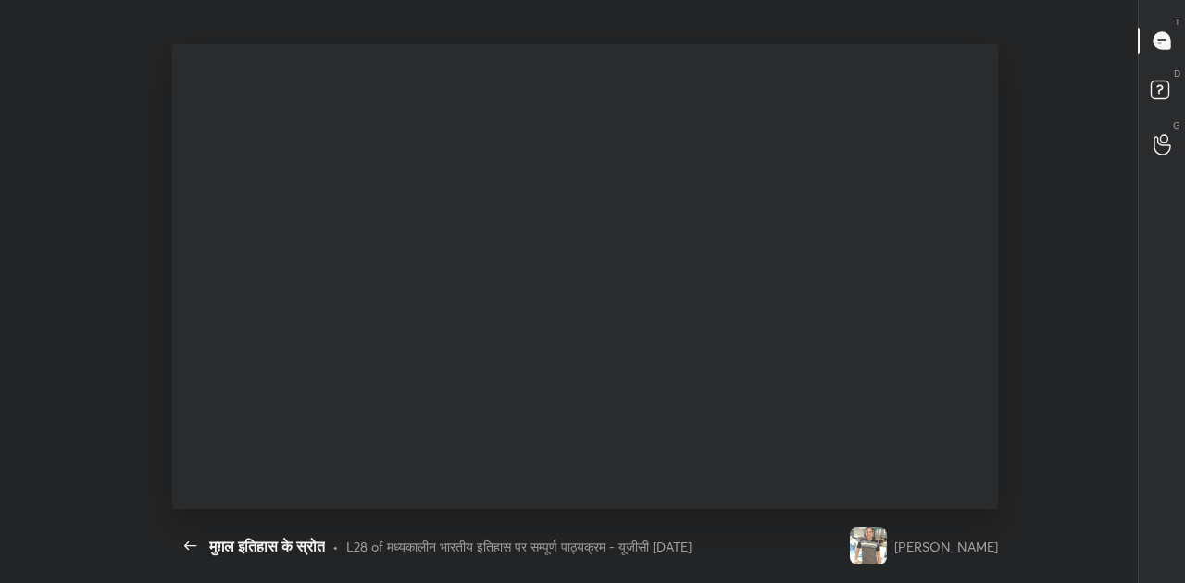
scroll to position [0, 0]
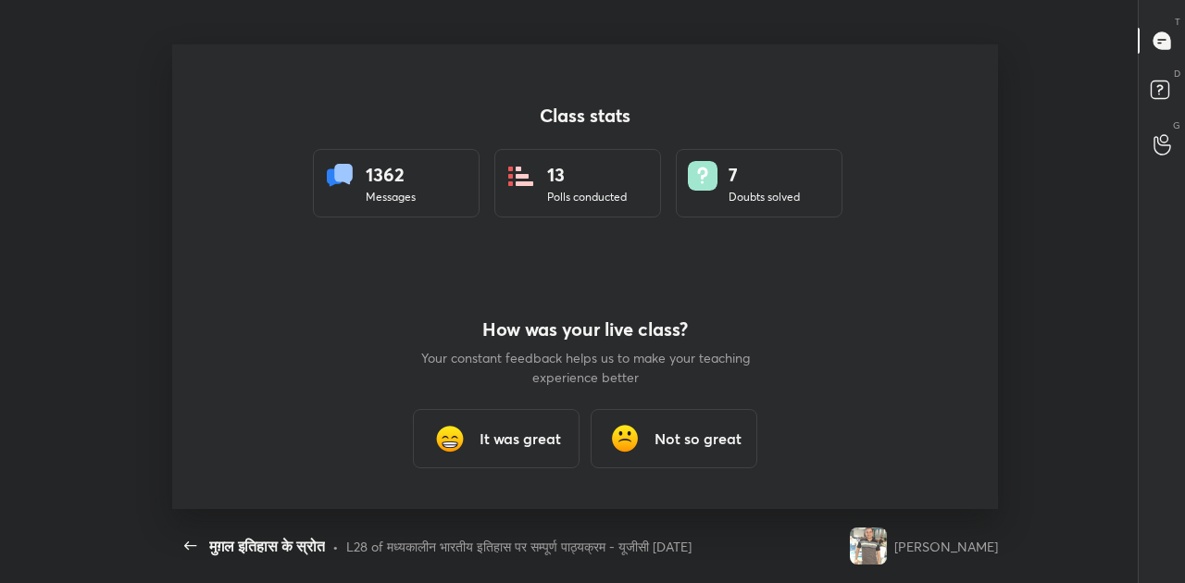
click at [504, 441] on h3 "It was great" at bounding box center [519, 439] width 81 height 22
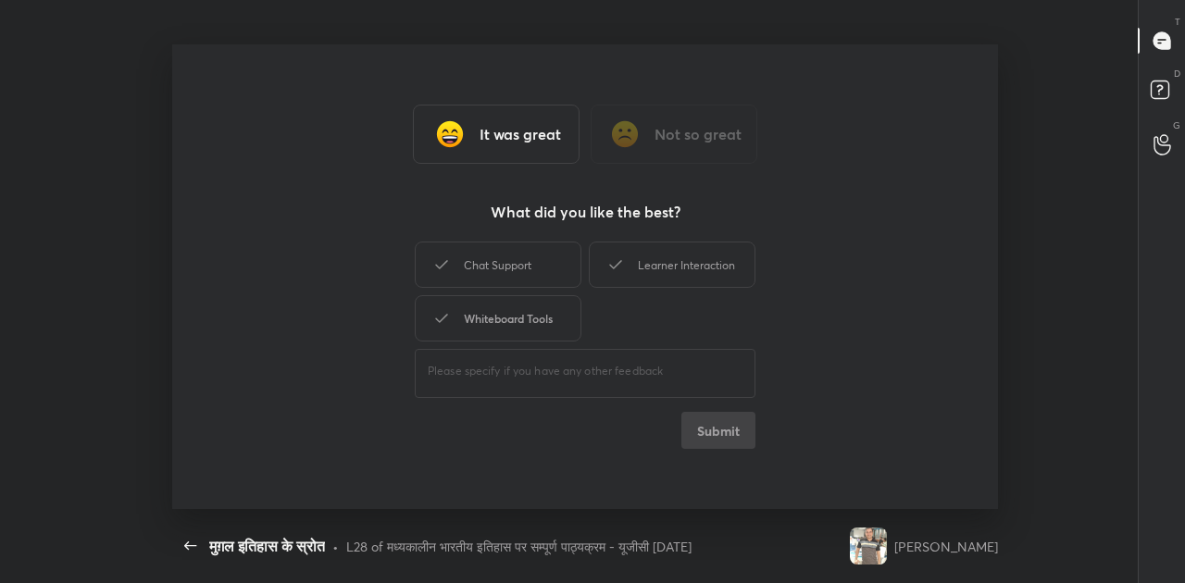
click at [491, 313] on div "Whiteboard Tools" at bounding box center [498, 318] width 167 height 46
click at [724, 437] on button "Submit" at bounding box center [718, 430] width 74 height 37
